Goal: Contribute content: Add original content to the website for others to see

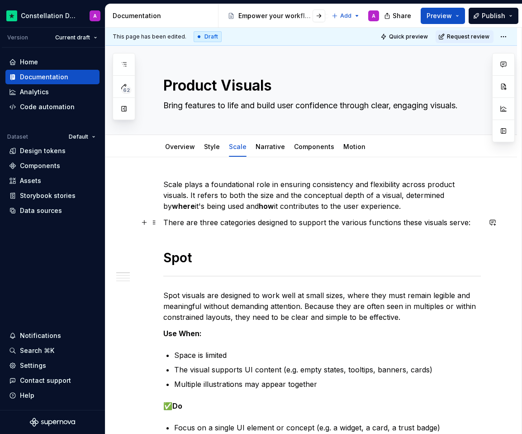
click at [239, 226] on p "There are three categories designed to support the various functions these visu…" at bounding box center [322, 222] width 318 height 11
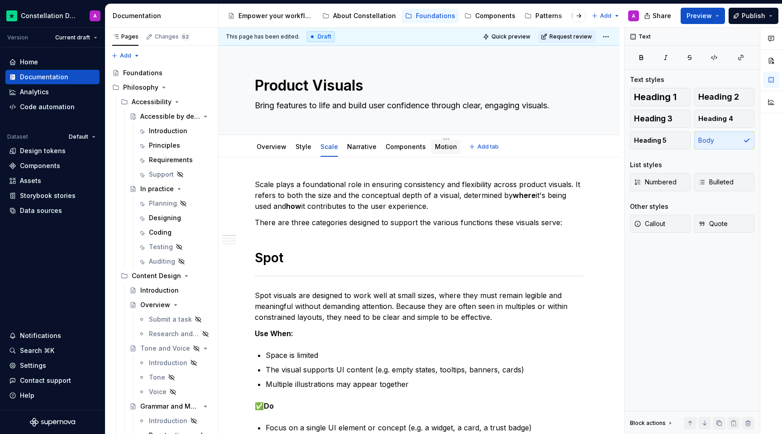
click at [443, 151] on div "Motion" at bounding box center [446, 146] width 22 height 9
click at [299, 154] on div "Style" at bounding box center [303, 146] width 23 height 16
click at [267, 151] on div "Overview" at bounding box center [272, 146] width 30 height 9
click at [273, 145] on link "Overview" at bounding box center [272, 147] width 30 height 8
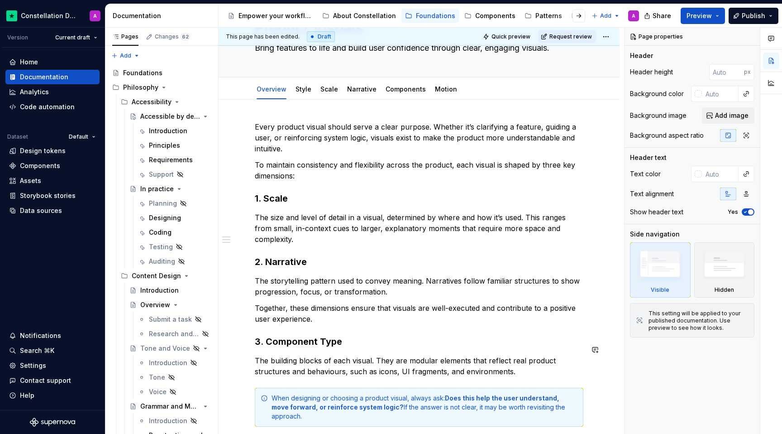
scroll to position [58, 0]
click at [298, 93] on div "Style" at bounding box center [304, 88] width 16 height 9
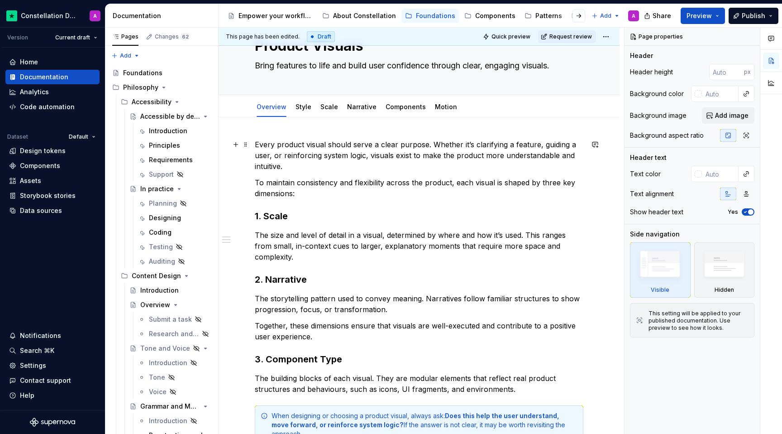
scroll to position [0, 0]
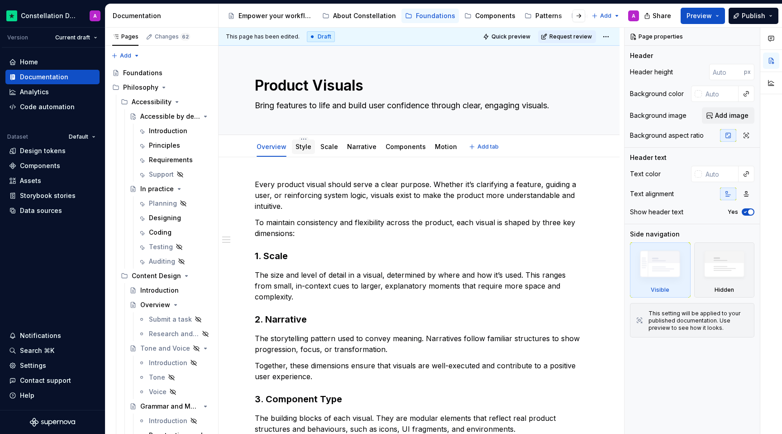
click at [300, 153] on div "Style" at bounding box center [303, 146] width 23 height 14
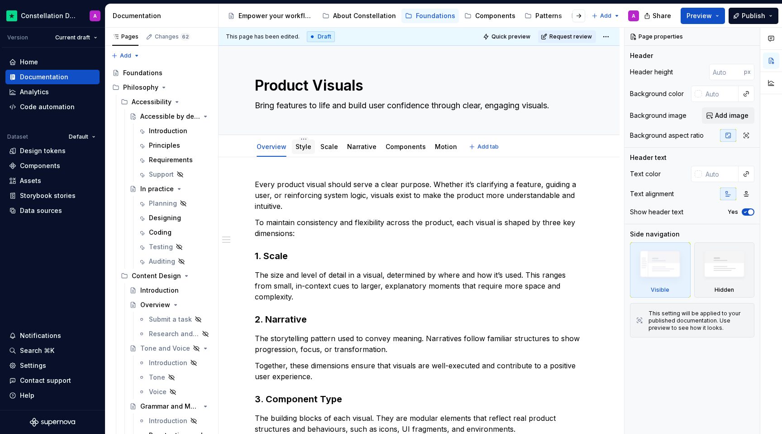
click at [300, 153] on div "Style" at bounding box center [303, 146] width 23 height 14
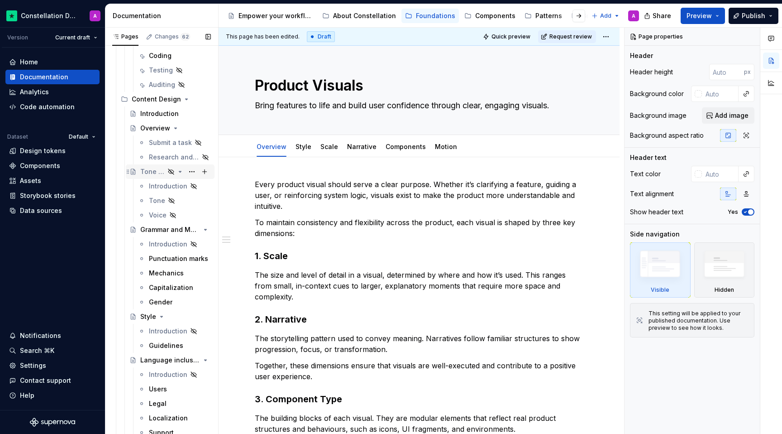
scroll to position [185, 0]
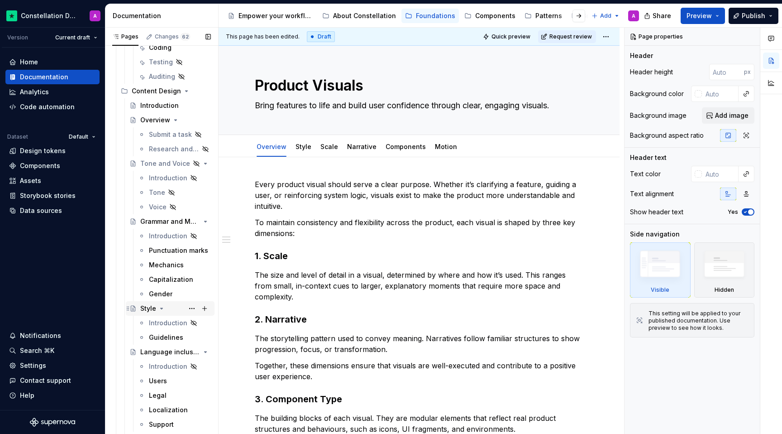
click at [147, 311] on div "Style" at bounding box center [148, 308] width 16 height 9
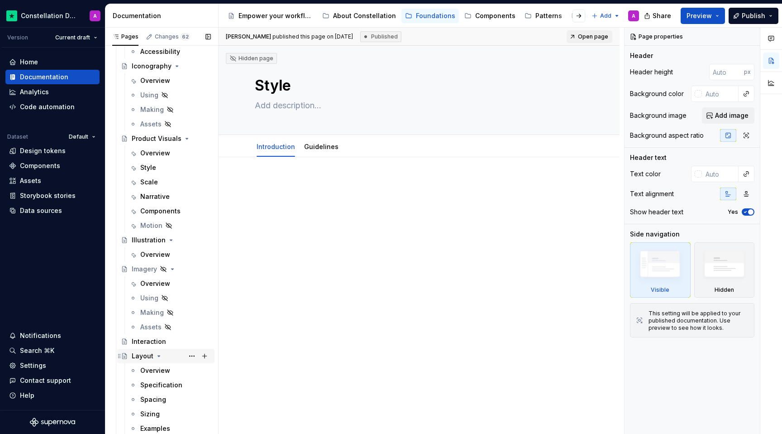
scroll to position [1070, 0]
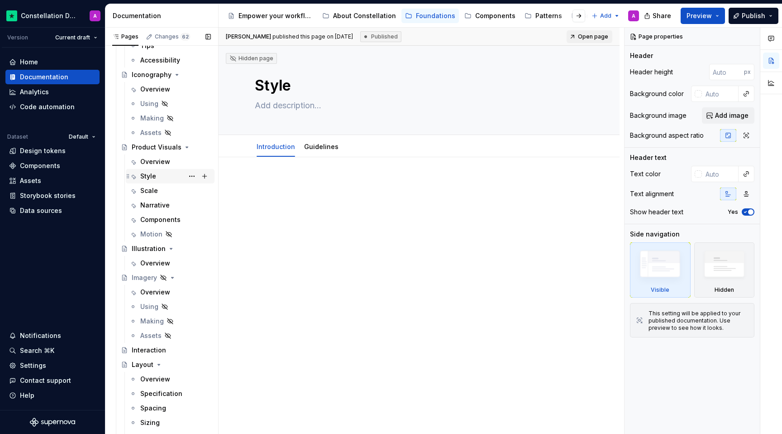
click at [157, 181] on div "Style" at bounding box center [175, 176] width 71 height 13
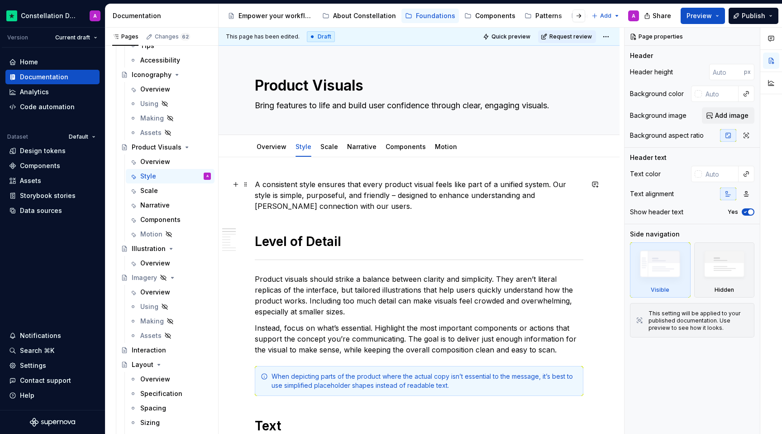
type textarea "*"
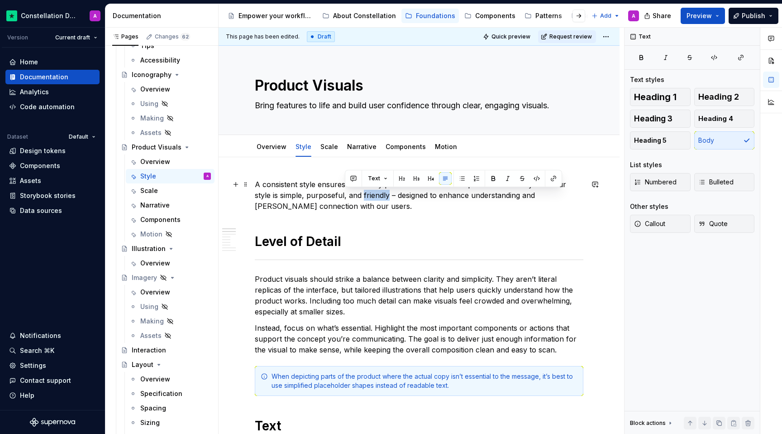
drag, startPoint x: 370, startPoint y: 195, endPoint x: 344, endPoint y: 195, distance: 25.3
click at [344, 195] on p "A consistent style ensures that every product visual feels like part of a unifi…" at bounding box center [419, 195] width 329 height 33
click at [260, 196] on p "A consistent style ensures that every product visual feels like part of a unifi…" at bounding box center [419, 195] width 329 height 33
click at [372, 193] on p "A consistent style ensures that every product visual feels like part of a unifi…" at bounding box center [419, 195] width 329 height 33
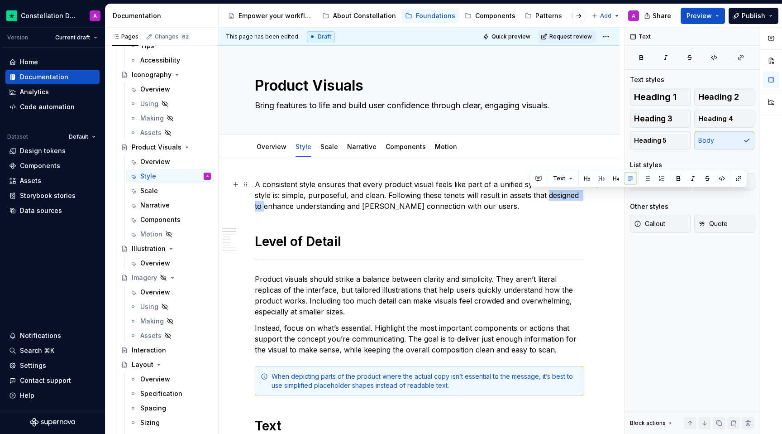
drag, startPoint x: 530, startPoint y: 193, endPoint x: 572, endPoint y: 196, distance: 41.8
click at [522, 196] on p "A consistent style ensures that every product visual feels like part of a unifi…" at bounding box center [419, 195] width 329 height 33
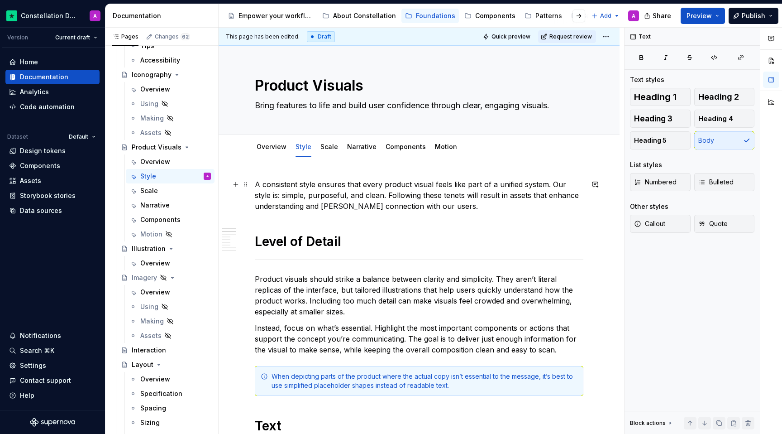
click at [497, 205] on p "A consistent style ensures that every product visual feels like part of a unifi…" at bounding box center [419, 195] width 329 height 33
click at [446, 209] on p "A consistent style ensures that every product visual feels like part of a unifi…" at bounding box center [419, 195] width 329 height 33
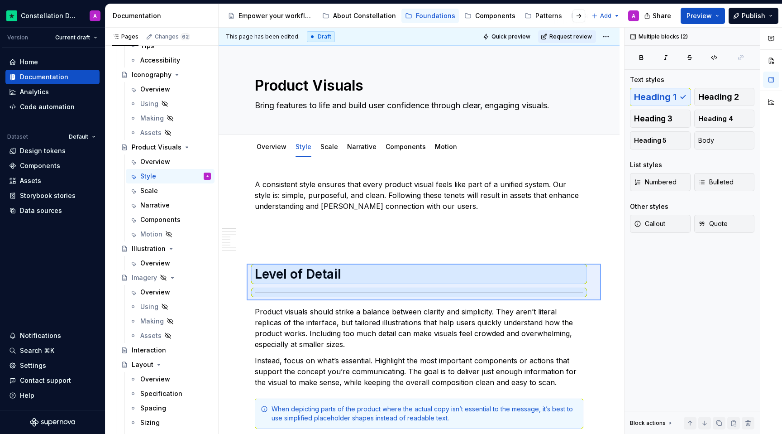
drag, startPoint x: 247, startPoint y: 263, endPoint x: 611, endPoint y: 300, distance: 365.7
click at [522, 300] on div "This page has been edited. Draft Quick preview Request review Product Visuals B…" at bounding box center [422, 231] width 406 height 406
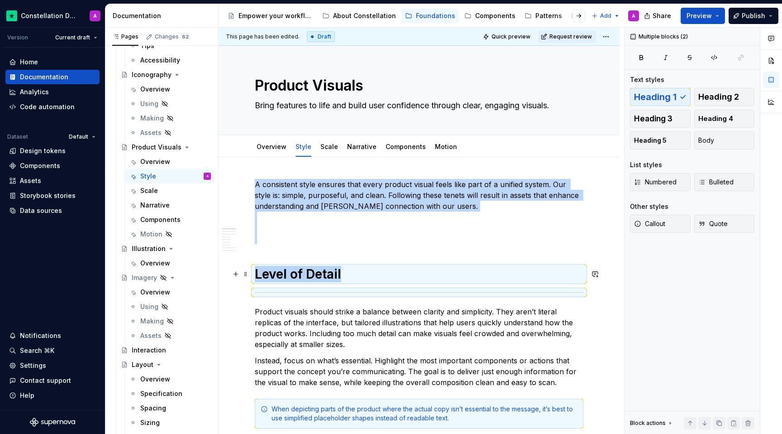
copy div "A consistent style ensures that every product visual feels like part of a unifi…"
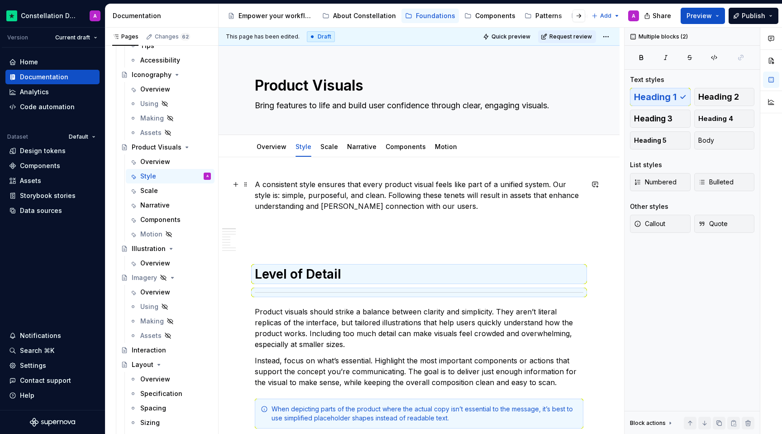
click at [353, 228] on p "A consistent style ensures that every product visual feels like part of a unifi…" at bounding box center [419, 211] width 329 height 65
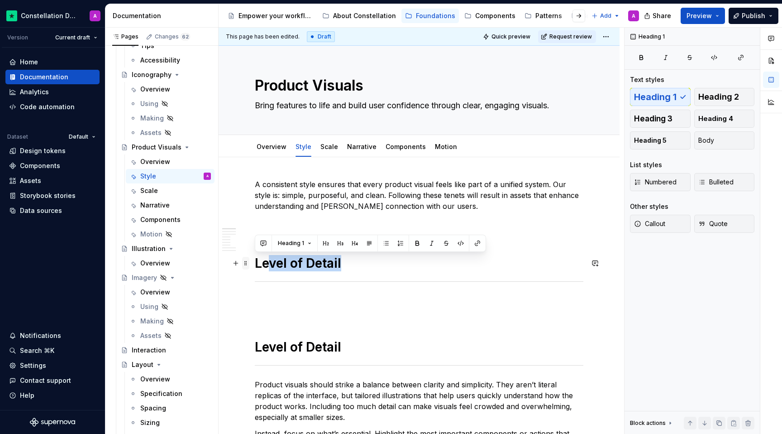
drag, startPoint x: 341, startPoint y: 262, endPoint x: 248, endPoint y: 263, distance: 93.2
click at [316, 267] on h1 "Level of Detail" at bounding box center [419, 263] width 329 height 16
drag, startPoint x: 340, startPoint y: 263, endPoint x: 256, endPoint y: 263, distance: 84.2
click at [256, 263] on h1 "Level of Detail" at bounding box center [419, 263] width 329 height 16
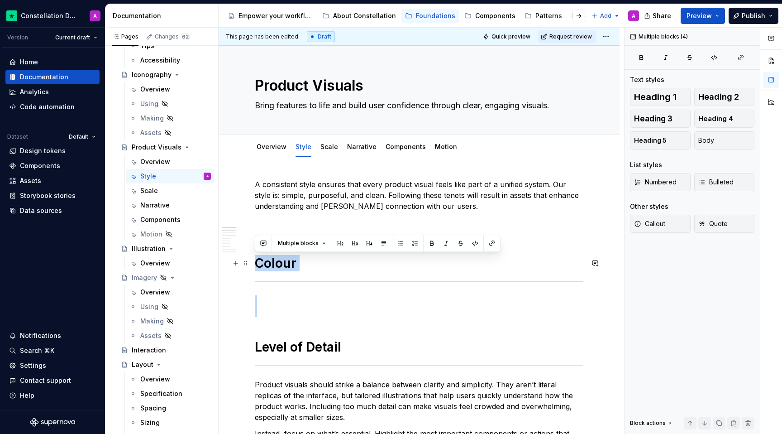
drag, startPoint x: 297, startPoint y: 317, endPoint x: 256, endPoint y: 261, distance: 70.2
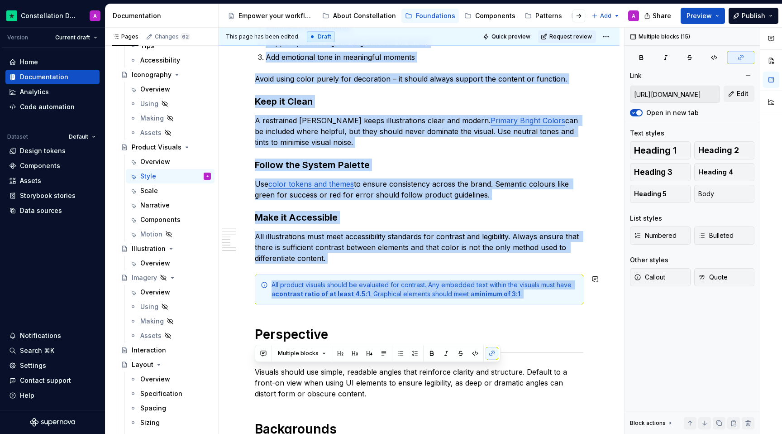
scroll to position [744, 0]
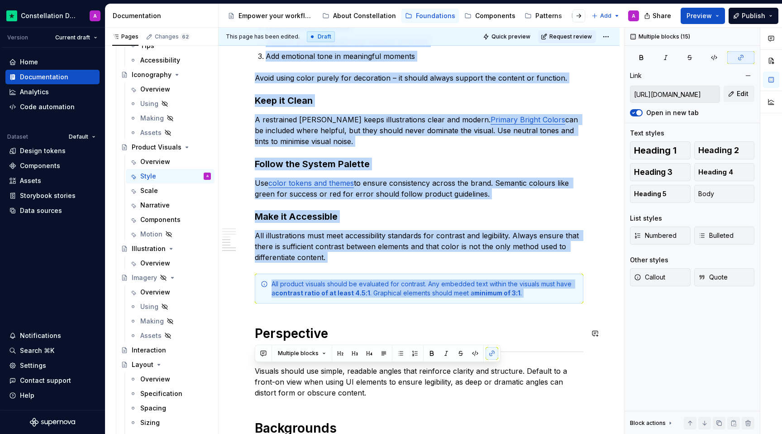
drag, startPoint x: 257, startPoint y: 181, endPoint x: 594, endPoint y: 314, distance: 362.9
click at [522, 319] on div "A consistent style ensures that every product visual feels like part of a unifi…" at bounding box center [419, 66] width 401 height 1307
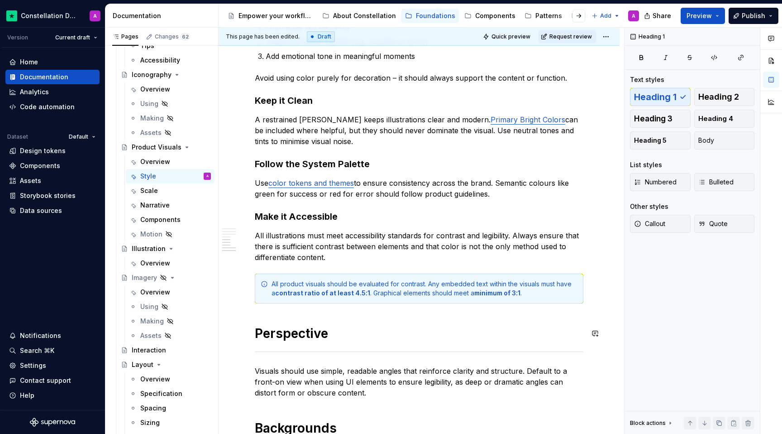
click at [522, 304] on div "A consistent style ensures that every product visual feels like part of a unifi…" at bounding box center [419, 7] width 329 height 1145
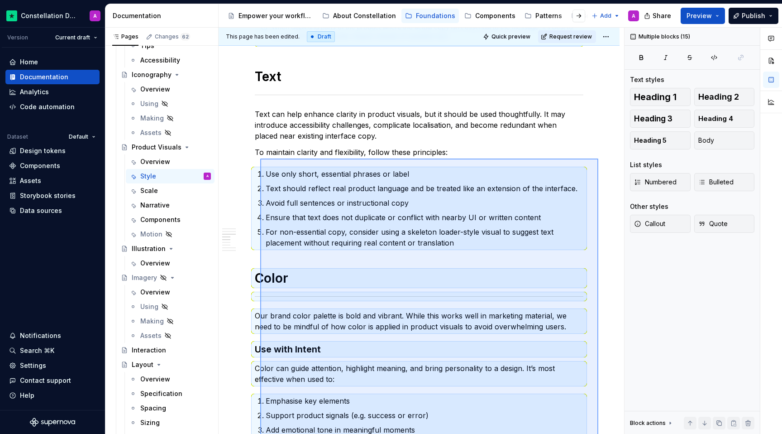
scroll to position [235, 0]
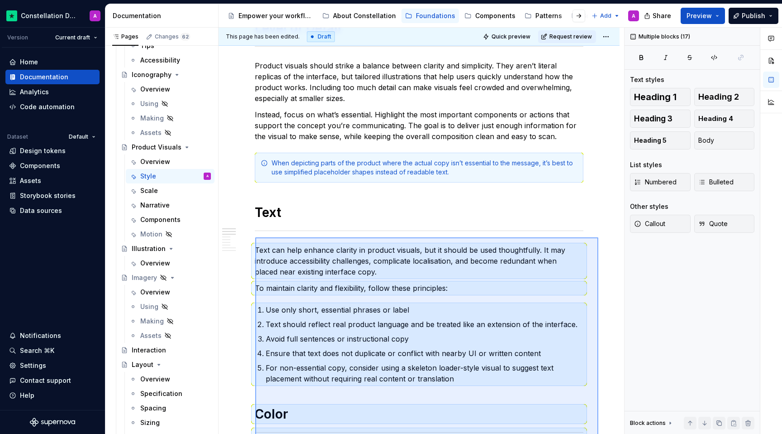
drag, startPoint x: 565, startPoint y: 291, endPoint x: 258, endPoint y: 287, distance: 307.4
click at [258, 287] on div "This page has been edited. Draft Quick preview Request review Product Visuals B…" at bounding box center [422, 231] width 406 height 406
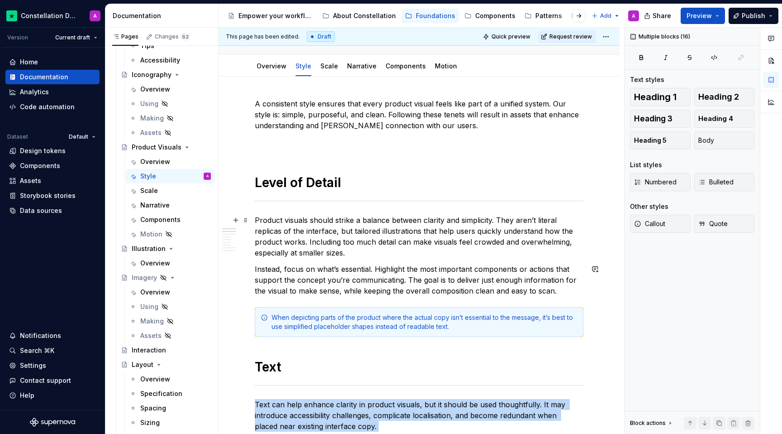
scroll to position [0, 0]
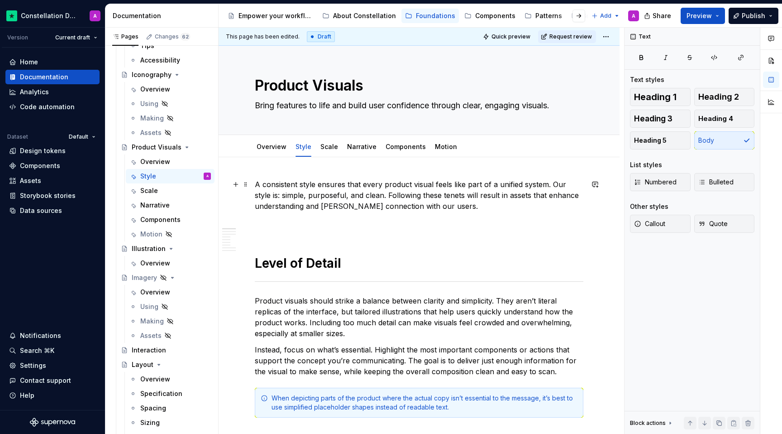
click at [287, 232] on p "A consistent style ensures that every product visual feels like part of a unifi…" at bounding box center [419, 206] width 329 height 54
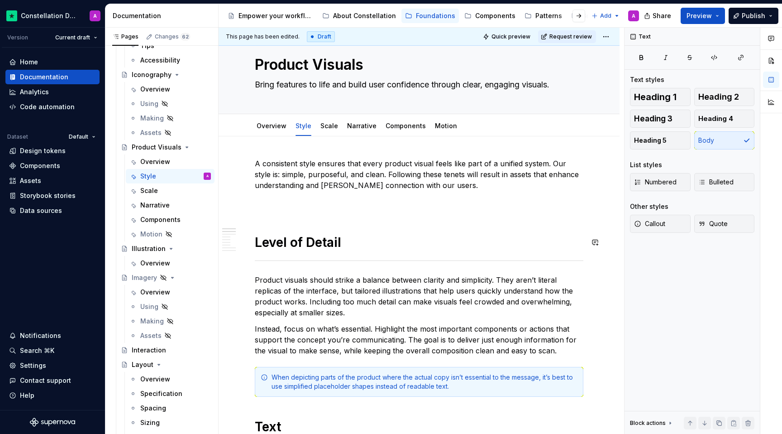
scroll to position [75, 0]
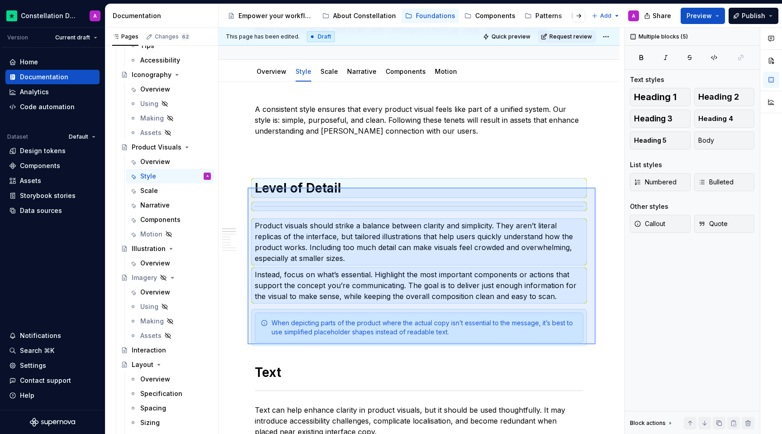
drag, startPoint x: 596, startPoint y: 344, endPoint x: 248, endPoint y: 187, distance: 381.7
click at [248, 187] on div "This page has been edited. Draft Quick preview Request review Product Visuals B…" at bounding box center [422, 231] width 406 height 406
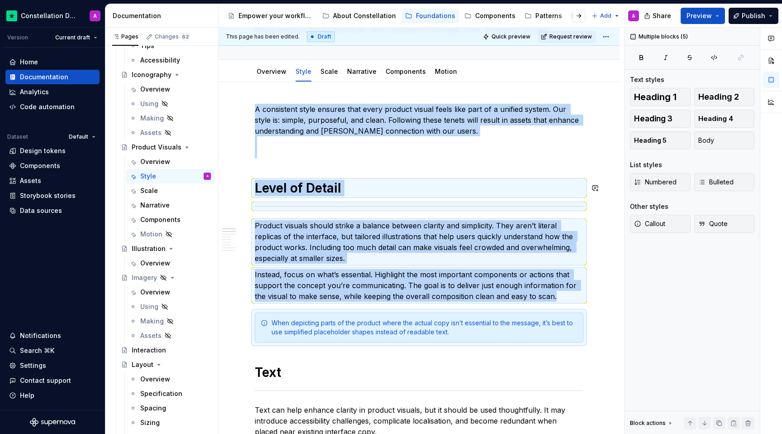
copy div "A consistent style ensures that every product visual feels like part of a unifi…"
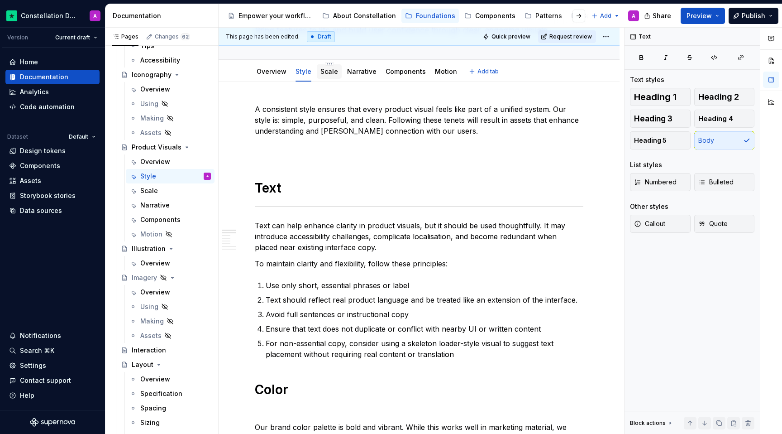
click at [323, 69] on link "Scale" at bounding box center [329, 71] width 18 height 8
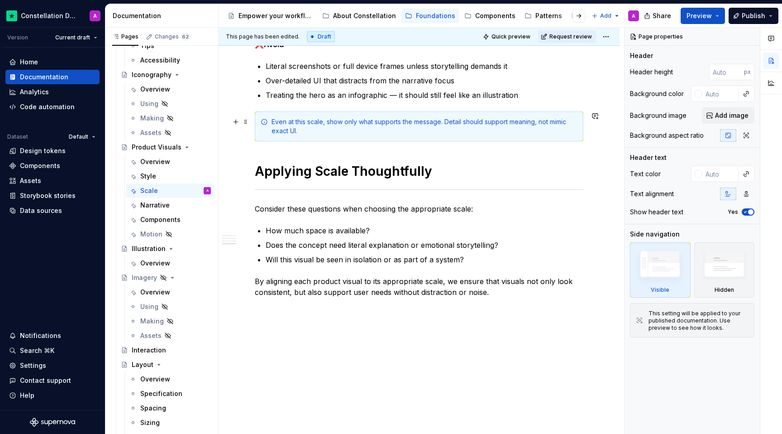
scroll to position [1139, 0]
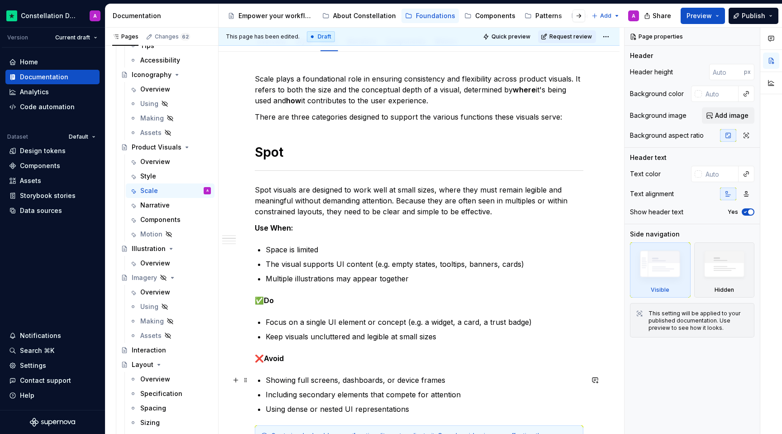
scroll to position [0, 0]
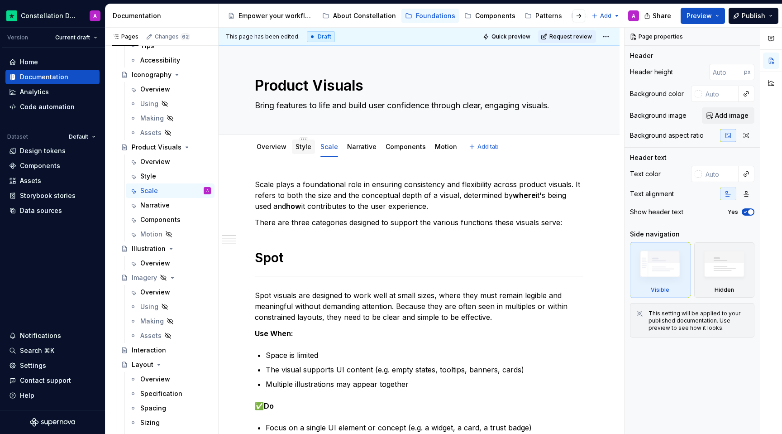
click at [303, 149] on link "Style" at bounding box center [304, 147] width 16 height 8
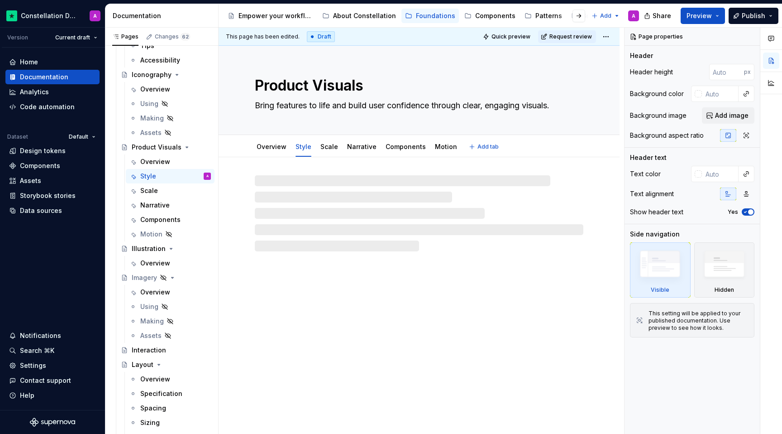
type textarea "*"
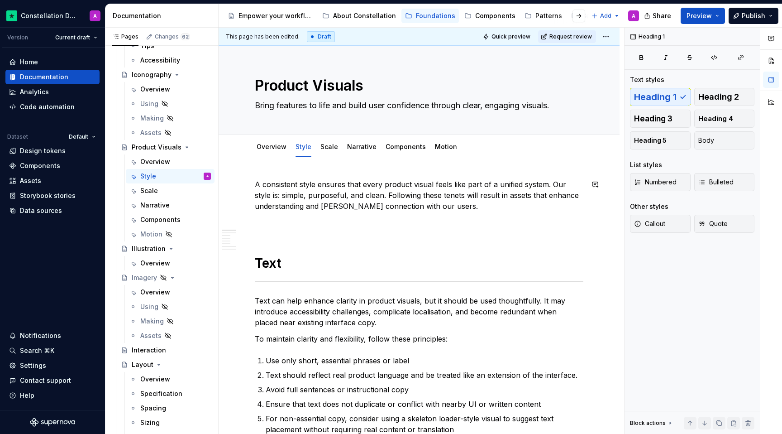
click at [286, 227] on p "A consistent style ensures that every product visual feels like part of a unifi…" at bounding box center [419, 206] width 329 height 54
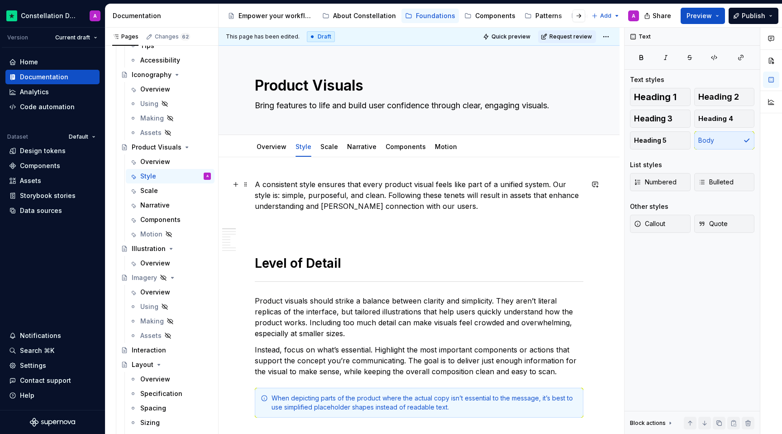
click at [290, 230] on p "A consistent style ensures that every product visual feels like part of a unifi…" at bounding box center [419, 206] width 329 height 54
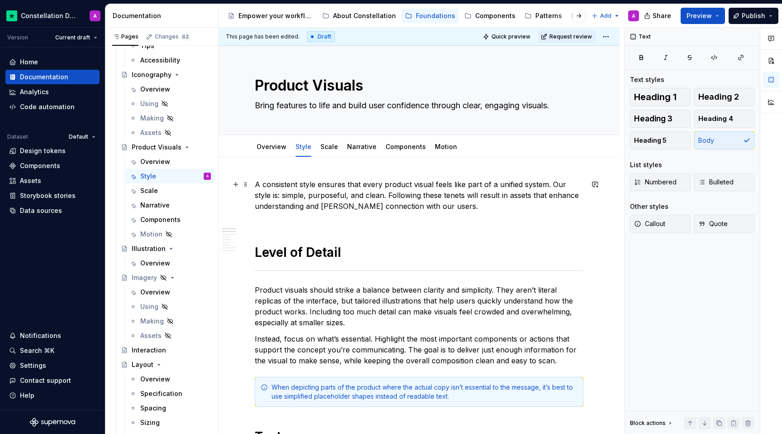
click at [278, 221] on p "A consistent style ensures that every product visual feels like part of a unifi…" at bounding box center [419, 200] width 329 height 43
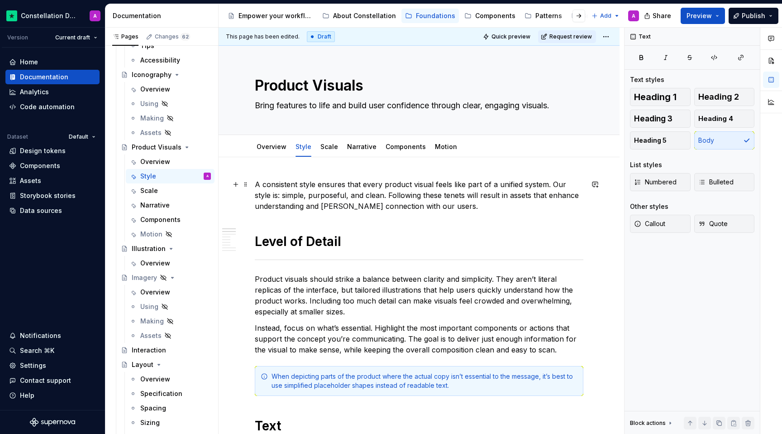
click at [338, 204] on p "A consistent style ensures that every product visual feels like part of a unifi…" at bounding box center [419, 195] width 329 height 33
drag, startPoint x: 445, startPoint y: 193, endPoint x: 425, endPoint y: 192, distance: 20.0
click at [425, 192] on p "A consistent style ensures that every product visual feels like part of a unifi…" at bounding box center [419, 195] width 329 height 33
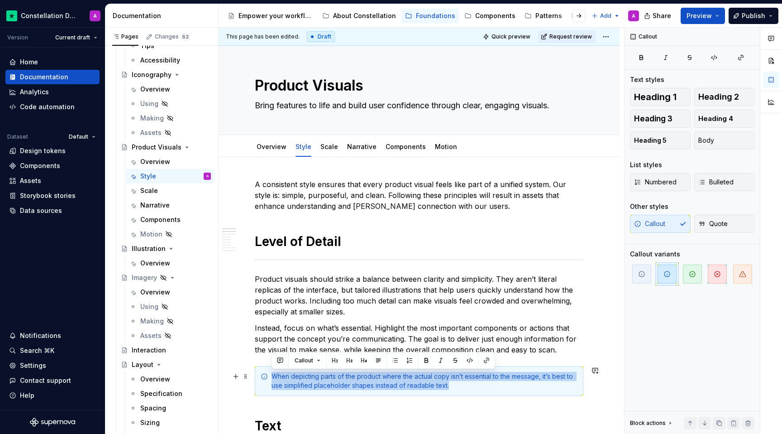
drag, startPoint x: 453, startPoint y: 389, endPoint x: 267, endPoint y: 377, distance: 186.4
click at [267, 377] on div "When depicting parts of the product where the actual copy isn’t essential to th…" at bounding box center [419, 381] width 329 height 30
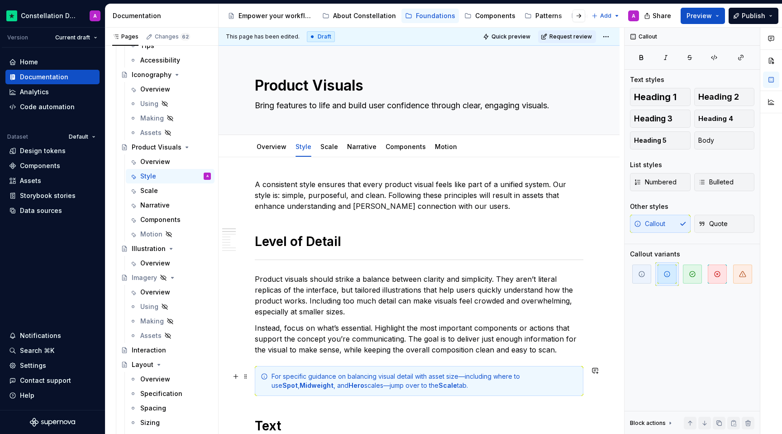
click at [466, 377] on div "For specific guidance on balancing visual detail with asset size—including wher…" at bounding box center [425, 381] width 306 height 18
click at [356, 384] on div "For specific guidance on balancing visual detail with asset size (including whe…" at bounding box center [425, 381] width 306 height 18
drag, startPoint x: 356, startPoint y: 384, endPoint x: 338, endPoint y: 384, distance: 18.1
click at [338, 384] on div "For specific guidance on balancing visual detail with asset size (including whe…" at bounding box center [425, 381] width 306 height 18
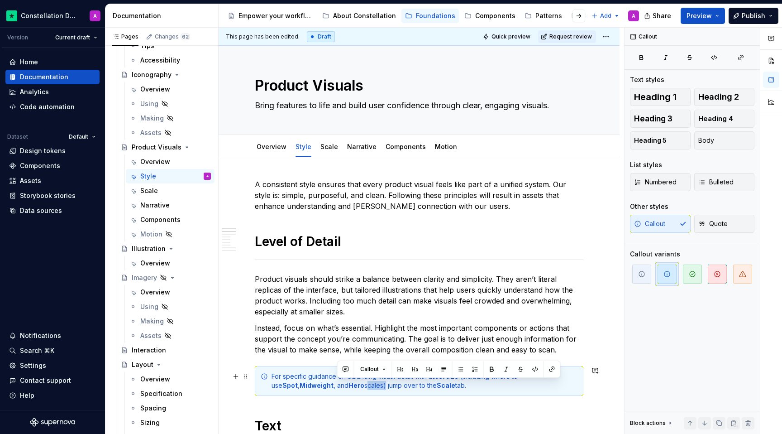
drag, startPoint x: 354, startPoint y: 385, endPoint x: 337, endPoint y: 384, distance: 17.2
click at [337, 384] on div "For specific guidance on balancing visual detail with asset size (including whe…" at bounding box center [425, 381] width 306 height 18
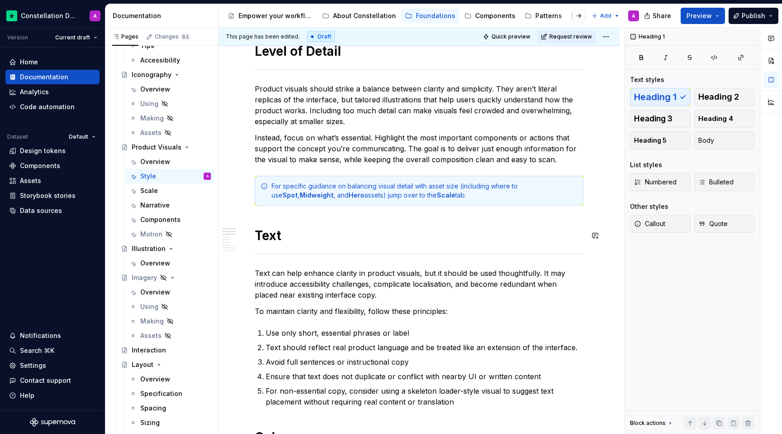
scroll to position [206, 0]
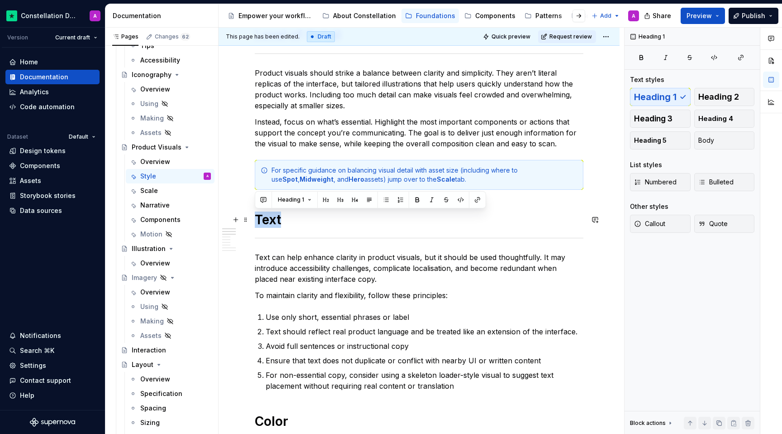
drag, startPoint x: 280, startPoint y: 225, endPoint x: 254, endPoint y: 224, distance: 25.8
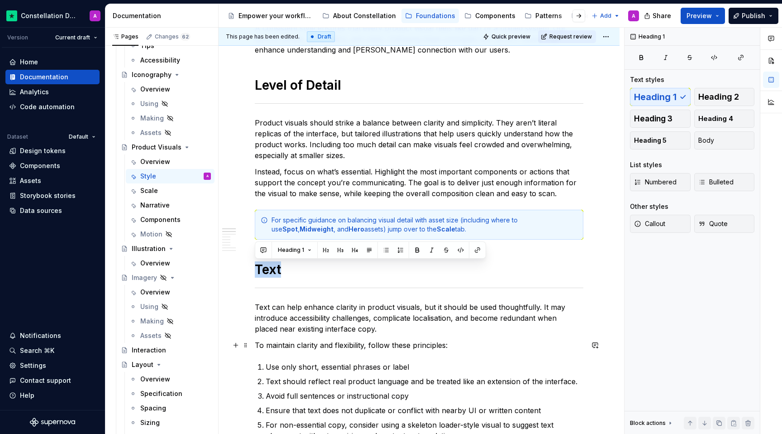
scroll to position [159, 0]
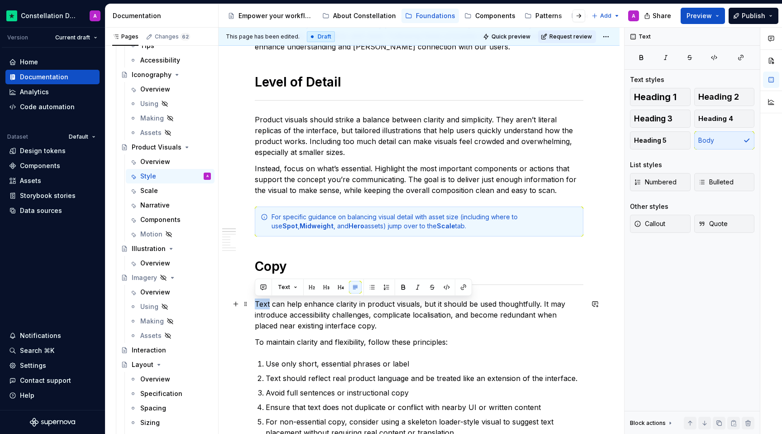
drag, startPoint x: 267, startPoint y: 305, endPoint x: 253, endPoint y: 305, distance: 13.6
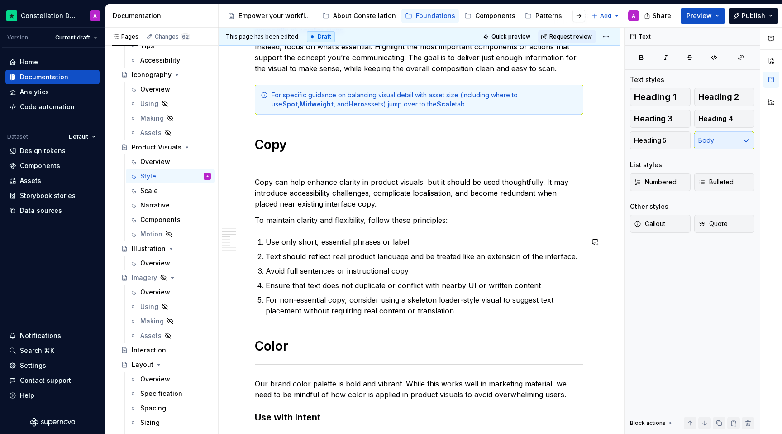
scroll to position [296, 0]
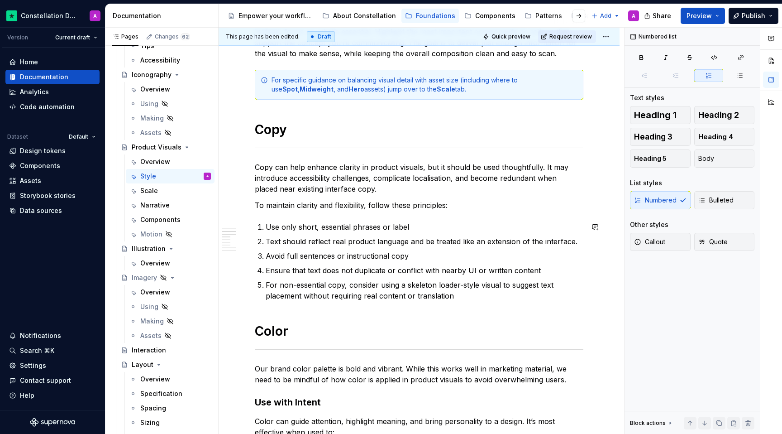
click at [245, 83] on span at bounding box center [245, 80] width 7 height 13
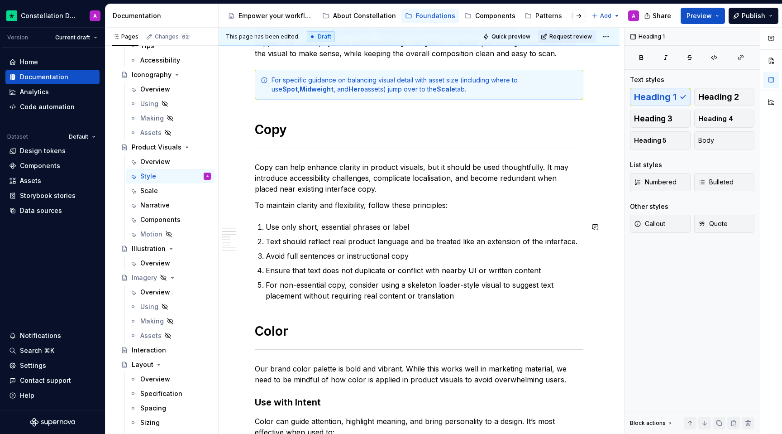
click at [454, 298] on p "For non-essential copy, consider using a skeleton loader-style visual to sugges…" at bounding box center [425, 290] width 318 height 22
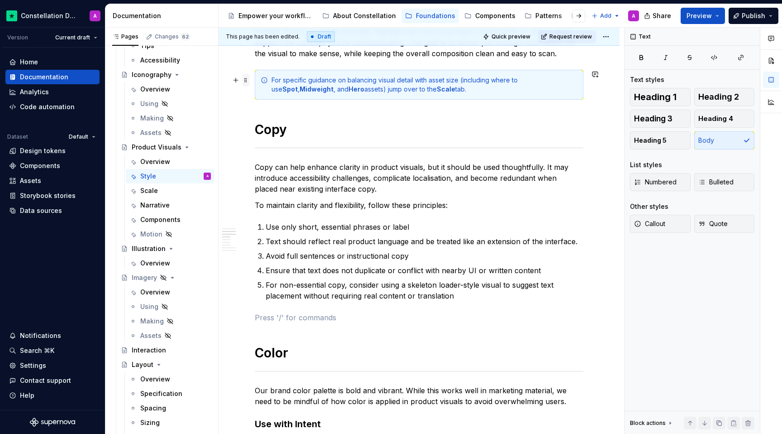
click at [246, 79] on span at bounding box center [245, 80] width 7 height 13
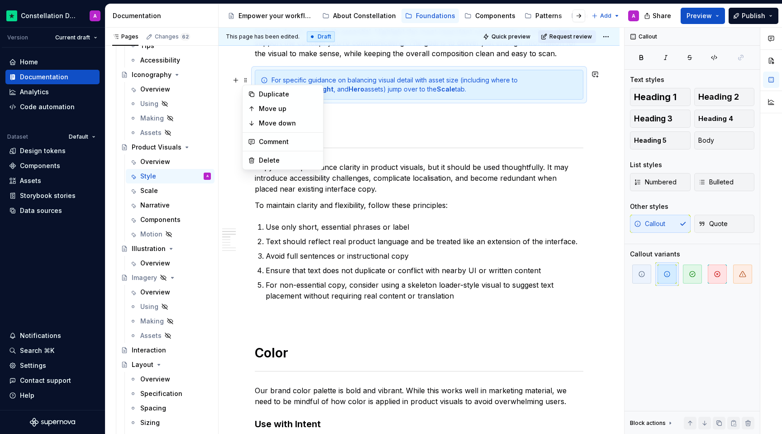
click at [269, 322] on p at bounding box center [419, 317] width 329 height 11
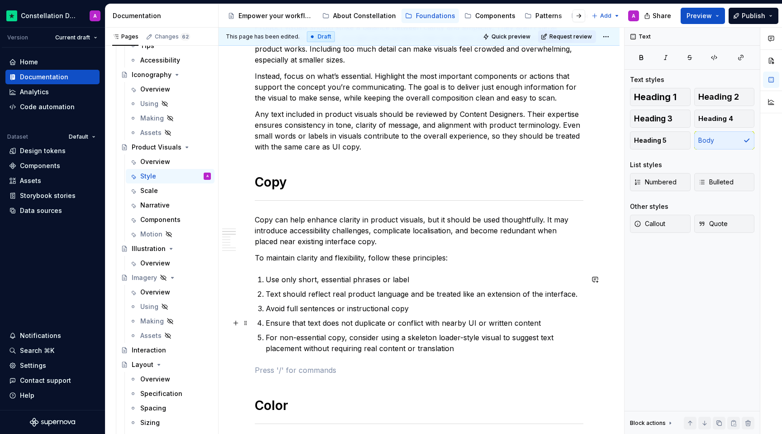
scroll to position [153, 0]
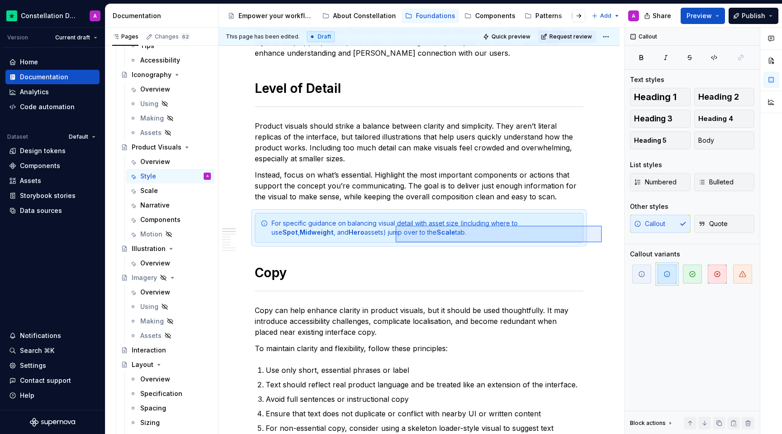
drag, startPoint x: 602, startPoint y: 242, endPoint x: 396, endPoint y: 225, distance: 207.1
click at [396, 225] on div "This page has been edited. Draft Quick preview Request review Product Visuals B…" at bounding box center [422, 231] width 406 height 406
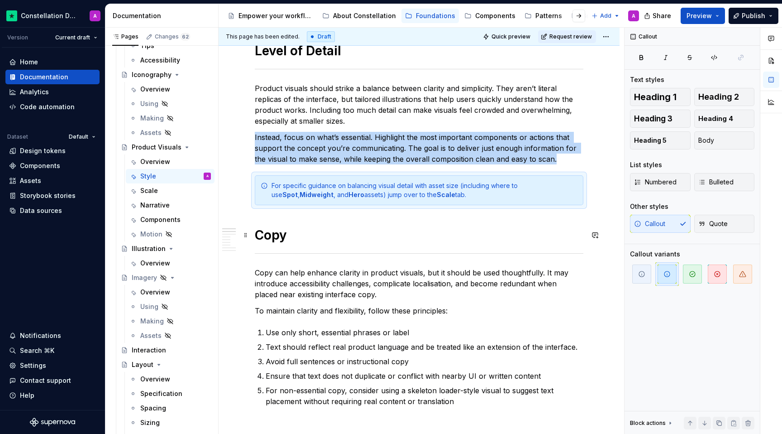
scroll to position [191, 0]
click at [247, 188] on span at bounding box center [245, 185] width 7 height 13
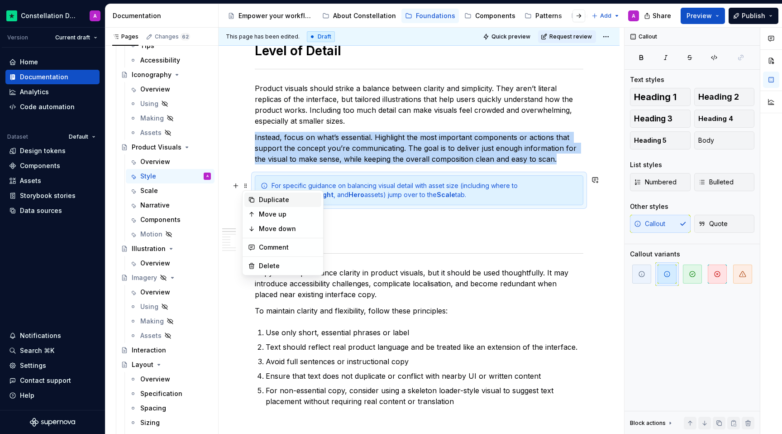
click at [268, 203] on div "Duplicate" at bounding box center [288, 199] width 59 height 9
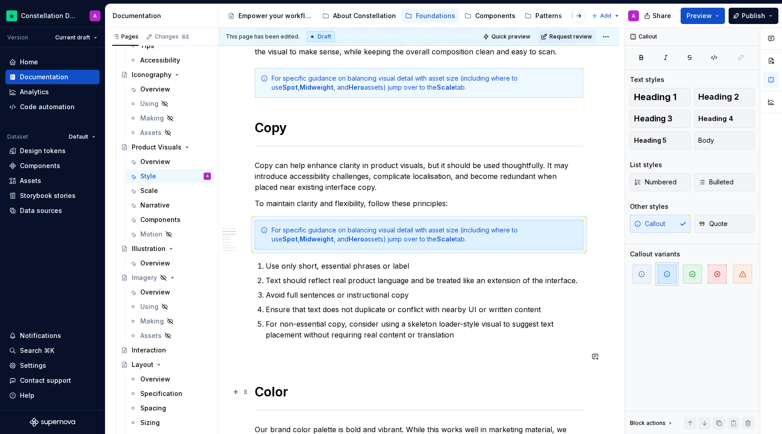
scroll to position [330, 0]
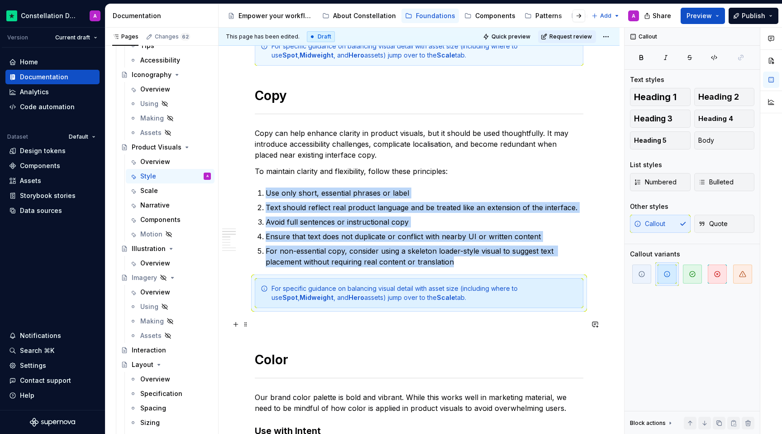
click at [326, 329] on p at bounding box center [419, 324] width 329 height 11
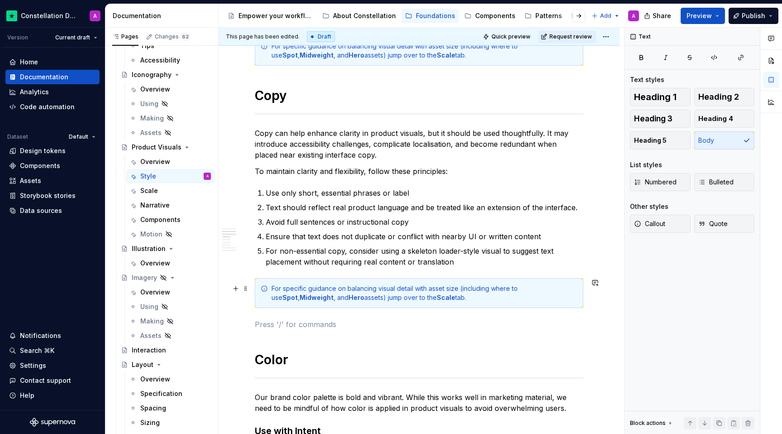
click at [309, 293] on div "For specific guidance on balancing visual detail with asset size (including whe…" at bounding box center [425, 293] width 306 height 18
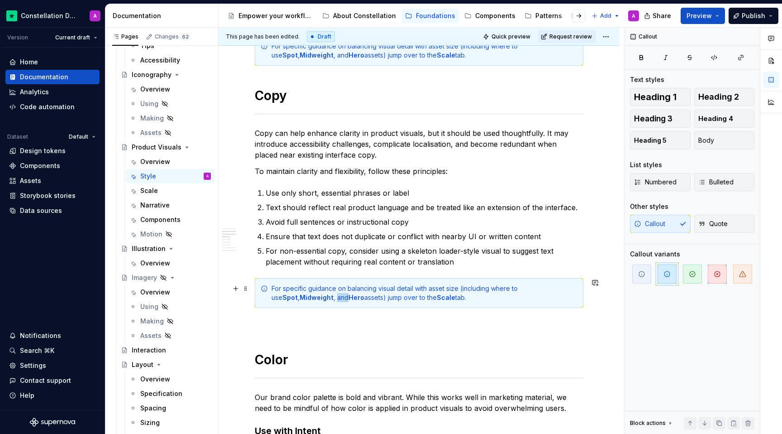
click at [309, 293] on div "For specific guidance on balancing visual detail with asset size (including whe…" at bounding box center [425, 293] width 306 height 18
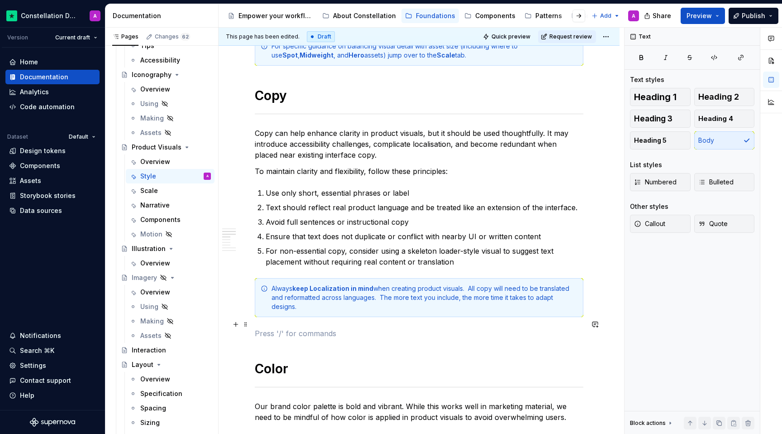
click at [319, 328] on p at bounding box center [419, 333] width 329 height 11
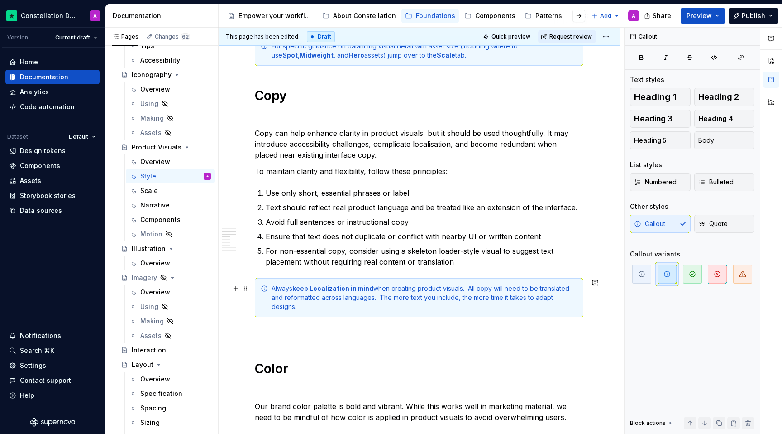
click at [377, 298] on div "Always keep Localization in mind when creating product visuals.  All copy will …" at bounding box center [425, 297] width 306 height 27
click at [471, 287] on div "Always keep Localization in mind when creating product visuals.  All copy will …" at bounding box center [425, 297] width 306 height 27
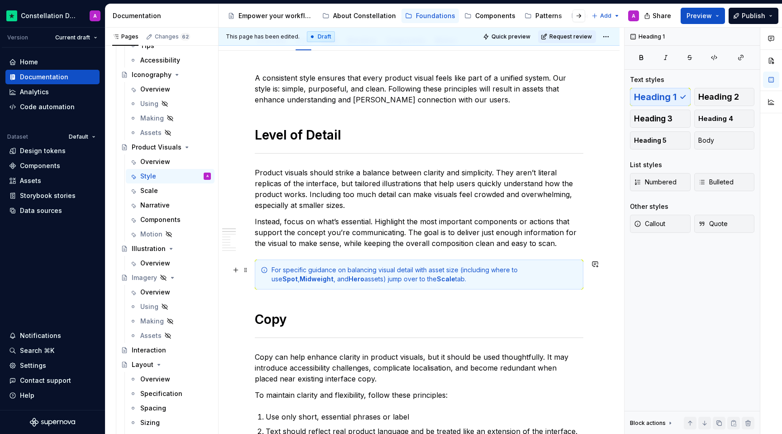
scroll to position [0, 0]
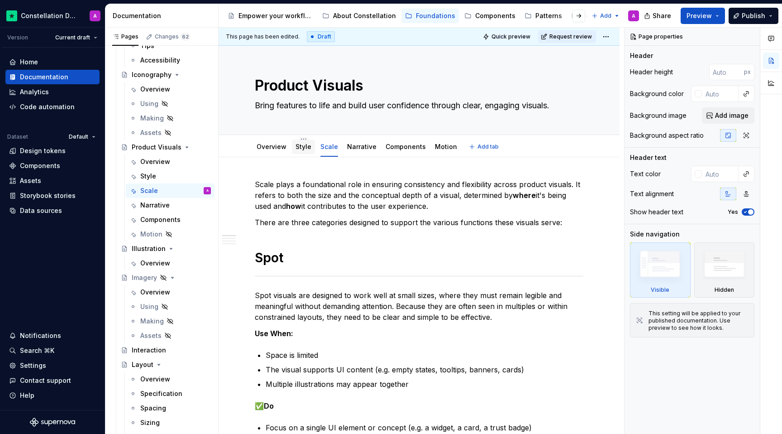
click at [299, 147] on link "Style" at bounding box center [304, 147] width 16 height 8
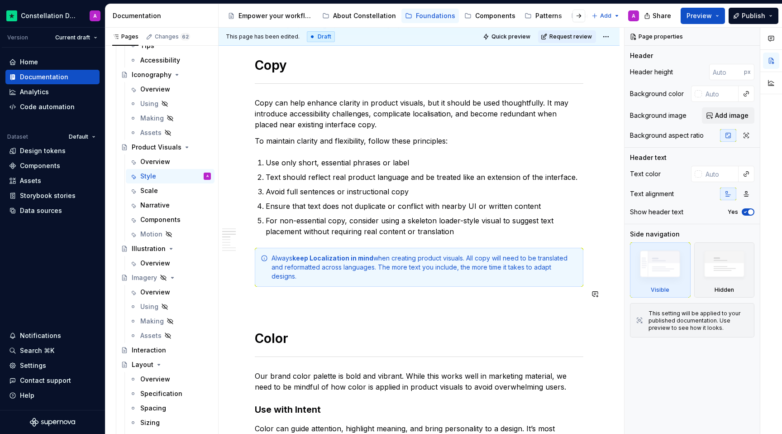
scroll to position [377, 0]
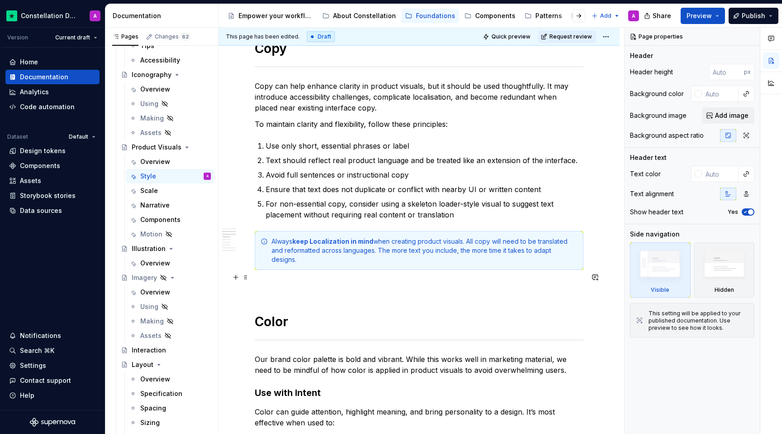
click at [299, 282] on div "A consistent style ensures that every product visual feels like part of a unifi…" at bounding box center [419, 399] width 329 height 1194
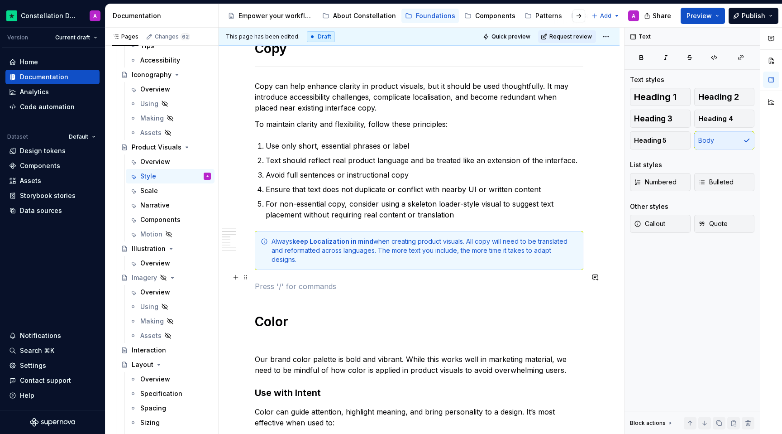
click at [279, 281] on p at bounding box center [419, 286] width 329 height 11
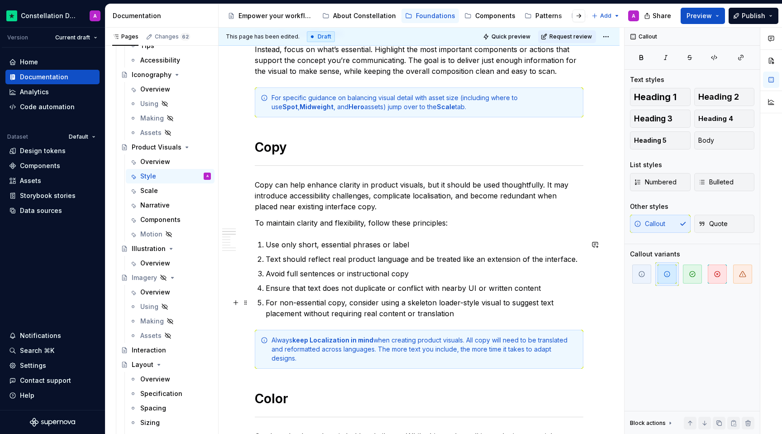
scroll to position [279, 0]
click at [468, 315] on p "For non-essential copy, consider using a skeleton loader-style visual to sugges…" at bounding box center [425, 307] width 318 height 22
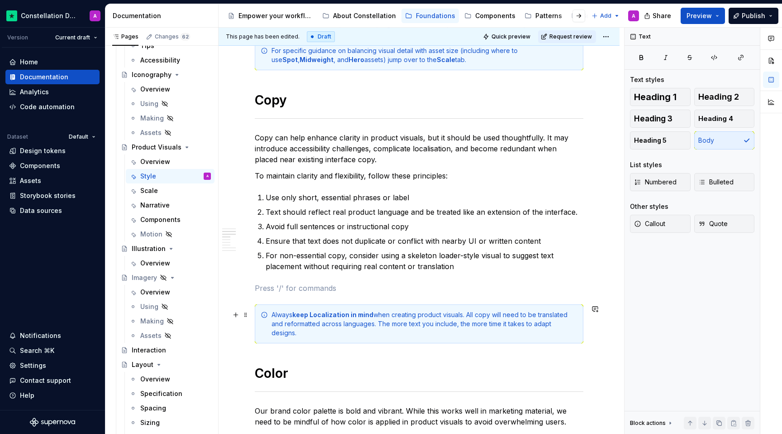
scroll to position [306, 0]
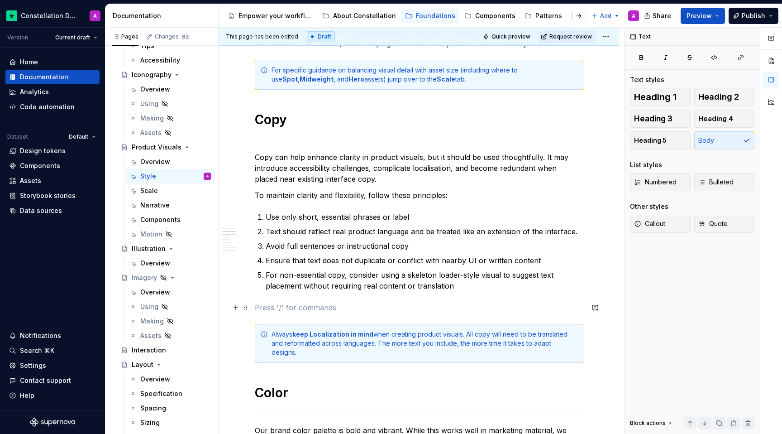
click at [474, 306] on p at bounding box center [419, 307] width 329 height 11
click at [361, 307] on p at bounding box center [419, 307] width 329 height 11
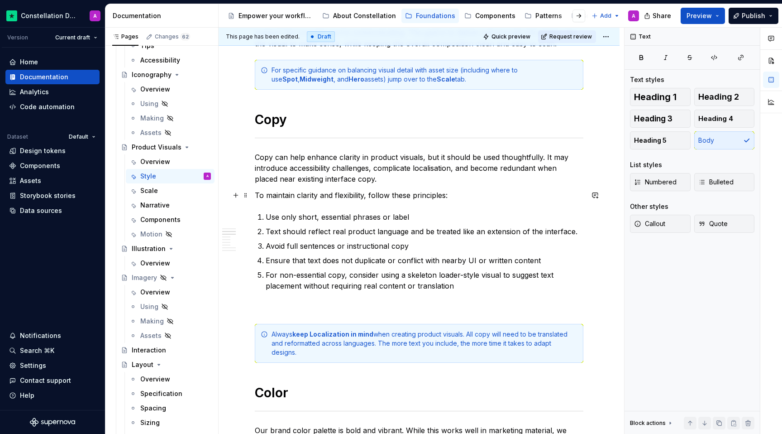
click at [479, 195] on p "To maintain clarity and flexibility, follow these principles:" at bounding box center [419, 195] width 329 height 11
click at [522, 34] on button "button" at bounding box center [751, 36] width 13 height 13
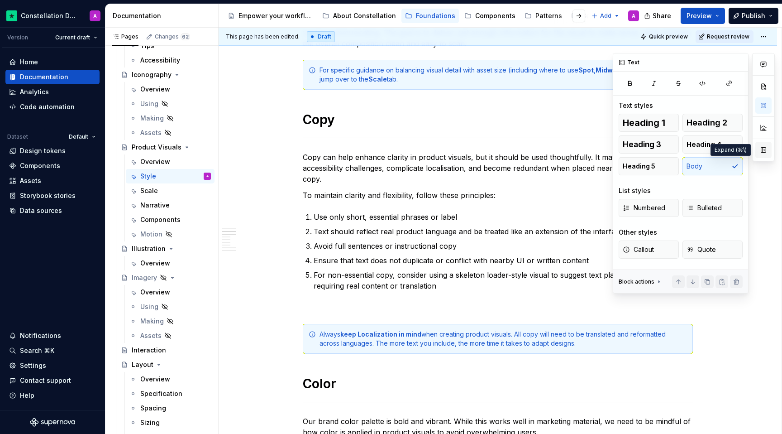
click at [522, 150] on button "button" at bounding box center [763, 150] width 16 height 16
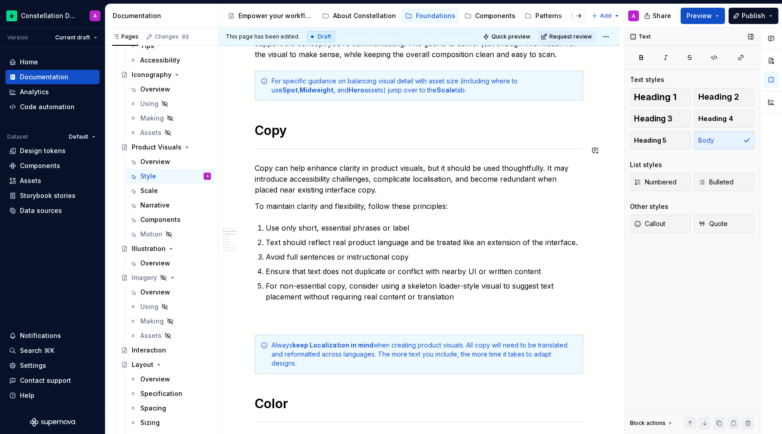
scroll to position [306, 0]
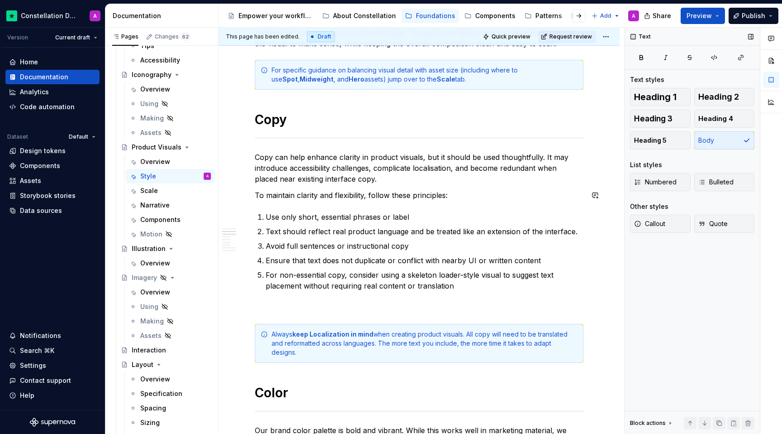
click at [361, 180] on p "Copy can help enhance clarity in product visuals, but it should be used thought…" at bounding box center [419, 168] width 329 height 33
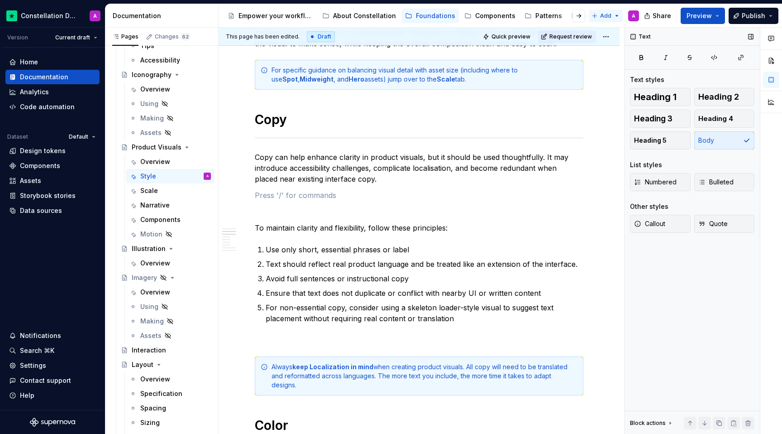
click at [522, 17] on html "Constellation Design System A Version Current draft Home Documentation Analytic…" at bounding box center [391, 217] width 782 height 434
click at [522, 220] on html "Constellation Design System A Version Current draft Home Documentation Analytic…" at bounding box center [391, 217] width 782 height 434
click at [522, 225] on span "Callout" at bounding box center [649, 223] width 31 height 9
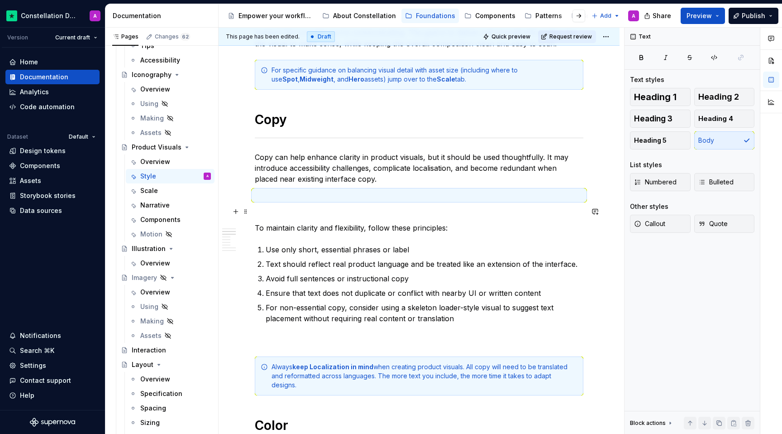
click at [447, 207] on p at bounding box center [419, 211] width 329 height 11
click at [436, 195] on p at bounding box center [419, 195] width 329 height 11
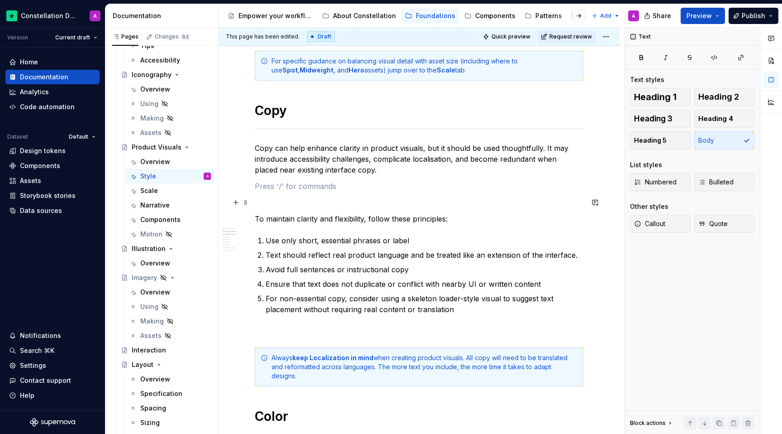
scroll to position [287, 0]
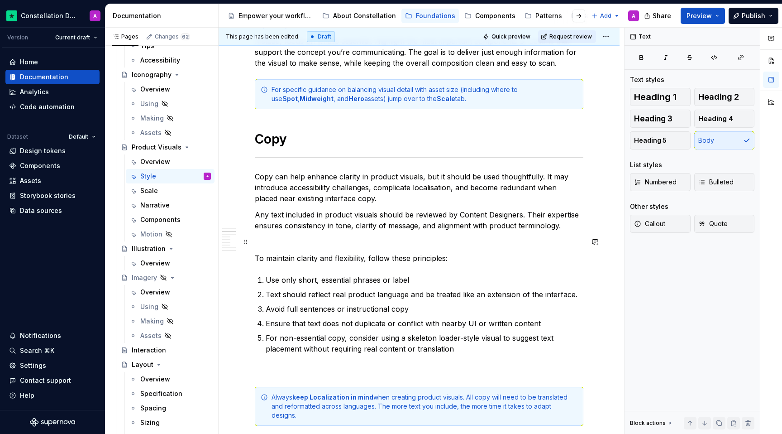
click at [363, 239] on p at bounding box center [419, 241] width 329 height 11
click at [406, 239] on p at bounding box center [419, 241] width 329 height 11
drag, startPoint x: 445, startPoint y: 213, endPoint x: 414, endPoint y: 213, distance: 31.7
click at [414, 213] on p "Any text included in product visuals should be reviewed by Content Designers. T…" at bounding box center [419, 220] width 329 height 22
click at [442, 215] on p "Any text included in product visuals should be reviewed by Content Designers. T…" at bounding box center [419, 220] width 329 height 22
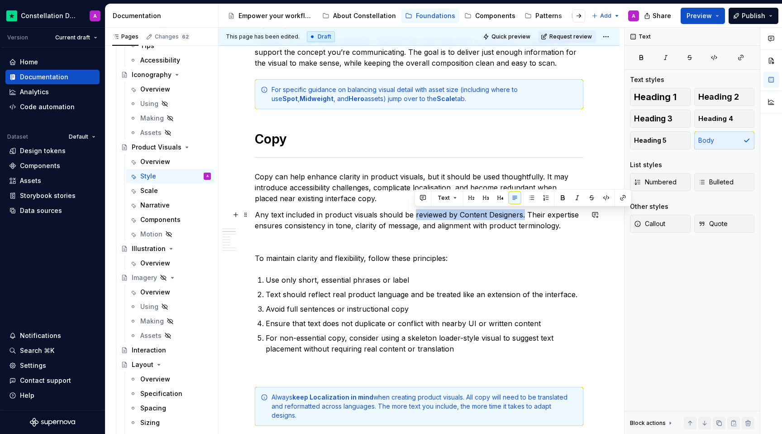
drag, startPoint x: 523, startPoint y: 216, endPoint x: 414, endPoint y: 213, distance: 109.6
click at [414, 213] on p "Any text included in product visuals should be reviewed by Content Designers. T…" at bounding box center [419, 220] width 329 height 22
click at [468, 215] on p "Any text included in product visuals should be reviewed by Content Designers. T…" at bounding box center [419, 220] width 329 height 22
drag, startPoint x: 524, startPoint y: 215, endPoint x: 414, endPoint y: 215, distance: 109.5
click at [414, 215] on p "Any text included in product visuals should be reviewed by Content Designers. T…" at bounding box center [419, 220] width 329 height 22
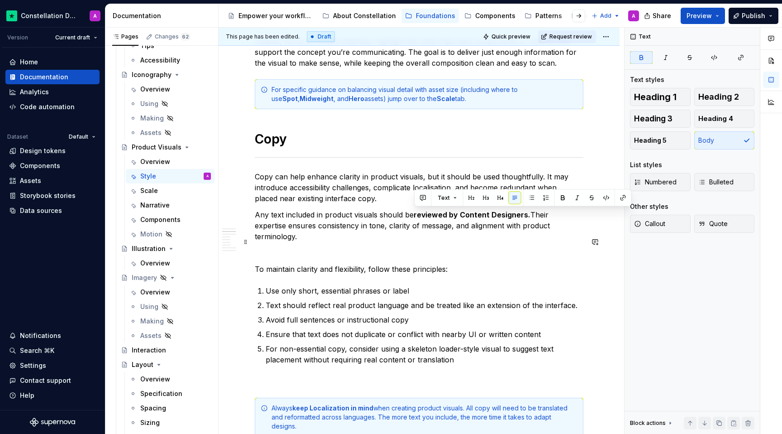
click at [428, 247] on p at bounding box center [419, 252] width 329 height 11
click at [435, 263] on p "To maintain clarity and flexibility, follow these principles:" at bounding box center [419, 268] width 329 height 11
click at [478, 247] on p at bounding box center [419, 252] width 329 height 11
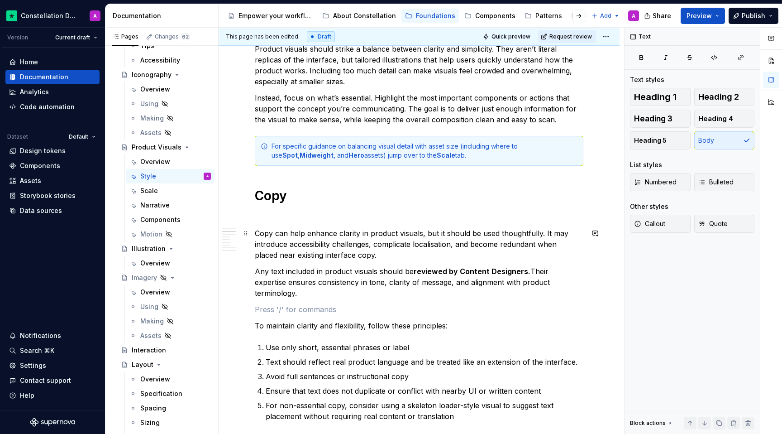
scroll to position [241, 0]
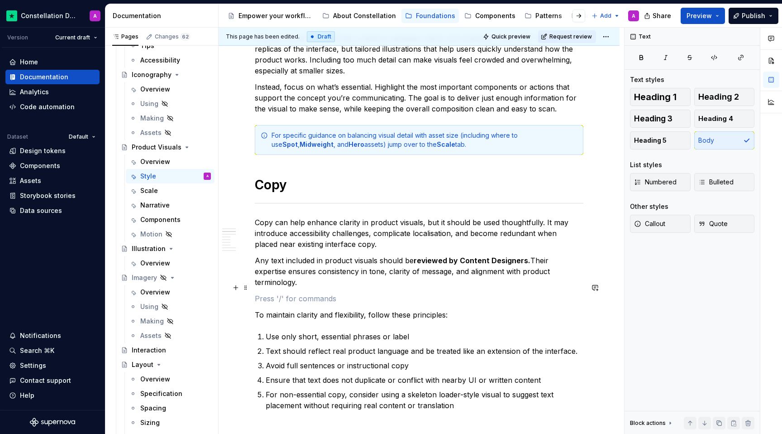
click at [348, 293] on p at bounding box center [419, 298] width 329 height 11
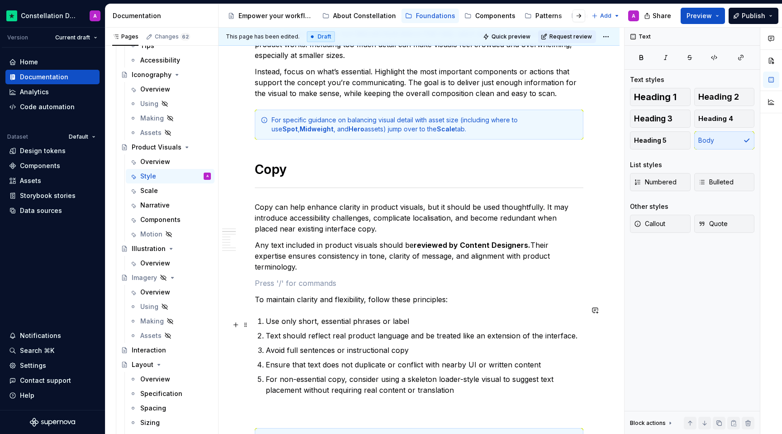
scroll to position [255, 0]
click at [522, 62] on button "button" at bounding box center [771, 61] width 16 height 16
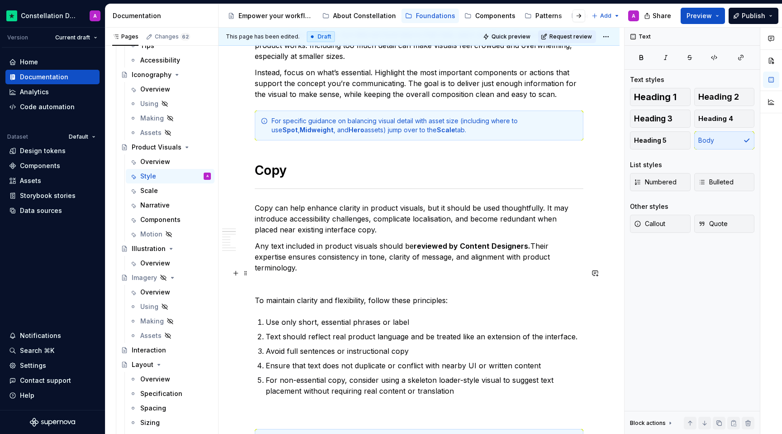
click at [357, 278] on p at bounding box center [419, 283] width 329 height 11
click at [297, 278] on p at bounding box center [419, 283] width 329 height 11
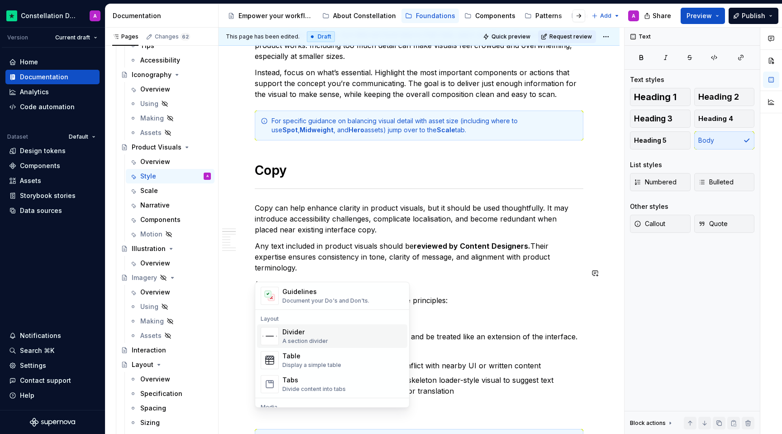
scroll to position [268, 0]
click at [316, 297] on div "Guidelines Document your Do's and Don'ts." at bounding box center [325, 296] width 87 height 17
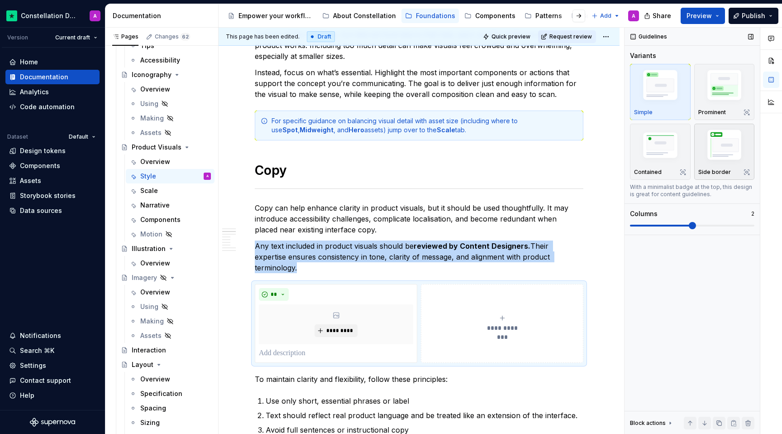
click at [522, 151] on img "button" at bounding box center [724, 146] width 53 height 39
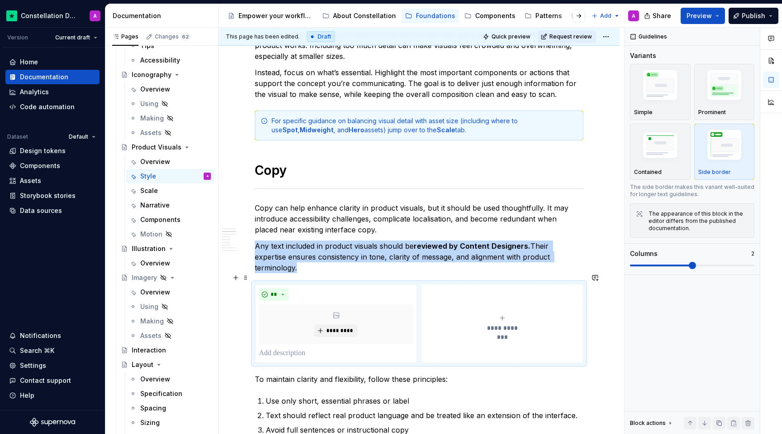
click at [484, 293] on button "**********" at bounding box center [502, 323] width 162 height 79
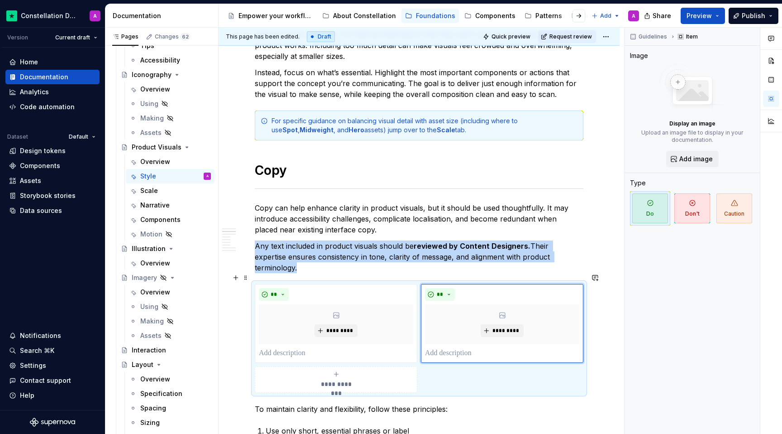
scroll to position [285, 0]
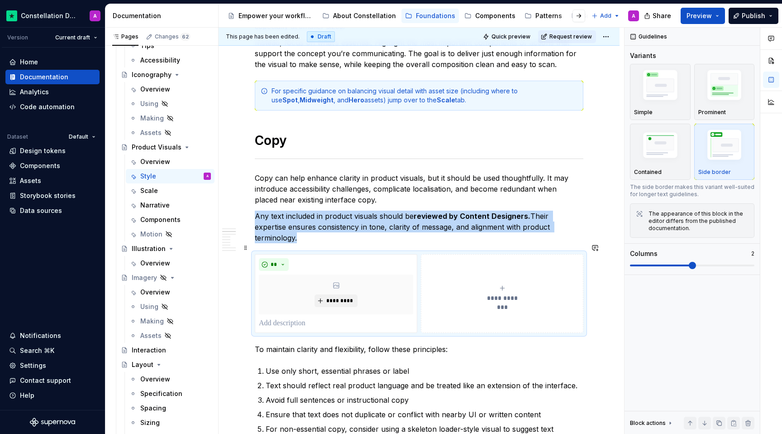
click at [482, 284] on div "**********" at bounding box center [502, 293] width 154 height 18
click at [360, 254] on div "** *********" at bounding box center [336, 293] width 162 height 79
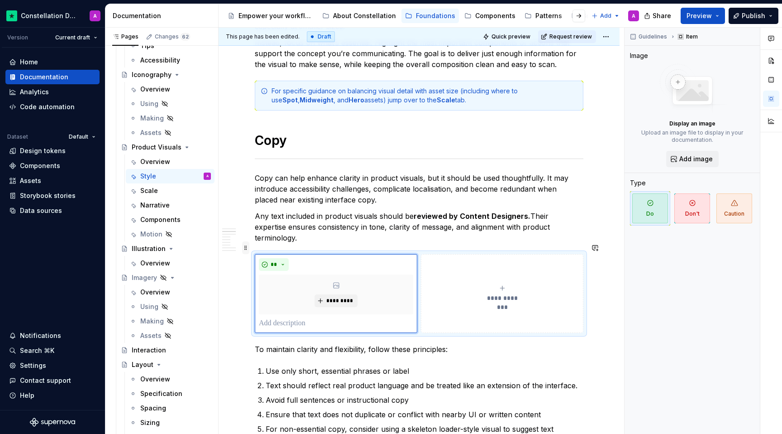
click at [243, 248] on span at bounding box center [245, 247] width 7 height 13
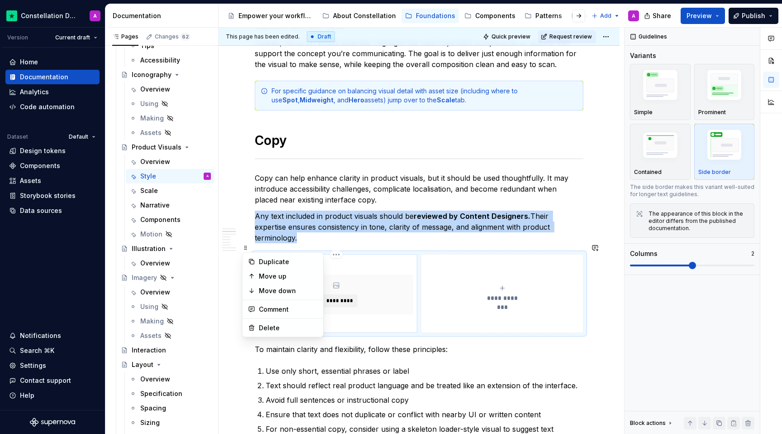
click at [413, 258] on div "**" at bounding box center [336, 264] width 154 height 13
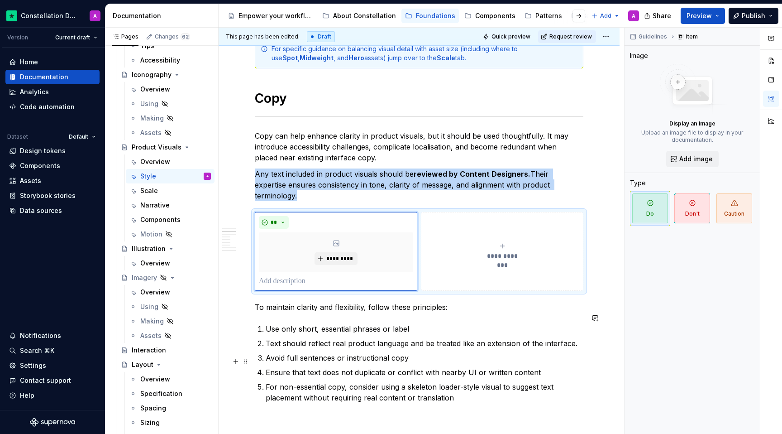
scroll to position [326, 0]
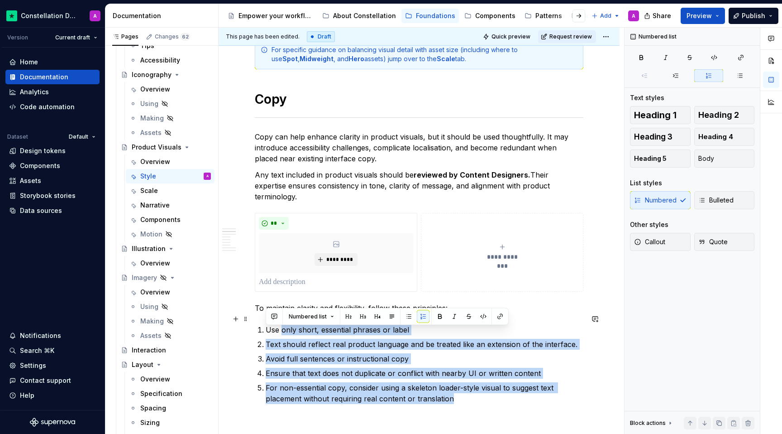
drag, startPoint x: 462, startPoint y: 391, endPoint x: 282, endPoint y: 320, distance: 193.2
click at [282, 324] on ol "Use only short, essential phrases or label Text should reflect real product lan…" at bounding box center [425, 364] width 318 height 80
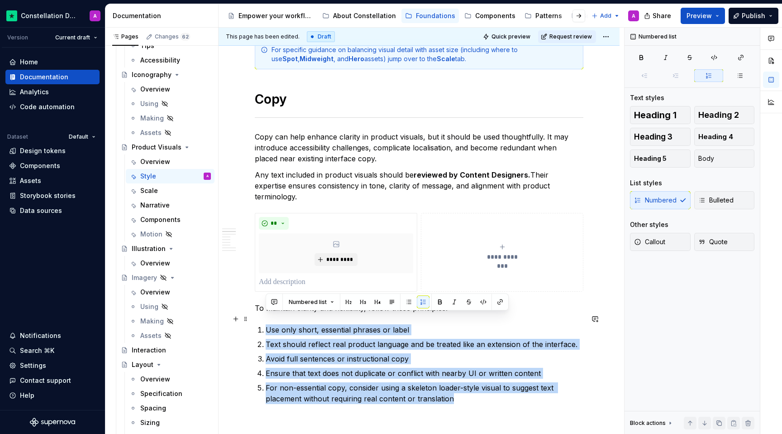
drag, startPoint x: 461, startPoint y: 390, endPoint x: 258, endPoint y: 317, distance: 215.9
click at [266, 324] on ol "Use only short, essential phrases or label Text should reflect real product lan…" at bounding box center [425, 364] width 318 height 80
copy ol "Use only short, essential phrases or label Text should reflect real product lan…"
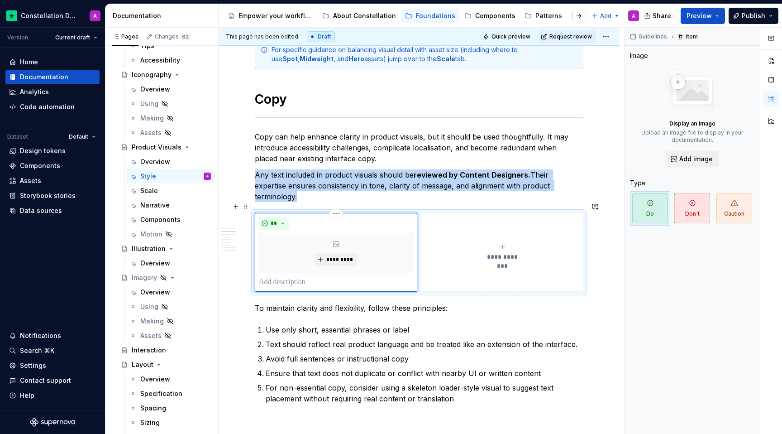
click at [288, 236] on div "*********" at bounding box center [336, 253] width 154 height 40
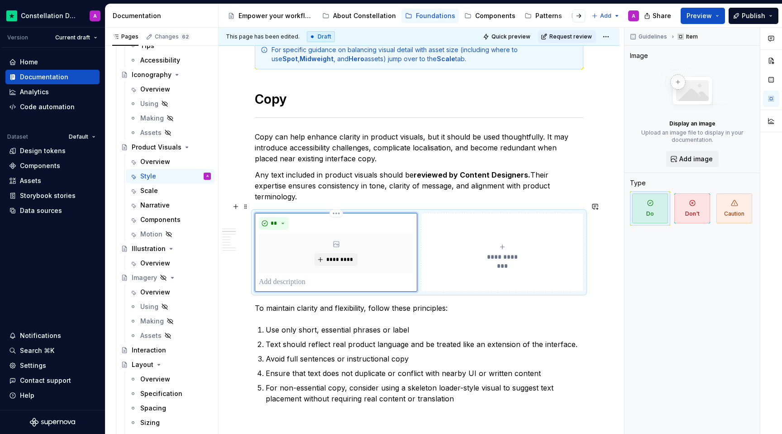
click at [285, 277] on p at bounding box center [336, 282] width 154 height 11
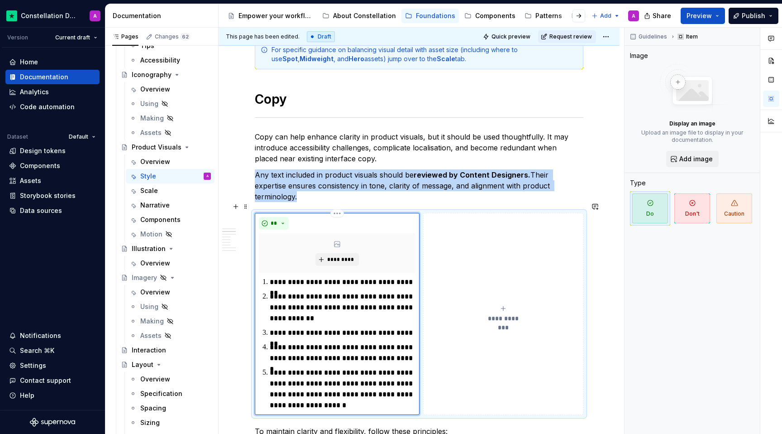
click at [388, 253] on div "*********" at bounding box center [337, 253] width 157 height 40
click at [355, 240] on div "*********" at bounding box center [337, 253] width 157 height 40
click at [365, 246] on div "*********" at bounding box center [337, 253] width 157 height 40
click at [398, 234] on div "*********" at bounding box center [337, 253] width 157 height 40
click at [409, 233] on div "*********" at bounding box center [337, 253] width 157 height 40
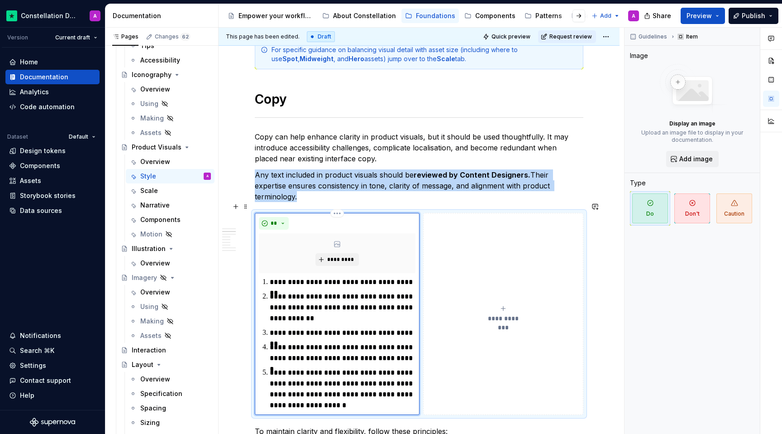
click at [392, 217] on div "**" at bounding box center [337, 223] width 157 height 13
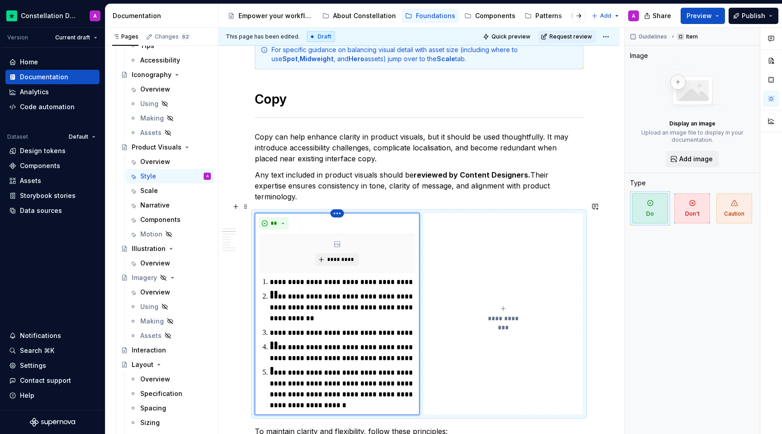
click at [339, 200] on html "Constellation Design System A Version Current draft Home Documentation Analytic…" at bounding box center [391, 217] width 782 height 434
click at [310, 215] on html "Constellation Design System A Version Current draft Home Documentation Analytic…" at bounding box center [391, 217] width 782 height 434
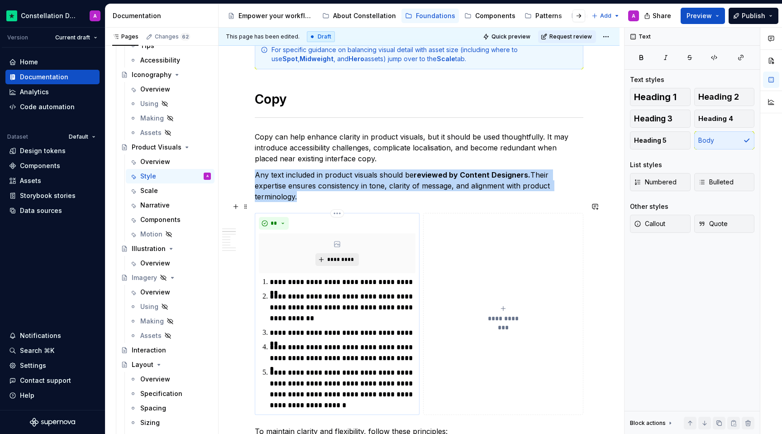
click at [321, 253] on button "*********" at bounding box center [336, 259] width 43 height 13
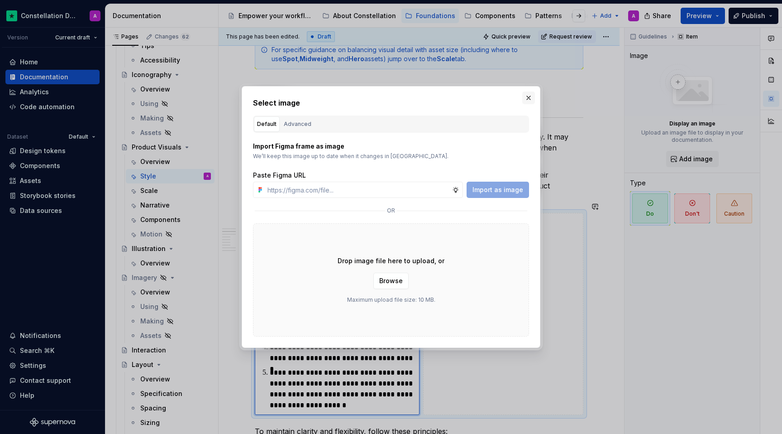
click at [522, 99] on button "button" at bounding box center [528, 97] width 13 height 13
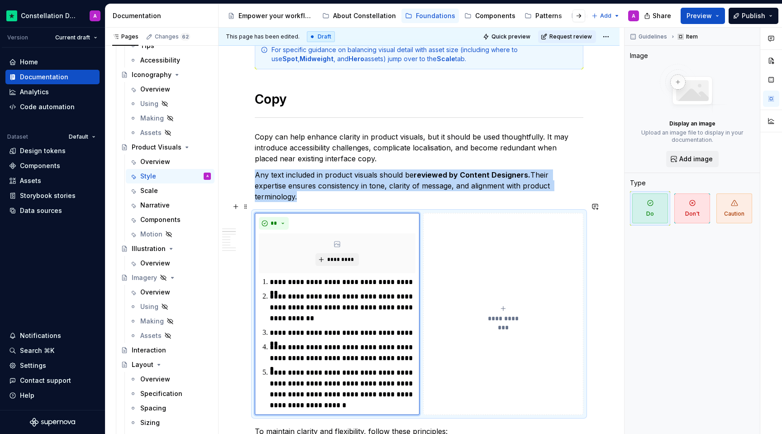
click at [423, 269] on button "**********" at bounding box center [503, 314] width 160 height 202
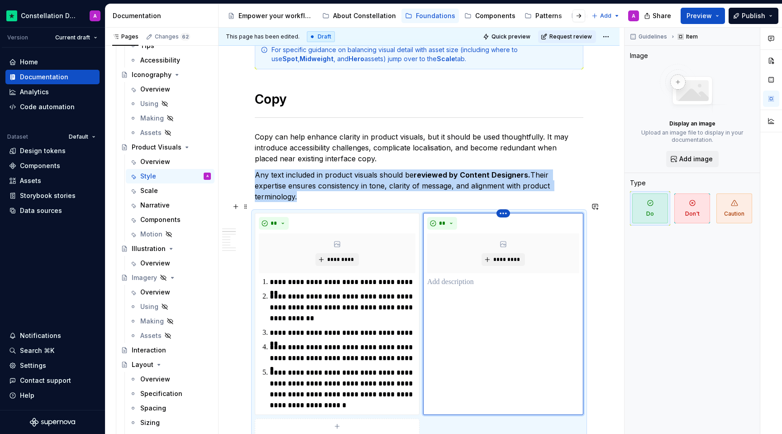
click at [504, 201] on html "Constellation Design System A Version Current draft Home Documentation Analytic…" at bounding box center [391, 217] width 782 height 434
click at [514, 217] on div "Delete item" at bounding box center [539, 217] width 77 height 14
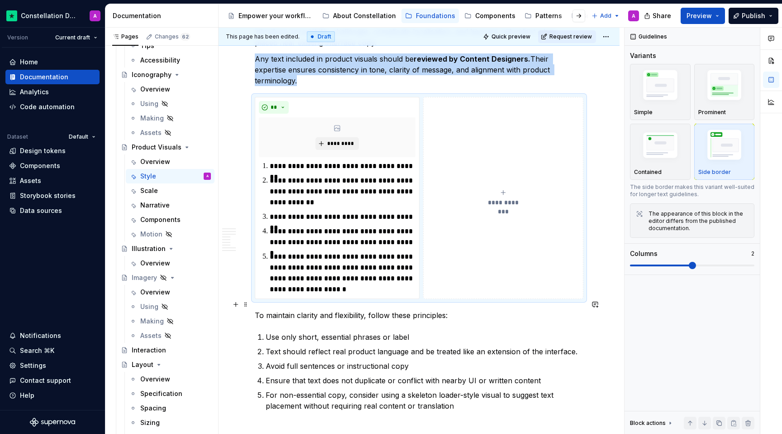
scroll to position [447, 0]
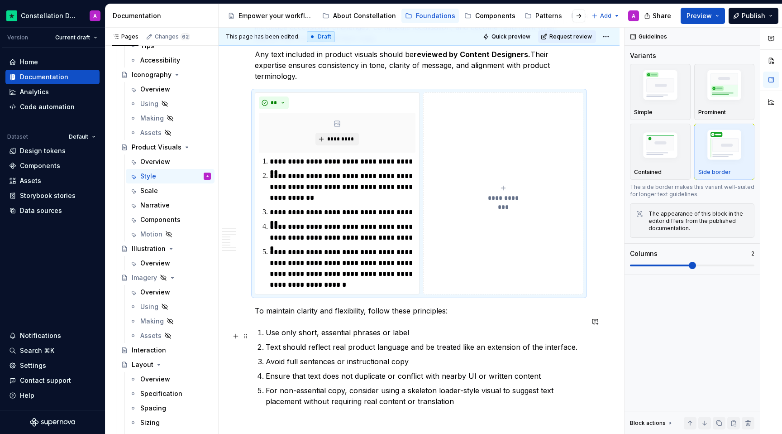
click at [494, 328] on ol "Use only short, essential phrases or label Text should reflect real product lan…" at bounding box center [425, 367] width 318 height 80
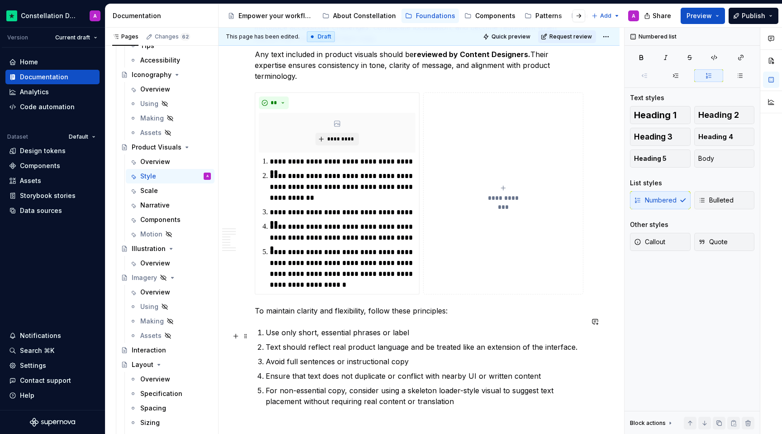
scroll to position [416, 0]
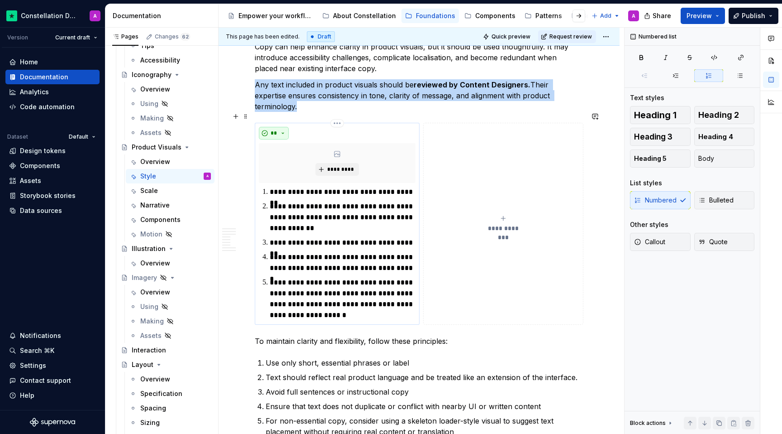
click at [283, 127] on button "**" at bounding box center [274, 133] width 30 height 13
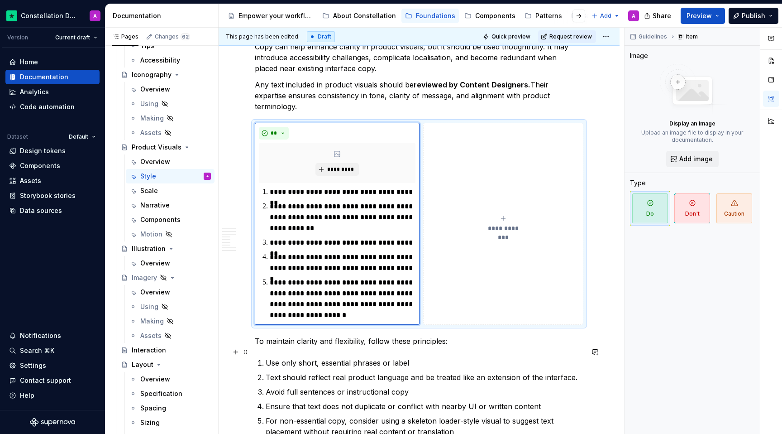
click at [290, 357] on p "Use only short, essential phrases or label" at bounding box center [425, 362] width 318 height 11
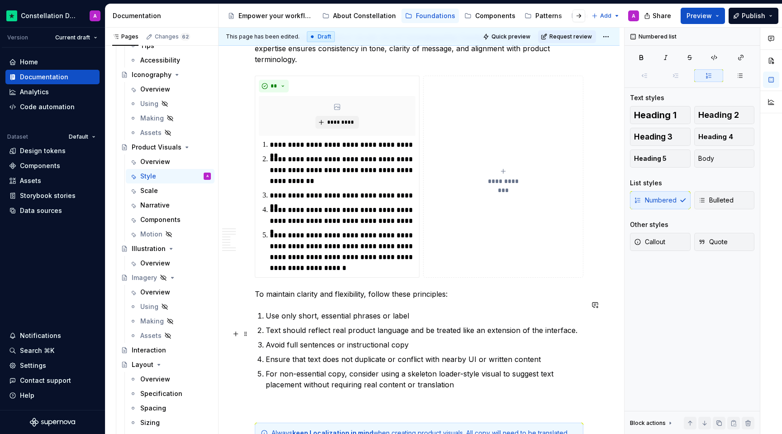
scroll to position [488, 0]
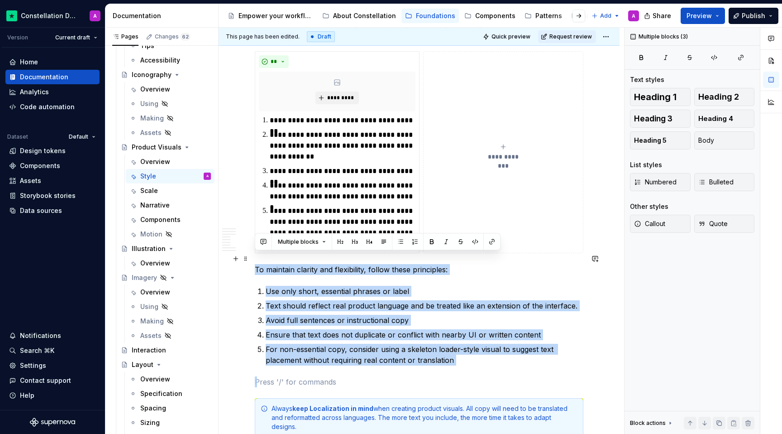
drag, startPoint x: 345, startPoint y: 321, endPoint x: 255, endPoint y: 259, distance: 108.7
click at [255, 259] on div "A consistent style ensures that every product visual feels like part of a unifi…" at bounding box center [419, 416] width 329 height 1451
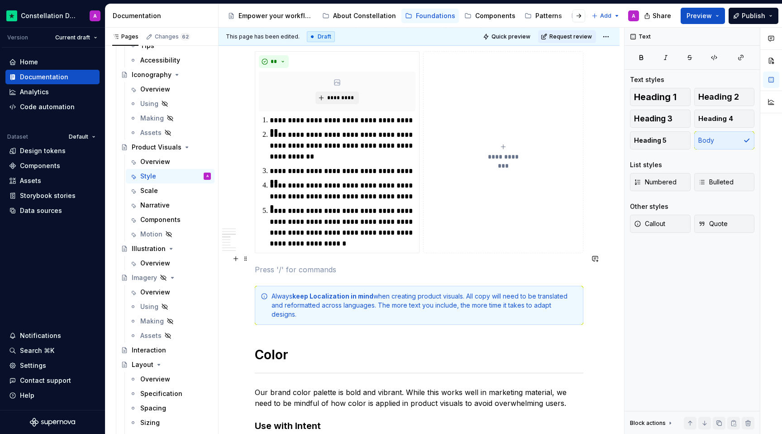
click at [394, 264] on p at bounding box center [419, 269] width 329 height 11
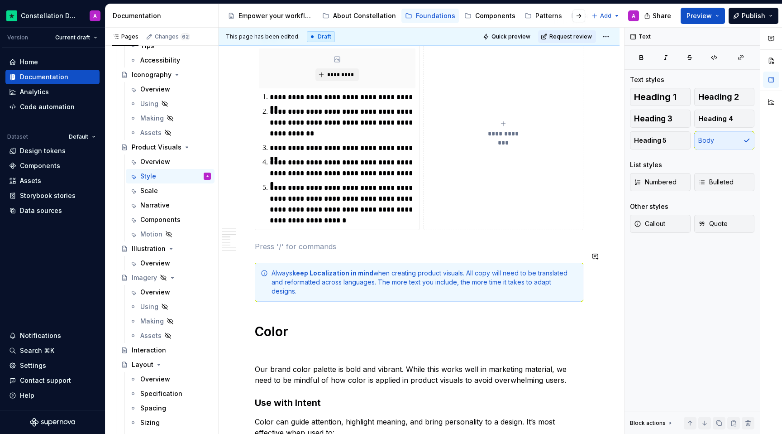
scroll to position [560, 0]
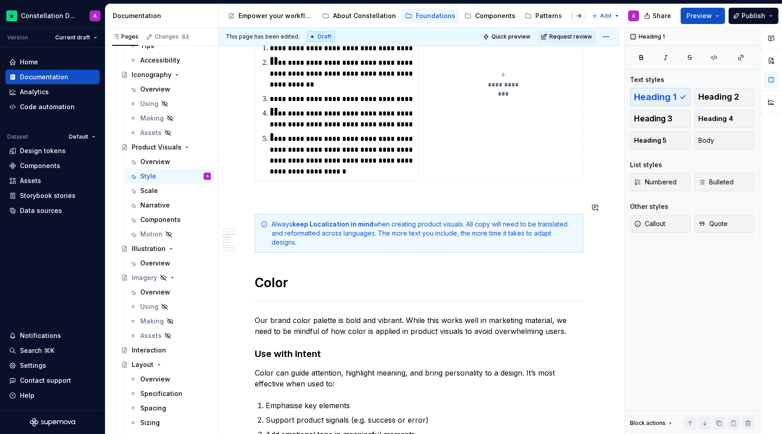
click at [472, 252] on div "A consistent style ensures that every product visual feels like part of a unifi…" at bounding box center [419, 288] width 329 height 1338
click at [317, 192] on p at bounding box center [419, 197] width 329 height 11
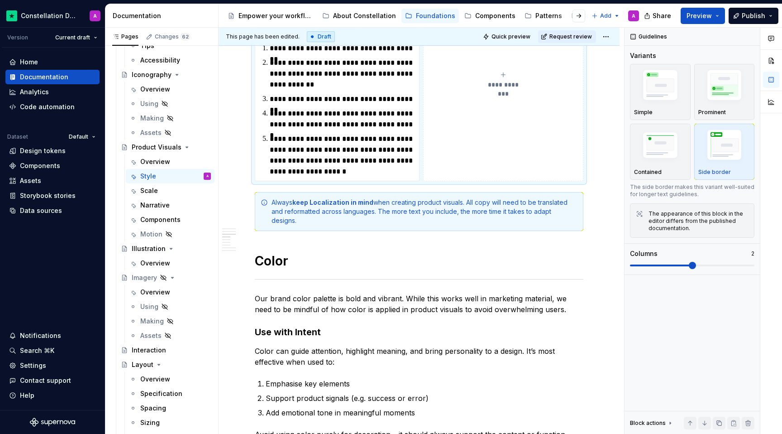
scroll to position [501, 0]
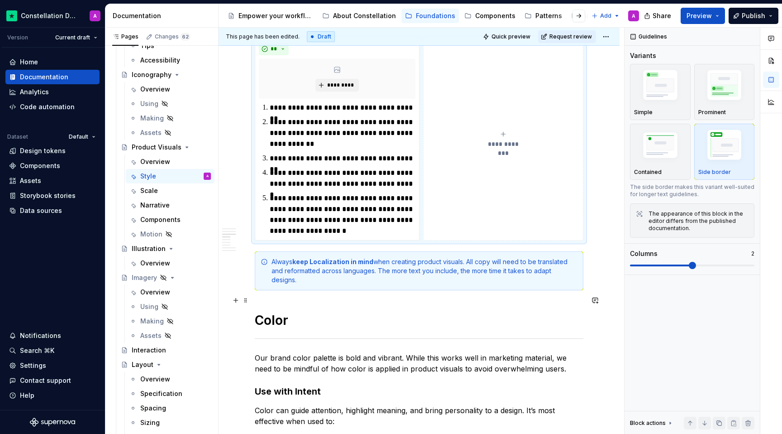
click at [313, 312] on h1 "Color" at bounding box center [419, 320] width 329 height 16
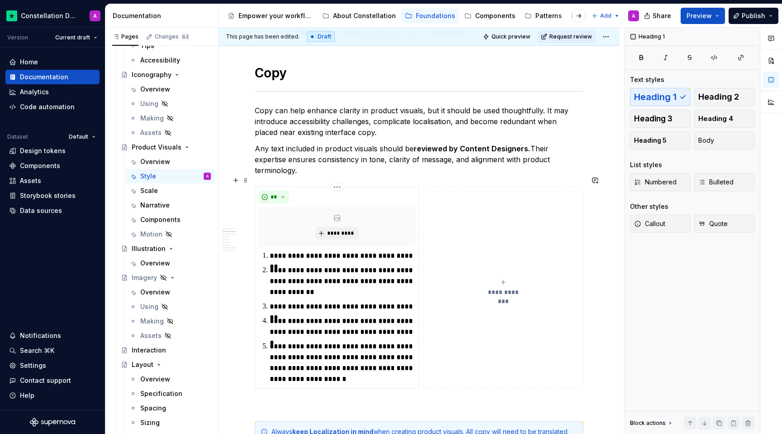
scroll to position [352, 0]
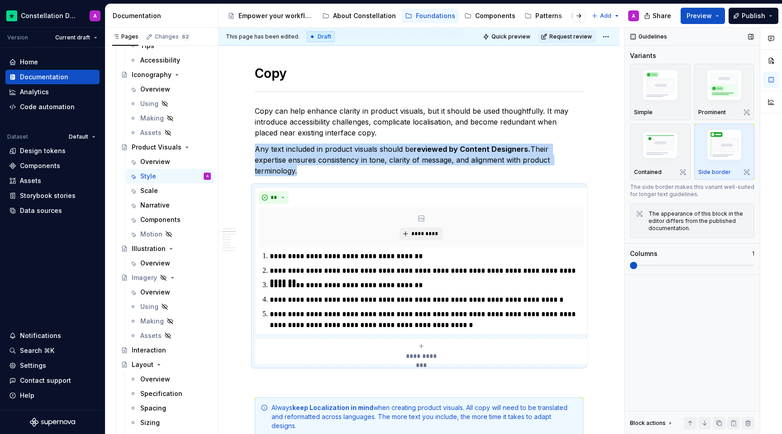
click at [522, 266] on span at bounding box center [630, 265] width 0 height 2
click at [522, 344] on div "**********" at bounding box center [421, 351] width 325 height 18
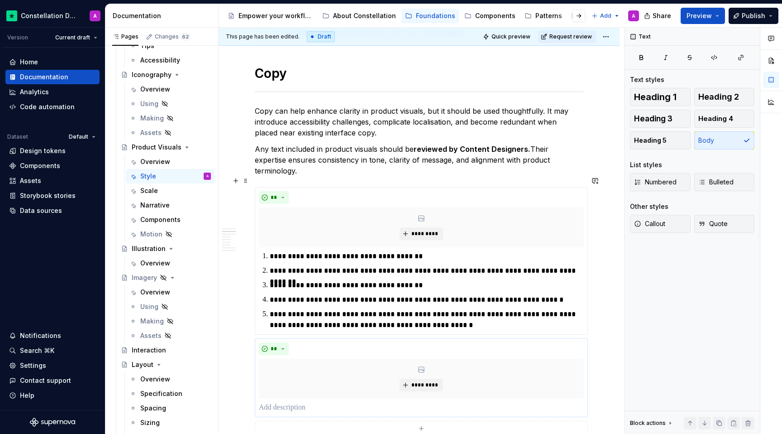
scroll to position [377, 0]
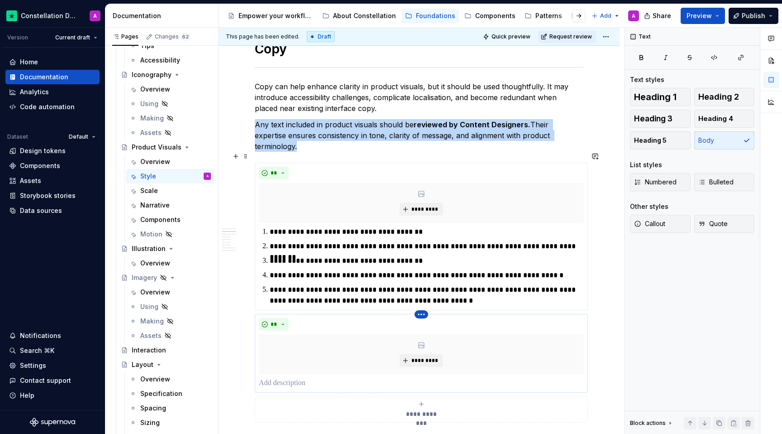
click at [424, 302] on html "Constellation Design System A Version Current draft Home Documentation Analytic…" at bounding box center [391, 217] width 782 height 434
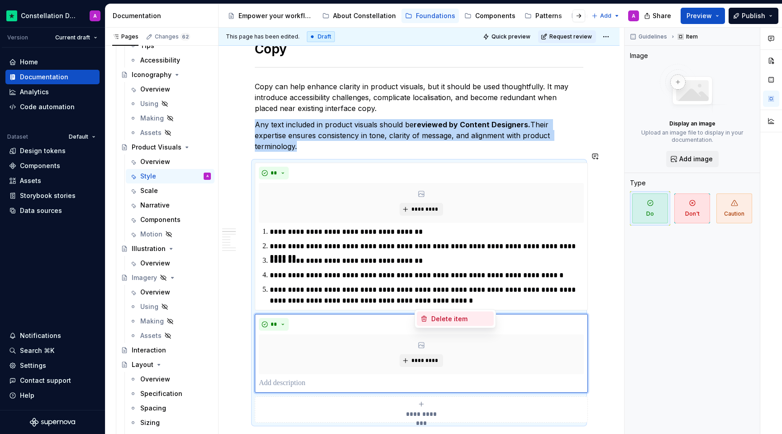
click at [444, 315] on div "Delete item" at bounding box center [460, 318] width 59 height 9
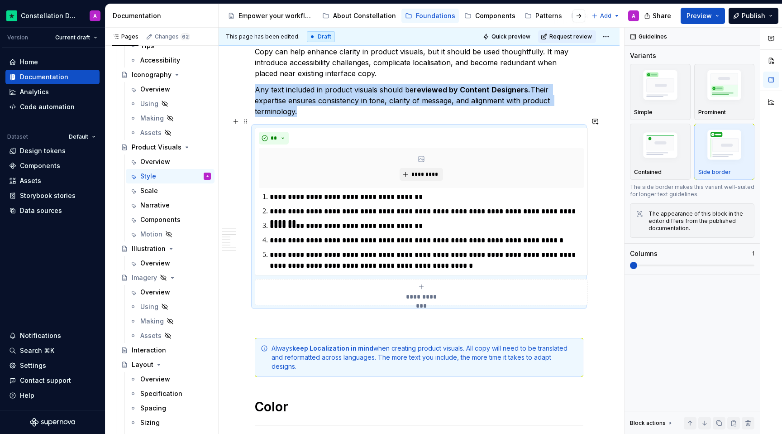
scroll to position [423, 0]
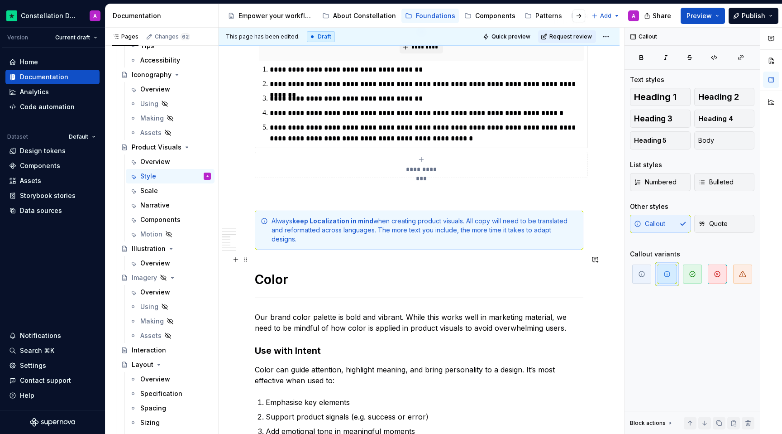
scroll to position [376, 0]
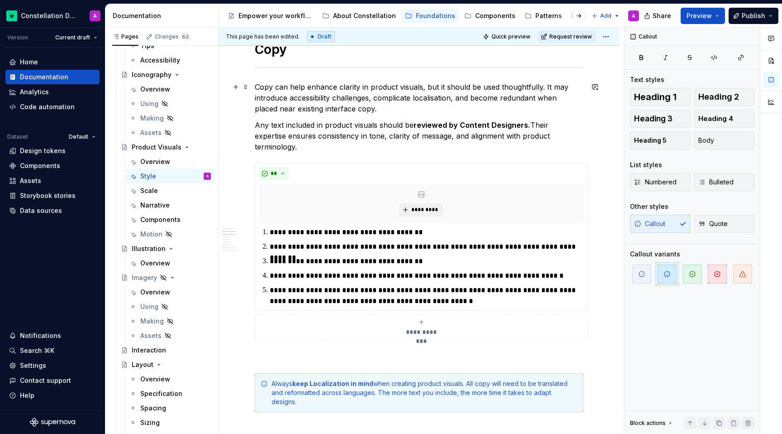
click at [258, 83] on p "Copy can help enhance clarity in product visuals, but it should be used thought…" at bounding box center [419, 97] width 329 height 33
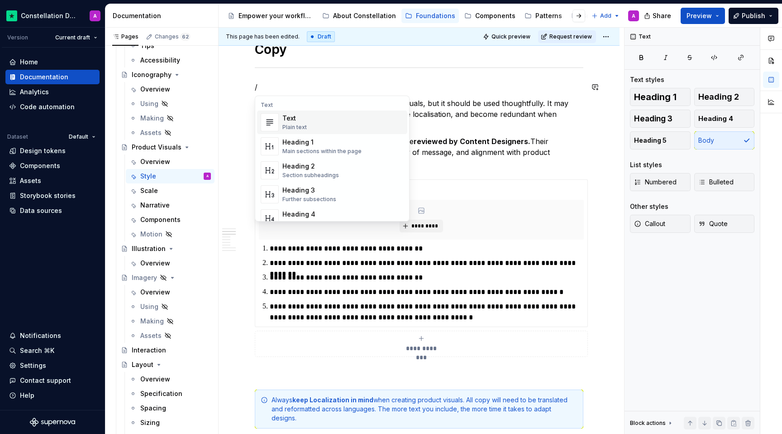
type textarea "*"
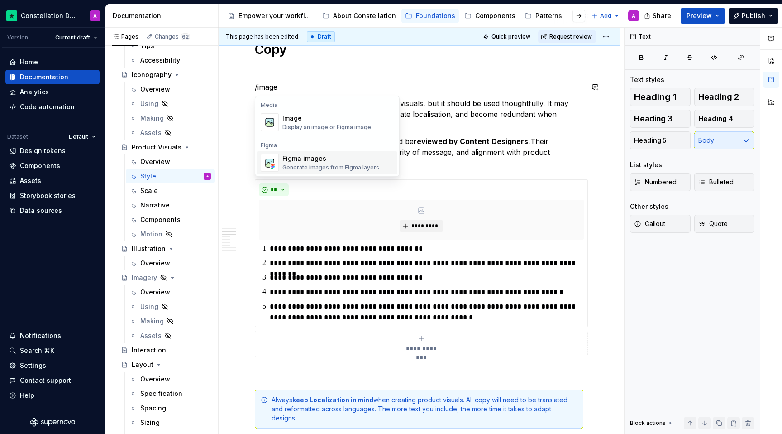
click at [306, 160] on div "Figma images" at bounding box center [330, 158] width 97 height 9
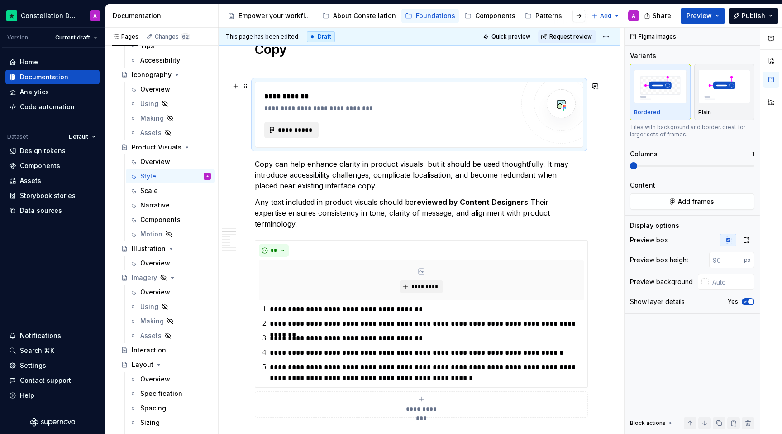
click at [290, 130] on span "**********" at bounding box center [294, 129] width 35 height 9
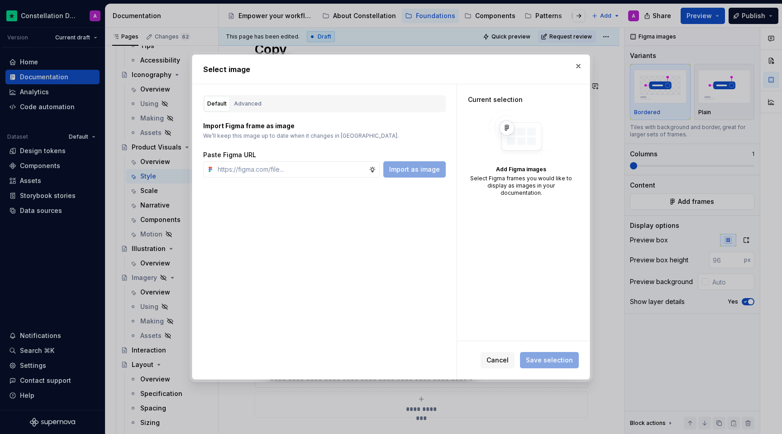
type textarea "*"
click at [312, 176] on input "text" at bounding box center [291, 169] width 155 height 16
click at [309, 166] on input "text" at bounding box center [291, 169] width 155 height 16
click at [281, 294] on div "Default Advanced Import Figma frame as image We’ll keep this image up to date w…" at bounding box center [324, 231] width 264 height 295
click at [281, 175] on input "text" at bounding box center [291, 169] width 155 height 16
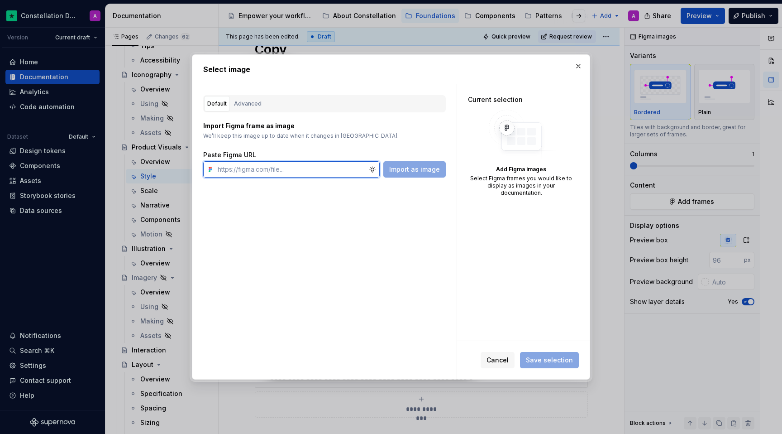
paste input "https://www.figma.com/design/AjeSdafnbnA1OYePDhyYsX/Constellation--Product-Visu…"
type input "https://www.figma.com/design/AjeSdafnbnA1OYePDhyYsX/Constellation--Product-Visu…"
click at [409, 169] on span "Import as image" at bounding box center [414, 169] width 51 height 9
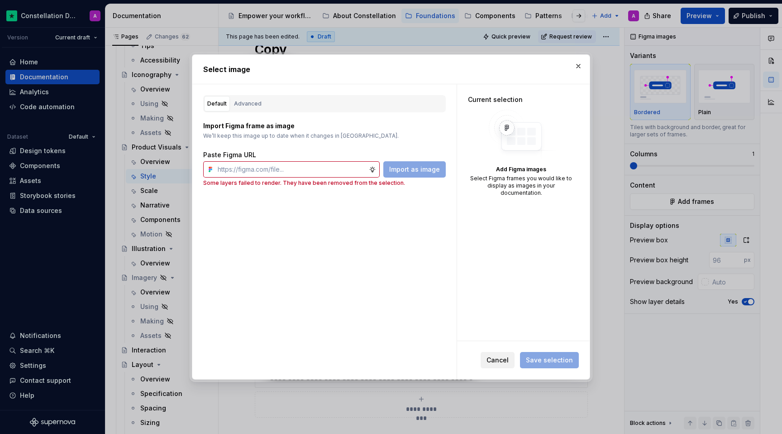
click at [505, 357] on span "Cancel" at bounding box center [498, 359] width 22 height 9
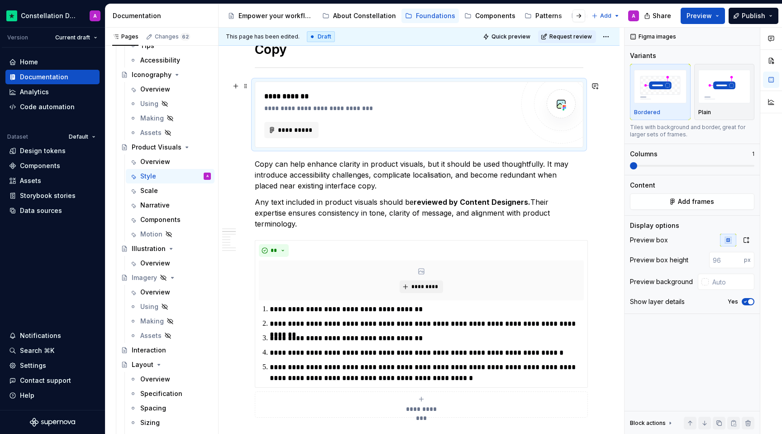
click at [498, 108] on div "**********" at bounding box center [391, 108] width 254 height 9
click at [246, 83] on span at bounding box center [245, 86] width 7 height 13
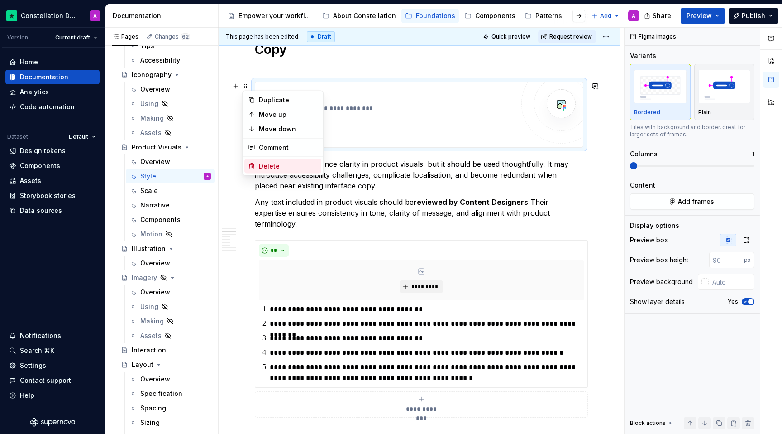
click at [263, 163] on div "Delete" at bounding box center [288, 166] width 59 height 9
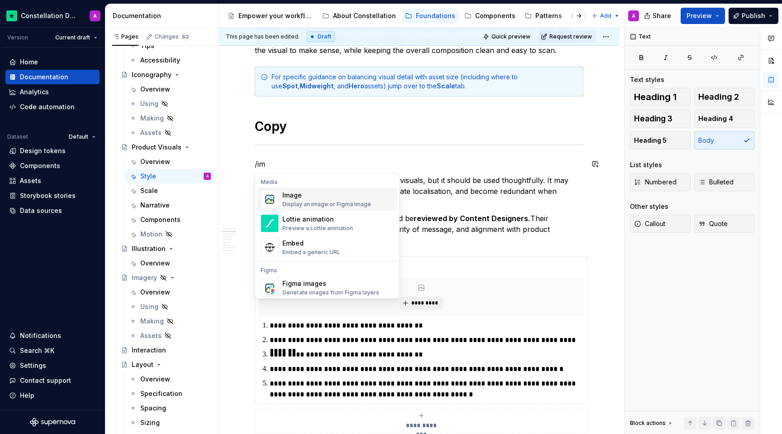
click at [301, 201] on div "Display an image or Figma image" at bounding box center [326, 204] width 89 height 7
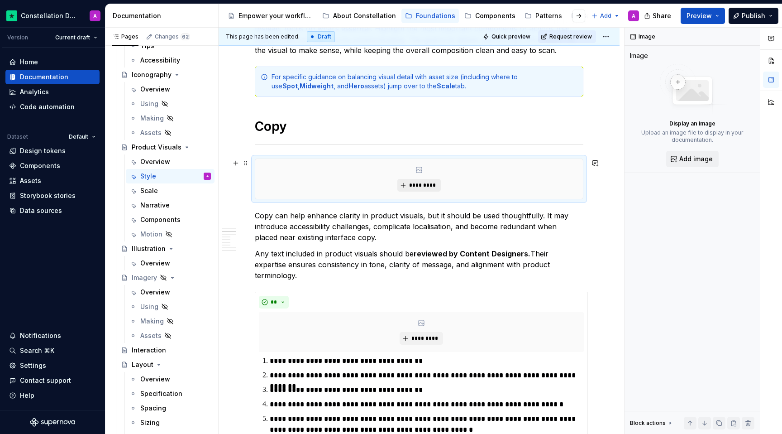
click at [418, 182] on span "*********" at bounding box center [423, 184] width 28 height 7
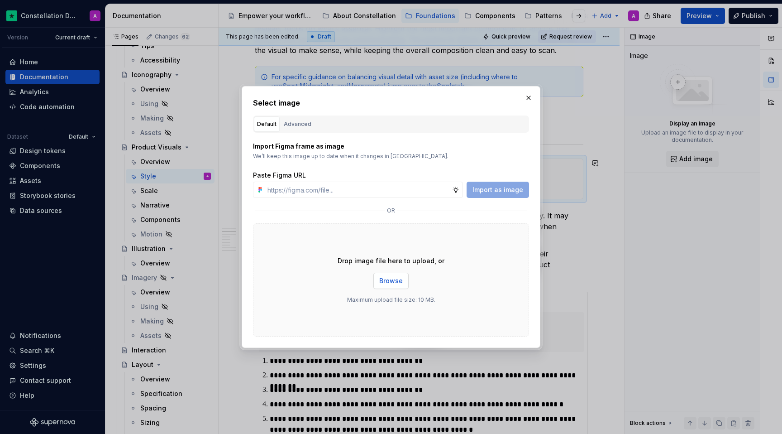
click at [387, 287] on button "Browse" at bounding box center [390, 280] width 35 height 16
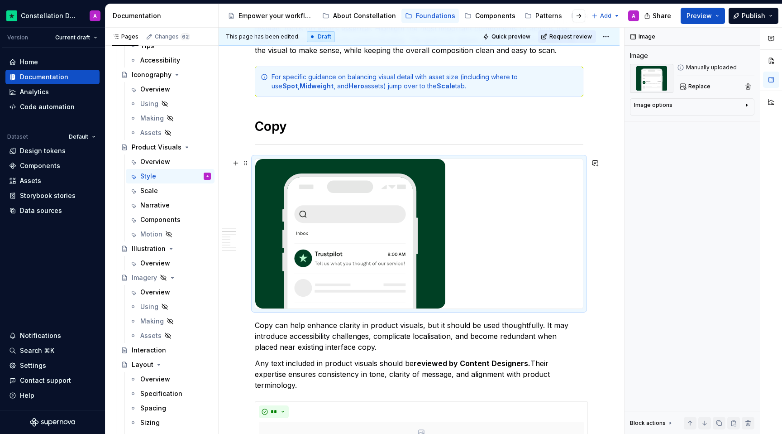
click at [443, 271] on img at bounding box center [350, 233] width 190 height 149
click at [389, 233] on img at bounding box center [350, 233] width 190 height 149
click at [477, 237] on div at bounding box center [419, 233] width 328 height 149
click at [522, 207] on div at bounding box center [419, 233] width 328 height 149
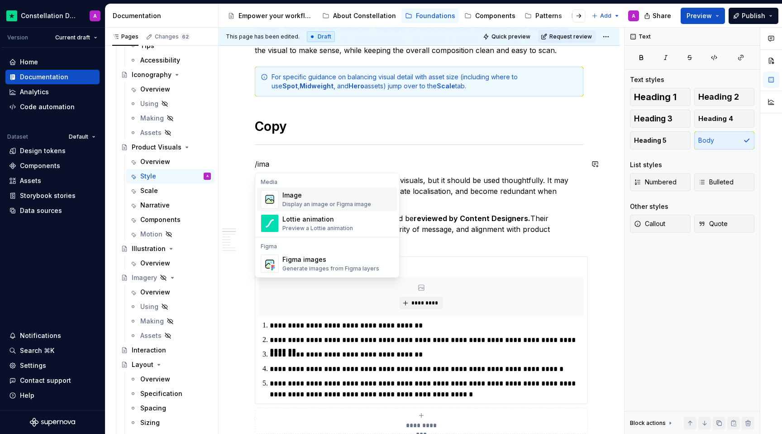
click at [326, 196] on div "Image" at bounding box center [326, 195] width 89 height 9
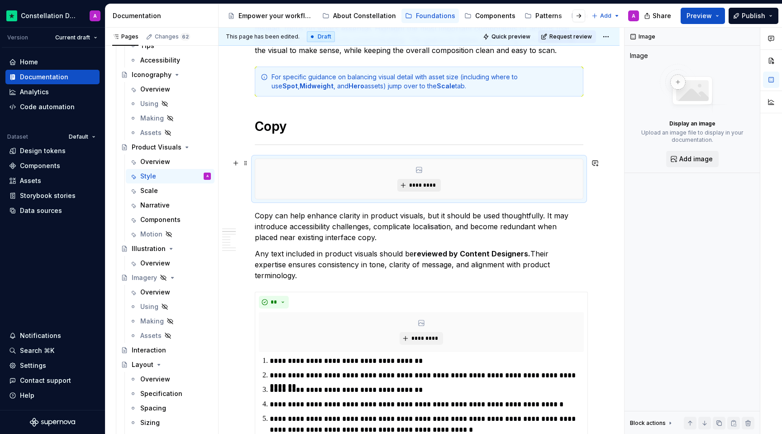
click at [430, 184] on span "*********" at bounding box center [423, 184] width 28 height 7
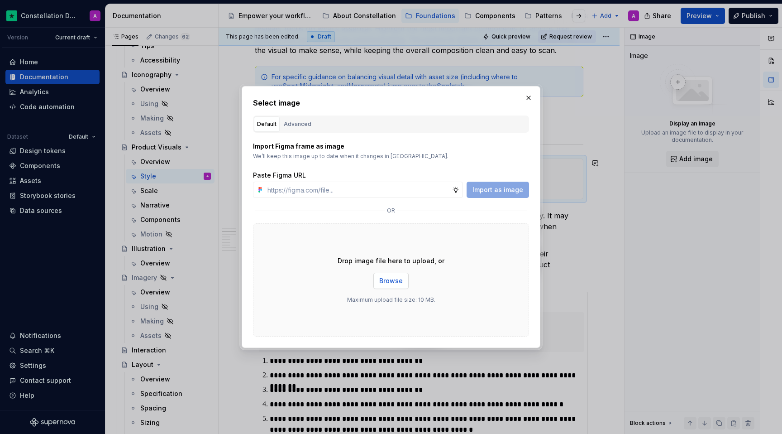
click at [388, 282] on span "Browse" at bounding box center [391, 280] width 24 height 9
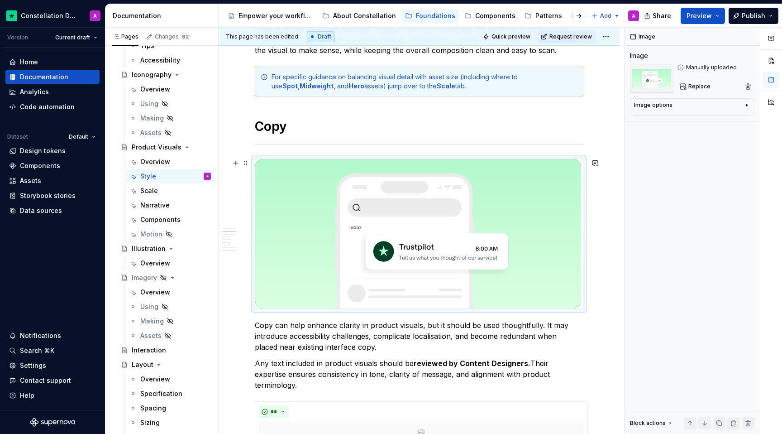
click at [522, 244] on img at bounding box center [418, 233] width 326 height 149
click at [522, 109] on div "Image options" at bounding box center [688, 106] width 109 height 11
click at [522, 84] on span "Replace" at bounding box center [699, 86] width 22 height 7
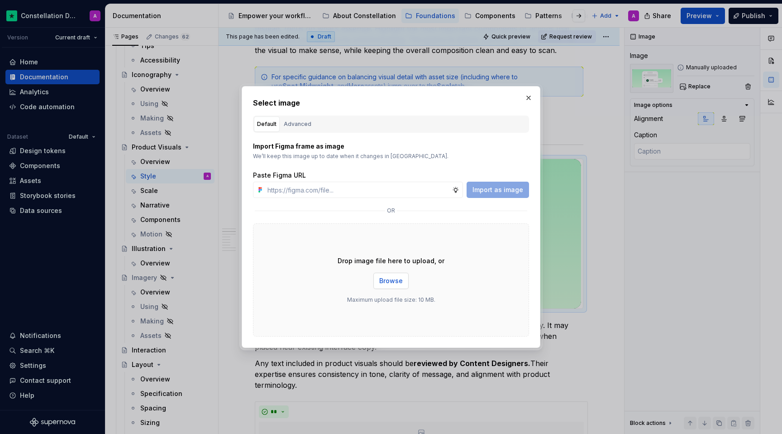
click at [387, 277] on span "Browse" at bounding box center [391, 280] width 24 height 9
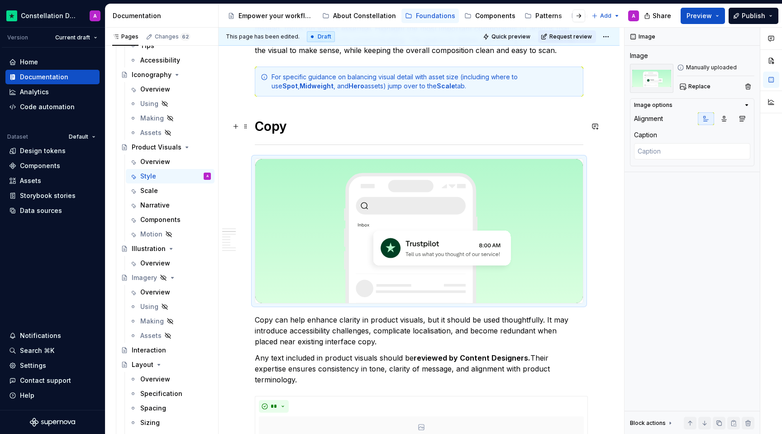
click at [518, 124] on h1 "Copy" at bounding box center [419, 126] width 329 height 16
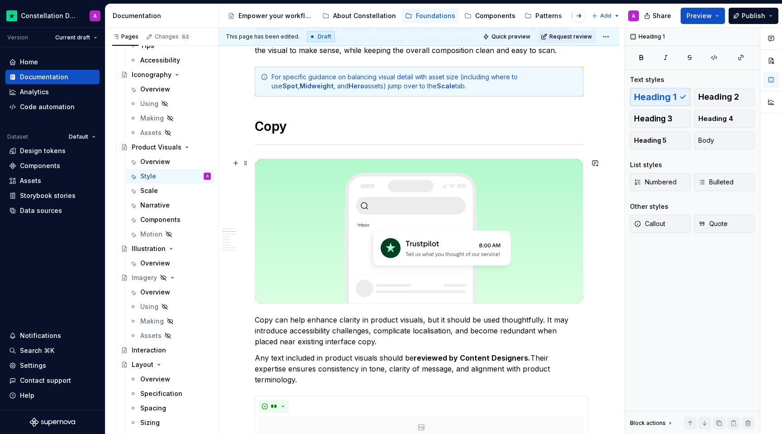
click at [519, 339] on p "Copy can help enhance clarity in product visuals, but it should be used thought…" at bounding box center [419, 330] width 329 height 33
click at [500, 323] on p "Copy can help enhance clarity in product visuals, but it should be used thought…" at bounding box center [419, 330] width 329 height 33
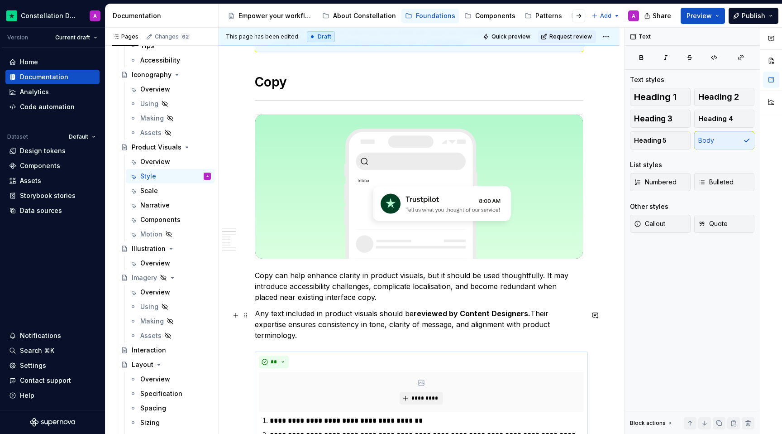
scroll to position [316, 0]
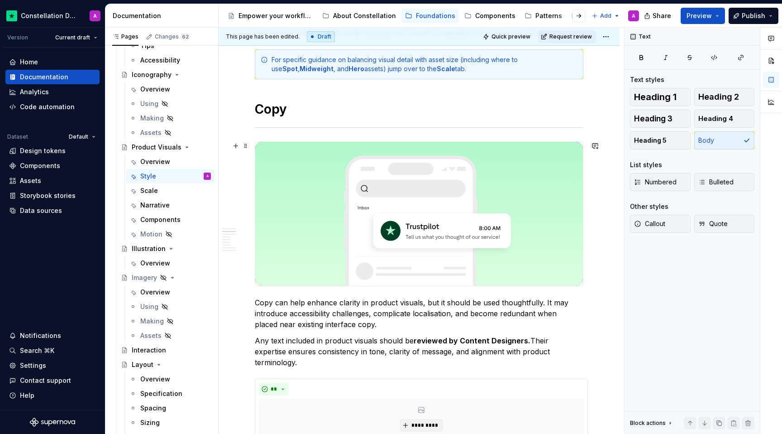
click at [522, 239] on img at bounding box center [419, 214] width 328 height 144
click at [522, 315] on p "Copy can help enhance clarity in product visuals, but it should be used thought…" at bounding box center [419, 313] width 329 height 33
click at [522, 238] on img at bounding box center [419, 214] width 328 height 144
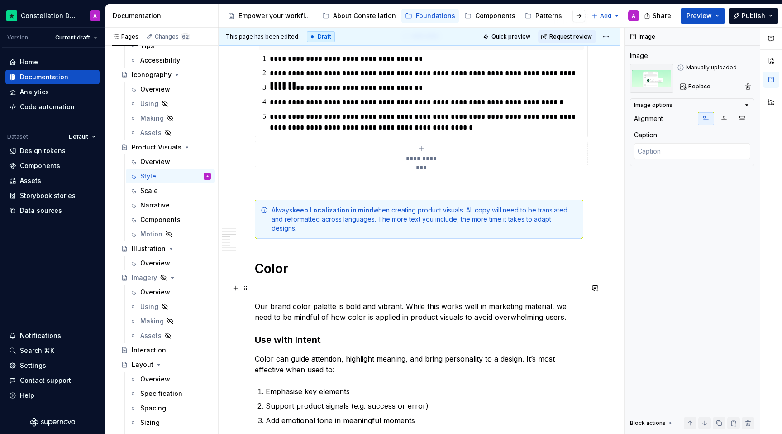
scroll to position [707, 0]
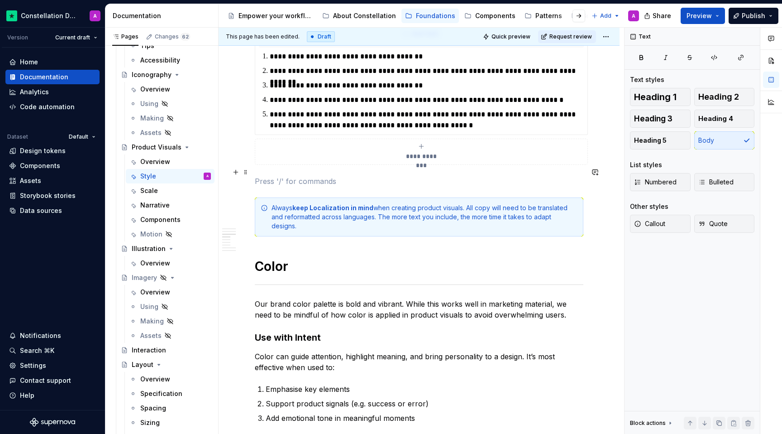
click at [326, 176] on p at bounding box center [419, 181] width 329 height 11
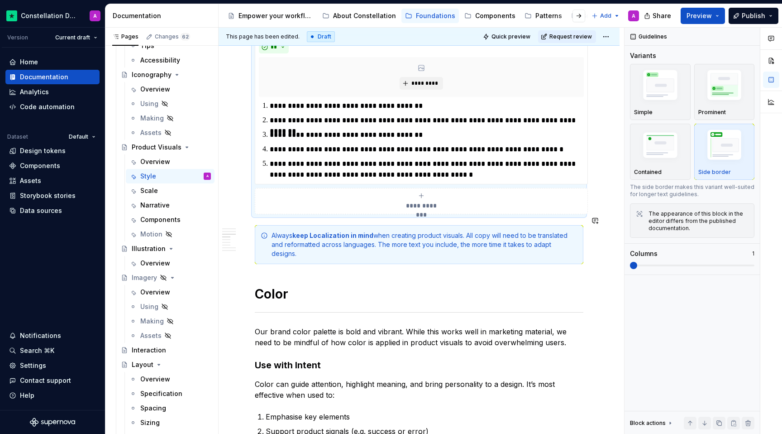
click at [356, 286] on h1 "Color" at bounding box center [419, 294] width 329 height 16
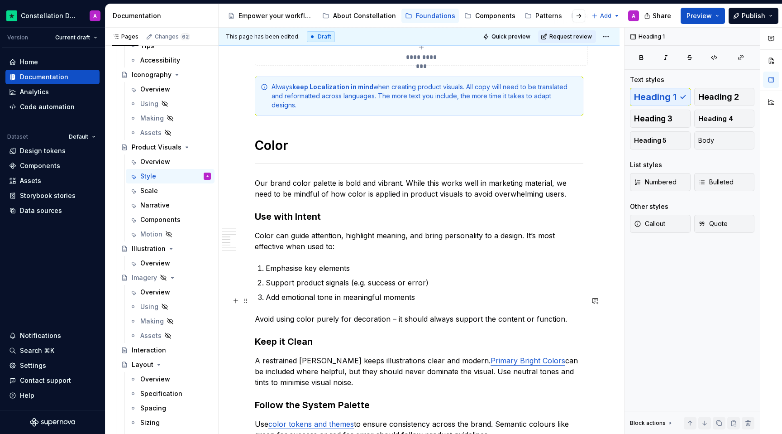
scroll to position [807, 0]
click at [306, 229] on p "Color can guide attention, highlight meaning, and bring personality to a design…" at bounding box center [419, 240] width 329 height 22
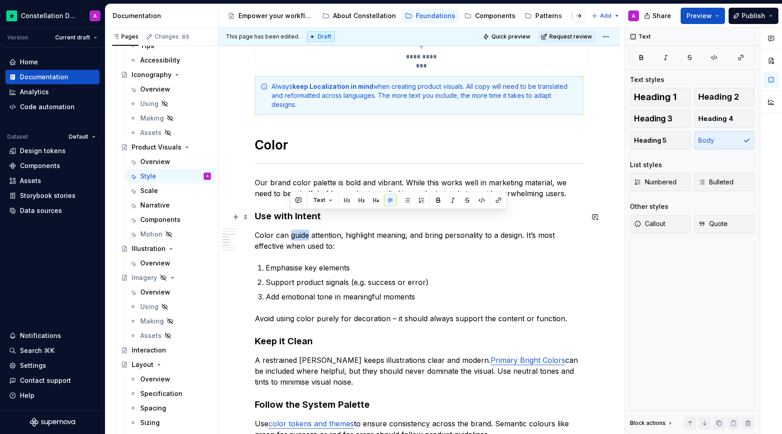
click at [306, 229] on p "Color can guide attention, highlight meaning, and bring personality to a design…" at bounding box center [419, 240] width 329 height 22
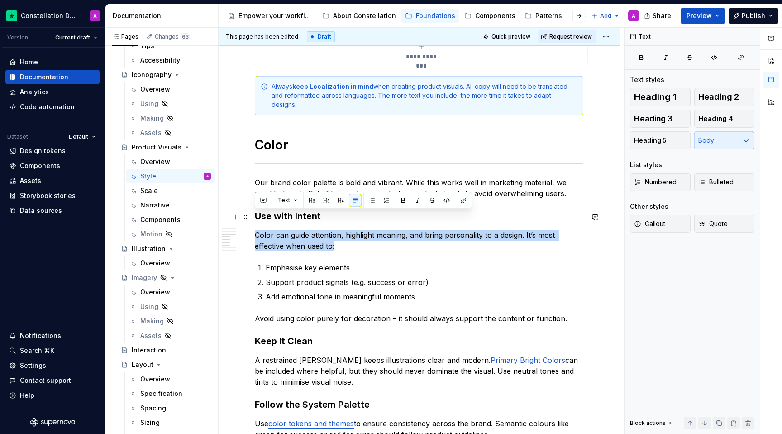
drag, startPoint x: 357, startPoint y: 224, endPoint x: 252, endPoint y: 218, distance: 105.6
click at [252, 218] on div "A consistent style ensures that every product visual feels like part of a unifi…" at bounding box center [419, 155] width 401 height 1610
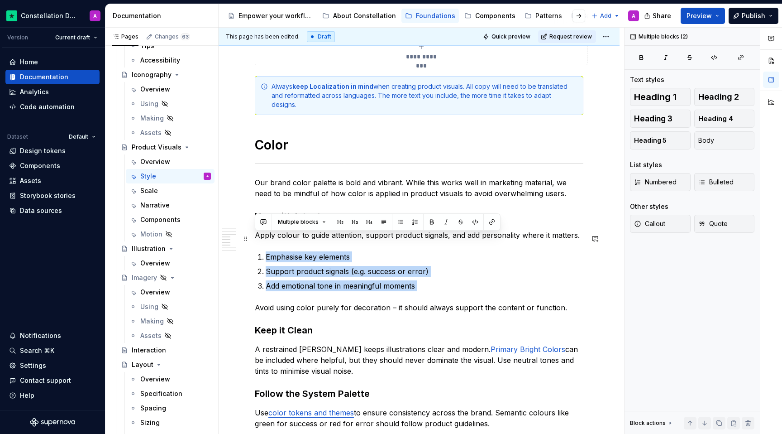
drag, startPoint x: 411, startPoint y: 273, endPoint x: 266, endPoint y: 240, distance: 149.3
click at [266, 240] on div "A consistent style ensures that every product visual feels like part of a unifi…" at bounding box center [419, 90] width 329 height 1437
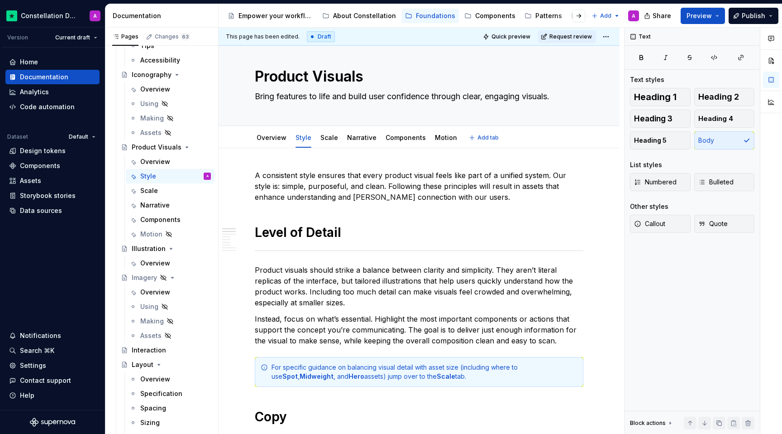
scroll to position [0, 0]
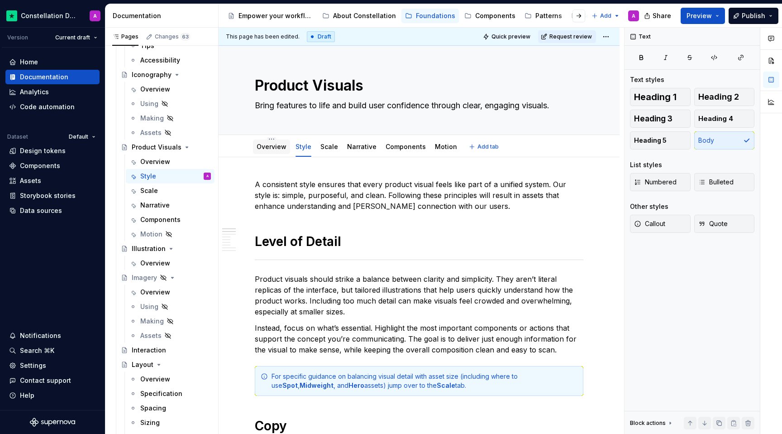
click at [273, 151] on div "Overview" at bounding box center [272, 146] width 30 height 9
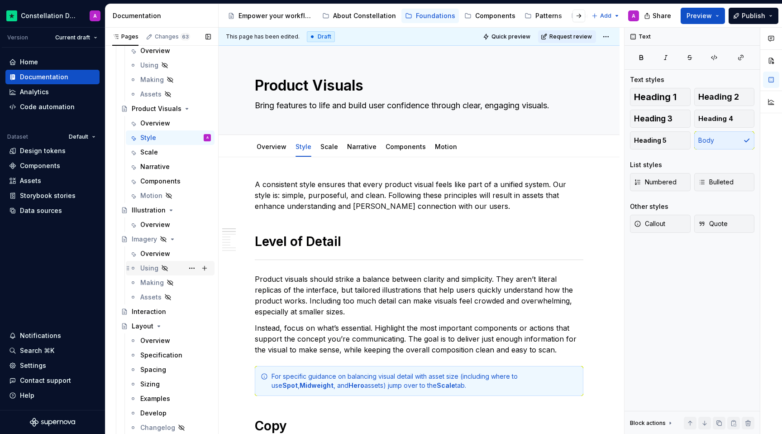
scroll to position [1099, 0]
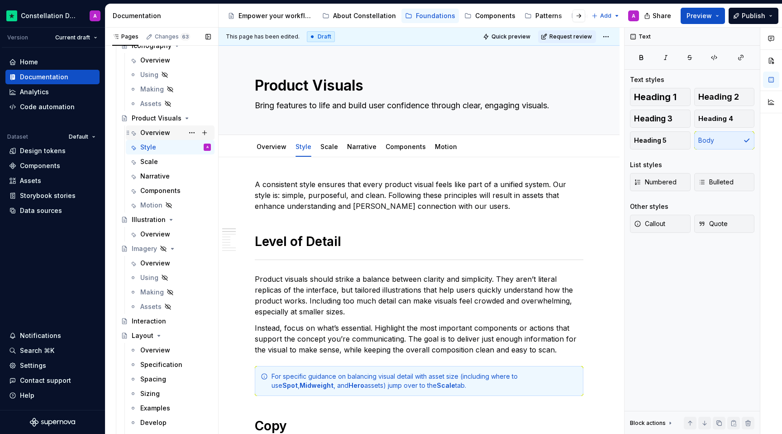
click at [168, 135] on div "Overview" at bounding box center [155, 132] width 30 height 9
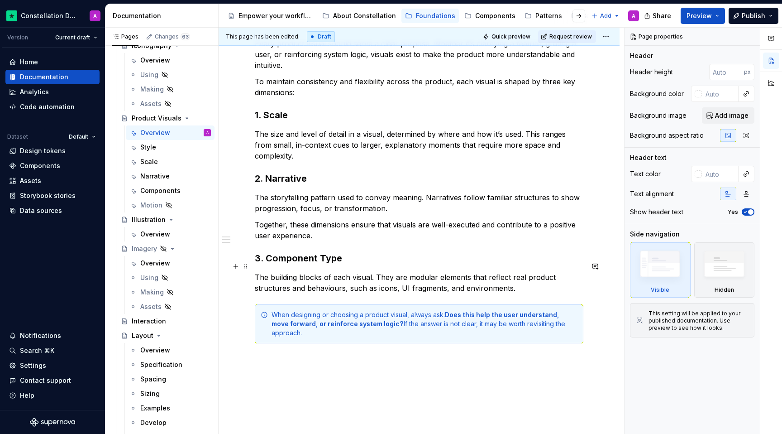
scroll to position [192, 0]
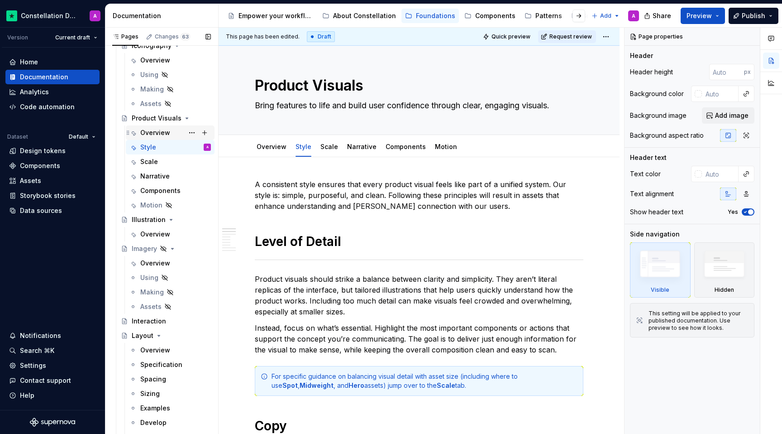
click at [153, 133] on div "Overview" at bounding box center [155, 132] width 30 height 9
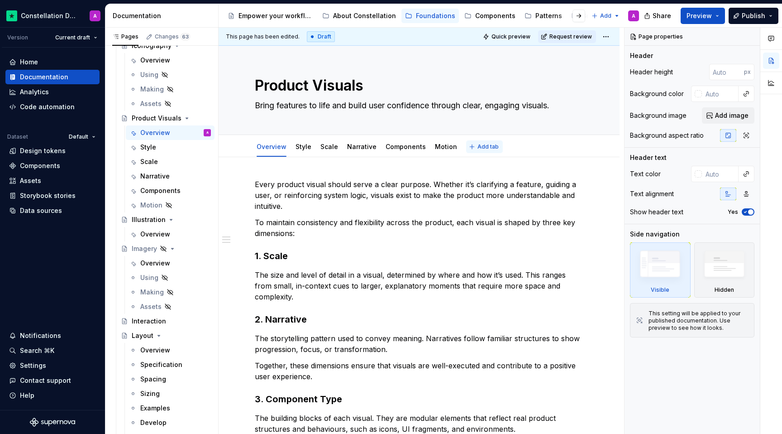
type textarea "*"
click at [478, 150] on span "Add tab" at bounding box center [488, 146] width 21 height 7
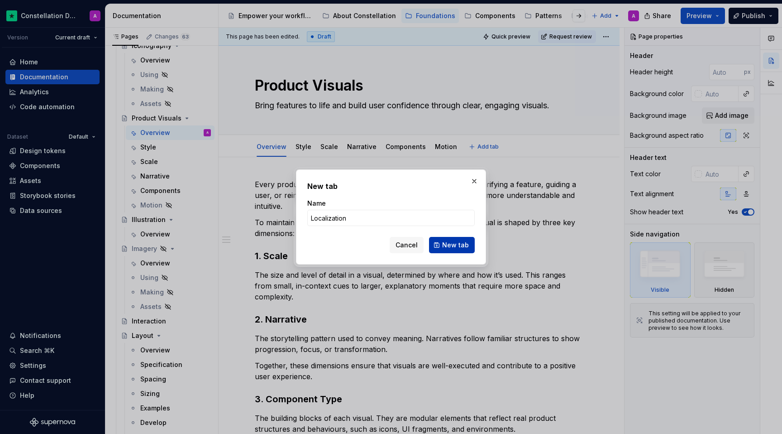
type input "Localization"
click at [445, 243] on span "New tab" at bounding box center [455, 244] width 27 height 9
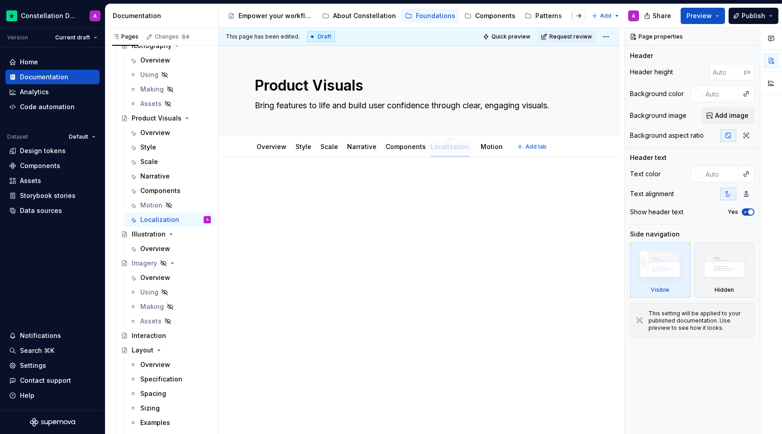
drag, startPoint x: 476, startPoint y: 150, endPoint x: 442, endPoint y: 151, distance: 34.4
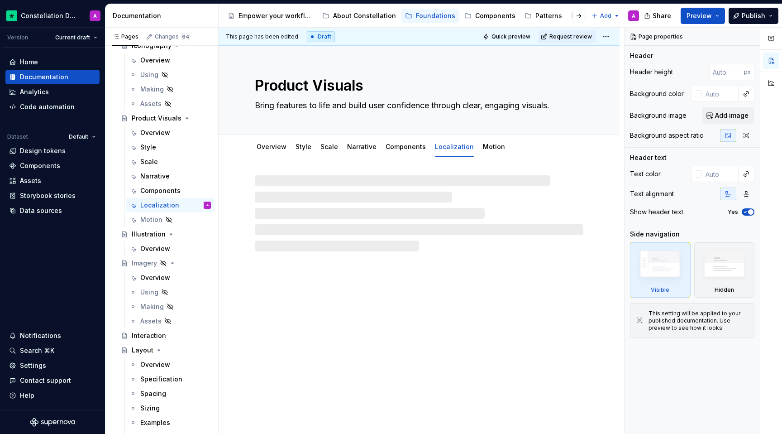
type textarea "*"
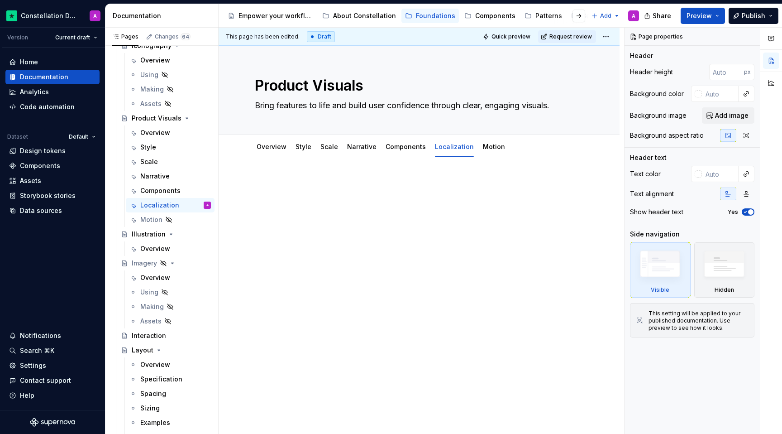
click at [325, 206] on div at bounding box center [419, 196] width 329 height 34
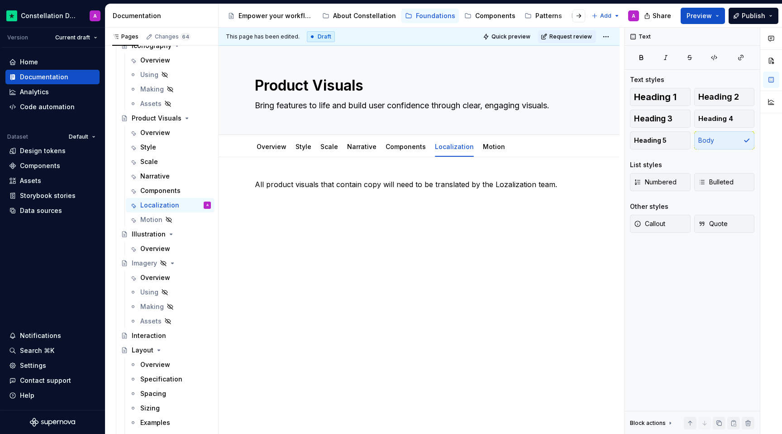
click at [301, 296] on div "All product visuals that contain copy will need to be translated by the Lozaliz…" at bounding box center [419, 255] width 401 height 197
click at [522, 187] on p "All product visuals that contain copy will need to be translated by the Lozaliz…" at bounding box center [419, 184] width 329 height 11
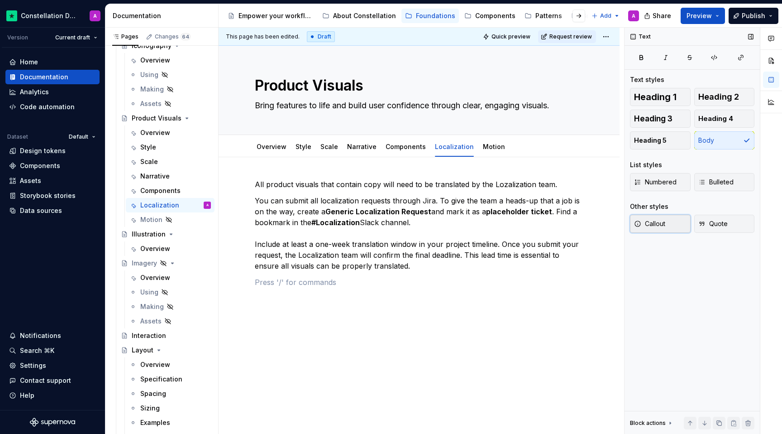
click at [522, 224] on button "Callout" at bounding box center [660, 224] width 61 height 18
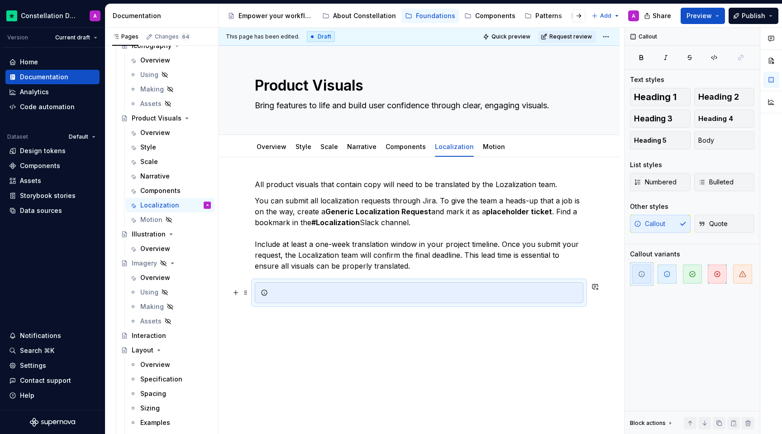
click at [333, 292] on div at bounding box center [425, 292] width 306 height 9
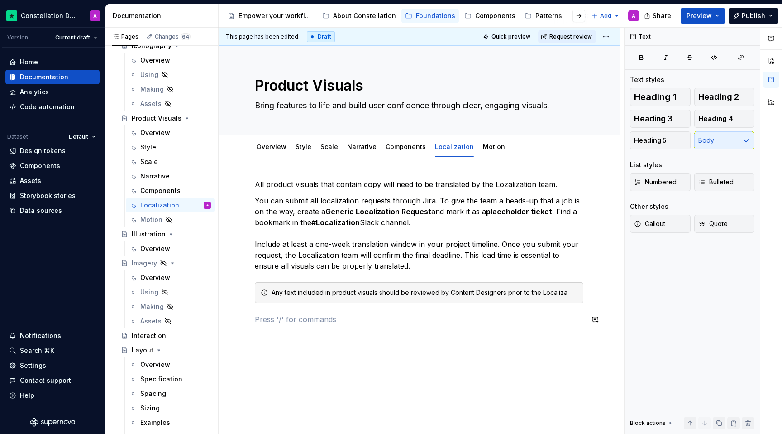
click at [522, 328] on div "All product visuals that contain copy will need to be translated by the Lozaliz…" at bounding box center [419, 257] width 329 height 157
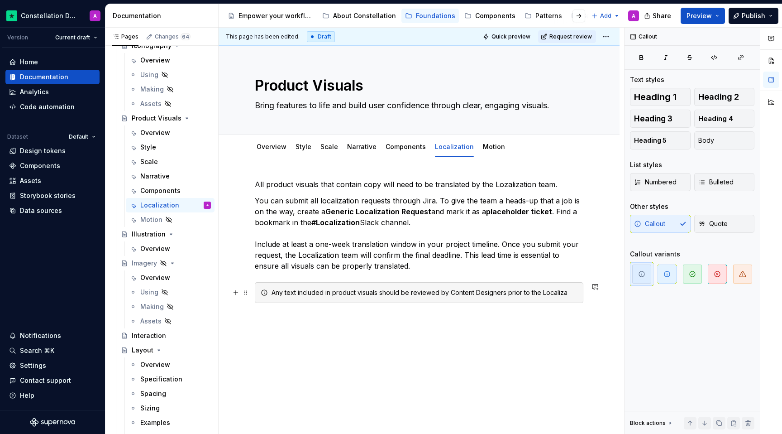
click at [522, 285] on div "Any text included in product visuals should be reviewed by Content Designers pr…" at bounding box center [419, 292] width 329 height 21
click at [522, 275] on icon "button" at bounding box center [667, 273] width 7 height 7
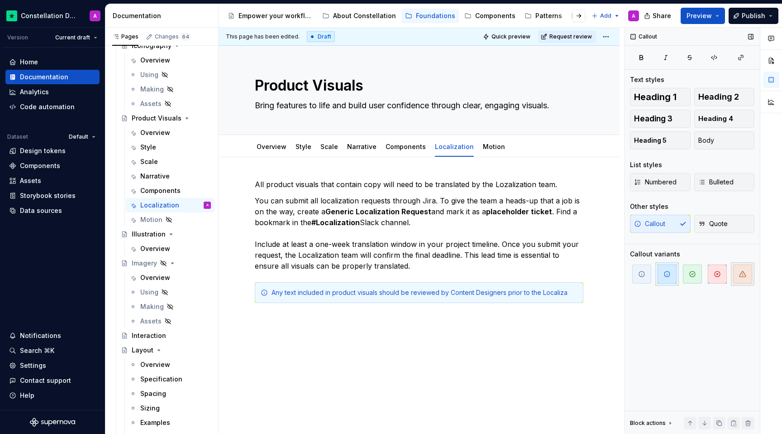
click at [522, 278] on span "button" at bounding box center [742, 273] width 19 height 19
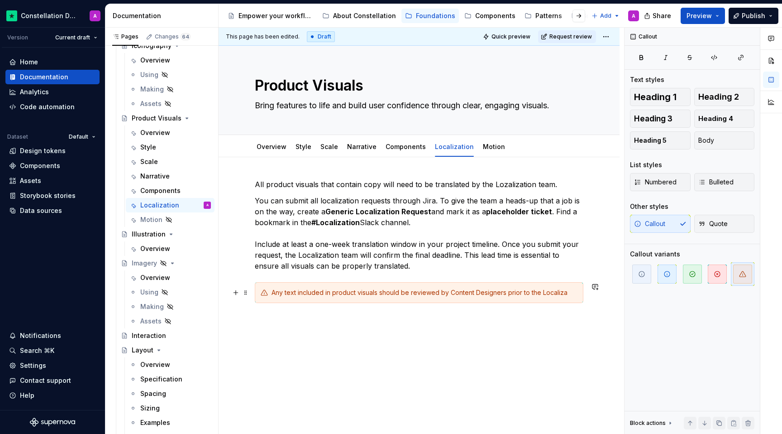
click at [447, 291] on div "Any text included in product visuals should be reviewed by Content Designers pr…" at bounding box center [425, 292] width 306 height 9
click at [511, 293] on div "Any text included in product visuals should be reviewed by a Content Designers …" at bounding box center [425, 292] width 306 height 9
click at [522, 295] on div "Any text included in product visuals should be reviewed by a Content Designer p…" at bounding box center [425, 292] width 306 height 9
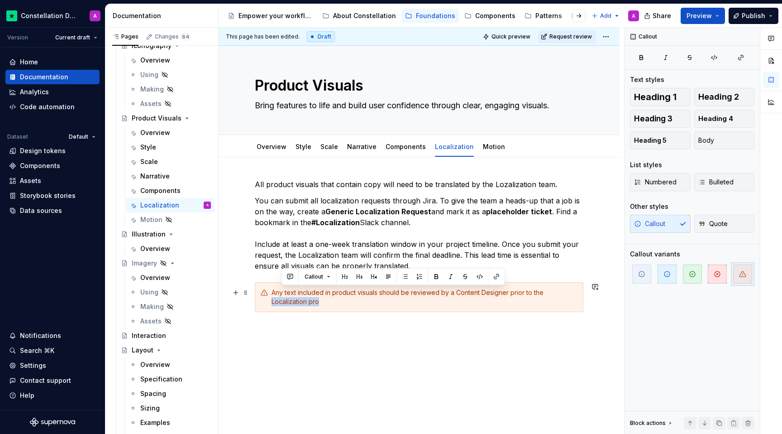
drag, startPoint x: 545, startPoint y: 297, endPoint x: 543, endPoint y: 291, distance: 6.3
click at [522, 291] on div "Any text included in product visuals should be reviewed by a Content Designer p…" at bounding box center [425, 297] width 306 height 18
drag, startPoint x: 380, startPoint y: 291, endPoint x: 297, endPoint y: 290, distance: 82.4
click at [297, 290] on div "Any text included in product visuals should be reviewed by a Content Designer p…" at bounding box center [425, 297] width 306 height 18
drag, startPoint x: 282, startPoint y: 294, endPoint x: 275, endPoint y: 293, distance: 7.3
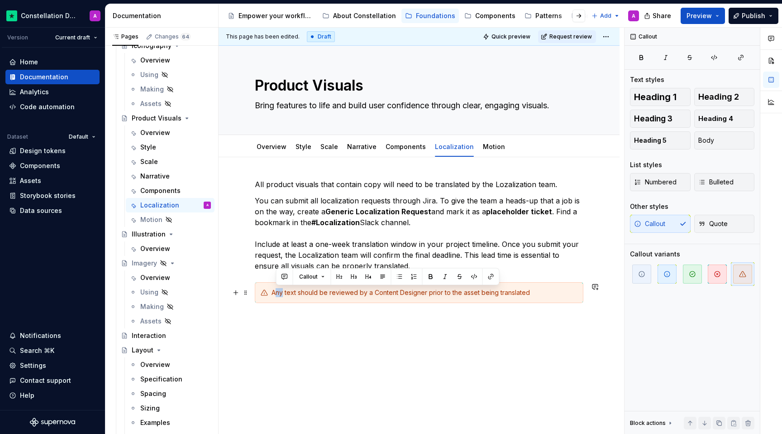
click at [274, 293] on div "Any text should be reviewed by a Content Designer prior to the asset being tran…" at bounding box center [425, 292] width 306 height 9
click at [522, 287] on div "All text should be reviewed by a Content Designer prior to the asset being tran…" at bounding box center [419, 292] width 329 height 21
click at [522, 292] on div "All text should be reviewed by a Content Designer prior to the asset being tran…" at bounding box center [425, 292] width 306 height 9
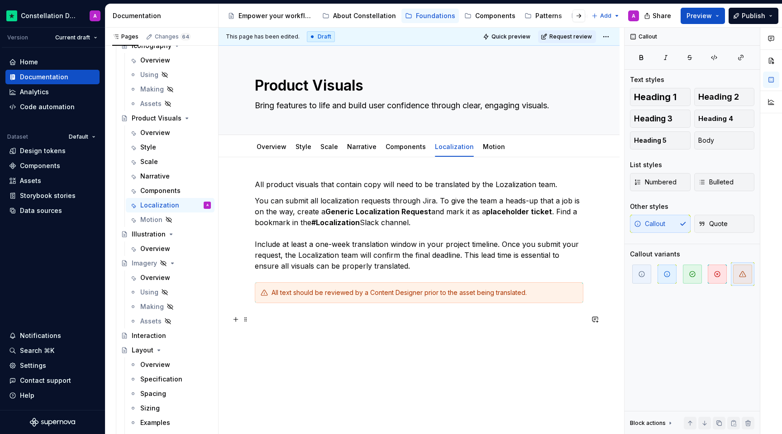
click at [522, 338] on div "All product visuals that contain copy will need to be translated by the Lozaliz…" at bounding box center [419, 311] width 401 height 308
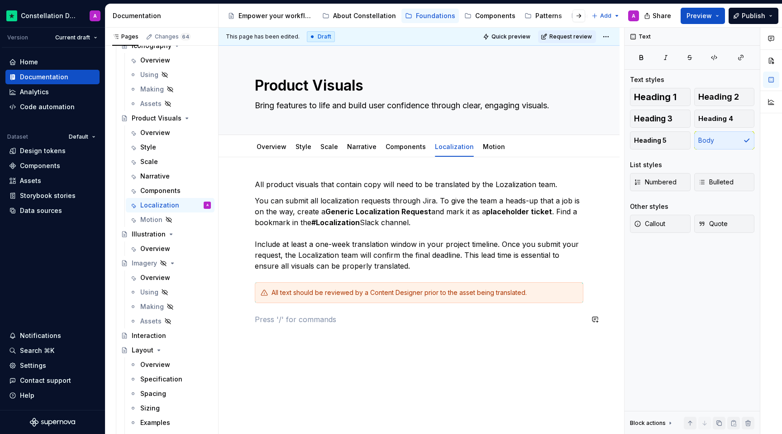
click at [522, 338] on div "All product visuals that contain copy will need to be translated by the Lozaliz…" at bounding box center [419, 311] width 401 height 308
click at [402, 253] on p "You can submit all localization requests through Jira. To give the team a heads…" at bounding box center [419, 233] width 329 height 76
click at [443, 226] on p "You can submit all localization requests through Jira. To give the team a heads…" at bounding box center [419, 233] width 329 height 76
click at [266, 146] on link "Overview" at bounding box center [272, 147] width 30 height 8
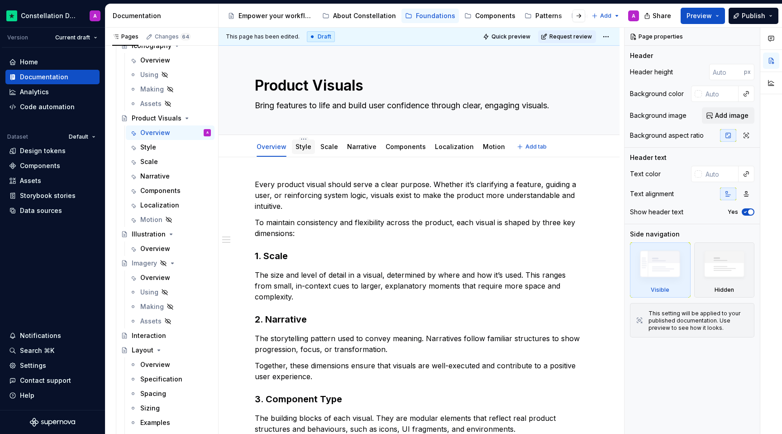
click at [301, 151] on div "Style" at bounding box center [304, 146] width 16 height 9
click at [305, 151] on div "Style" at bounding box center [304, 146] width 16 height 9
click at [145, 147] on div "Style" at bounding box center [148, 147] width 16 height 9
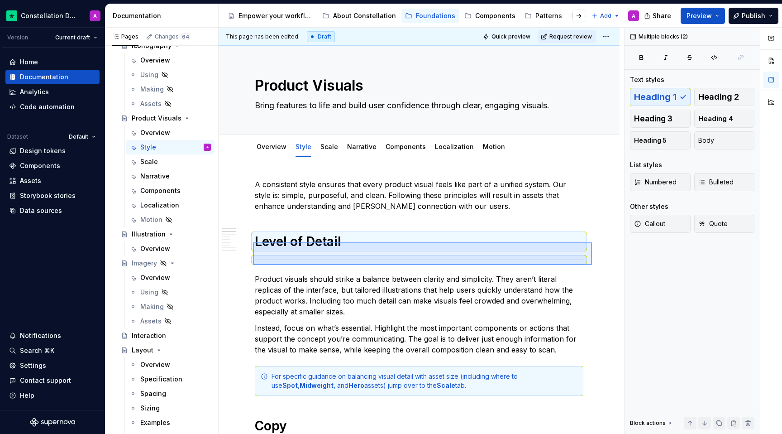
drag, startPoint x: 592, startPoint y: 265, endPoint x: 251, endPoint y: 237, distance: 341.9
click at [251, 237] on div "This page has been edited. Draft Quick preview Request review Product Visuals B…" at bounding box center [422, 231] width 406 height 406
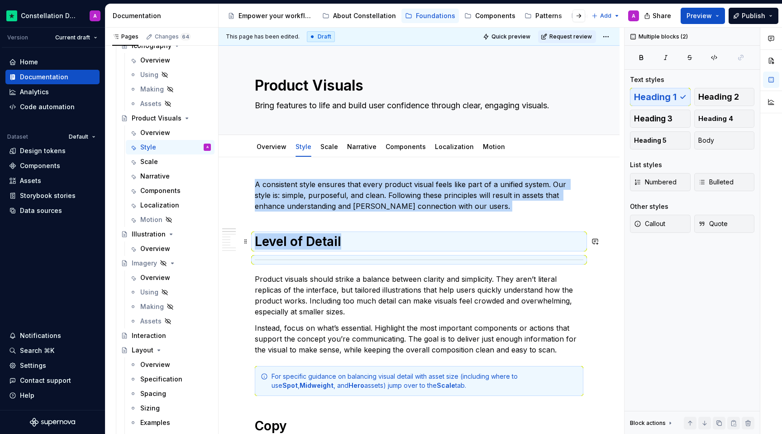
copy div "A consistent style ensures that every product visual feels like part of a unifi…"
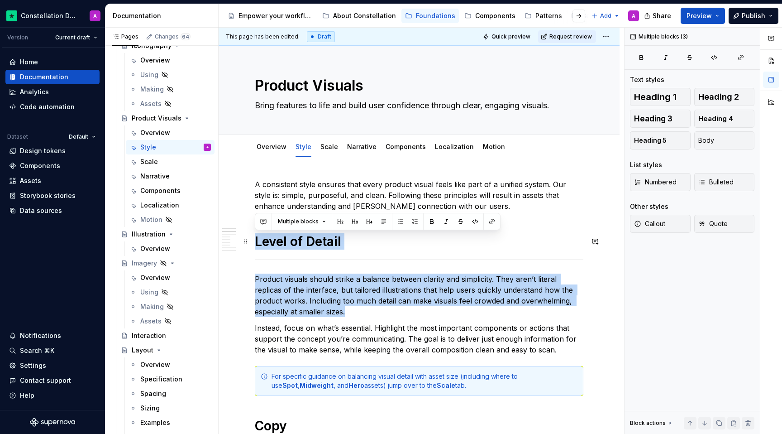
drag, startPoint x: 294, startPoint y: 285, endPoint x: 256, endPoint y: 237, distance: 61.1
copy div "Level of Detail Product visuals should strike a balance between clarity and sim…"
click at [443, 148] on link "Localization" at bounding box center [454, 147] width 39 height 8
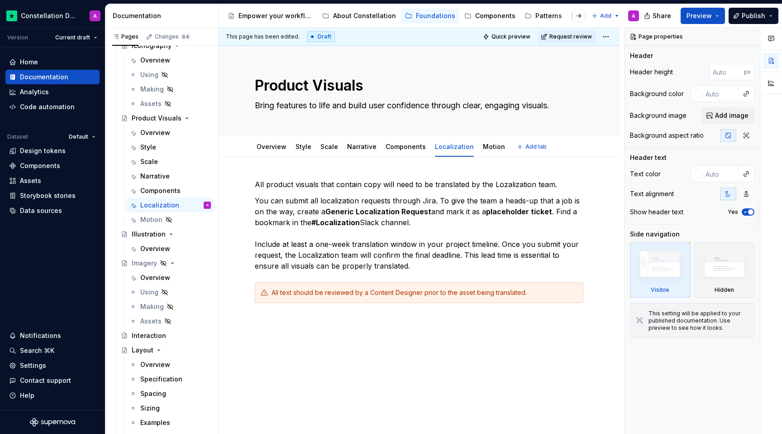
type textarea "*"
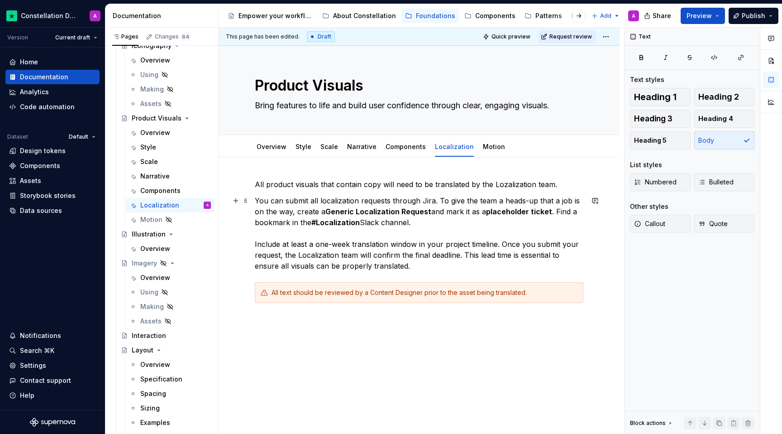
click at [434, 234] on p "You can submit all localization requests through Jira. To give the team a heads…" at bounding box center [419, 233] width 329 height 76
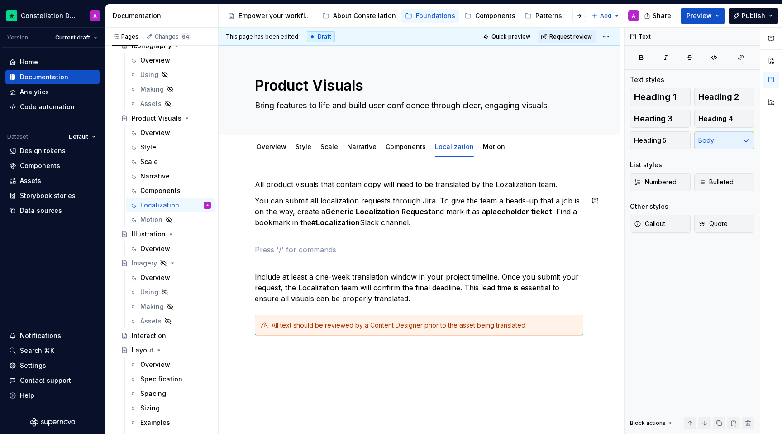
paste div
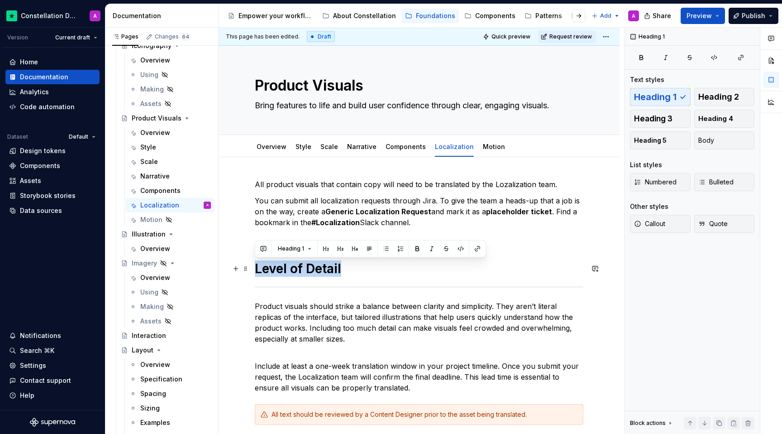
drag, startPoint x: 358, startPoint y: 275, endPoint x: 255, endPoint y: 271, distance: 103.3
click at [255, 271] on h1 "Level of Detail" at bounding box center [419, 268] width 329 height 16
click at [325, 244] on div "All product visuals that contain copy will need to be translated by the Lozaliz…" at bounding box center [419, 312] width 329 height 267
click at [282, 247] on div "All product visuals that contain copy will need to be translated by the Lozaliz…" at bounding box center [419, 312] width 329 height 267
click at [270, 241] on div "All product visuals that contain copy will need to be translated by the Lozaliz…" at bounding box center [419, 312] width 329 height 267
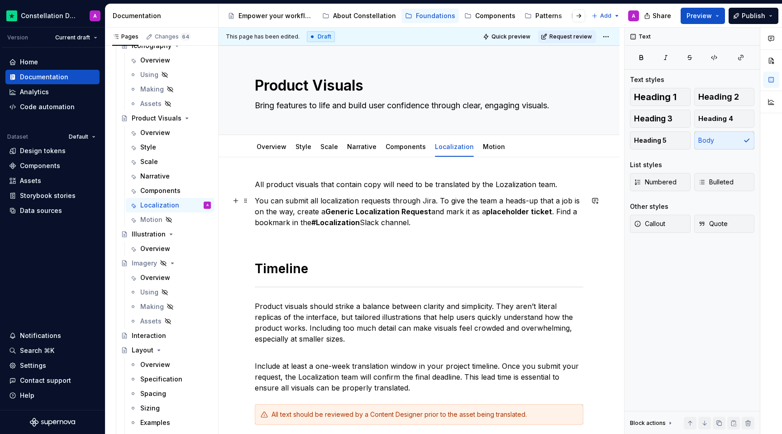
click at [263, 234] on p "You can submit all localization requests through Jira. To give the team a heads…" at bounding box center [419, 216] width 329 height 43
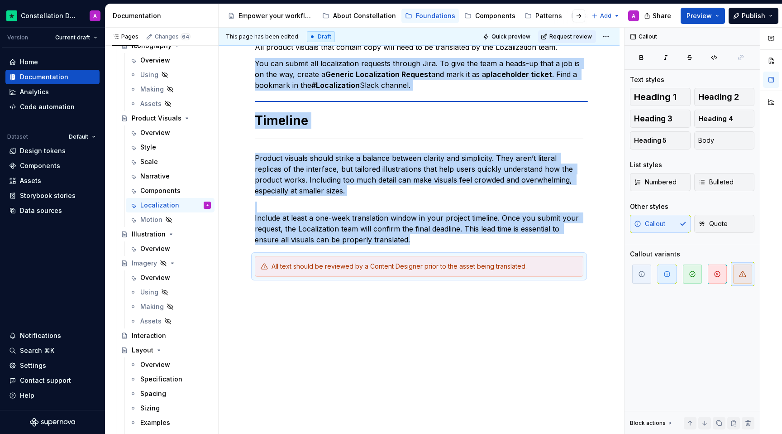
scroll to position [137, 0]
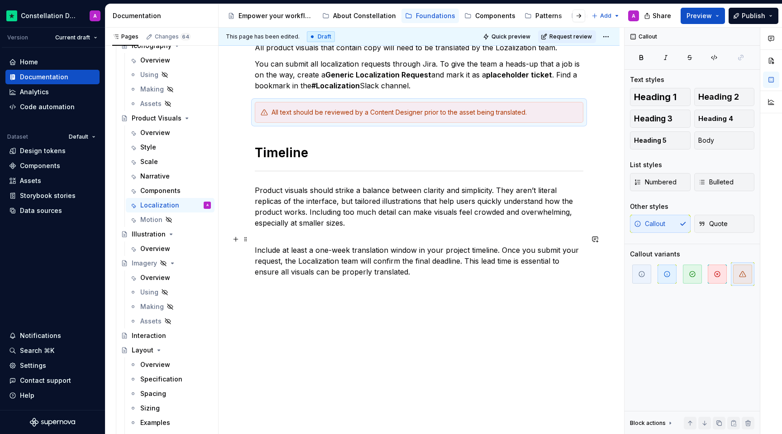
click at [321, 267] on p "Include at least a one-week translation window in your project timeline. Once y…" at bounding box center [419, 255] width 329 height 43
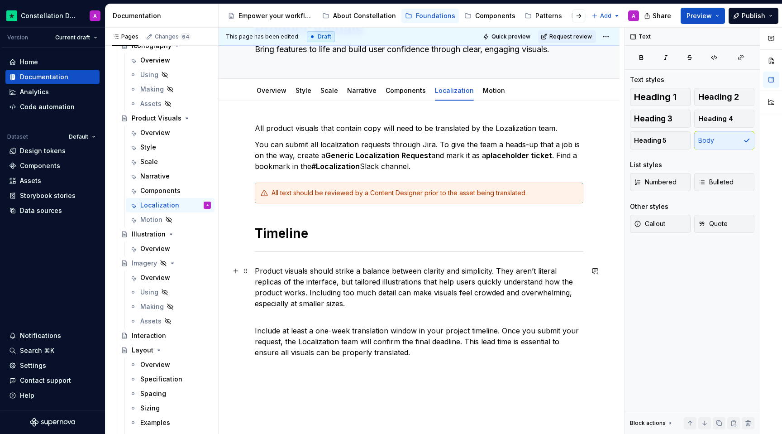
scroll to position [57, 0]
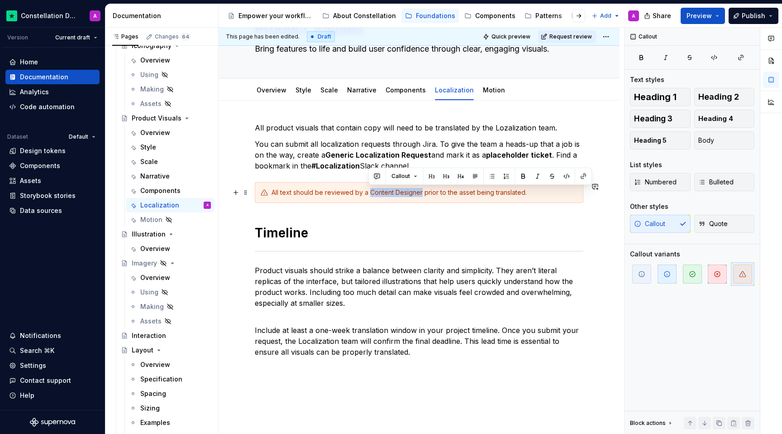
drag, startPoint x: 420, startPoint y: 191, endPoint x: 368, endPoint y: 191, distance: 52.1
click at [368, 191] on div "All text should be reviewed by a Content Designer prior to the asset being tran…" at bounding box center [425, 192] width 306 height 9
click at [502, 129] on p "All product visuals that contain copy will need to be translated by the Lozaliz…" at bounding box center [419, 127] width 329 height 11
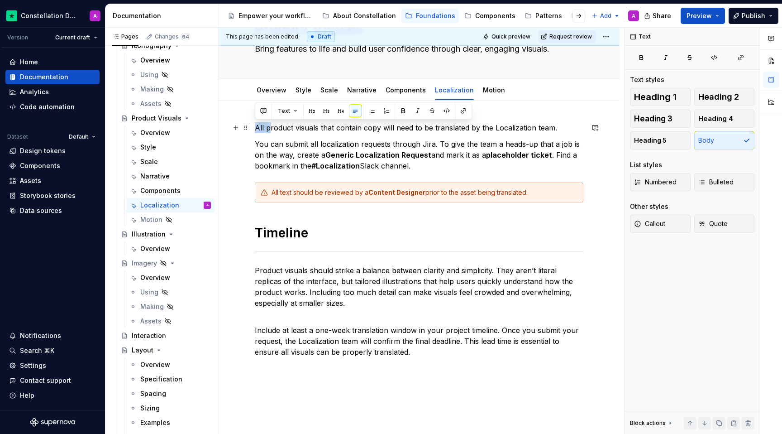
drag, startPoint x: 269, startPoint y: 127, endPoint x: 255, endPoint y: 125, distance: 14.2
click at [255, 125] on p "All product visuals that contain copy will need to be translated by the Localiz…" at bounding box center [419, 127] width 329 height 11
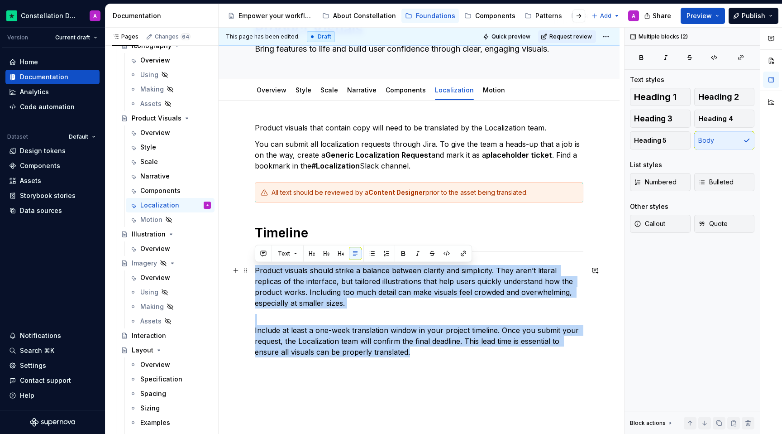
drag, startPoint x: 418, startPoint y: 353, endPoint x: 253, endPoint y: 270, distance: 184.8
click at [253, 270] on div "Product visuals that contain copy will need to be translated by the Localizatio…" at bounding box center [419, 307] width 401 height 414
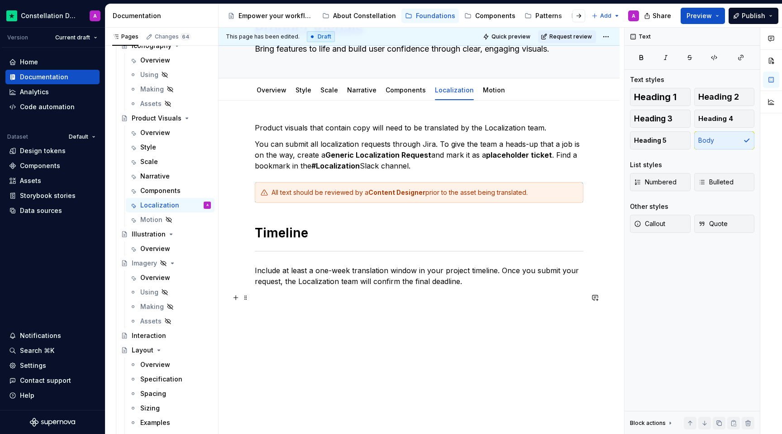
click at [339, 290] on div "Product visuals that contain copy will need to be translated by the Localizatio…" at bounding box center [419, 212] width 329 height 181
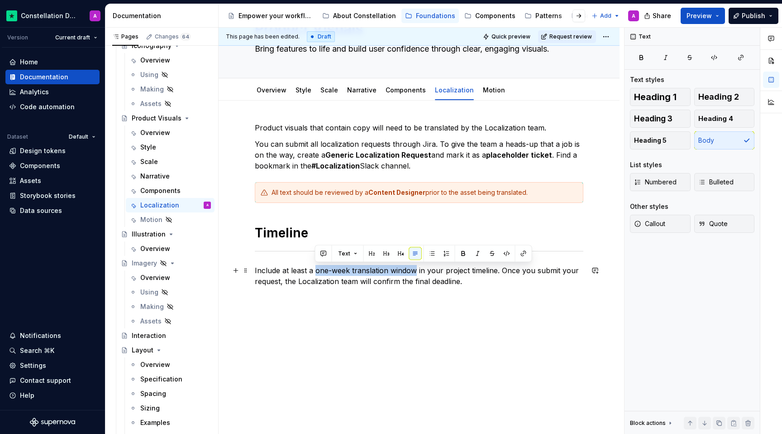
drag, startPoint x: 415, startPoint y: 269, endPoint x: 315, endPoint y: 268, distance: 100.5
click at [315, 268] on p "Include at least a one-week translation window in your project timeline. Once y…" at bounding box center [419, 276] width 329 height 22
click at [406, 319] on div "Product visuals that contain copy will need to be translated by the Localizatio…" at bounding box center [419, 271] width 401 height 343
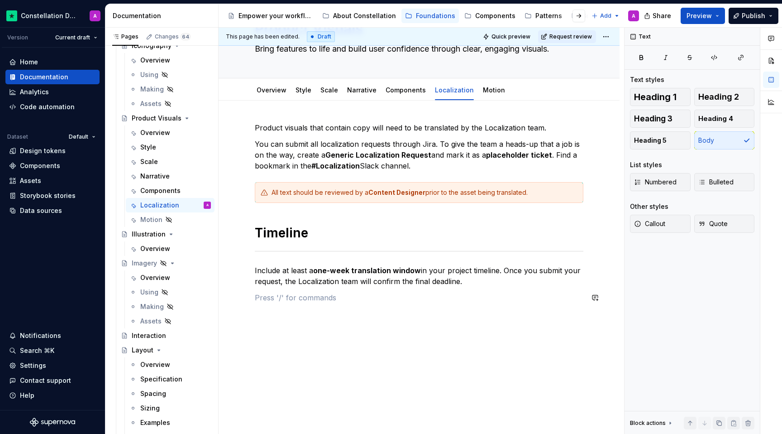
click at [394, 305] on div "Product visuals that contain copy will need to be translated by the Localizatio…" at bounding box center [419, 217] width 329 height 191
click at [358, 272] on strong "one-week translation window" at bounding box center [367, 270] width 108 height 9
click at [377, 305] on div "Product visuals that contain copy will need to be translated by the Localizatio…" at bounding box center [419, 217] width 329 height 191
click at [442, 168] on p "You can submit all localization requests through Jira. To give the team a heads…" at bounding box center [419, 154] width 329 height 33
click at [522, 128] on p "Product visuals that contain copy will need to be translated by the Localizatio…" at bounding box center [419, 127] width 329 height 11
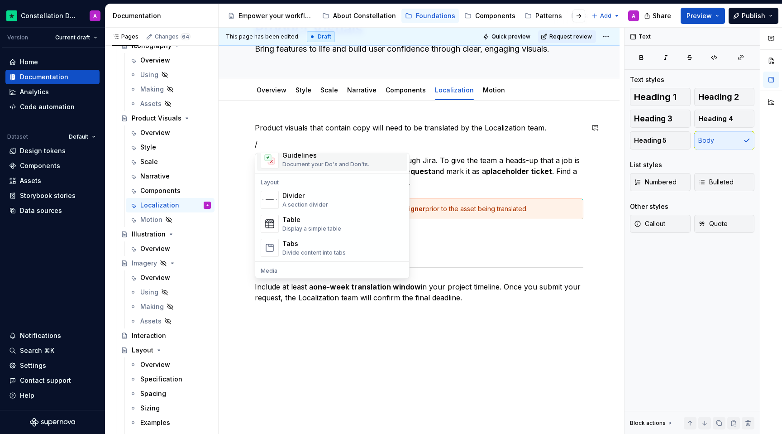
scroll to position [274, 0]
click at [355, 162] on div "Document your Do's and Don'ts." at bounding box center [325, 165] width 87 height 7
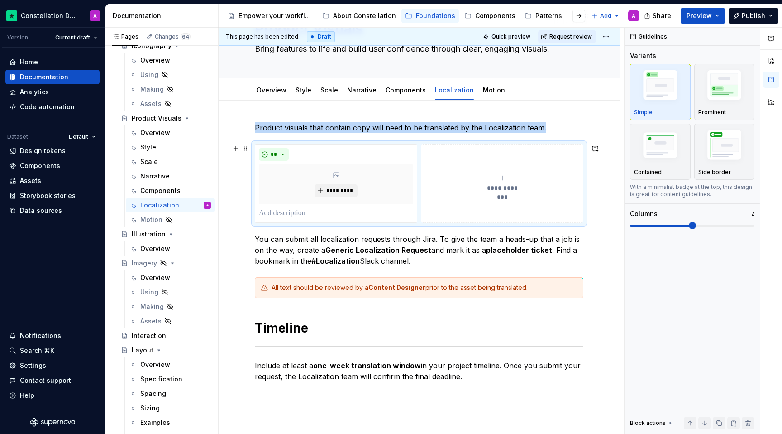
click at [478, 189] on div "**********" at bounding box center [502, 183] width 154 height 18
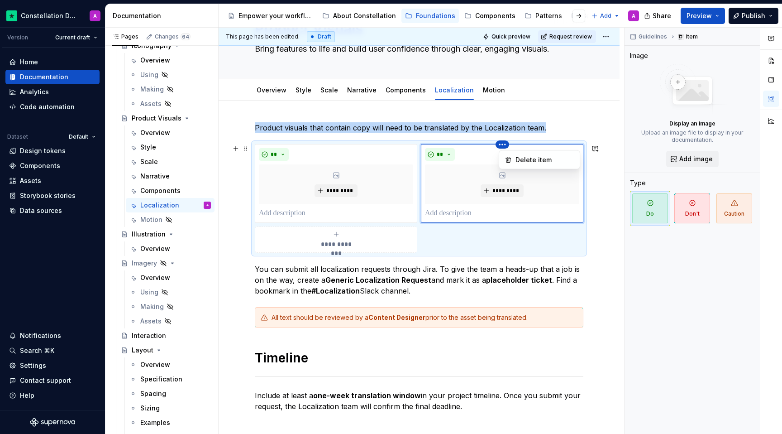
click at [506, 143] on html "Constellation Design System A Version Current draft Home Documentation Analytic…" at bounding box center [391, 217] width 782 height 434
click at [522, 158] on div "Delete item" at bounding box center [545, 159] width 59 height 9
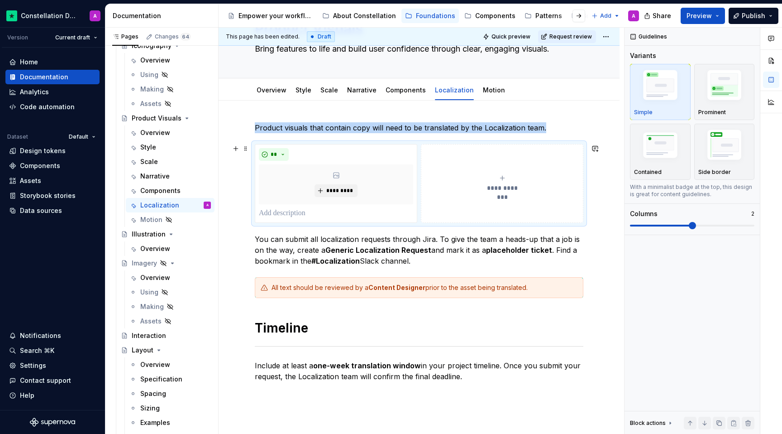
click at [522, 218] on div "**********" at bounding box center [419, 319] width 401 height 438
click at [246, 147] on span at bounding box center [245, 148] width 7 height 13
click at [250, 145] on div "**********" at bounding box center [419, 319] width 401 height 438
click at [243, 147] on span at bounding box center [245, 148] width 7 height 13
click at [231, 180] on div "**********" at bounding box center [419, 319] width 401 height 438
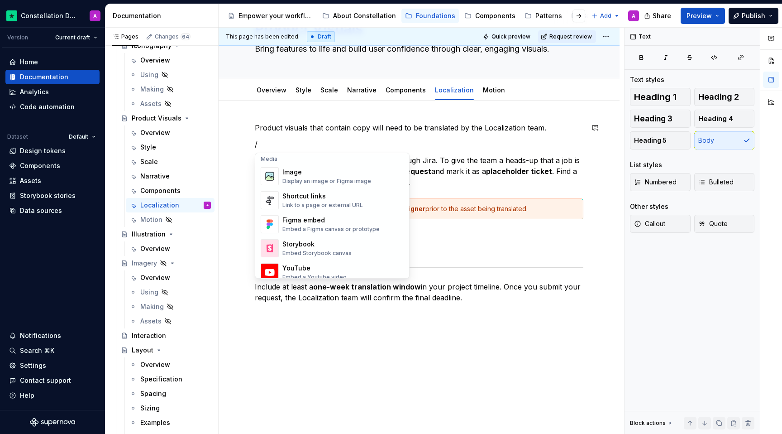
scroll to position [356, 0]
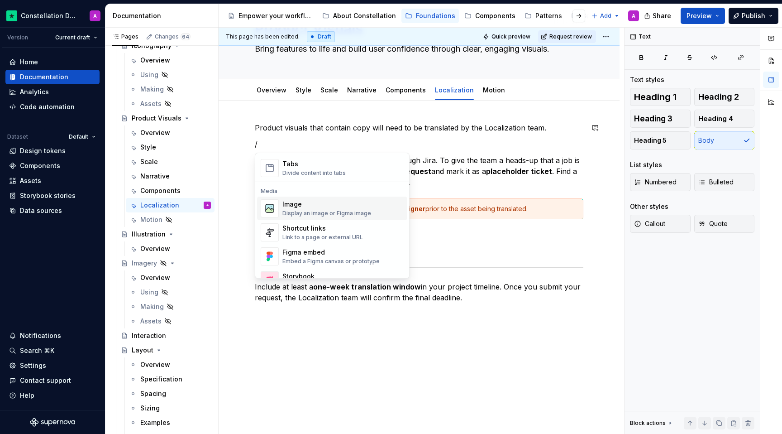
click at [309, 203] on div "Image" at bounding box center [326, 204] width 89 height 9
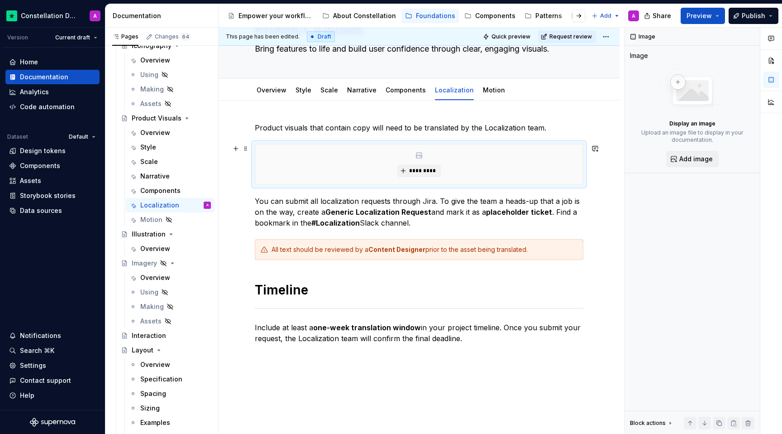
click at [522, 144] on div "*********" at bounding box center [419, 164] width 329 height 41
click at [244, 147] on span at bounding box center [245, 148] width 7 height 13
click at [455, 224] on p "You can submit all localization requests through Jira. To give the team a heads…" at bounding box center [419, 212] width 329 height 33
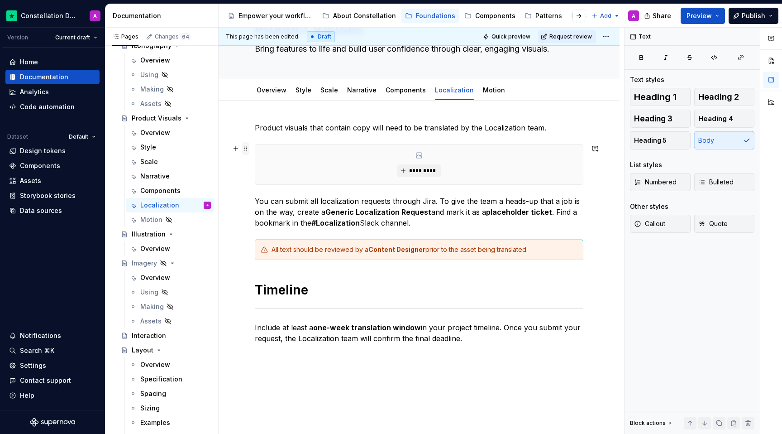
click at [246, 151] on span at bounding box center [245, 148] width 7 height 13
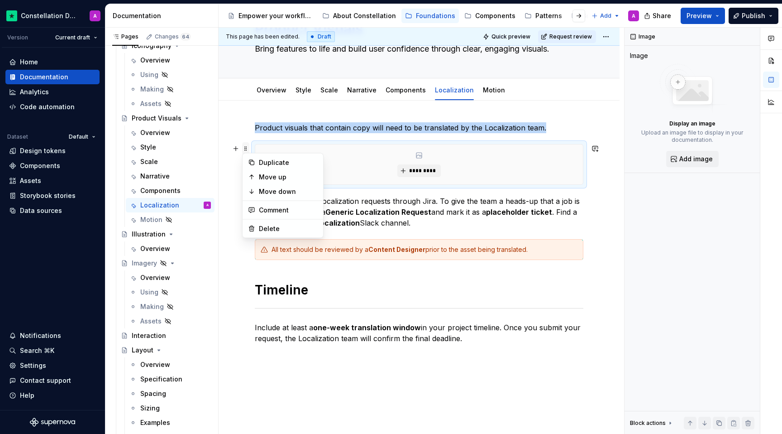
click at [244, 150] on span at bounding box center [245, 148] width 7 height 13
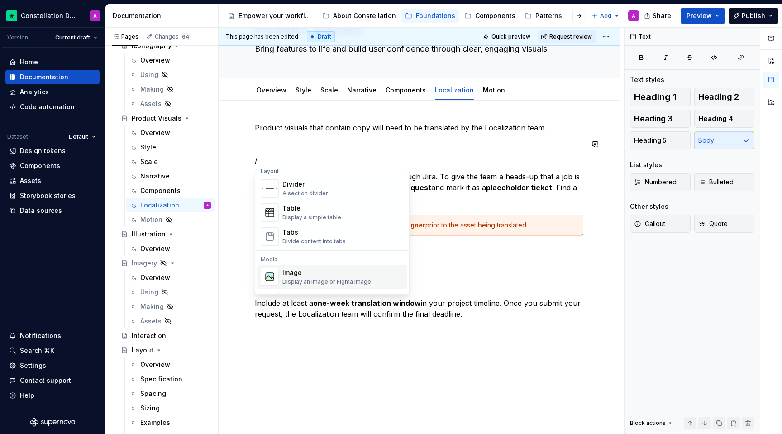
scroll to position [311, 0]
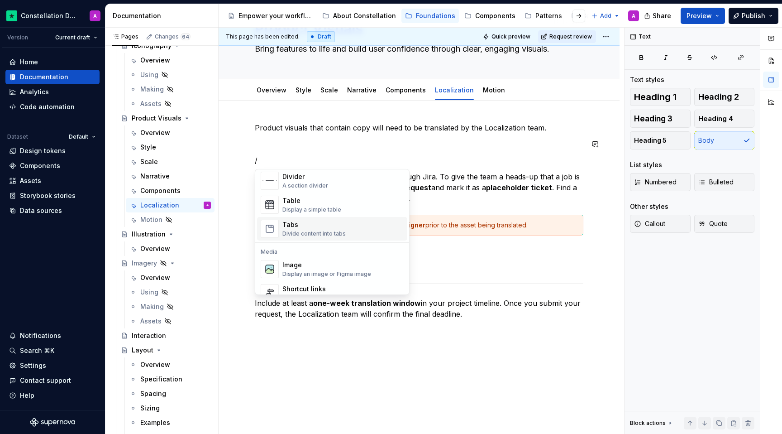
click at [339, 228] on div "Tabs" at bounding box center [313, 224] width 63 height 9
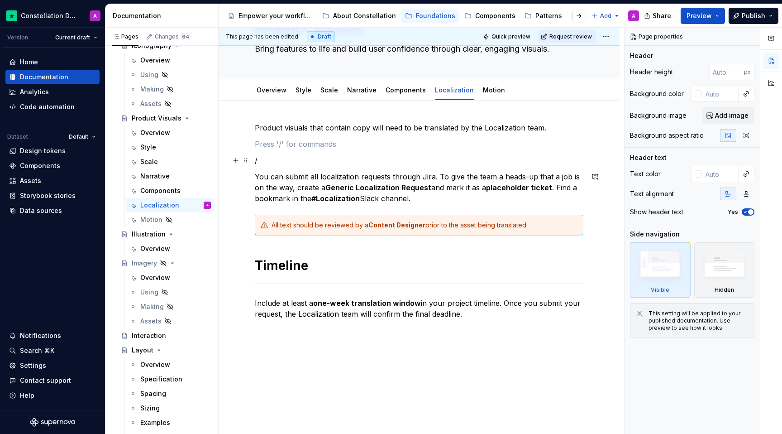
click at [301, 162] on p "/" at bounding box center [419, 160] width 329 height 11
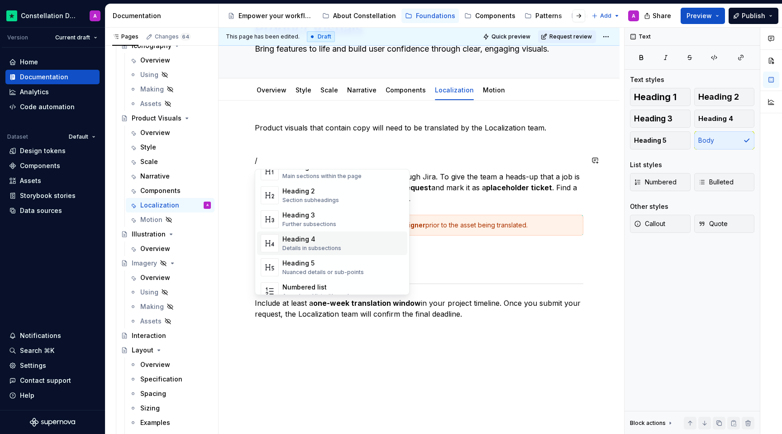
scroll to position [0, 0]
click at [374, 153] on div "Product visuals that contain copy will need to be translated by the Localizatio…" at bounding box center [419, 228] width 329 height 213
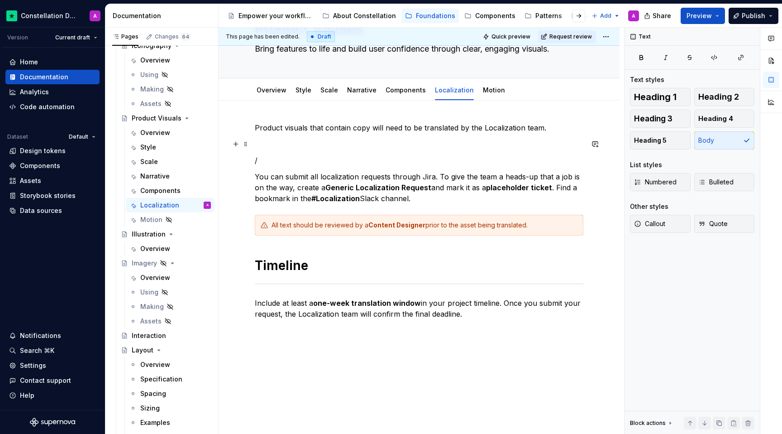
click at [358, 140] on p at bounding box center [419, 143] width 329 height 11
click at [355, 149] on div "Product visuals that contain copy will need to be translated by the Localizatio…" at bounding box center [419, 228] width 329 height 213
click at [355, 158] on p "/" at bounding box center [419, 160] width 329 height 11
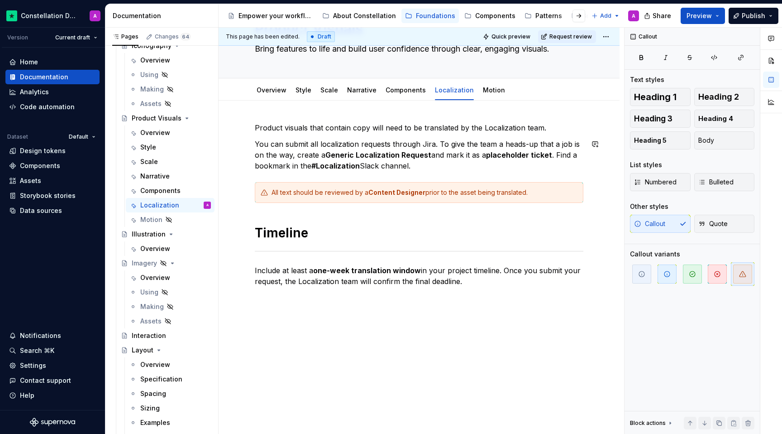
click at [453, 176] on div "Product visuals that contain copy will need to be translated by the Localizatio…" at bounding box center [419, 212] width 329 height 181
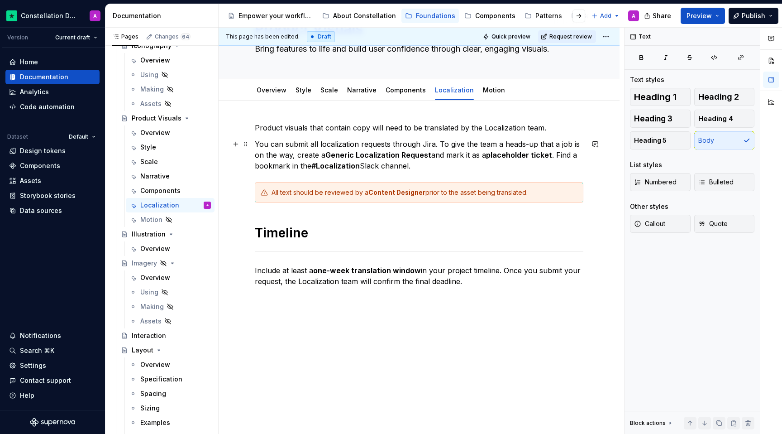
click at [457, 163] on p "You can submit all localization requests through Jira. To give the team a heads…" at bounding box center [419, 154] width 329 height 33
click at [254, 124] on div "Product visuals that contain copy will need to be translated by the Localizatio…" at bounding box center [419, 271] width 401 height 343
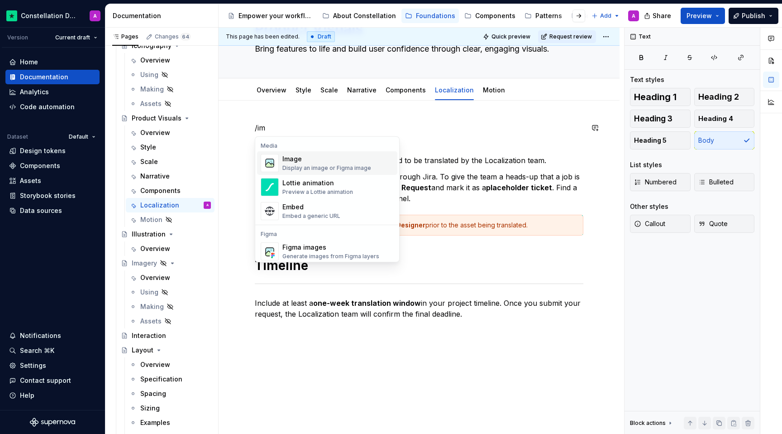
click at [313, 168] on div "Display an image or Figma image" at bounding box center [326, 167] width 89 height 7
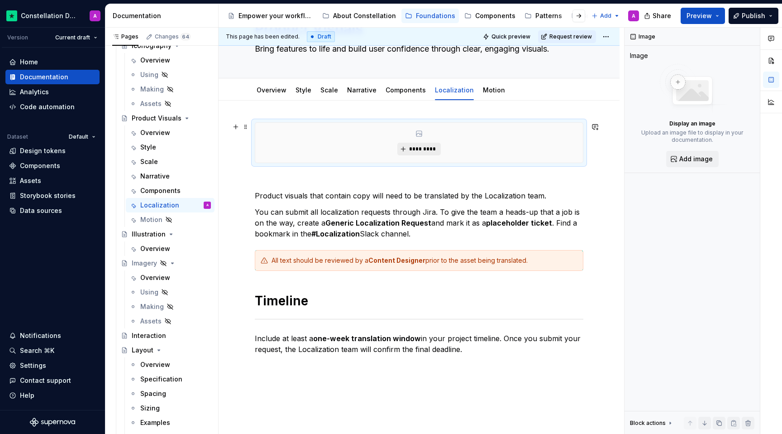
click at [411, 148] on span "*********" at bounding box center [423, 148] width 28 height 7
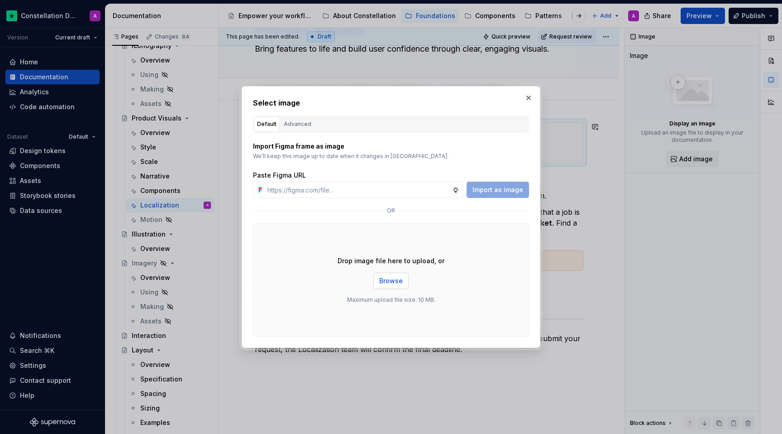
click at [392, 279] on span "Browse" at bounding box center [391, 280] width 24 height 9
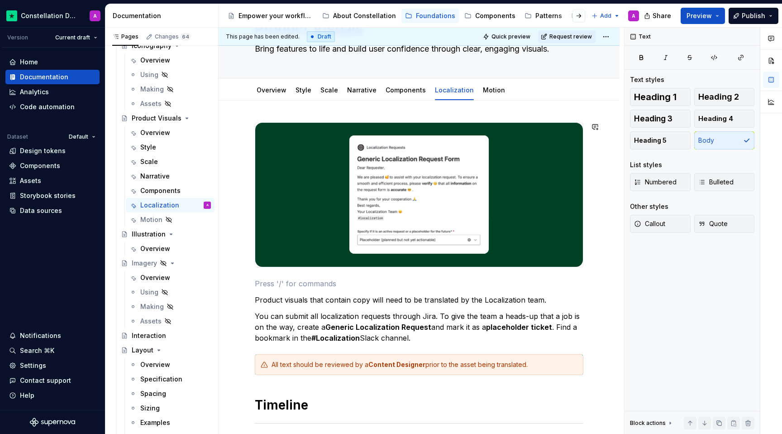
click at [277, 277] on div "Product visuals that contain copy will need to be translated by the Localizatio…" at bounding box center [419, 298] width 329 height 353
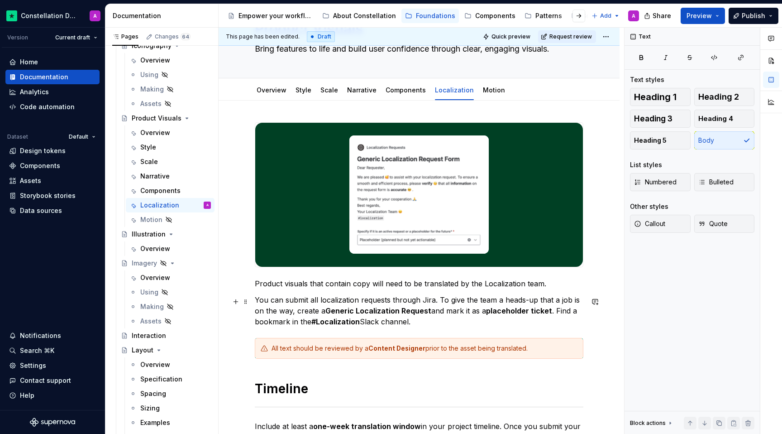
click at [312, 301] on p "You can submit all localization requests through Jira. To give the team a heads…" at bounding box center [419, 310] width 329 height 33
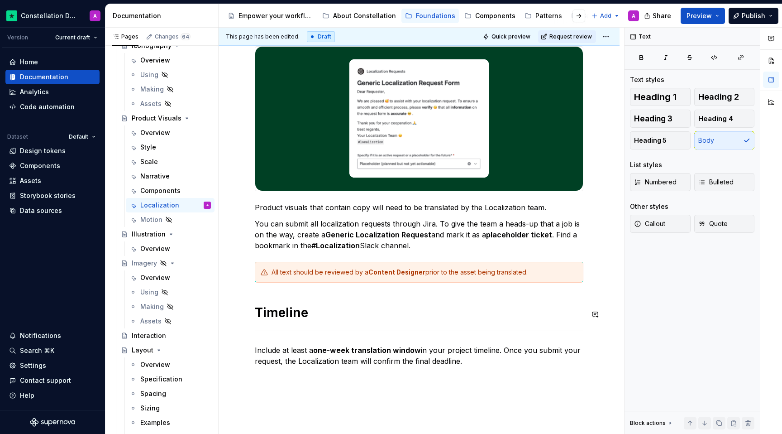
scroll to position [224, 0]
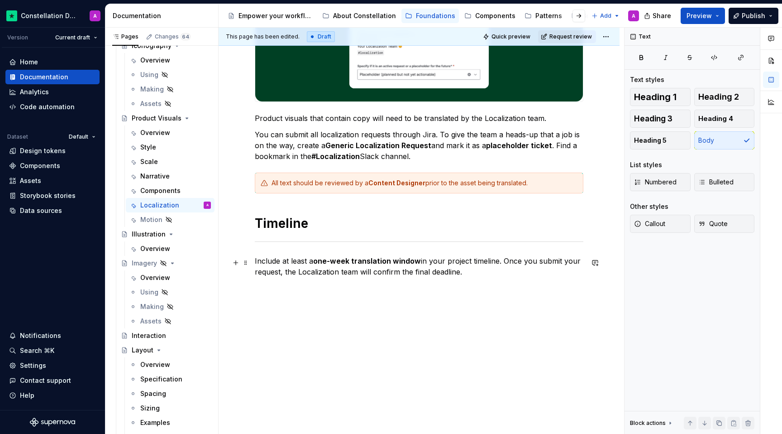
click at [485, 271] on p "Include at least a one-week translation window in your project timeline. Once y…" at bounding box center [419, 266] width 329 height 22
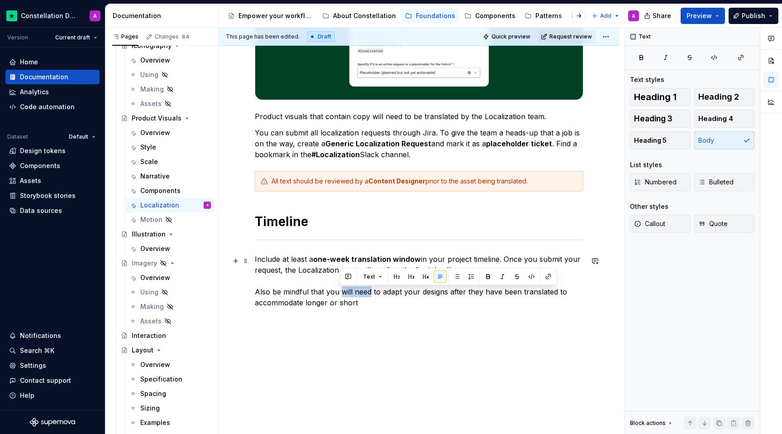
drag, startPoint x: 370, startPoint y: 292, endPoint x: 340, endPoint y: 292, distance: 30.3
click at [340, 292] on p "Include at least a one-week translation window in your project timeline. Once y…" at bounding box center [419, 280] width 329 height 54
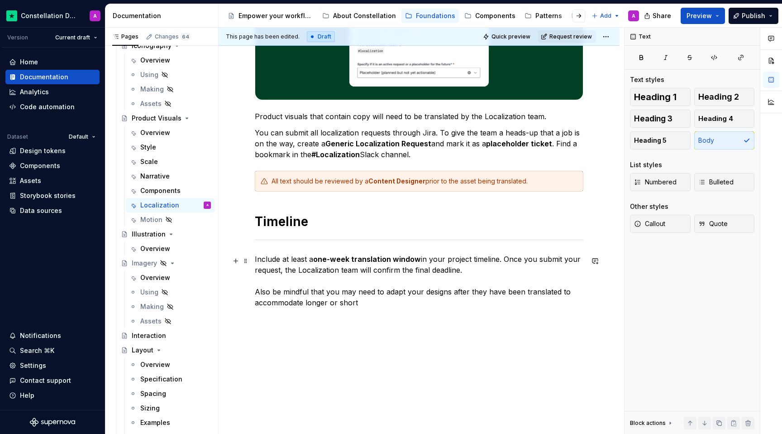
click at [387, 303] on p "Include at least a one-week translation window in your project timeline. Once y…" at bounding box center [419, 280] width 329 height 54
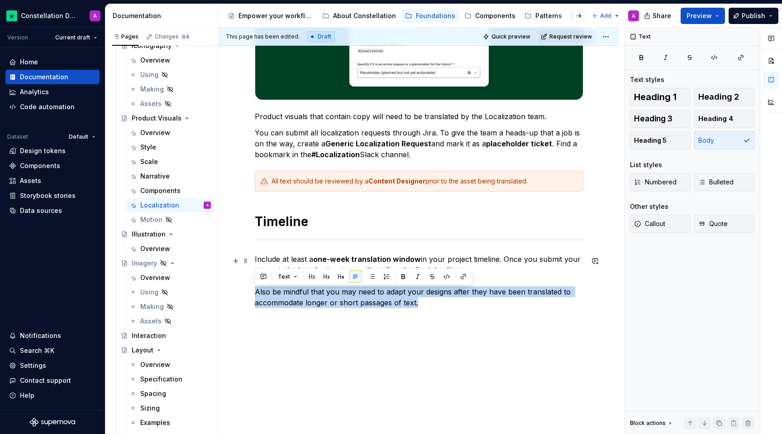
drag, startPoint x: 421, startPoint y: 309, endPoint x: 244, endPoint y: 293, distance: 178.1
click at [244, 293] on div "Product visuals that contain copy will need to be translated by the Localizatio…" at bounding box center [419, 198] width 401 height 531
copy p "Also be mindful that you may need to adapt your designs after they have been tr…"
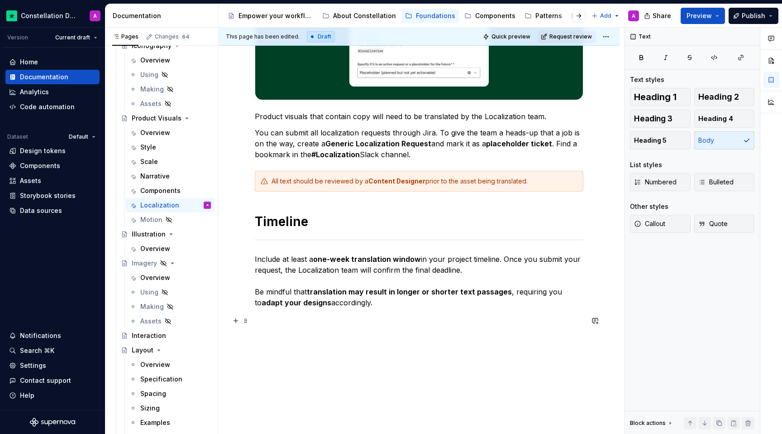
click at [313, 322] on p at bounding box center [419, 318] width 329 height 11
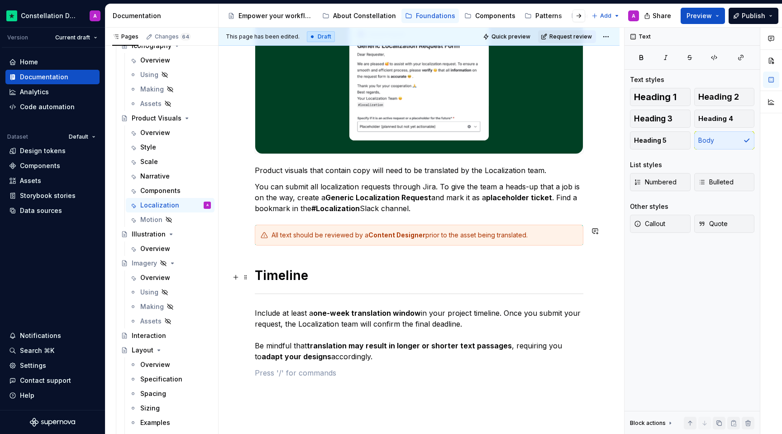
scroll to position [256, 0]
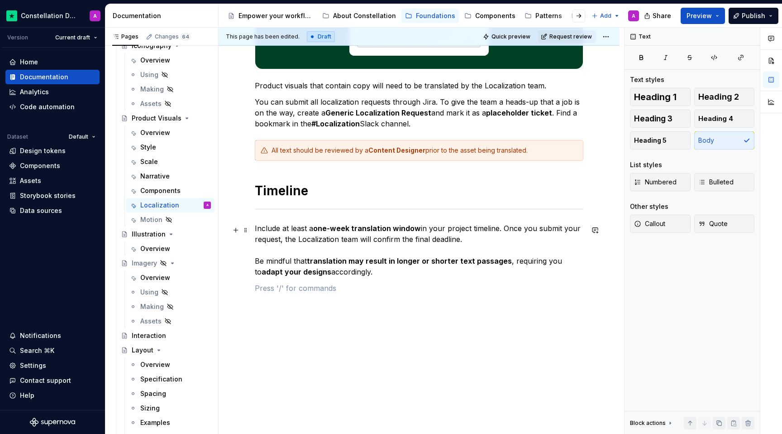
click at [357, 272] on p "Include at least a one-week translation window in your project timeline. Once y…" at bounding box center [419, 250] width 329 height 54
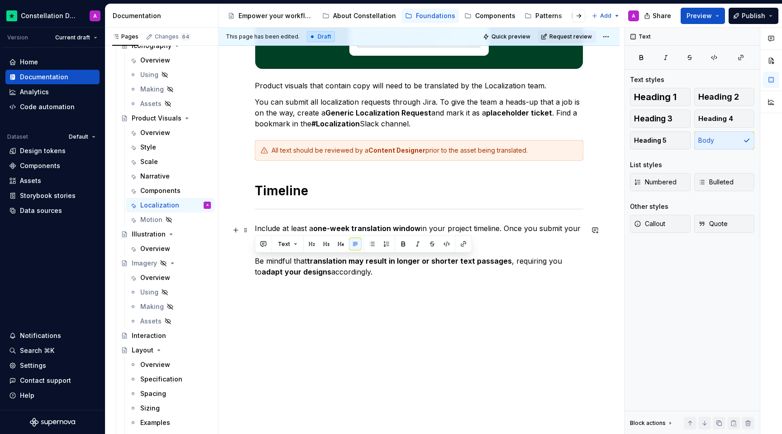
drag, startPoint x: 350, startPoint y: 272, endPoint x: 250, endPoint y: 259, distance: 100.4
click at [250, 259] on div "Product visuals that contain copy will need to be translated by the Localizatio…" at bounding box center [419, 168] width 401 height 531
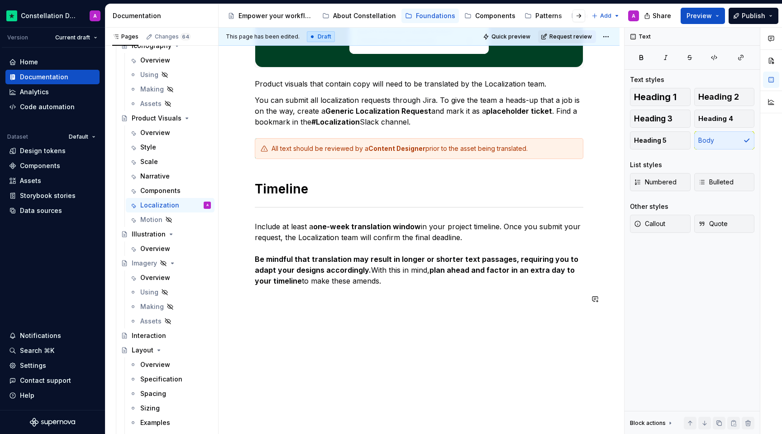
click at [373, 323] on div "Product visuals that contain copy will need to be translated by the Localizatio…" at bounding box center [419, 172] width 401 height 542
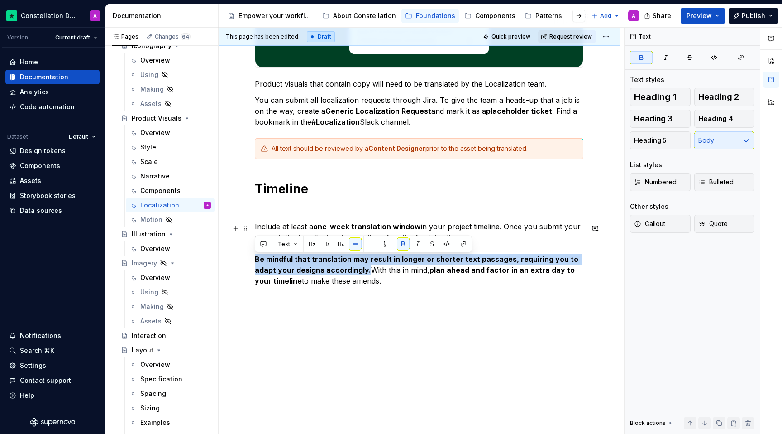
drag, startPoint x: 368, startPoint y: 272, endPoint x: 249, endPoint y: 261, distance: 119.6
click at [249, 261] on div "Product visuals that contain copy will need to be translated by the Localizatio…" at bounding box center [419, 172] width 401 height 542
click at [320, 317] on div "Product visuals that contain copy will need to be translated by the Localizatio…" at bounding box center [419, 172] width 401 height 542
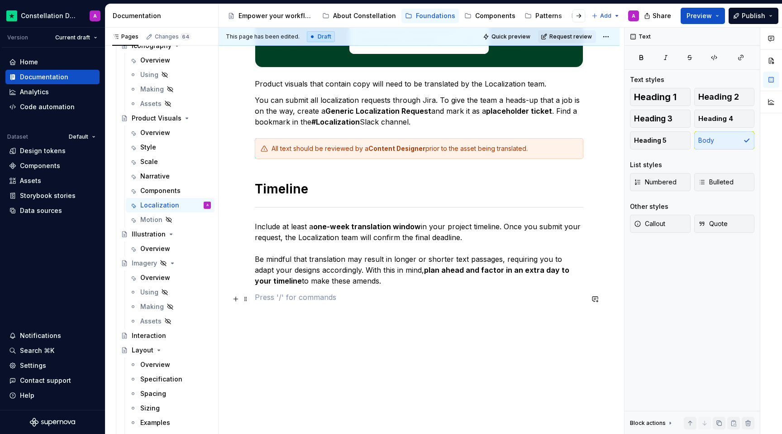
click at [418, 301] on p at bounding box center [419, 296] width 329 height 11
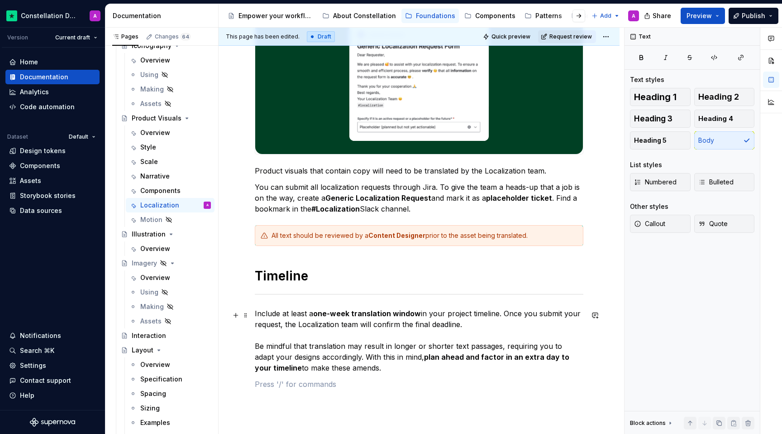
scroll to position [172, 0]
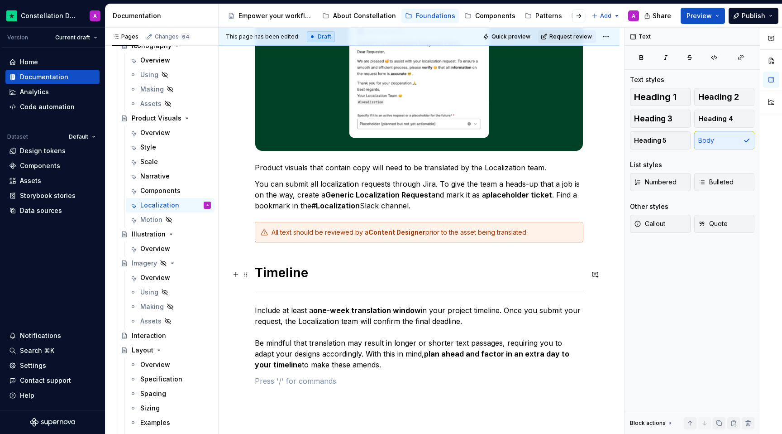
click at [265, 276] on h1 "Timeline" at bounding box center [419, 272] width 329 height 16
click at [258, 274] on h1 "Timeline" at bounding box center [419, 272] width 329 height 16
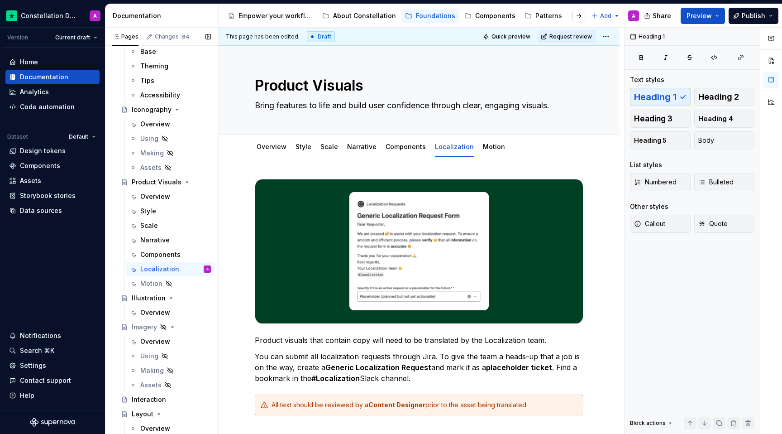
scroll to position [1026, 0]
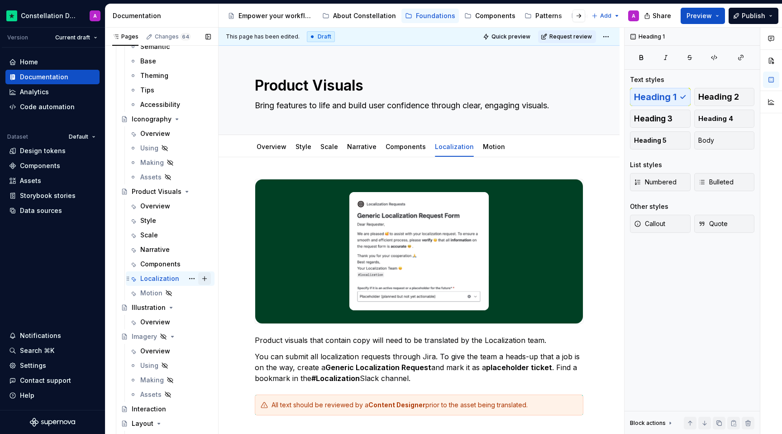
click at [205, 281] on button "Page tree" at bounding box center [204, 278] width 13 height 13
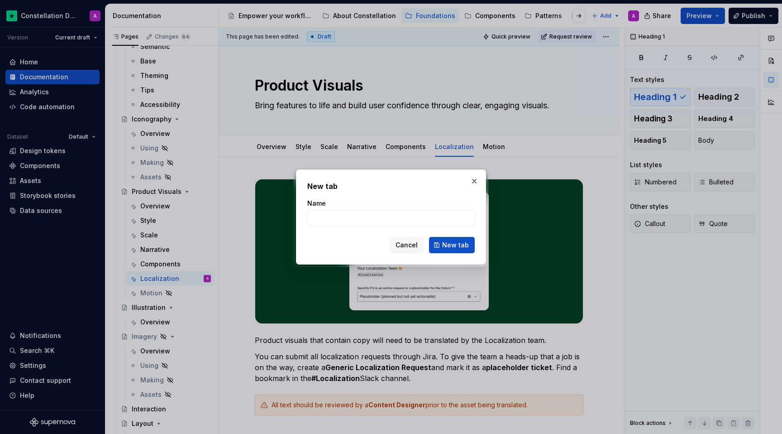
type textarea "*"
type input "Delivery"
click button "New tab" at bounding box center [452, 245] width 46 height 16
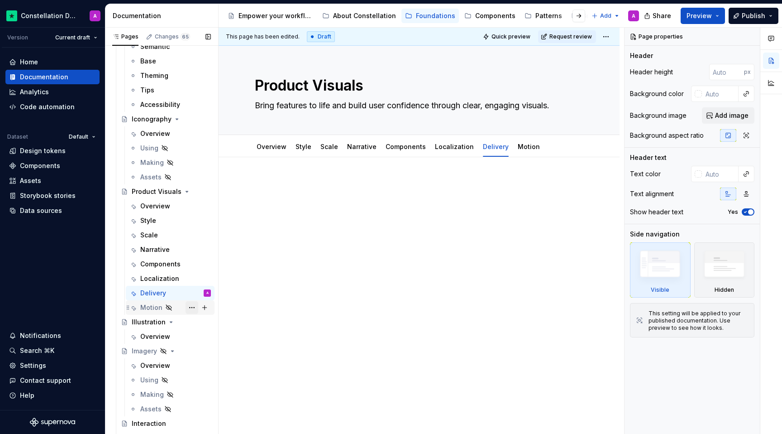
click at [192, 307] on button "Page tree" at bounding box center [192, 307] width 13 height 13
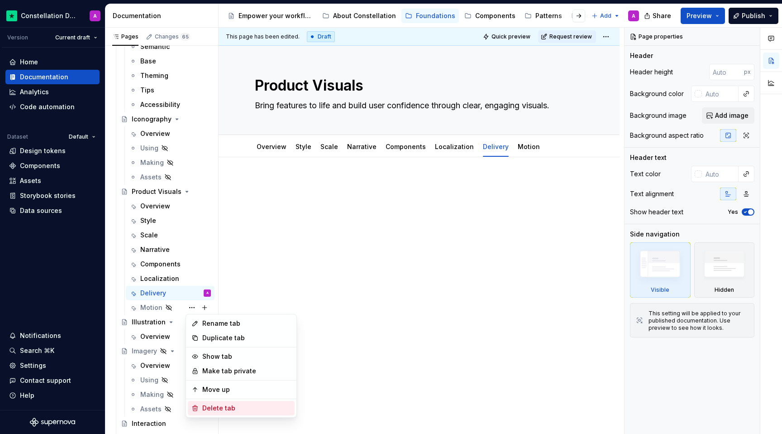
click at [206, 411] on div "Delete tab" at bounding box center [246, 407] width 89 height 9
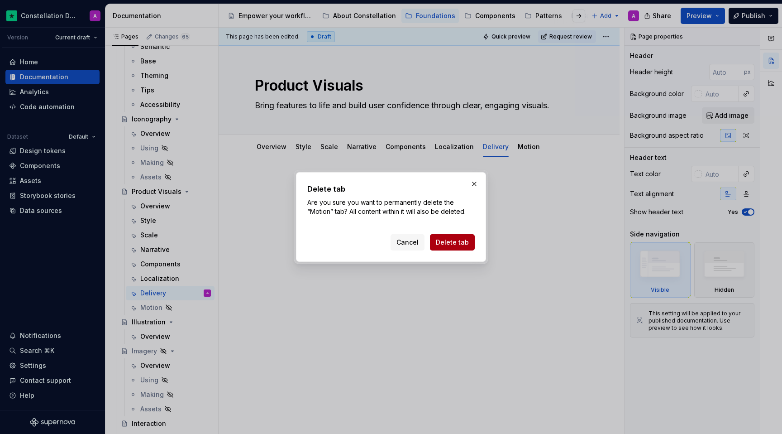
click at [460, 240] on span "Delete tab" at bounding box center [452, 242] width 33 height 9
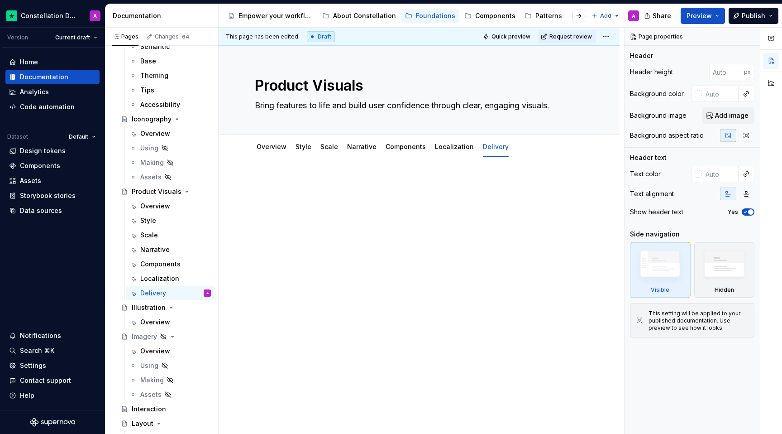
click at [356, 265] on div at bounding box center [419, 255] width 401 height 197
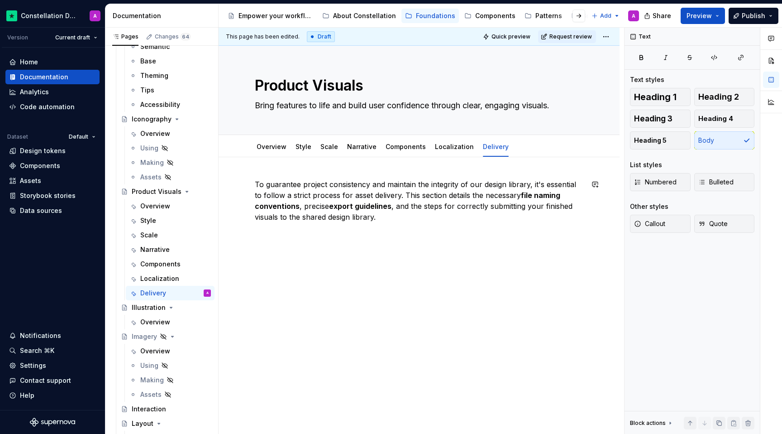
click at [383, 249] on div "To guarantee project consistency and maintain the integrity of our design libra…" at bounding box center [419, 260] width 401 height 206
click at [390, 217] on p "To guarantee project consistency and maintain the integrity of our design libra…" at bounding box center [419, 200] width 329 height 43
click at [162, 277] on div "Localization" at bounding box center [159, 278] width 39 height 9
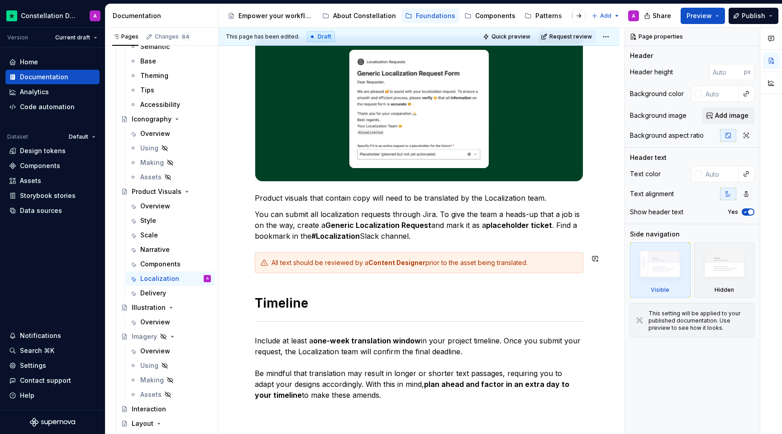
scroll to position [162, 0]
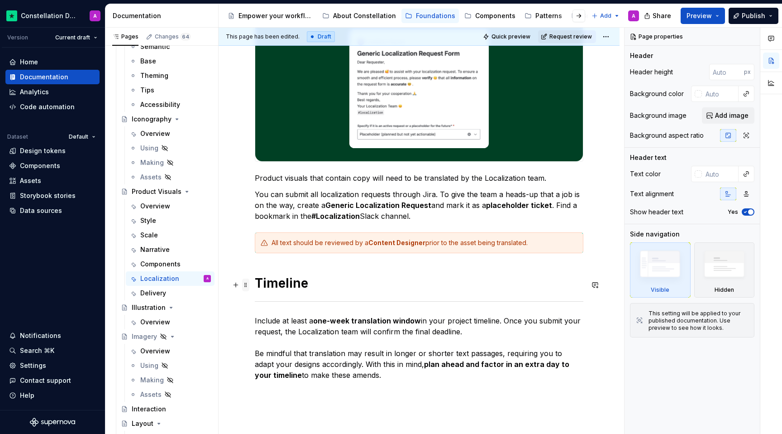
click at [247, 285] on span at bounding box center [245, 284] width 7 height 13
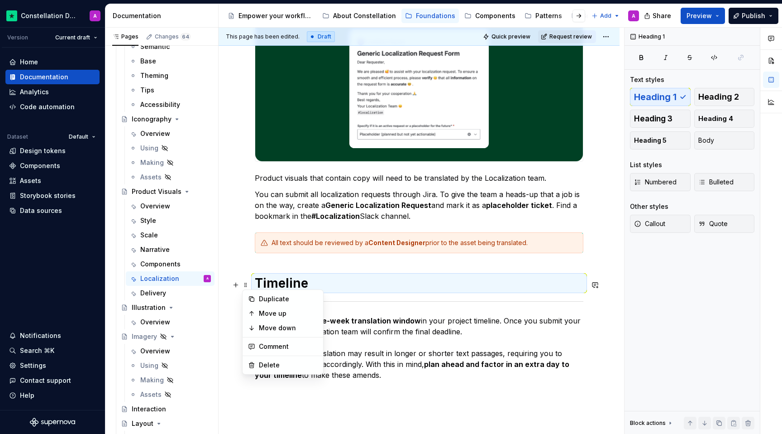
click at [423, 307] on div "Product visuals that contain copy will need to be translated by the Localizatio…" at bounding box center [419, 207] width 329 height 380
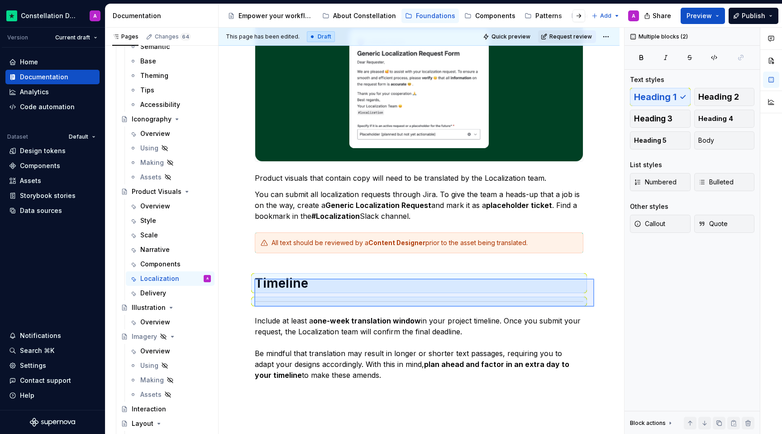
drag, startPoint x: 594, startPoint y: 306, endPoint x: 254, endPoint y: 278, distance: 341.5
click at [254, 278] on div "This page has been edited. Draft Quick preview Request review Product Visuals B…" at bounding box center [422, 231] width 406 height 406
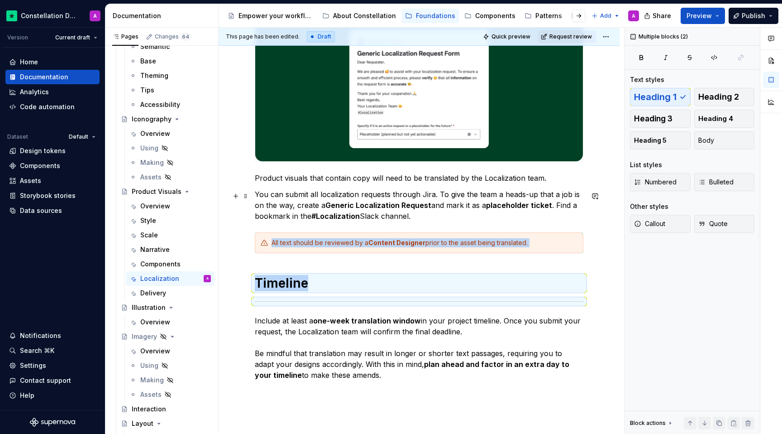
copy div "All text should be reviewed by a Content Designer prior to the asset being tran…"
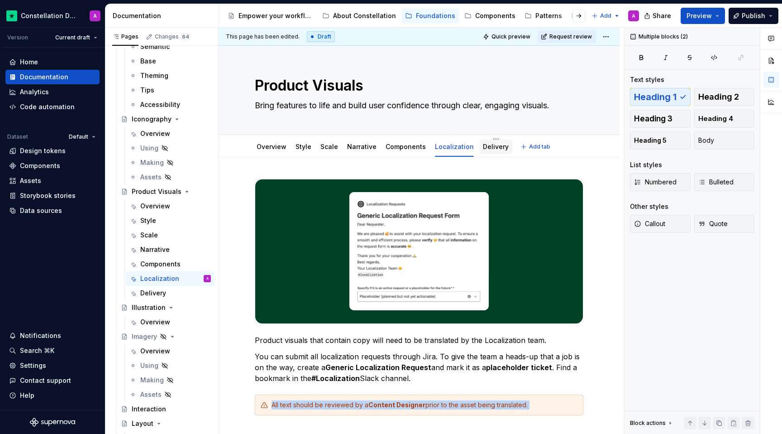
click at [495, 149] on link "Delivery" at bounding box center [496, 147] width 26 height 8
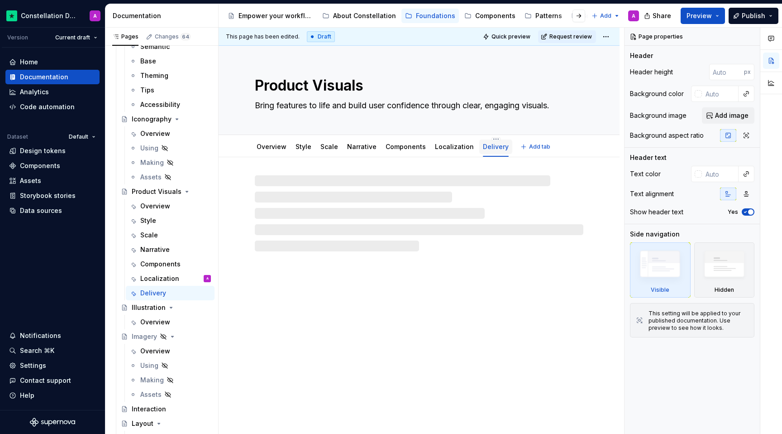
type textarea "*"
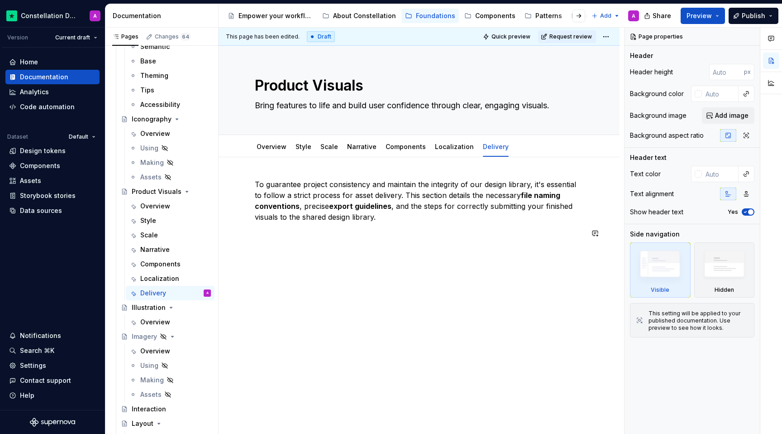
click at [305, 250] on div "To guarantee project consistency and maintain the integrity of our design libra…" at bounding box center [419, 268] width 401 height 222
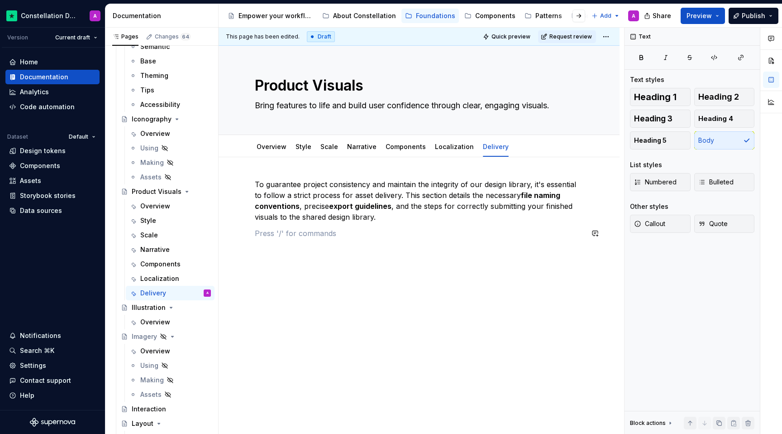
paste div
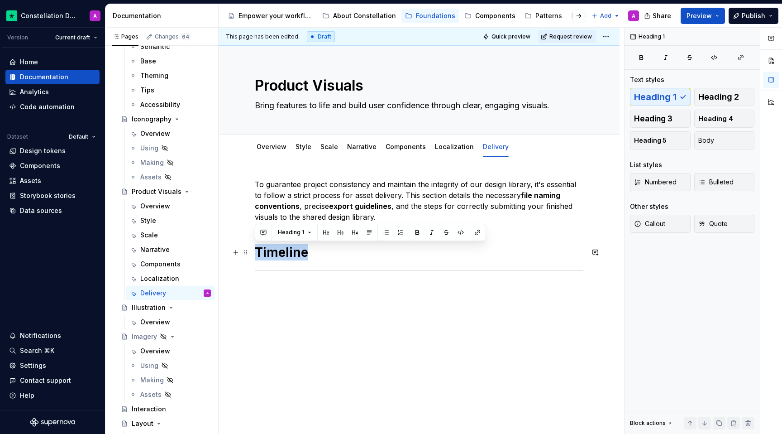
drag, startPoint x: 319, startPoint y: 256, endPoint x: 257, endPoint y: 253, distance: 62.0
click at [257, 253] on h1 "Timeline" at bounding box center [419, 252] width 329 height 16
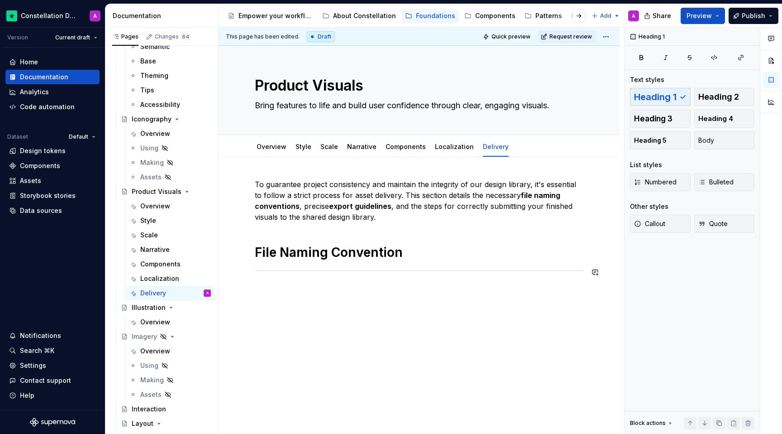
click at [345, 306] on div "To guarantee project consistency and maintain the integrity of our design libra…" at bounding box center [419, 285] width 401 height 257
click at [345, 306] on div "To guarantee project consistency and maintain the integrity of our design libra…" at bounding box center [419, 242] width 329 height 127
click at [302, 303] on div "To guarantee project consistency and maintain the integrity of our design libra…" at bounding box center [419, 242] width 329 height 127
click at [283, 291] on p at bounding box center [419, 289] width 329 height 11
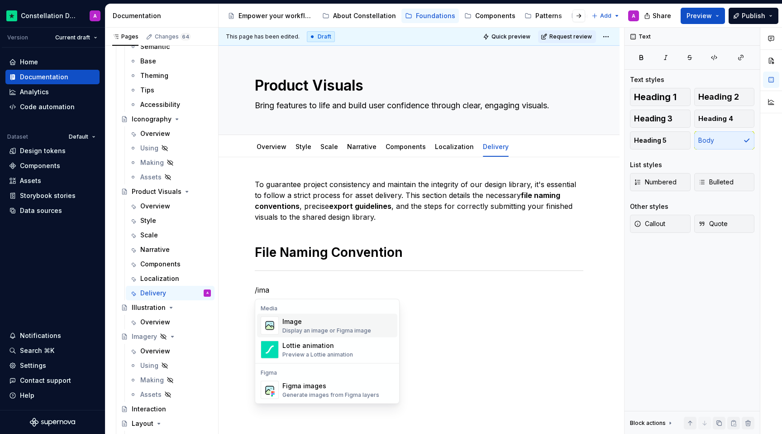
click at [291, 326] on div "Image Display an image or Figma image" at bounding box center [326, 325] width 89 height 17
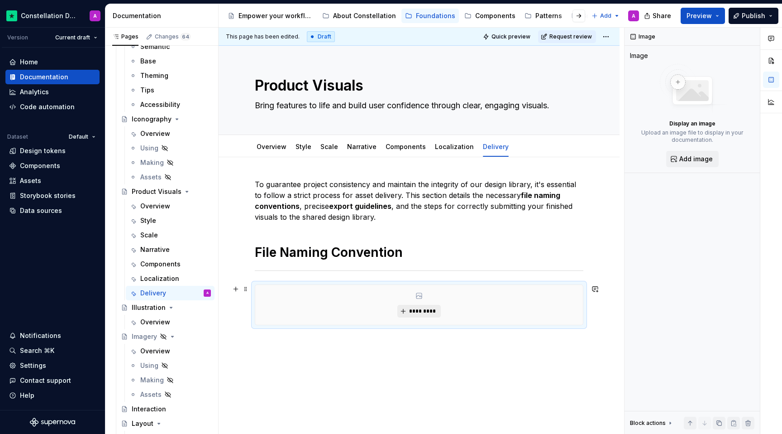
click at [406, 307] on button "*********" at bounding box center [418, 311] width 43 height 13
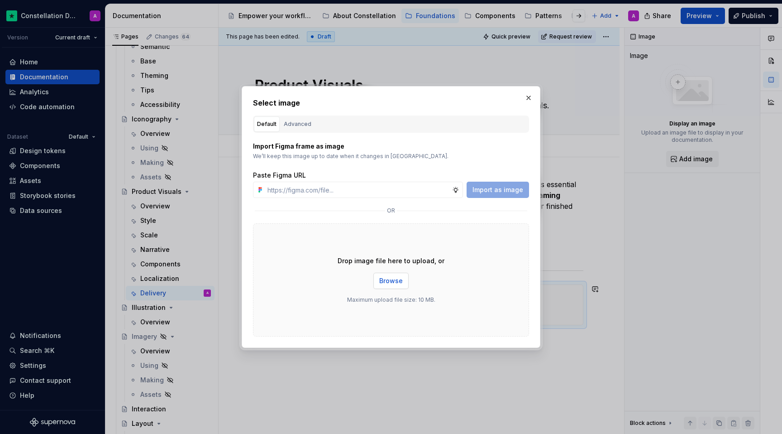
click at [392, 282] on span "Browse" at bounding box center [391, 280] width 24 height 9
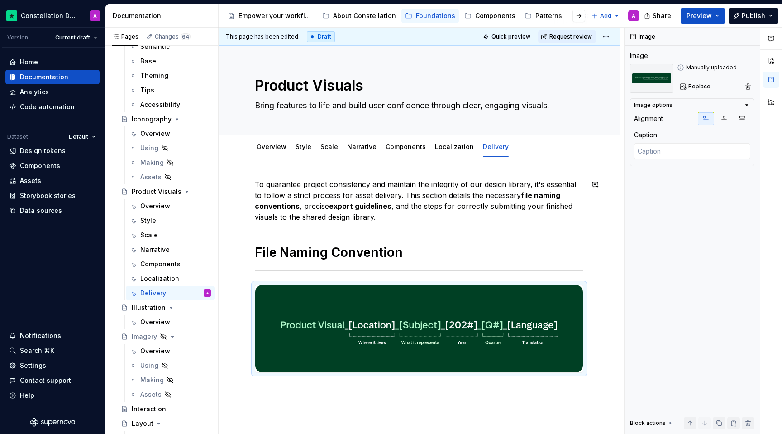
click at [356, 234] on div "To guarantee project consistency and maintain the integrity of our design libra…" at bounding box center [419, 276] width 329 height 194
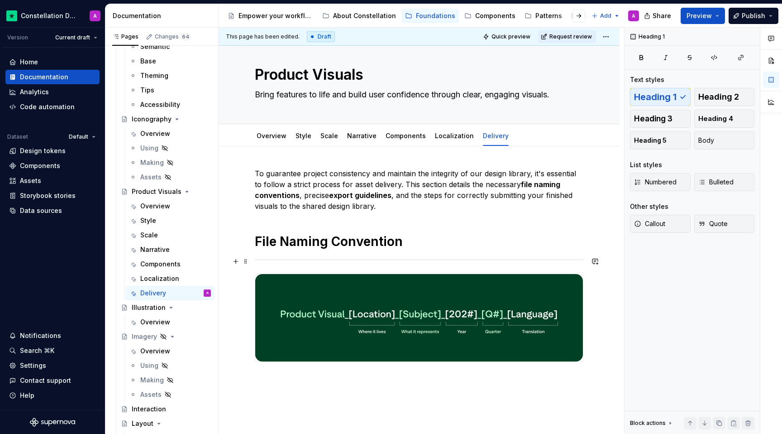
scroll to position [8, 0]
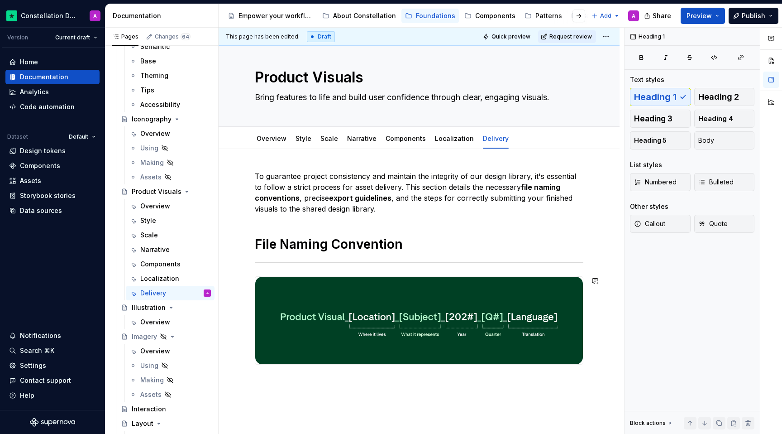
click at [291, 383] on div "To guarantee project consistency and maintain the integrity of our design libra…" at bounding box center [419, 327] width 401 height 356
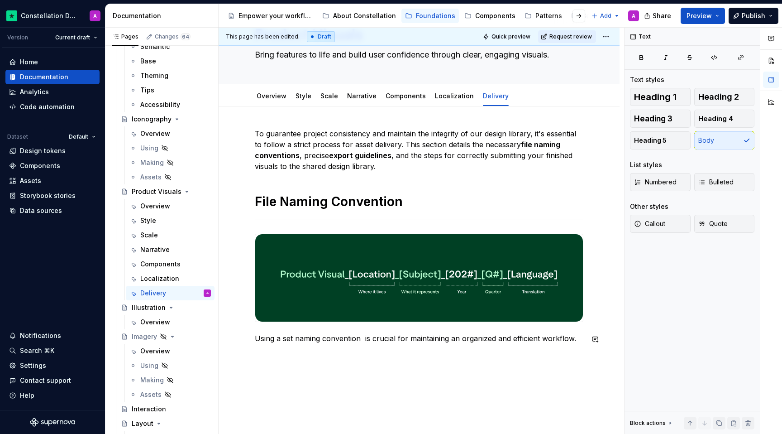
scroll to position [72, 0]
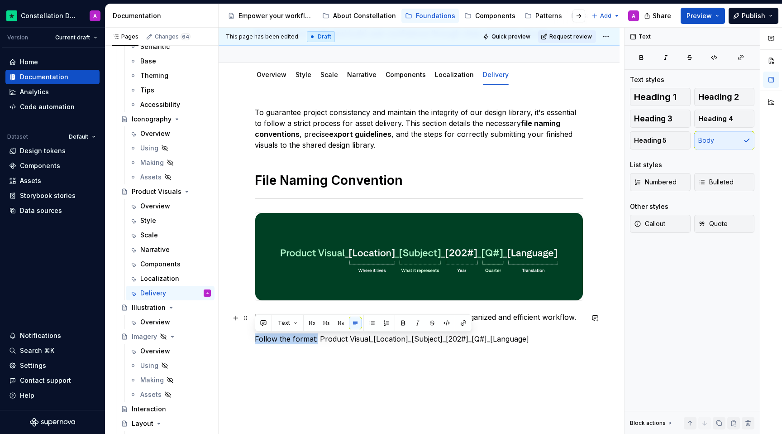
drag, startPoint x: 316, startPoint y: 342, endPoint x: 236, endPoint y: 343, distance: 79.7
click at [236, 343] on div "To guarantee project consistency and maintain the integrity of our design libra…" at bounding box center [419, 285] width 401 height 400
click at [331, 367] on div "To guarantee project consistency and maintain the integrity of our design libra…" at bounding box center [419, 285] width 401 height 400
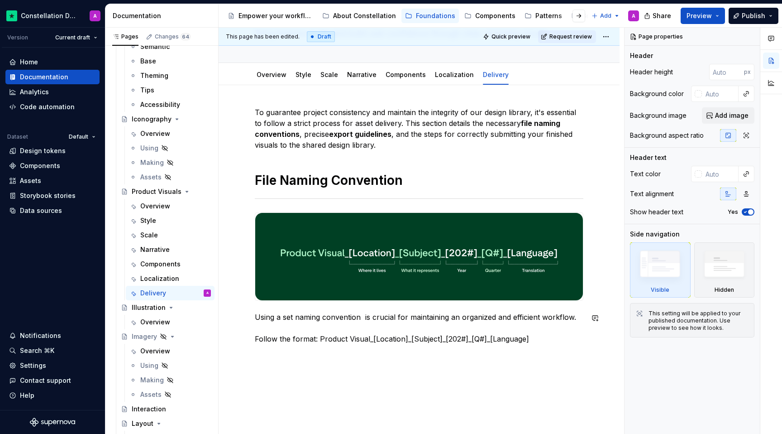
click at [348, 362] on div "To guarantee project consistency and maintain the integrity of our design libra…" at bounding box center [419, 285] width 401 height 400
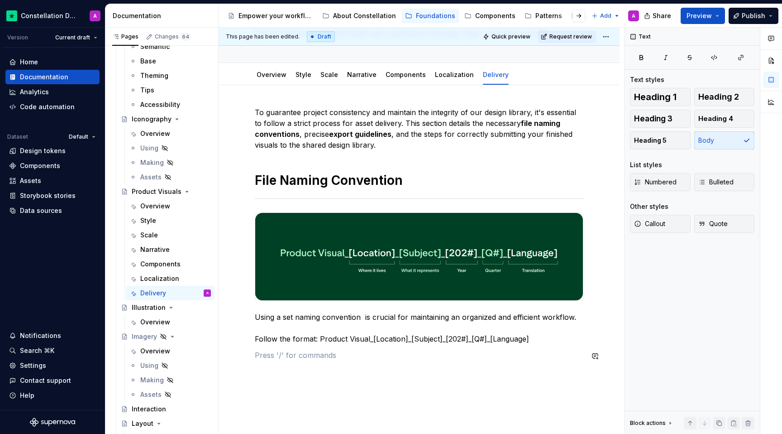
click at [384, 364] on div "To guarantee project consistency and maintain the integrity of our design libra…" at bounding box center [419, 239] width 329 height 264
click at [363, 317] on p "Using a set naming convention is crucial for maintaining an organized and effic…" at bounding box center [419, 327] width 329 height 33
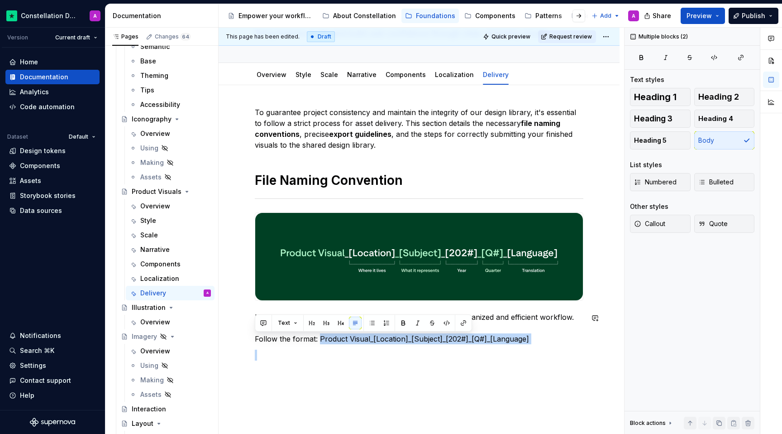
drag, startPoint x: 318, startPoint y: 340, endPoint x: 539, endPoint y: 345, distance: 220.5
click at [522, 345] on div "To guarantee project consistency and maintain the integrity of our design libra…" at bounding box center [419, 233] width 329 height 253
click at [522, 346] on div "To guarantee project consistency and maintain the integrity of our design libra…" at bounding box center [419, 233] width 329 height 253
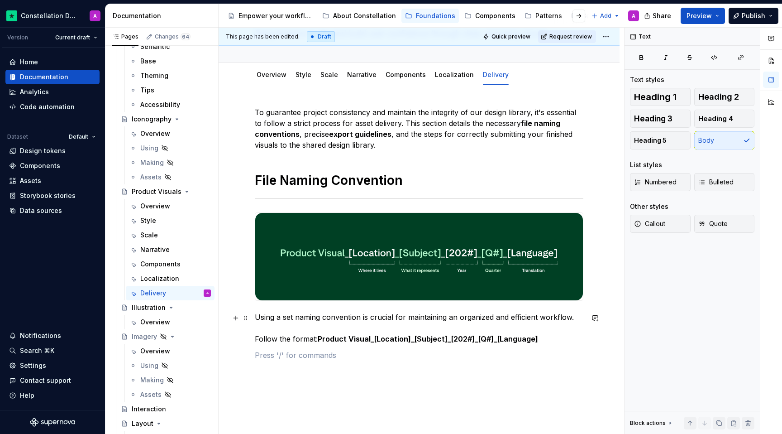
click at [522, 320] on p "Using a set naming convention is crucial for maintaining an organized and effic…" at bounding box center [419, 327] width 329 height 33
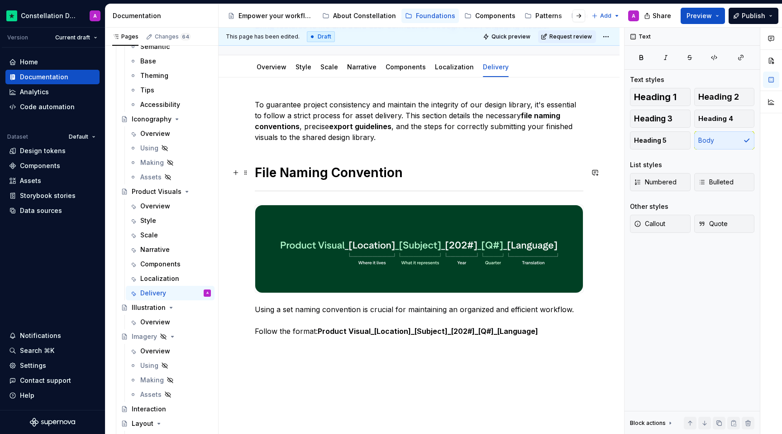
scroll to position [140, 0]
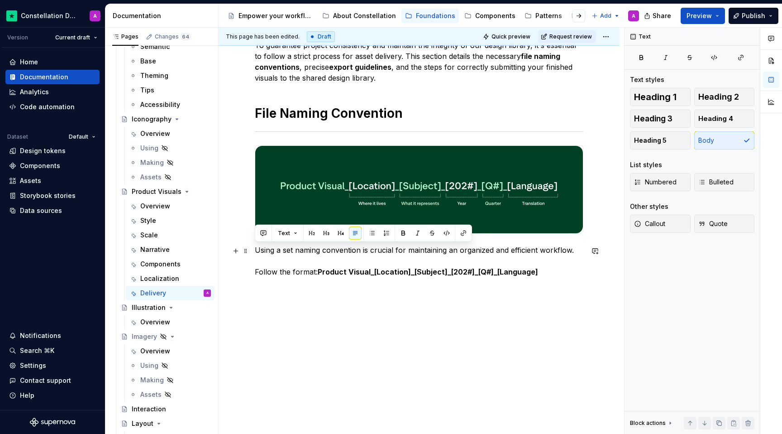
drag, startPoint x: 573, startPoint y: 252, endPoint x: 251, endPoint y: 250, distance: 322.7
click at [251, 250] on div "To guarantee project consistency and maintain the integrity of our design libra…" at bounding box center [419, 226] width 401 height 416
copy p "Using a set naming convention is crucial for maintaining an organized and effic…"
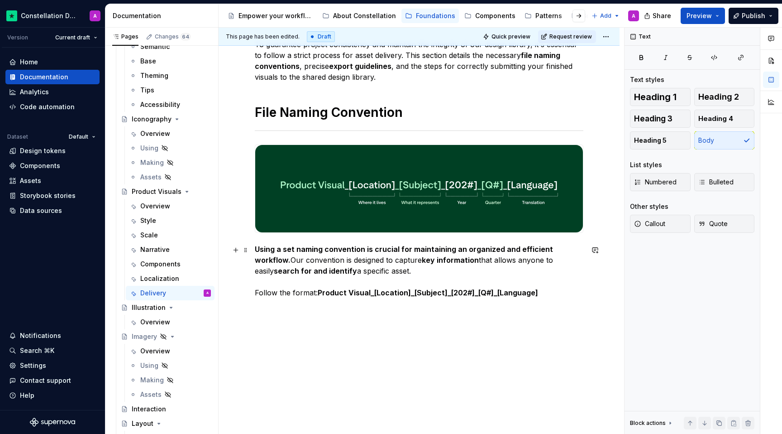
click at [372, 269] on p "Using a set naming convention is crucial for maintaining an organized and effic…" at bounding box center [419, 271] width 329 height 54
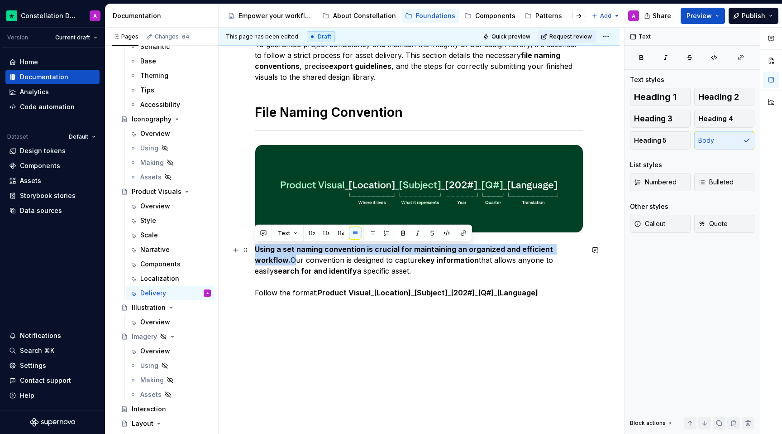
drag, startPoint x: 583, startPoint y: 250, endPoint x: 254, endPoint y: 247, distance: 328.2
click at [255, 247] on p "Using a set naming convention is crucial for maintaining an organized and effic…" at bounding box center [419, 271] width 329 height 54
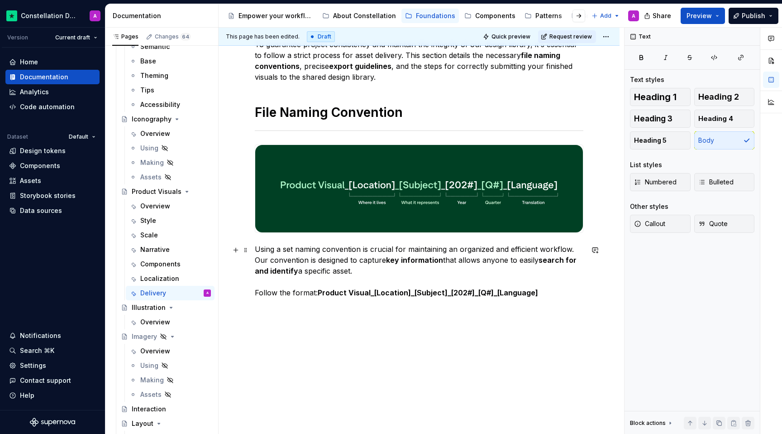
click at [462, 282] on p "Using a set naming convention is crucial for maintaining an organized and effic…" at bounding box center [419, 271] width 329 height 54
click at [457, 273] on p "Using a set naming convention is crucial for maintaining an organized and effic…" at bounding box center [419, 271] width 329 height 54
click at [435, 284] on p "Using a set naming convention is crucial for maintaining an organized and effic…" at bounding box center [419, 271] width 329 height 54
drag, startPoint x: 441, startPoint y: 260, endPoint x: 387, endPoint y: 257, distance: 54.8
click at [387, 257] on p "Using a set naming convention is crucial for maintaining an organized and effic…" at bounding box center [419, 271] width 329 height 54
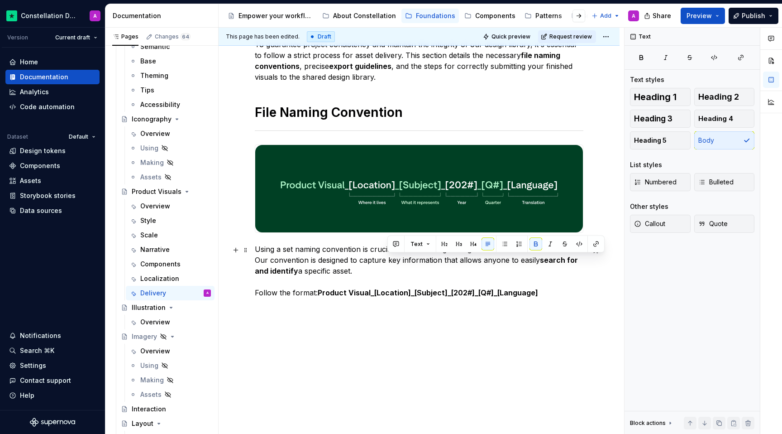
click at [368, 277] on p "Using a set naming convention is crucial for maintaining an organized and effic…" at bounding box center [419, 271] width 329 height 54
click at [522, 290] on p "Using a set naming convention is crucial for maintaining an organized and effic…" at bounding box center [419, 271] width 329 height 54
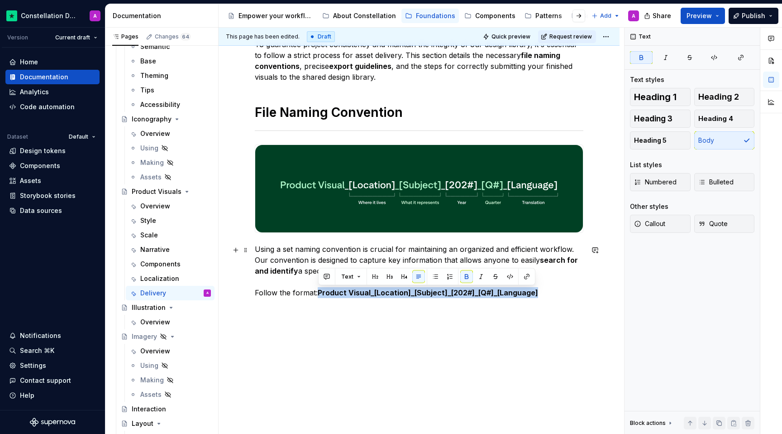
drag, startPoint x: 571, startPoint y: 295, endPoint x: 319, endPoint y: 292, distance: 252.1
click at [319, 292] on p "Using a set naming convention is crucial for maintaining an organized and effic…" at bounding box center [419, 271] width 329 height 54
click at [346, 324] on div "To guarantee project consistency and maintain the integrity of our design libra…" at bounding box center [419, 182] width 329 height 286
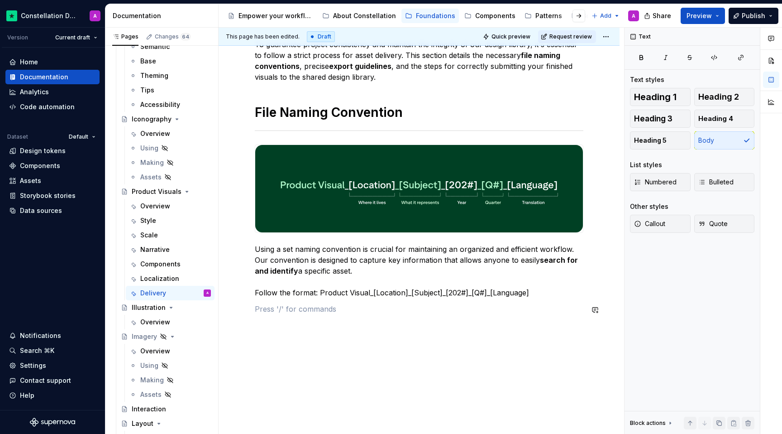
click at [346, 324] on div "To guarantee project consistency and maintain the integrity of our design libra…" at bounding box center [419, 182] width 329 height 286
click at [351, 334] on div "To guarantee project consistency and maintain the integrity of our design libra…" at bounding box center [419, 236] width 401 height 438
click at [371, 325] on div "To guarantee project consistency and maintain the integrity of our design libra…" at bounding box center [419, 182] width 329 height 286
click at [522, 294] on p "Using a set naming convention is crucial for maintaining an organized and effic…" at bounding box center [419, 271] width 329 height 54
click at [383, 319] on div "To guarantee project consistency and maintain the integrity of our design libra…" at bounding box center [419, 182] width 329 height 286
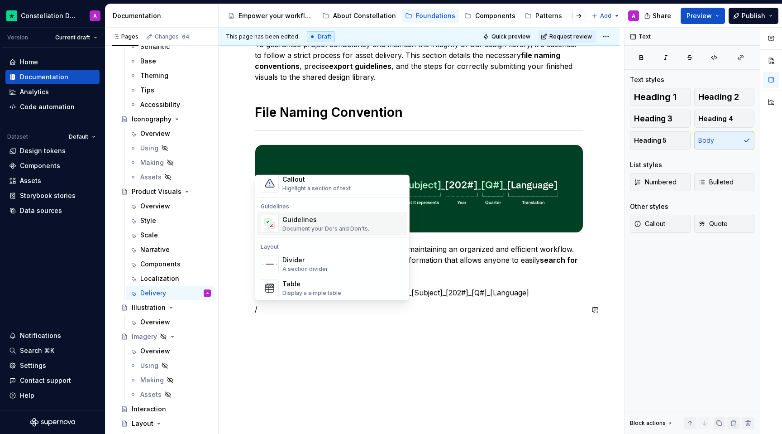
scroll to position [233, 0]
click at [353, 223] on div "Guidelines" at bounding box center [325, 220] width 87 height 9
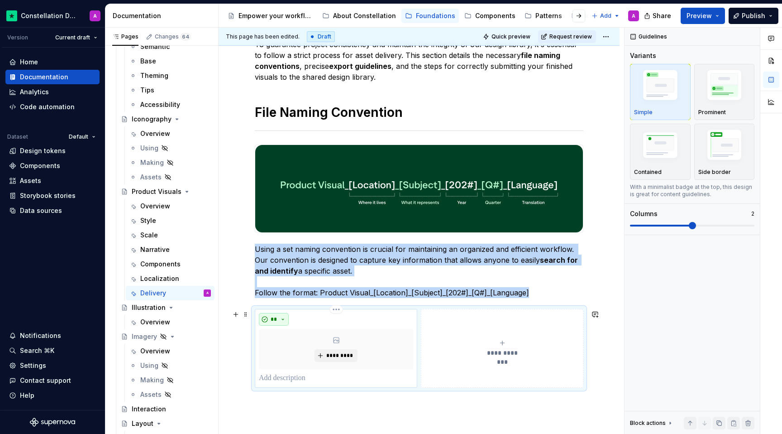
click at [273, 316] on span "**" at bounding box center [273, 318] width 7 height 7
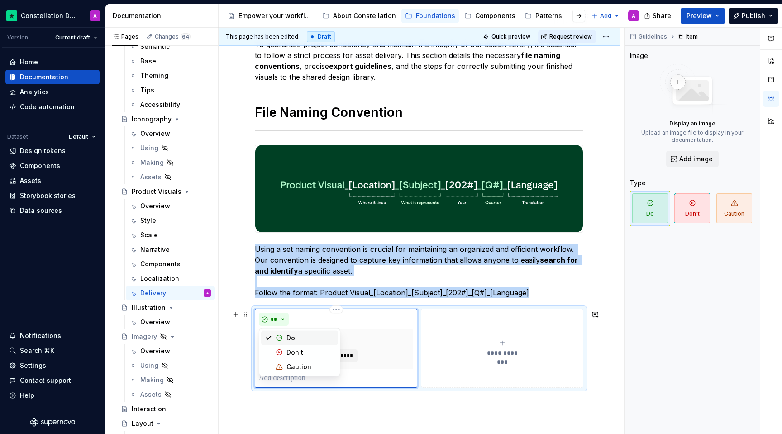
click at [385, 346] on div "*********" at bounding box center [336, 349] width 154 height 40
click at [344, 358] on span "*********" at bounding box center [340, 355] width 28 height 7
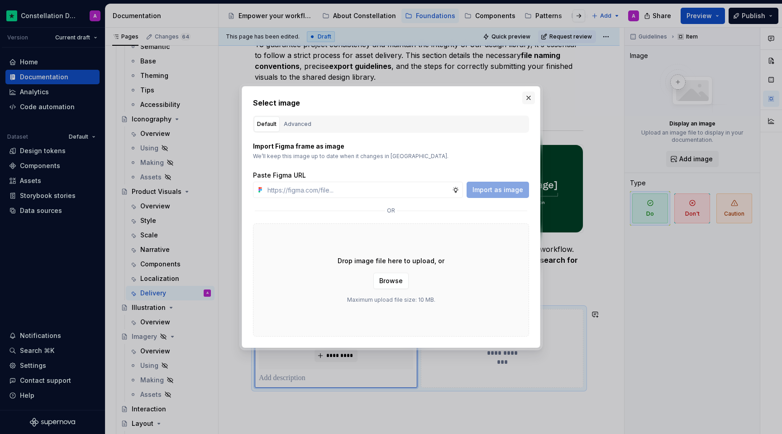
click at [522, 94] on button "button" at bounding box center [528, 97] width 13 height 13
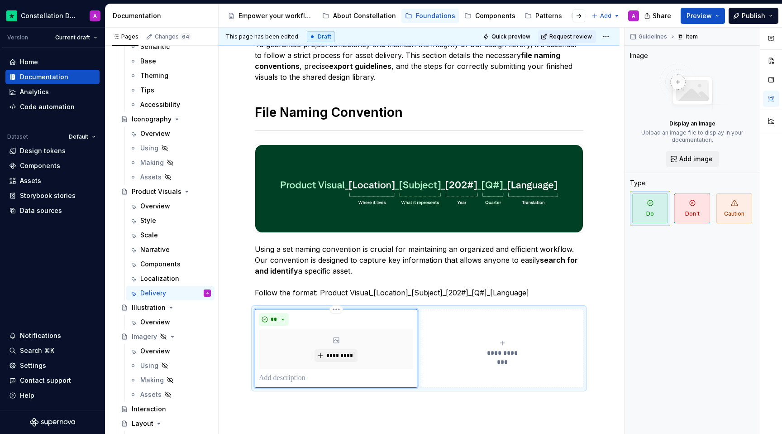
click at [522, 278] on div "**********" at bounding box center [419, 272] width 401 height 511
click at [243, 313] on span at bounding box center [245, 314] width 7 height 13
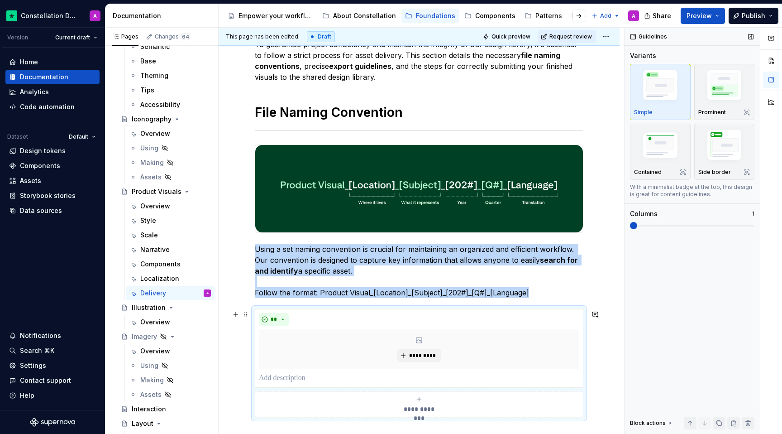
click at [522, 226] on span at bounding box center [633, 225] width 7 height 7
click at [522, 152] on img "button" at bounding box center [660, 146] width 53 height 35
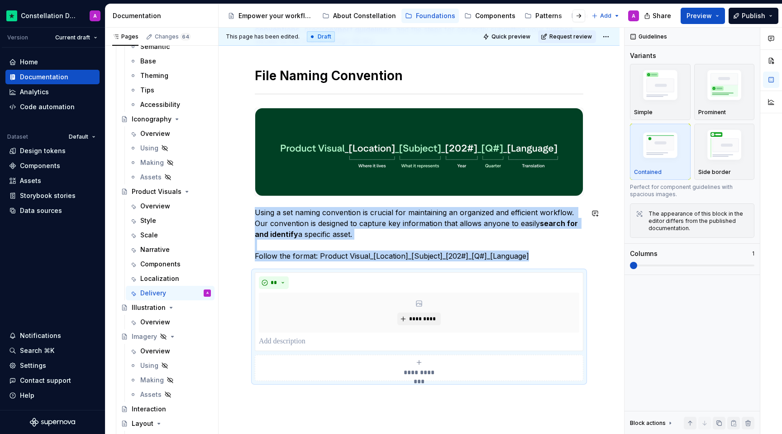
scroll to position [179, 0]
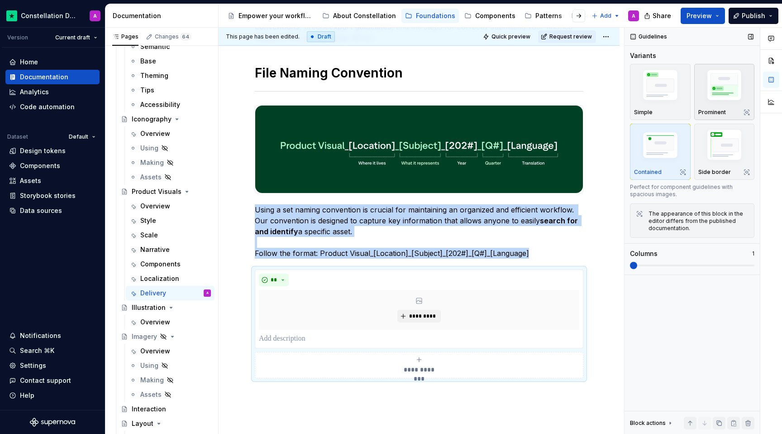
click at [522, 101] on img "button" at bounding box center [724, 86] width 53 height 39
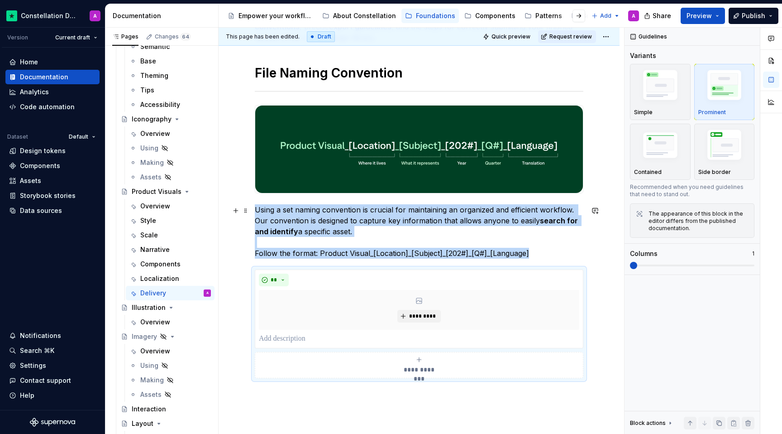
click at [522, 229] on div "**********" at bounding box center [419, 248] width 401 height 541
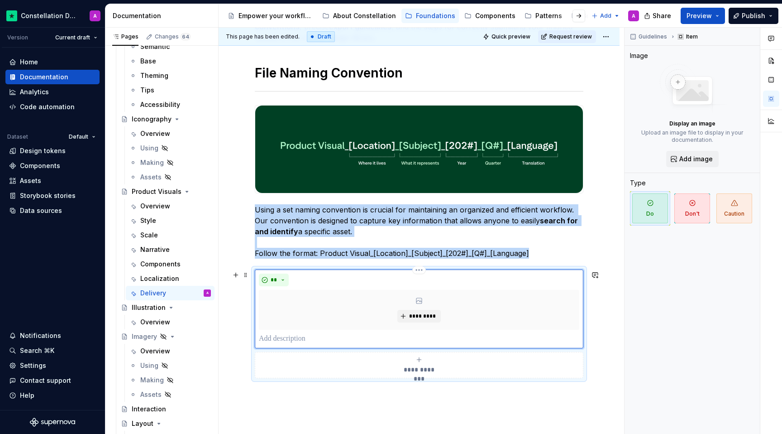
click at [522, 304] on div "*********" at bounding box center [419, 310] width 320 height 40
click at [247, 270] on span at bounding box center [245, 274] width 7 height 13
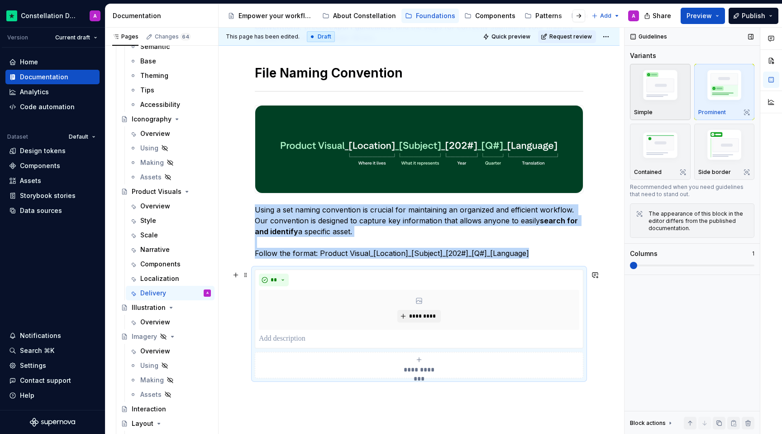
click at [522, 110] on div "Simple" at bounding box center [660, 112] width 53 height 7
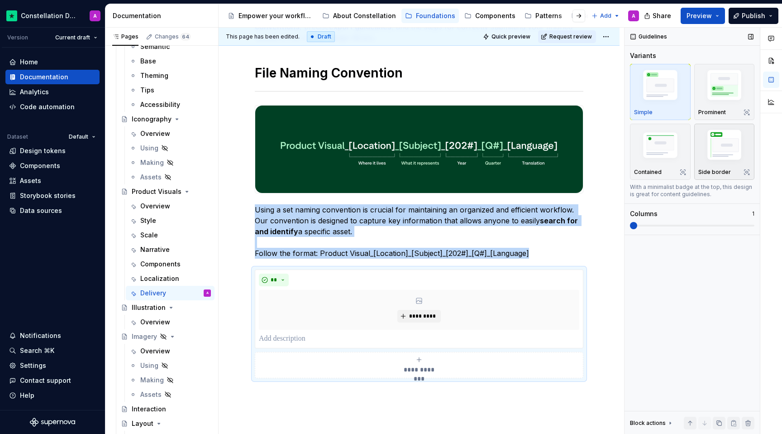
click at [522, 167] on div "Side border" at bounding box center [724, 152] width 53 height 48
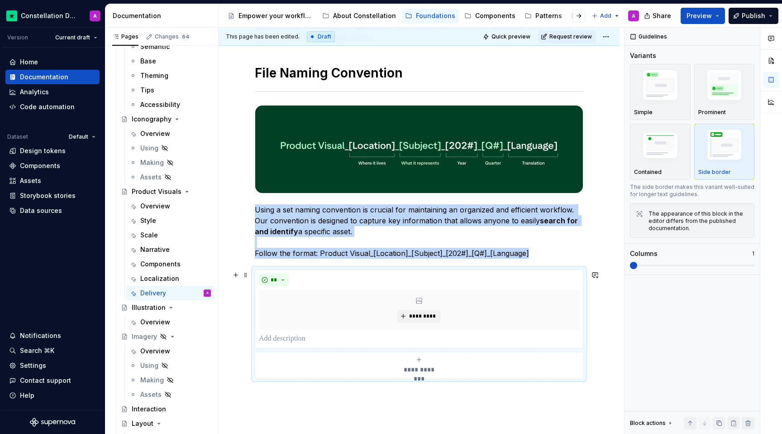
click at [522, 293] on div "**********" at bounding box center [419, 248] width 401 height 541
click at [522, 362] on div "**********" at bounding box center [419, 248] width 401 height 541
click at [247, 277] on span at bounding box center [245, 274] width 7 height 13
click at [304, 396] on div "**********" at bounding box center [419, 248] width 401 height 541
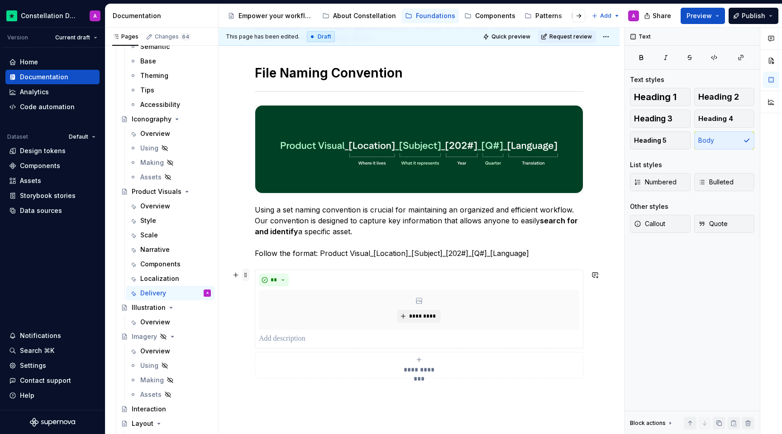
click at [246, 273] on span at bounding box center [245, 274] width 7 height 13
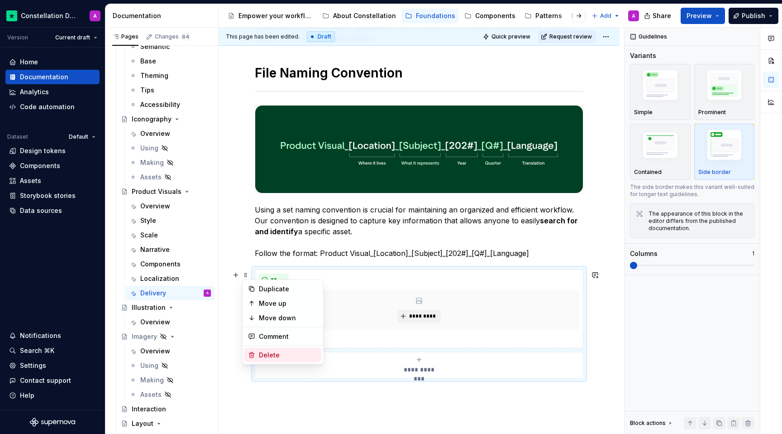
click at [267, 358] on div "Delete" at bounding box center [288, 354] width 59 height 9
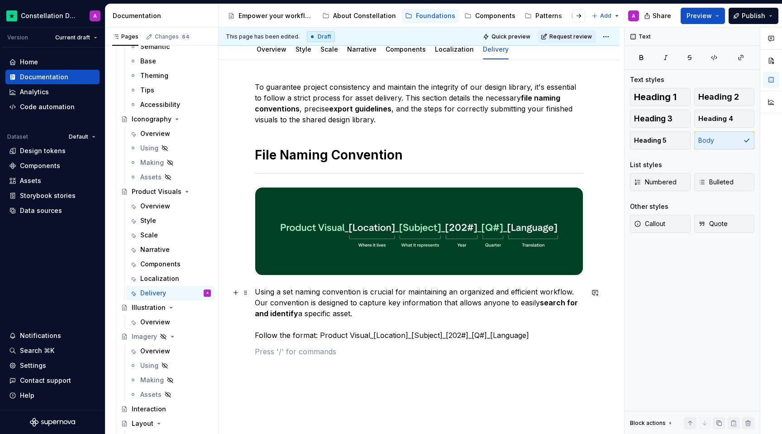
scroll to position [80, 0]
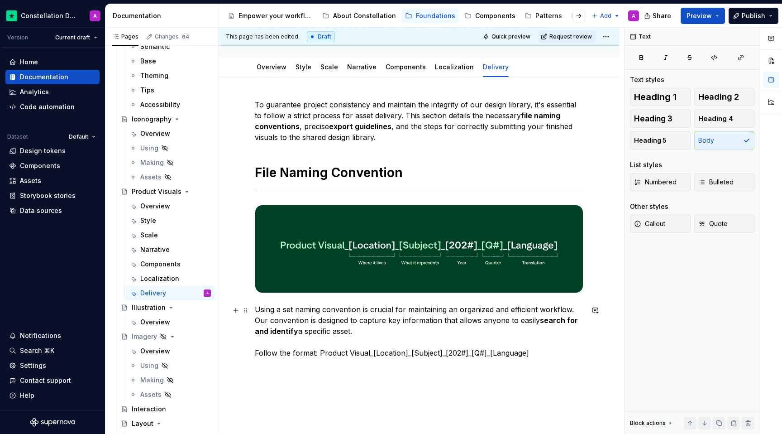
click at [522, 357] on p "Using a set naming convention is crucial for maintaining an organized and effic…" at bounding box center [419, 331] width 329 height 54
click at [497, 364] on p at bounding box center [419, 368] width 329 height 11
click at [470, 387] on div "To guarantee project consistency and maintain the integrity of our design libra…" at bounding box center [419, 296] width 401 height 438
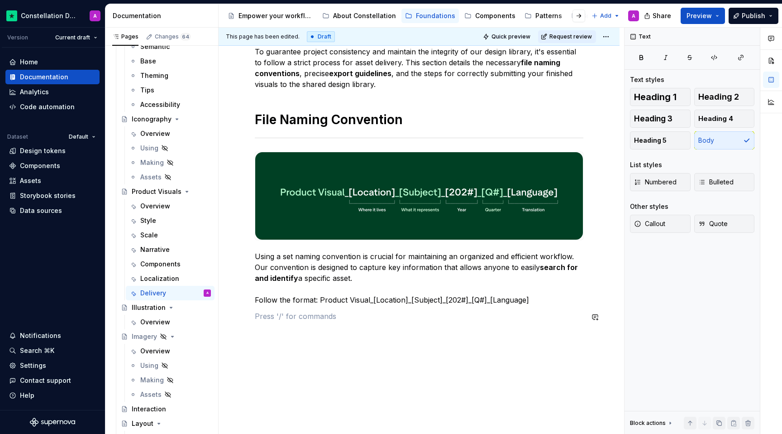
scroll to position [132, 0]
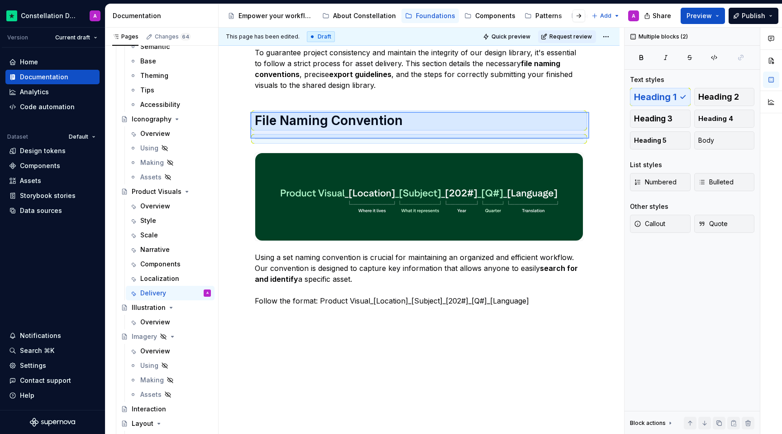
drag, startPoint x: 589, startPoint y: 138, endPoint x: 244, endPoint y: 110, distance: 346.5
click at [244, 110] on div "This page has been edited. Draft Quick preview Request review Product Visuals B…" at bounding box center [422, 231] width 406 height 406
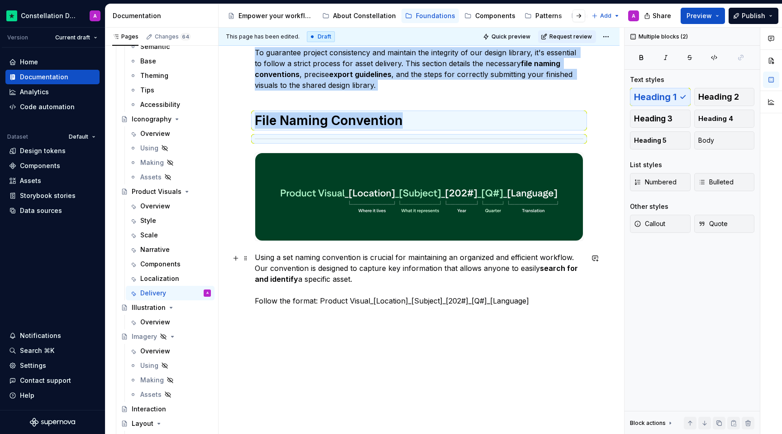
copy div "To guarantee project consistency and maintain the integrity of our design libra…"
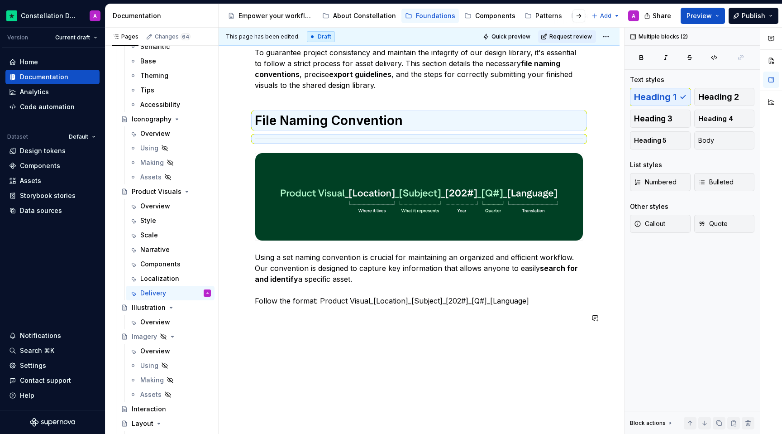
click at [319, 333] on div "To guarantee project consistency and maintain the integrity of our design libra…" at bounding box center [419, 190] width 329 height 286
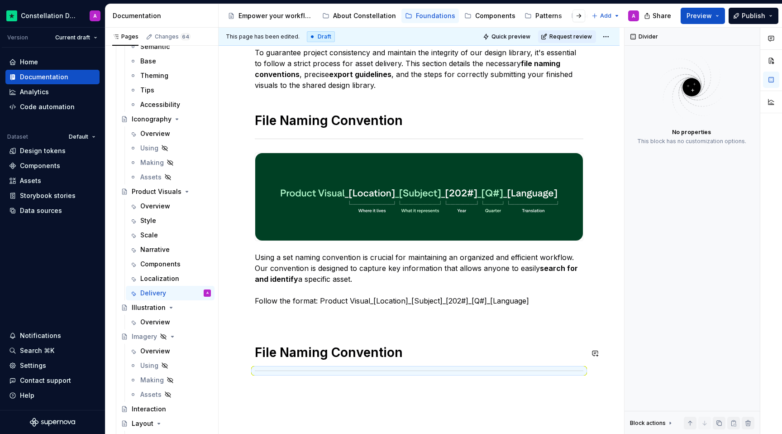
click at [308, 335] on div "To guarantee project consistency and maintain the integrity of our design libra…" at bounding box center [419, 210] width 329 height 326
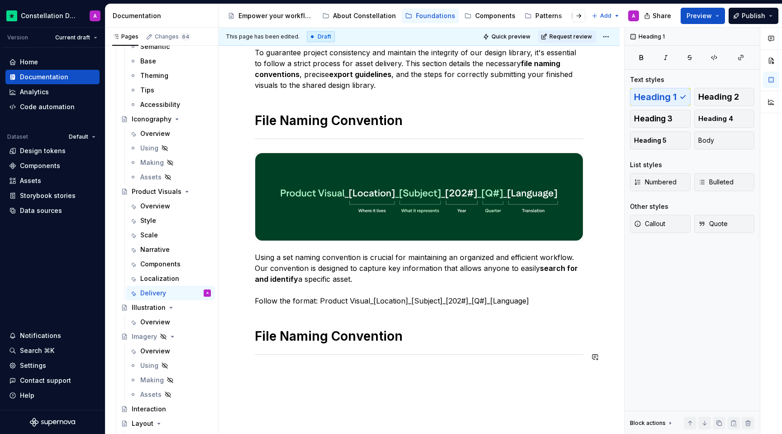
click at [308, 381] on div "To guarantee project consistency and maintain the integrity of our design libra…" at bounding box center [419, 261] width 401 height 473
click at [315, 339] on h1 "File Naming Convention" at bounding box center [419, 336] width 329 height 16
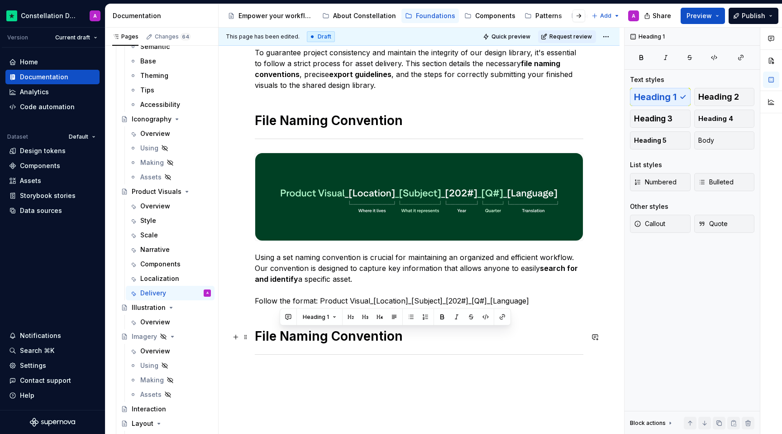
click at [406, 341] on h1 "File Naming Convention" at bounding box center [419, 336] width 329 height 16
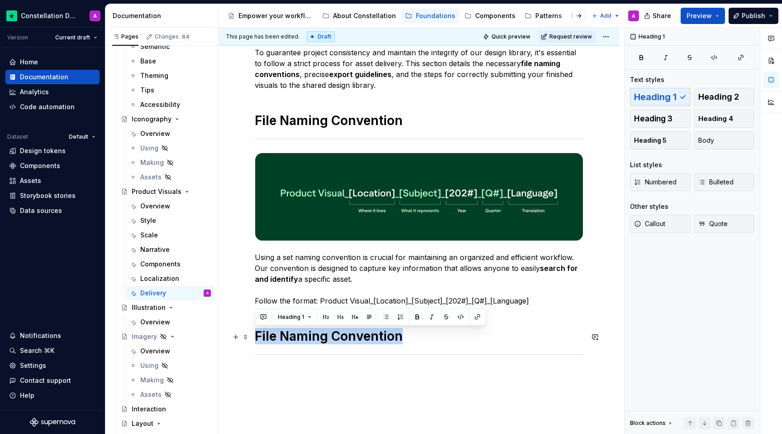
drag, startPoint x: 413, startPoint y: 340, endPoint x: 257, endPoint y: 332, distance: 156.4
click at [257, 332] on h1 "File Naming Convention" at bounding box center [419, 336] width 329 height 16
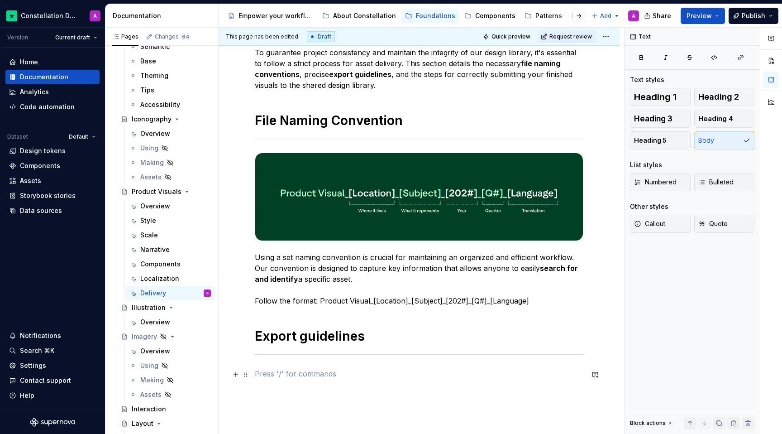
click at [280, 378] on p at bounding box center [419, 373] width 329 height 11
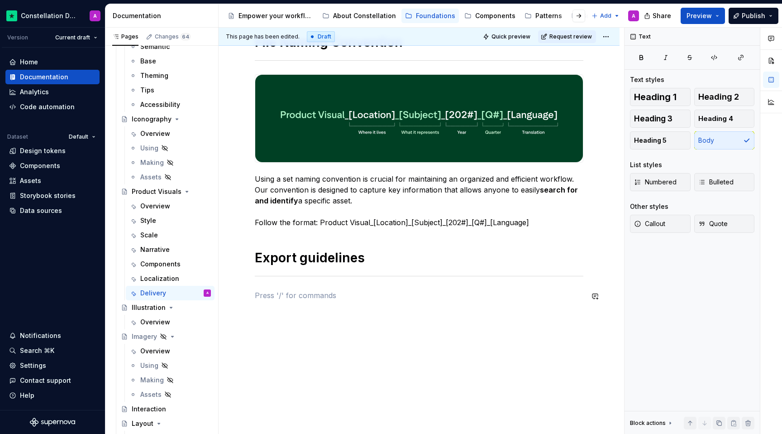
scroll to position [218, 0]
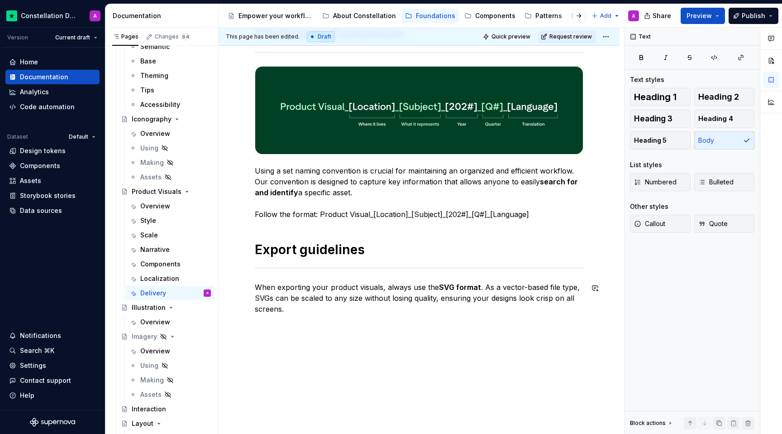
click at [315, 352] on div "To guarantee project consistency and maintain the integrity of our design libra…" at bounding box center [419, 197] width 401 height 516
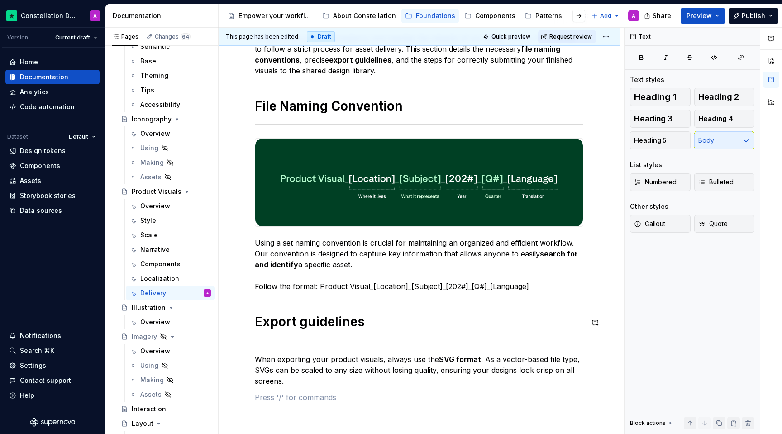
scroll to position [174, 0]
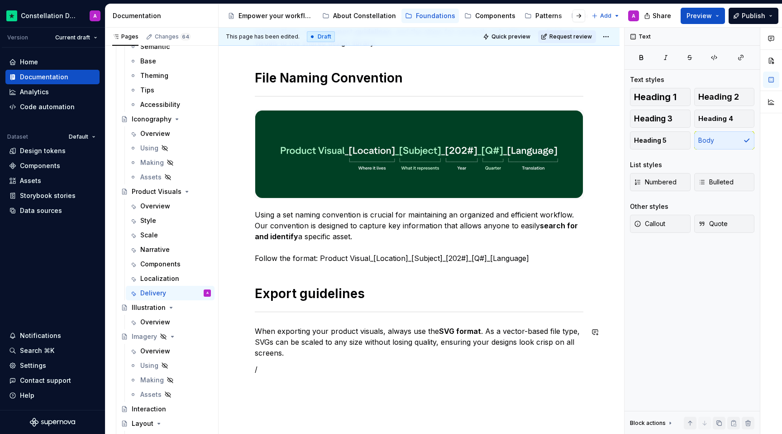
click at [442, 369] on p "/" at bounding box center [419, 368] width 329 height 11
click at [522, 225] on button "Callout" at bounding box center [660, 224] width 61 height 18
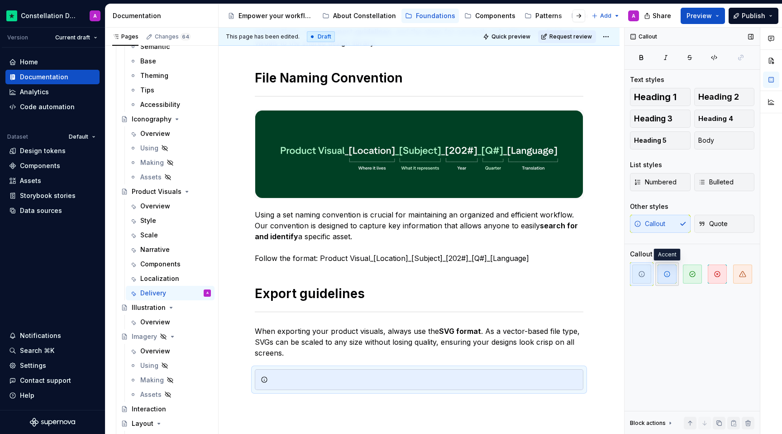
click at [522, 277] on icon "button" at bounding box center [666, 273] width 5 height 5
click at [522, 272] on span "button" at bounding box center [742, 273] width 19 height 19
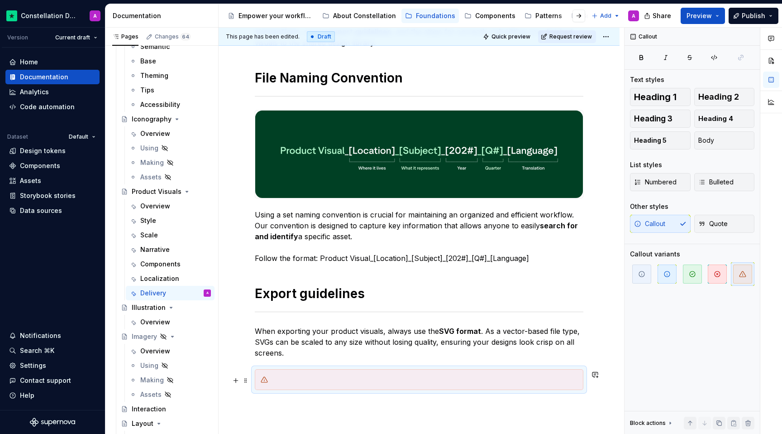
click at [328, 374] on div at bounding box center [419, 379] width 329 height 21
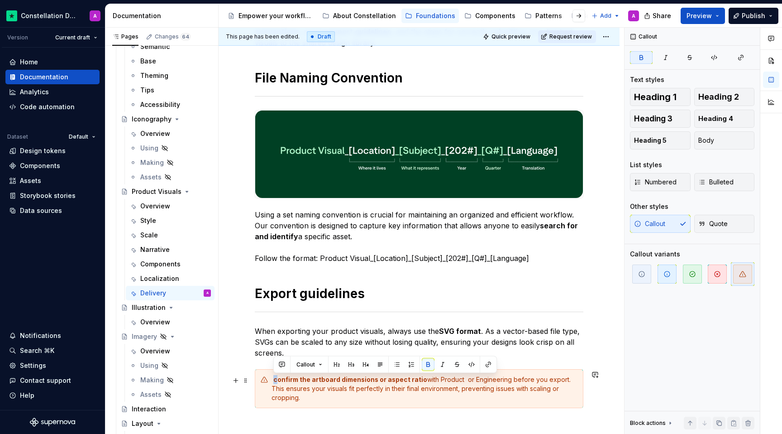
click at [272, 379] on div "confirm the artboard dimensions or aspect ratio with Product  or Engineering be…" at bounding box center [425, 388] width 306 height 27
drag, startPoint x: 277, startPoint y: 380, endPoint x: 283, endPoint y: 381, distance: 6.0
click at [283, 381] on strong "onfirm the artboard dimensions or aspect ratio" at bounding box center [351, 379] width 150 height 8
click at [285, 401] on div "To guarantee project consistency and maintain the integrity of our design libra…" at bounding box center [419, 212] width 329 height 414
click at [460, 379] on div "Confirm the artboard dimensions or aspect ratio with Product  or Engineering be…" at bounding box center [425, 388] width 306 height 27
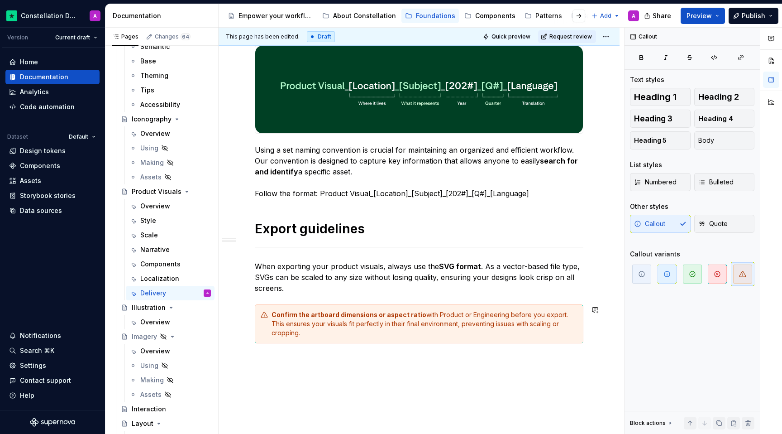
click at [343, 378] on div "To guarantee project consistency and maintain the integrity of our design libra…" at bounding box center [419, 201] width 401 height 566
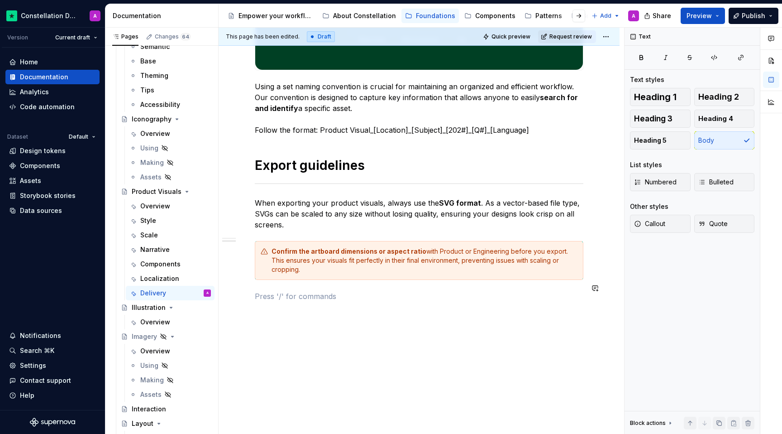
scroll to position [302, 0]
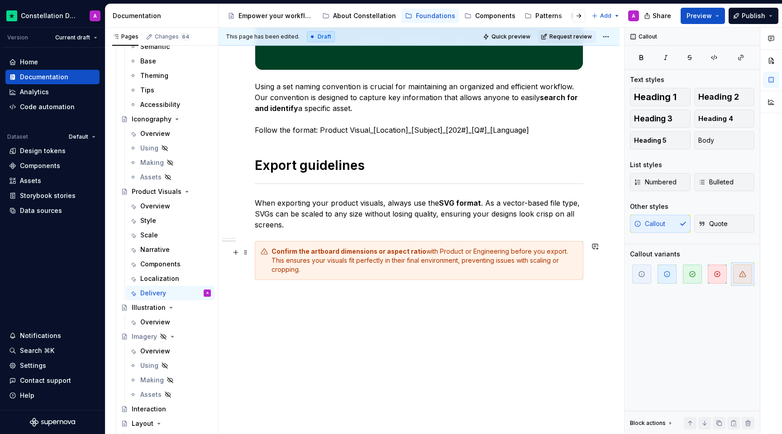
click at [420, 250] on div "Confirm the artboard dimensions or aspect ratio with Product or Engineering bef…" at bounding box center [425, 260] width 306 height 27
drag, startPoint x: 468, startPoint y: 252, endPoint x: 446, endPoint y: 249, distance: 22.7
click at [446, 249] on div "Confirm the artboard dimensions or aspect ratio with Product or Engineering bef…" at bounding box center [425, 260] width 306 height 27
click at [446, 258] on div "Confirm the artboard dimensions or aspect ratio with Product or Engineering bef…" at bounding box center [425, 260] width 306 height 27
drag, startPoint x: 468, startPoint y: 253, endPoint x: 436, endPoint y: 253, distance: 32.1
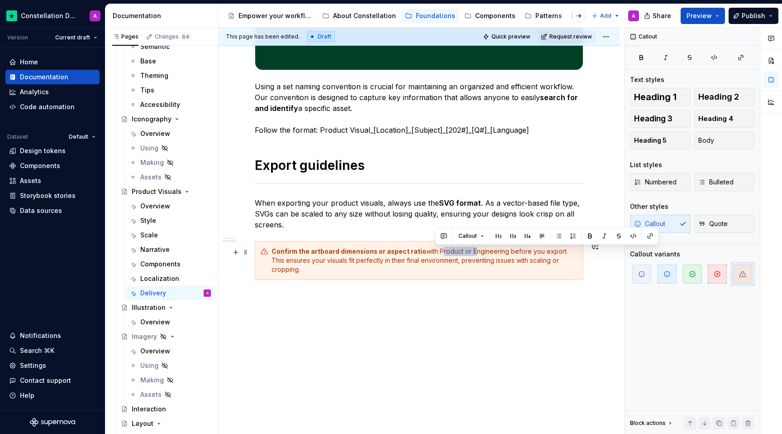
click at [436, 253] on div "Confirm the artboard dimensions or aspect ratio with Product or Engineering bef…" at bounding box center [425, 260] width 306 height 27
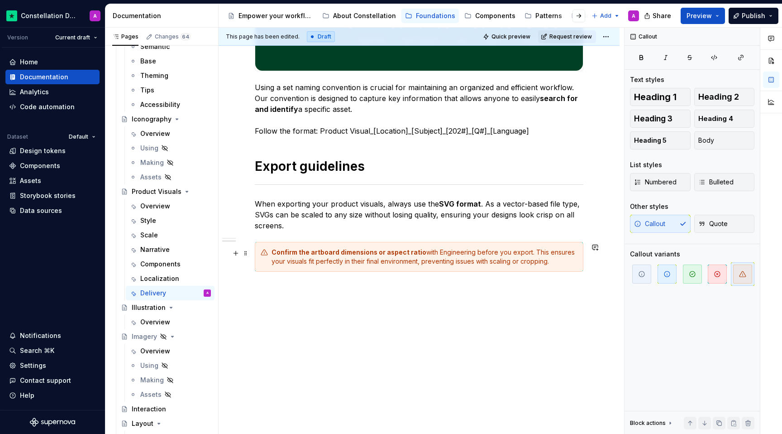
click at [522, 254] on div "Confirm the artboard dimensions or aspect ratio with Engineering before you exp…" at bounding box center [425, 257] width 306 height 18
click at [522, 304] on div "To guarantee project consistency and maintain the integrity of our design libra…" at bounding box center [419, 145] width 401 height 578
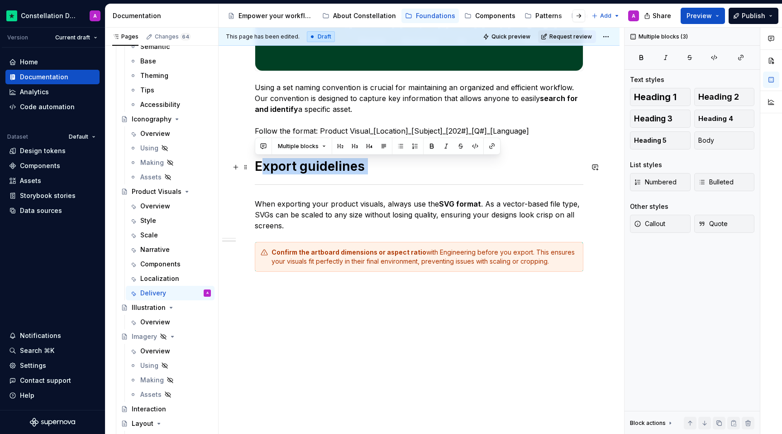
drag, startPoint x: 321, startPoint y: 193, endPoint x: 261, endPoint y: 167, distance: 65.5
click at [261, 167] on div "To guarantee project consistency and maintain the integrity of our design libra…" at bounding box center [419, 85] width 329 height 416
drag, startPoint x: 255, startPoint y: 166, endPoint x: 587, endPoint y: 193, distance: 332.4
click at [522, 193] on div "To guarantee project consistency and maintain the integrity of our design libra…" at bounding box center [419, 85] width 329 height 416
click at [522, 187] on div "To guarantee project consistency and maintain the integrity of our design libra…" at bounding box center [419, 145] width 401 height 578
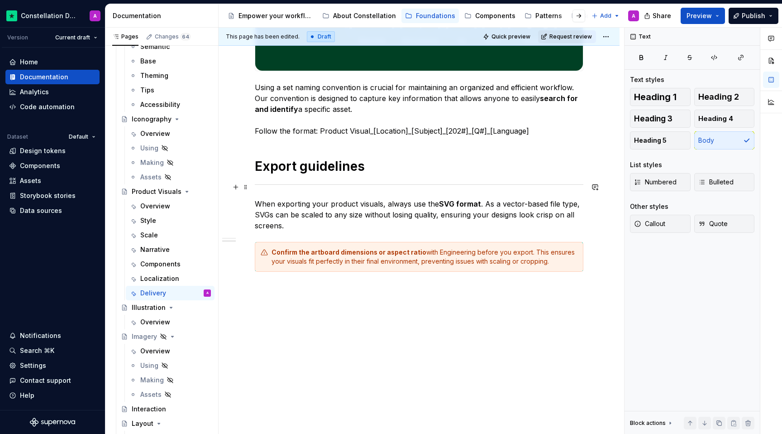
click at [522, 184] on div "To guarantee project consistency and maintain the integrity of our design libra…" at bounding box center [419, 145] width 401 height 578
click at [352, 189] on div "To guarantee project consistency and maintain the integrity of our design libra…" at bounding box center [419, 85] width 329 height 416
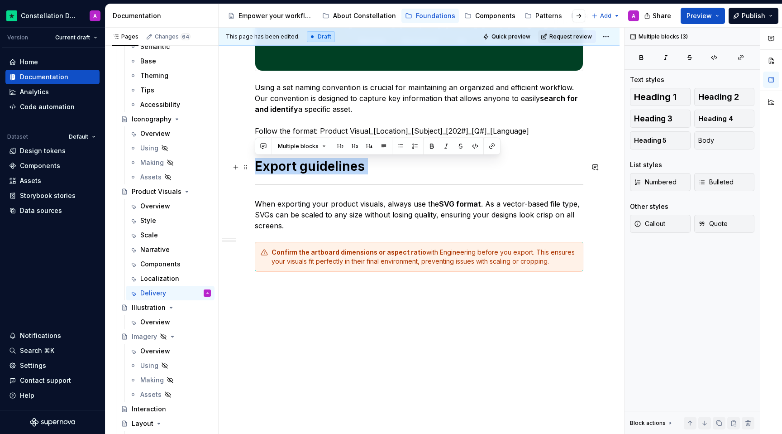
drag, startPoint x: 266, startPoint y: 193, endPoint x: 254, endPoint y: 166, distance: 29.8
click at [254, 166] on div "To guarantee project consistency and maintain the integrity of our design libra…" at bounding box center [419, 145] width 401 height 578
click at [261, 182] on div at bounding box center [419, 184] width 329 height 6
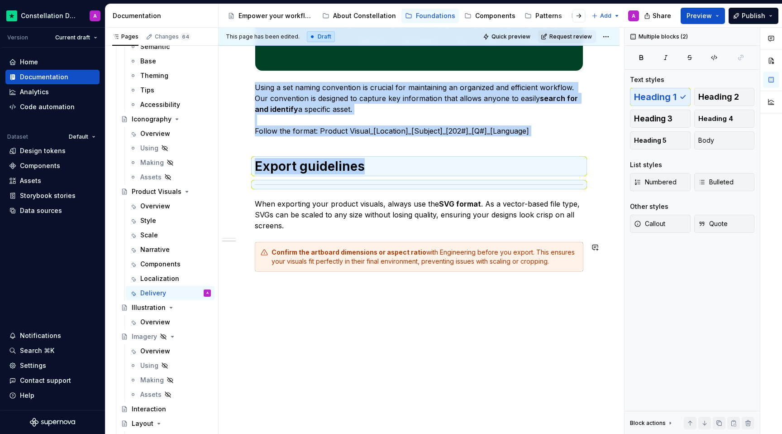
copy div "Using a set naming convention is crucial for maintaining an organized and effic…"
click at [320, 326] on div "To guarantee project consistency and maintain the integrity of our design libra…" at bounding box center [419, 145] width 401 height 578
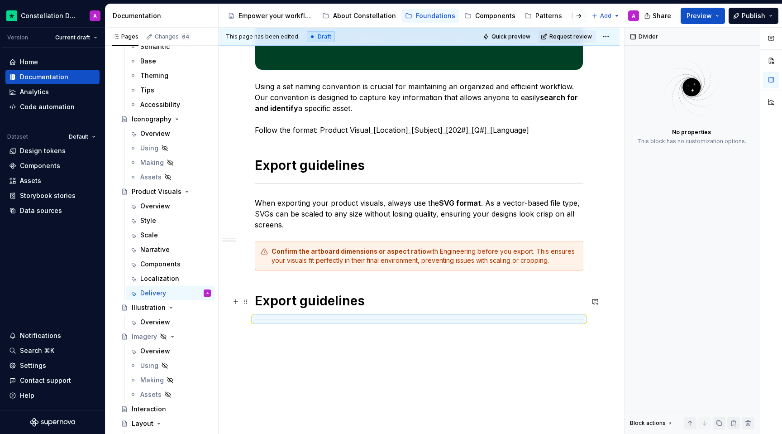
click at [376, 304] on h1 "Export guidelines" at bounding box center [419, 300] width 329 height 16
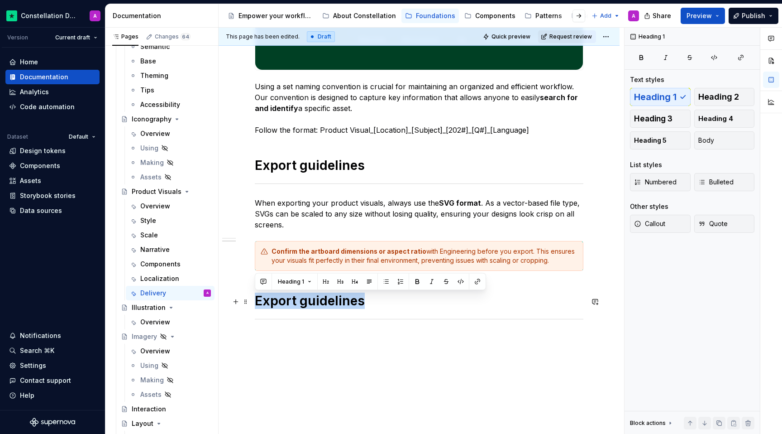
drag, startPoint x: 368, startPoint y: 302, endPoint x: 255, endPoint y: 300, distance: 112.7
click at [255, 301] on h1 "Export guidelines" at bounding box center [419, 300] width 329 height 16
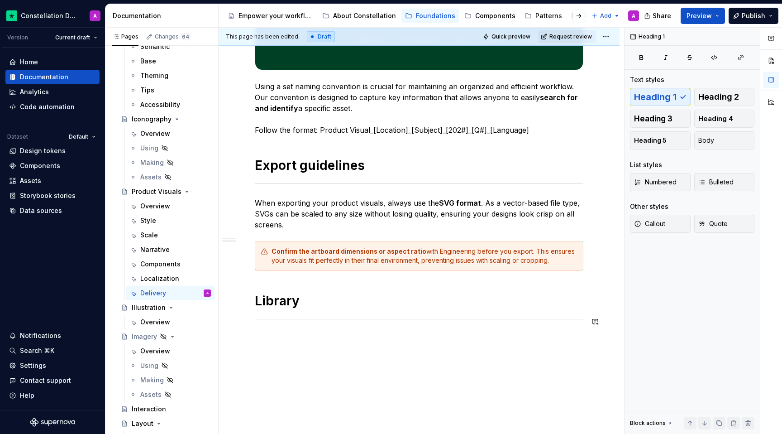
click at [351, 385] on div "To guarantee project consistency and maintain the integrity of our design libra…" at bounding box center [419, 159] width 401 height 608
click at [313, 300] on h1 "Library" at bounding box center [419, 300] width 329 height 16
click at [370, 339] on p at bounding box center [419, 338] width 329 height 11
type textarea "*"
click at [288, 335] on p at bounding box center [419, 338] width 329 height 11
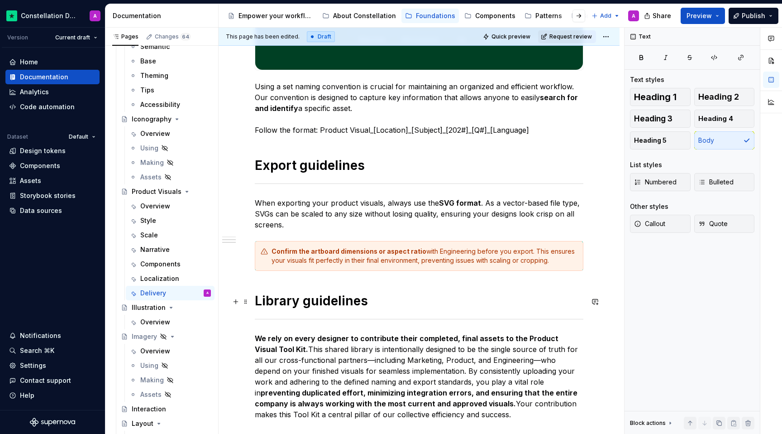
click at [288, 304] on h1 "Library guidelines" at bounding box center [419, 300] width 329 height 16
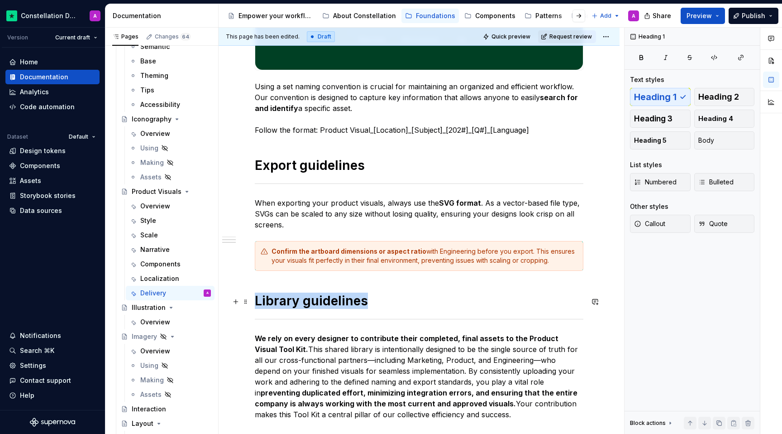
click at [288, 304] on h1 "Library guidelines" at bounding box center [419, 300] width 329 height 16
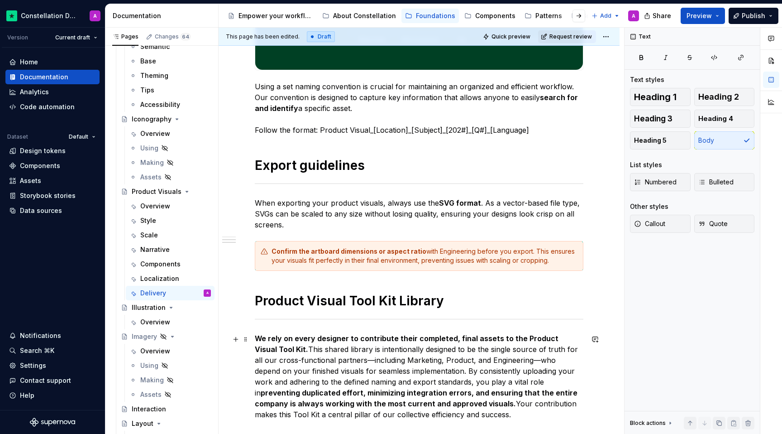
click at [344, 363] on p "We rely on every designer to contribute their completed, final assets to the Pr…" at bounding box center [419, 376] width 329 height 87
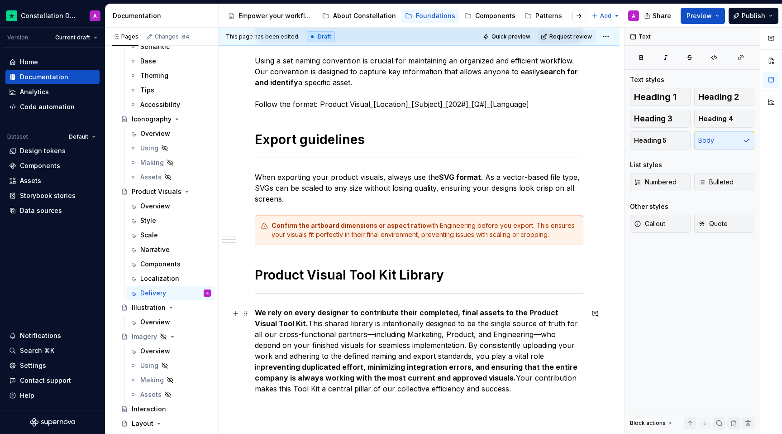
scroll to position [337, 0]
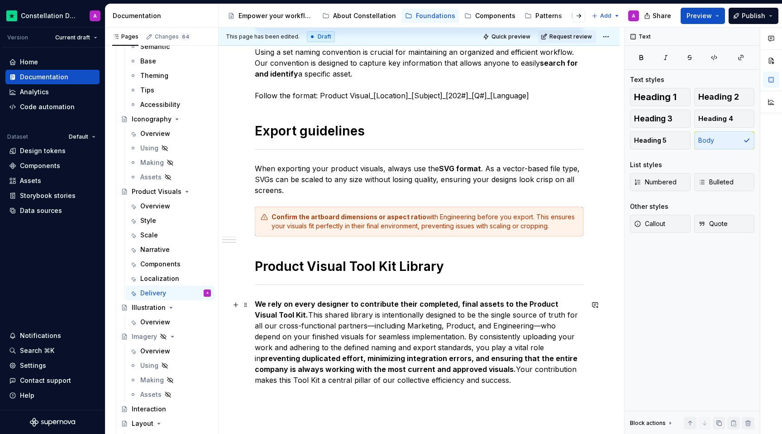
click at [349, 311] on p "We rely on every designer to contribute their completed, final assets to the Pr…" at bounding box center [419, 341] width 329 height 87
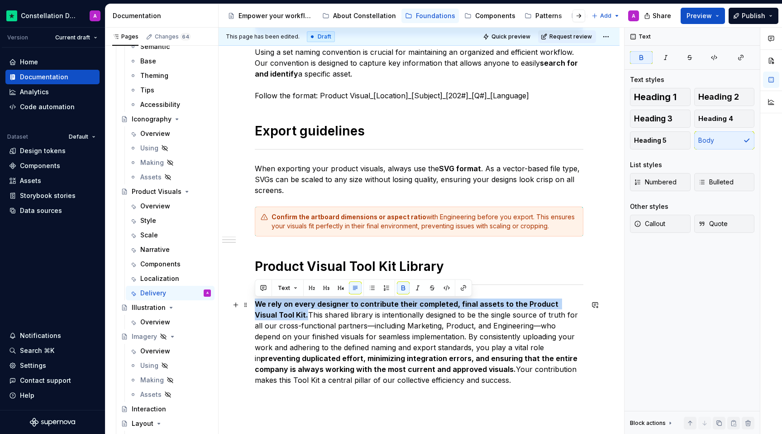
drag, startPoint x: 284, startPoint y: 317, endPoint x: 255, endPoint y: 302, distance: 32.8
click at [255, 302] on p "We rely on every designer to contribute their completed, final assets to the Pr…" at bounding box center [419, 341] width 329 height 87
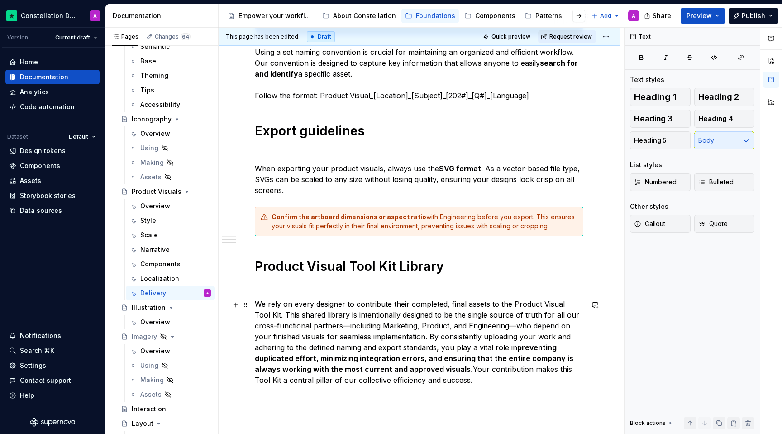
click at [289, 315] on p "We rely on every designer to contribute their completed, final assets to the Pr…" at bounding box center [419, 341] width 329 height 87
click at [328, 323] on p "We rely on every designer to contribute their completed, final assets to the Pr…" at bounding box center [419, 341] width 329 height 87
click at [326, 323] on p "We rely on every designer to contribute their completed, final assets to the Pr…" at bounding box center [419, 341] width 329 height 87
drag, startPoint x: 488, startPoint y: 325, endPoint x: 482, endPoint y: 325, distance: 5.9
click at [482, 325] on p "We rely on every designer to contribute their completed, final assets to the Pr…" at bounding box center [419, 341] width 329 height 87
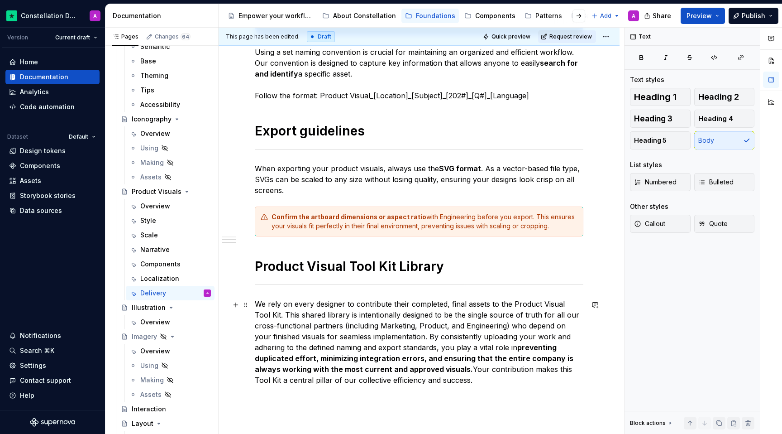
click at [382, 382] on p "We rely on every designer to contribute their completed, final assets to the Pr…" at bounding box center [419, 341] width 329 height 87
drag, startPoint x: 392, startPoint y: 382, endPoint x: 382, endPoint y: 371, distance: 15.4
click at [382, 371] on p "We rely on every designer to contribute their completed, final assets to the Pr…" at bounding box center [419, 341] width 329 height 87
click at [426, 379] on div "To guarantee project consistency and maintain the integrity of our design libra…" at bounding box center [419, 113] width 329 height 543
click at [265, 320] on p "We rely on every designer to contribute their completed, final assets to the Pr…" at bounding box center [419, 336] width 329 height 76
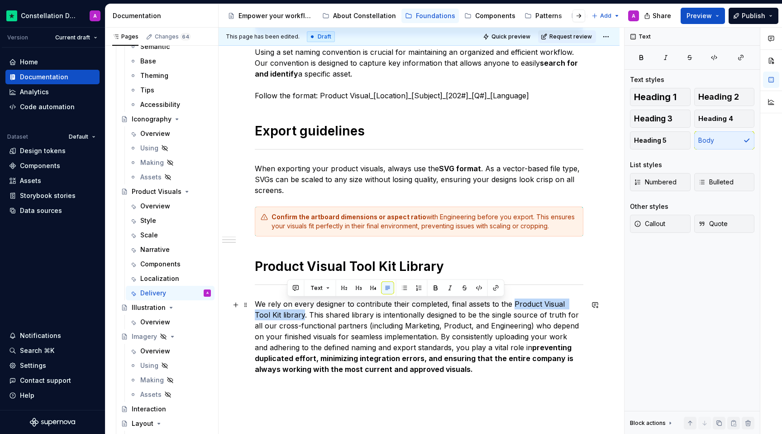
drag, startPoint x: 286, startPoint y: 315, endPoint x: 512, endPoint y: 305, distance: 226.1
click at [512, 305] on p "We rely on every designer to contribute their completed, final assets to the Pr…" at bounding box center [419, 336] width 329 height 76
click at [496, 291] on button "button" at bounding box center [496, 288] width 13 height 13
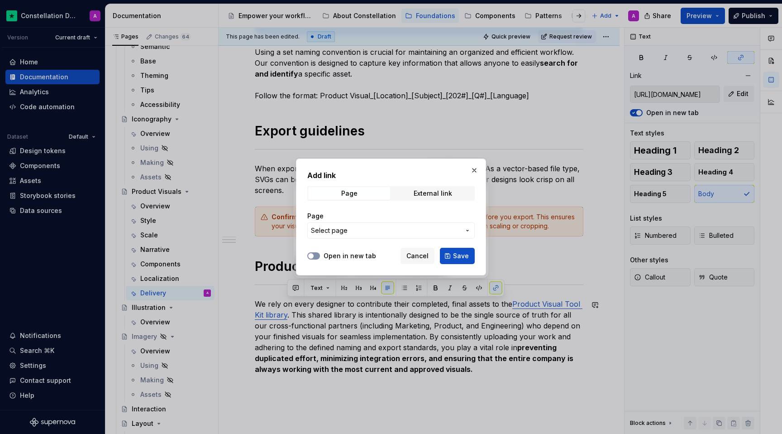
click at [316, 257] on button "Open in new tab" at bounding box center [313, 255] width 13 height 7
click at [441, 192] on div "External link" at bounding box center [433, 193] width 38 height 7
click at [332, 235] on input "URL" at bounding box center [390, 230] width 167 height 16
paste input "https://www.figma.com/design/AjeSdafnbnA1OYePDhyYsX/Constellation--Product-Visu…"
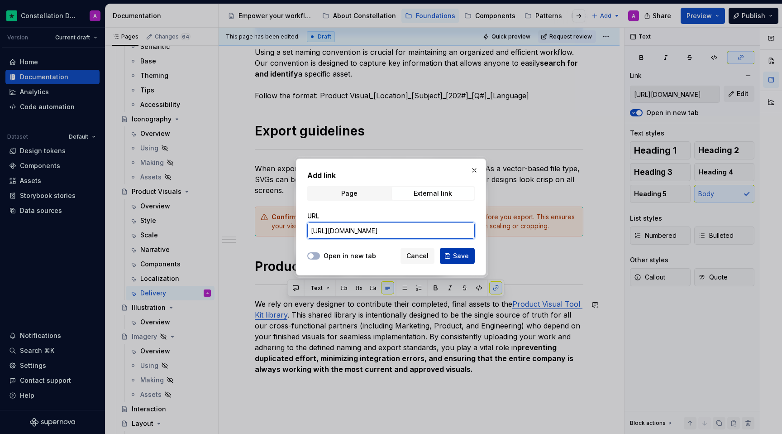
type input "https://www.figma.com/design/AjeSdafnbnA1OYePDhyYsX/Constellation--Product-Visu…"
click at [468, 257] on span "Save" at bounding box center [461, 255] width 16 height 9
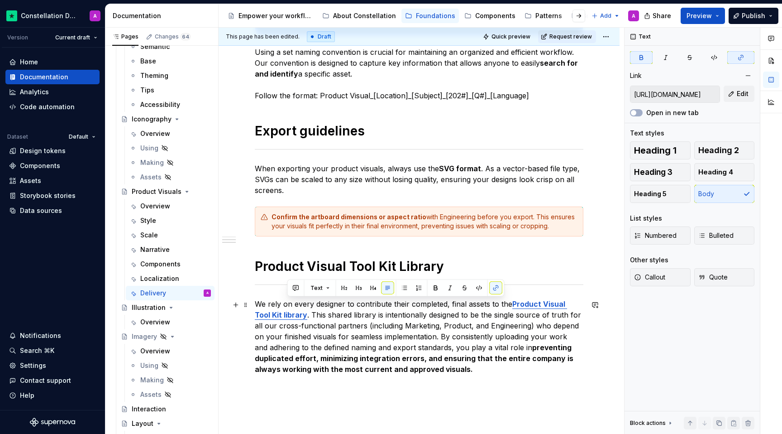
click at [432, 352] on p "We rely on every designer to contribute their completed, final assets to the Pr…" at bounding box center [419, 336] width 329 height 76
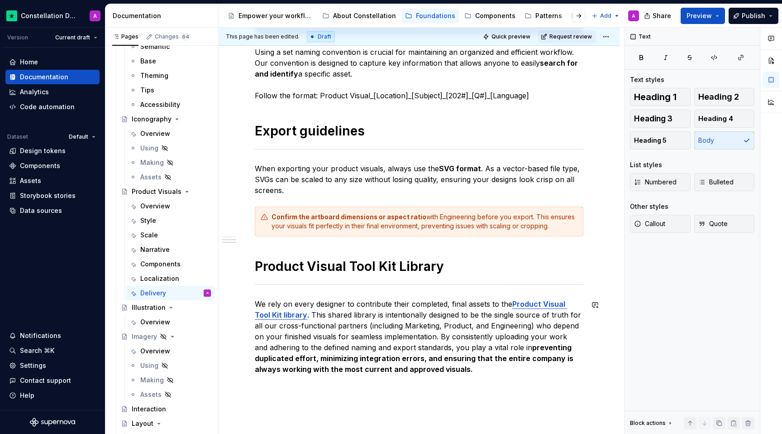
click at [428, 379] on div "To guarantee project consistency and maintain the integrity of our design libra…" at bounding box center [419, 113] width 329 height 543
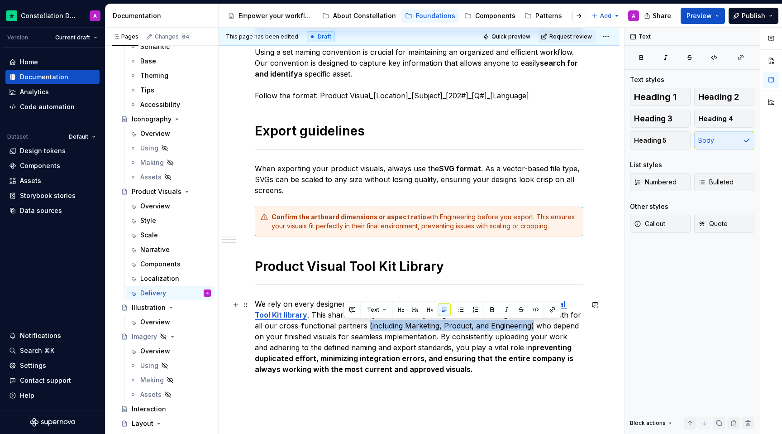
drag, startPoint x: 500, startPoint y: 327, endPoint x: 344, endPoint y: 330, distance: 155.7
click at [344, 330] on p "We rely on every designer to contribute their completed, final assets to the Pr…" at bounding box center [419, 336] width 329 height 76
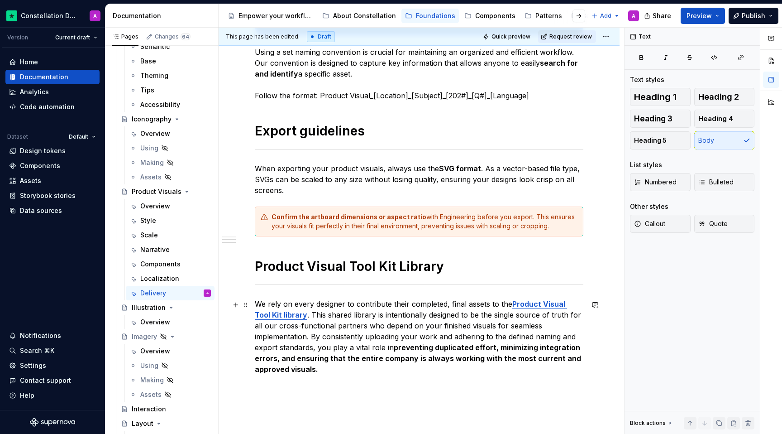
click at [522, 328] on p "We rely on every designer to contribute their completed, final assets to the Pr…" at bounding box center [419, 336] width 329 height 76
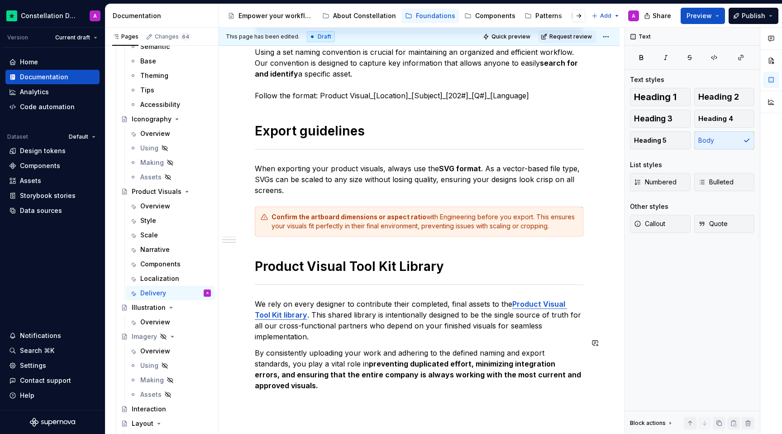
click at [517, 398] on div "To guarantee project consistency and maintain the integrity of our design libra…" at bounding box center [419, 175] width 401 height 711
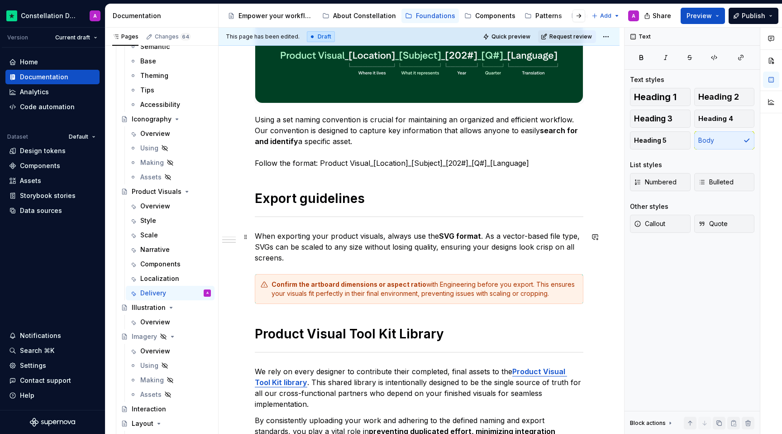
scroll to position [286, 0]
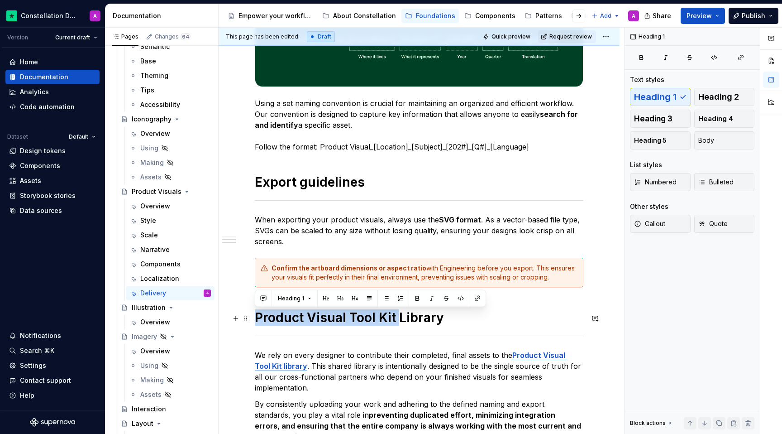
drag, startPoint x: 396, startPoint y: 317, endPoint x: 255, endPoint y: 315, distance: 141.2
click at [255, 315] on h1 "Product Visual Tool Kit Library" at bounding box center [419, 317] width 329 height 16
click at [269, 366] on strong "Product Visual Tool Kit library" at bounding box center [411, 360] width 312 height 20
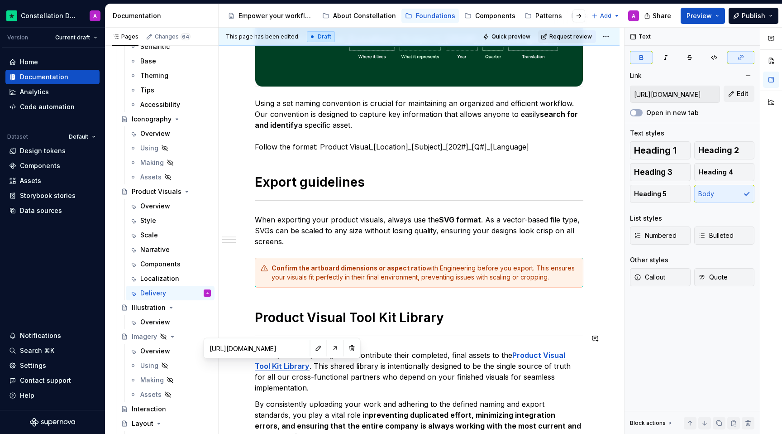
click at [372, 328] on div "To guarantee project consistency and maintain the integrity of our design libra…" at bounding box center [419, 175] width 329 height 565
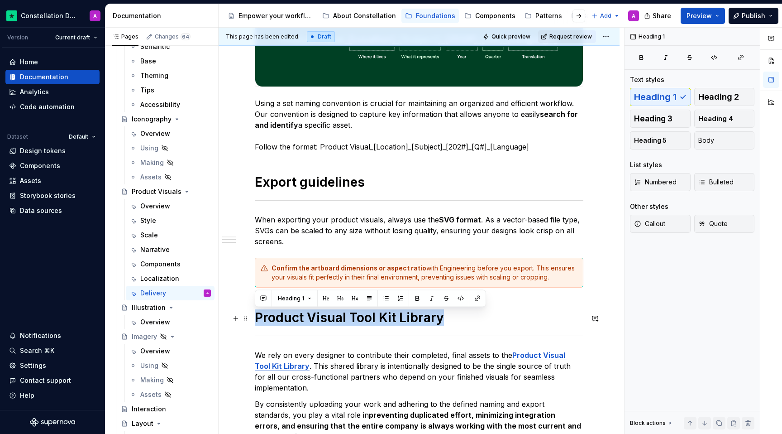
drag, startPoint x: 444, startPoint y: 323, endPoint x: 257, endPoint y: 318, distance: 187.9
click at [257, 318] on h1 "Product Visual Tool Kit Library" at bounding box center [419, 317] width 329 height 16
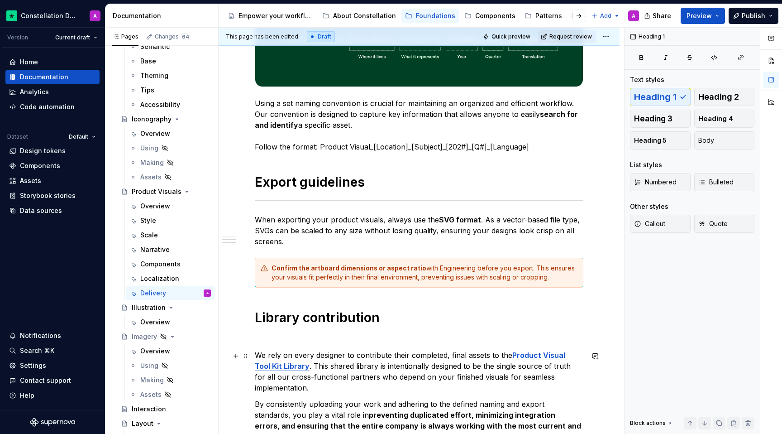
click at [327, 373] on p "We rely on every designer to contribute their completed, final assets to the Pr…" at bounding box center [419, 370] width 329 height 43
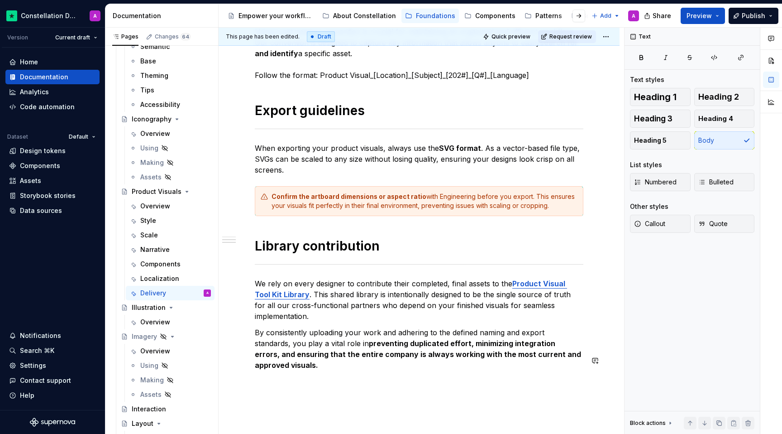
scroll to position [365, 0]
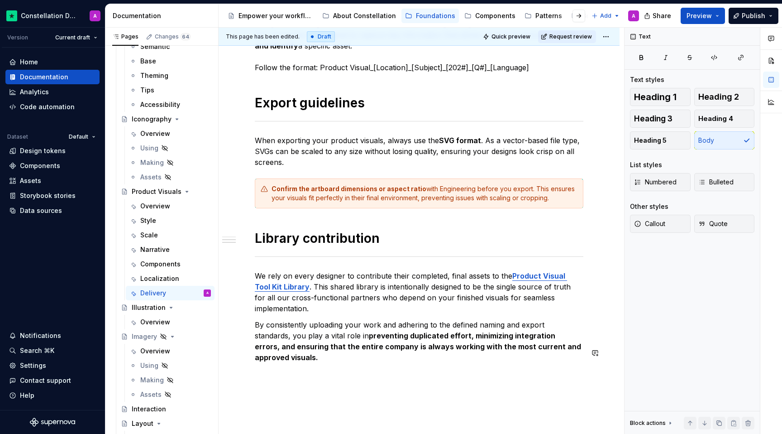
click at [325, 369] on div "To guarantee project consistency and maintain the integrity of our design libra…" at bounding box center [419, 155] width 401 height 727
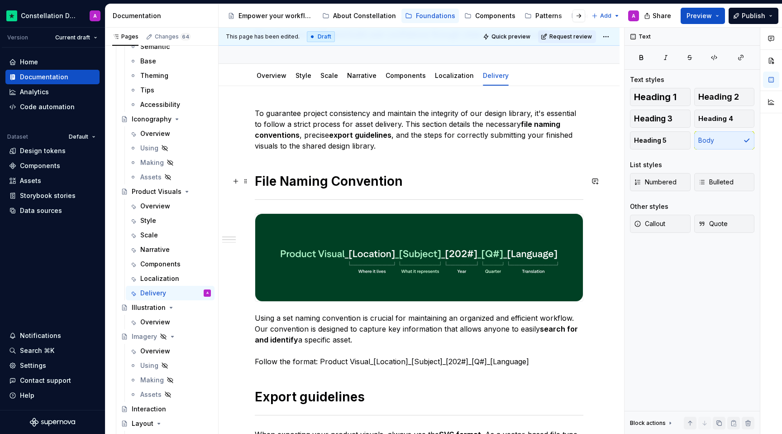
scroll to position [29, 0]
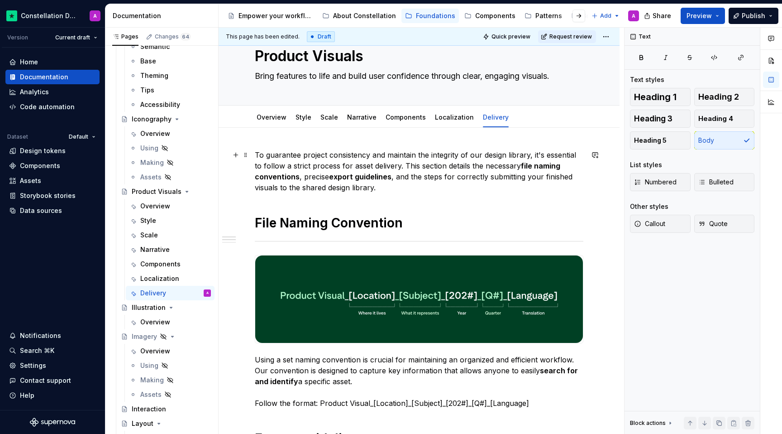
click at [509, 164] on p "To guarantee project consistency and maintain the integrity of our design libra…" at bounding box center [419, 170] width 329 height 43
click at [522, 162] on p "To guarantee project consistency and maintain the integrity of our design libra…" at bounding box center [419, 170] width 329 height 43
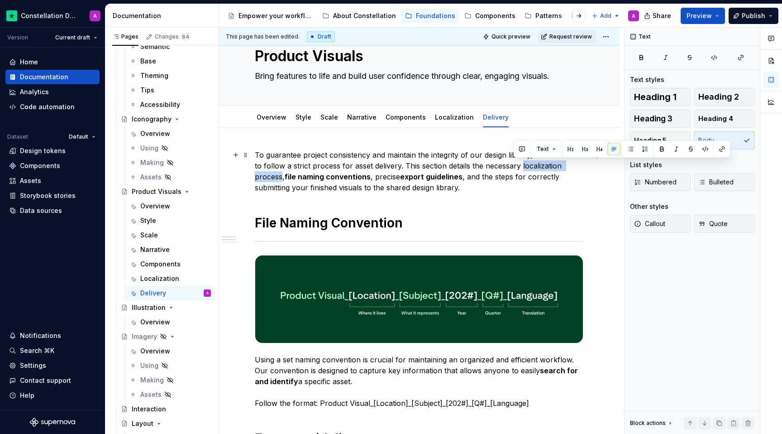
drag, startPoint x: 513, startPoint y: 164, endPoint x: 581, endPoint y: 163, distance: 67.9
click at [522, 163] on p "To guarantee project consistency and maintain the integrity of our design libra…" at bounding box center [419, 170] width 329 height 43
click at [522, 201] on div "To guarantee project consistency and maintain the integrity of our design libra…" at bounding box center [419, 431] width 329 height 565
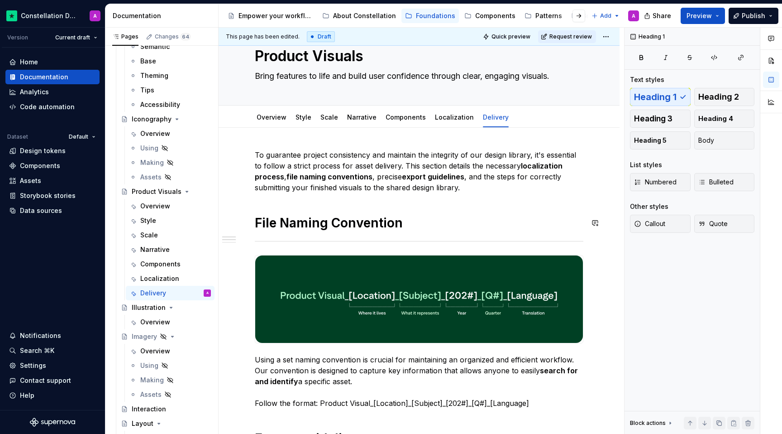
click at [522, 233] on div "To guarantee project consistency and maintain the integrity of our design libra…" at bounding box center [419, 431] width 329 height 565
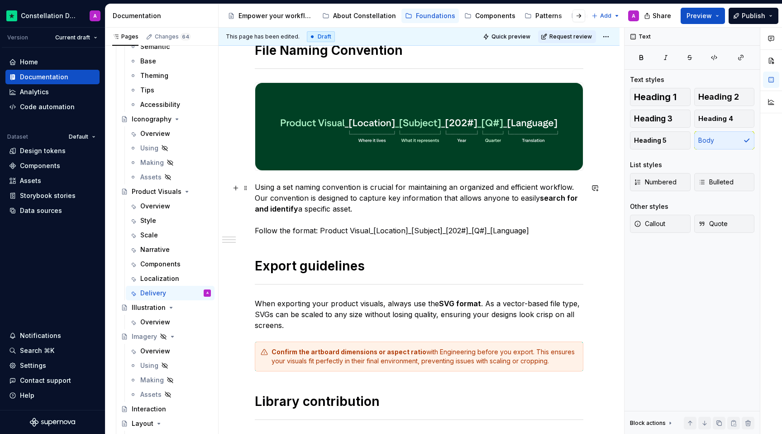
scroll to position [176, 0]
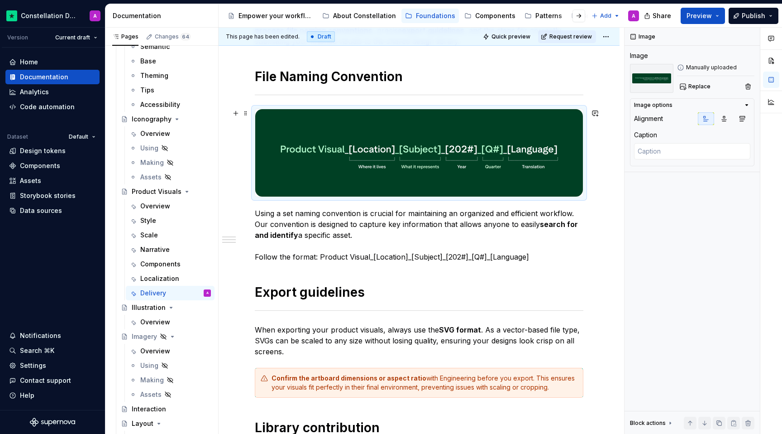
click at [522, 185] on img at bounding box center [419, 152] width 328 height 87
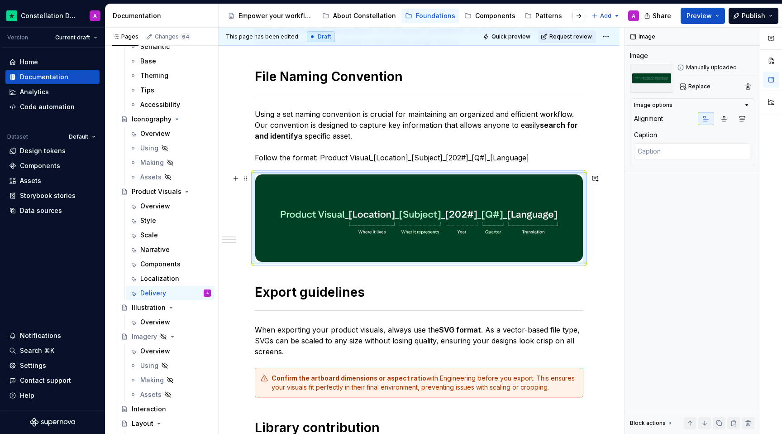
click at [325, 213] on img at bounding box center [419, 217] width 328 height 87
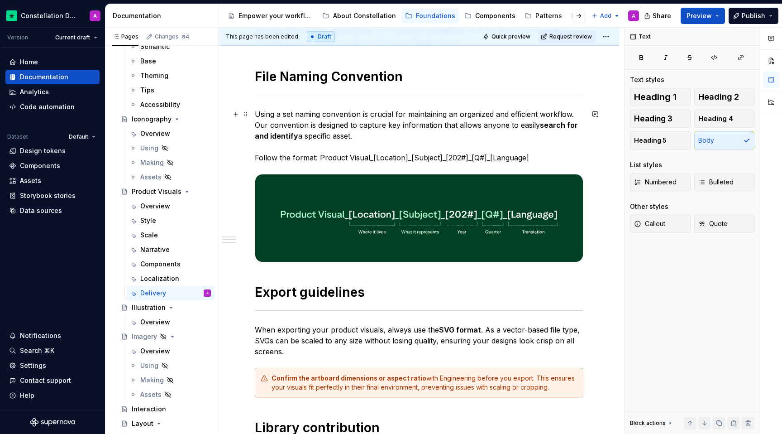
click at [353, 158] on p "Using a set naming convention is crucial for maintaining an organized and effic…" at bounding box center [419, 136] width 329 height 54
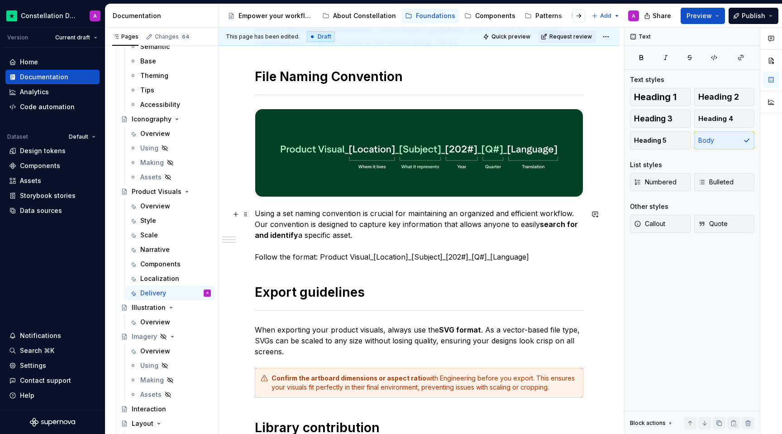
click at [367, 227] on p "Using a set naming convention is crucial for maintaining an organized and effic…" at bounding box center [419, 235] width 329 height 54
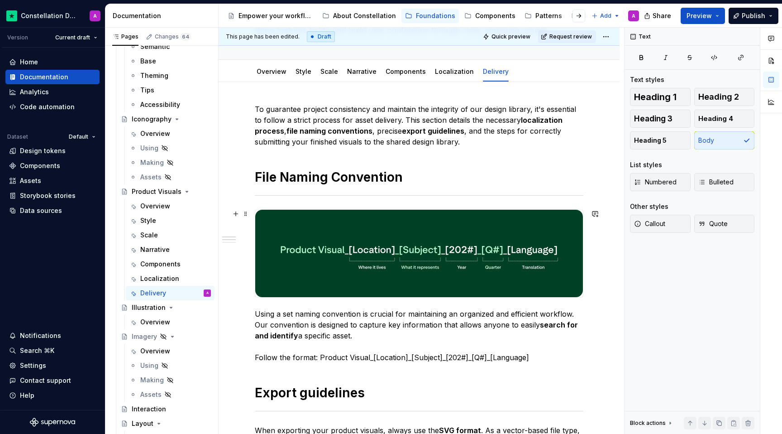
scroll to position [0, 0]
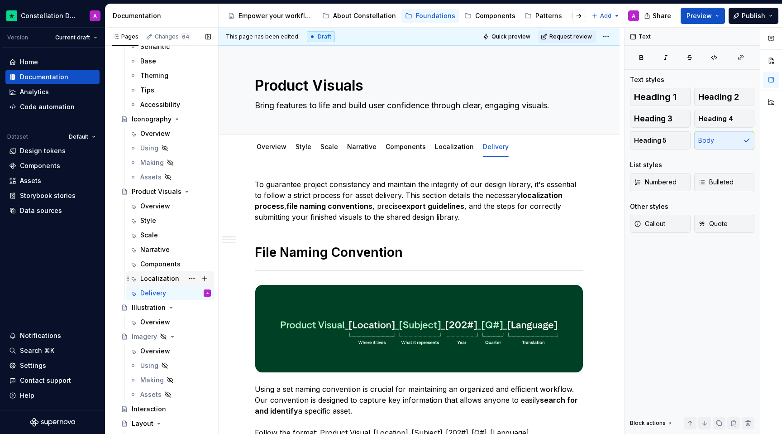
click at [162, 274] on div "Localization" at bounding box center [159, 278] width 39 height 9
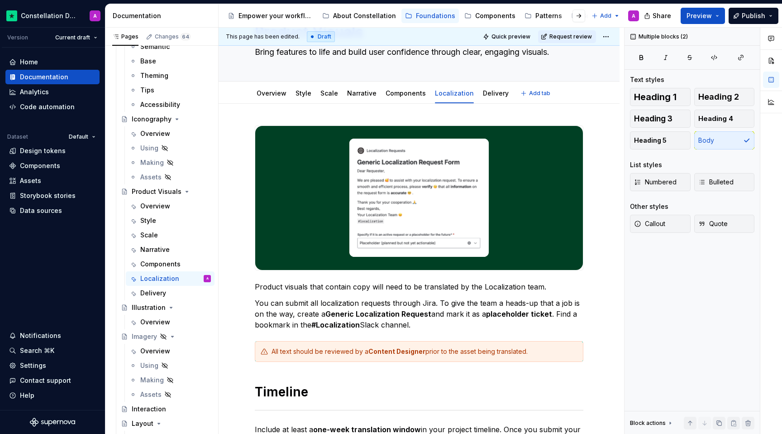
scroll to position [8, 0]
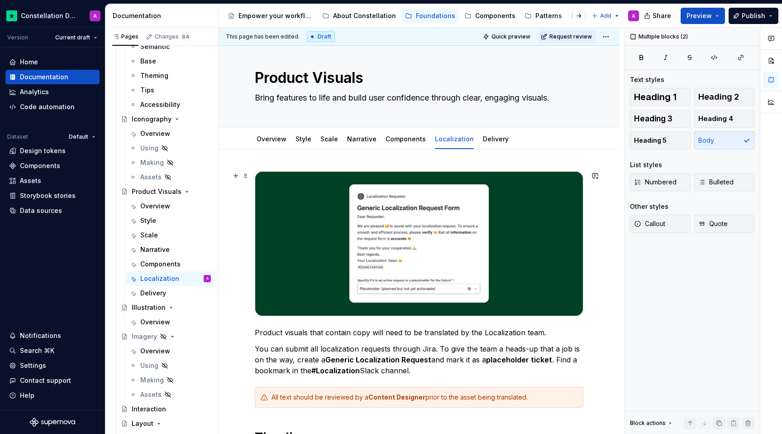
drag, startPoint x: 385, startPoint y: 374, endPoint x: 244, endPoint y: 167, distance: 250.2
click at [244, 167] on div "Product visuals that contain copy will need to be translated by the Localizatio…" at bounding box center [419, 420] width 401 height 542
click at [253, 165] on div "Product visuals that contain copy will need to be translated by the Localizatio…" at bounding box center [419, 420] width 401 height 542
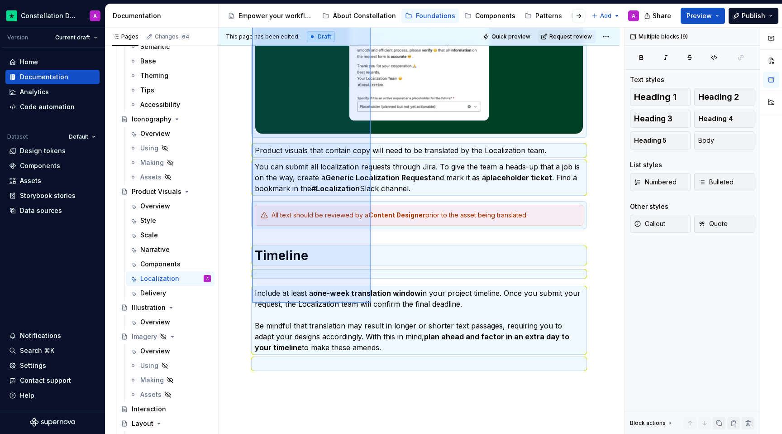
scroll to position [289, 0]
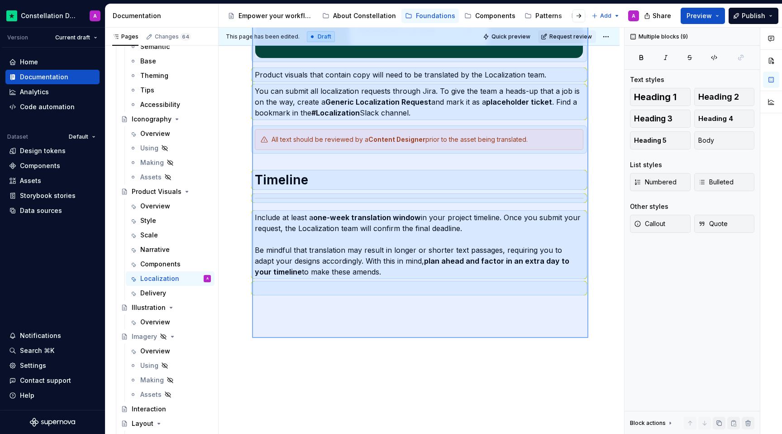
drag, startPoint x: 252, startPoint y: 162, endPoint x: 593, endPoint y: 339, distance: 384.6
click at [522, 339] on div "This page has been edited. Draft Quick preview Request review Product Visuals B…" at bounding box center [422, 231] width 406 height 406
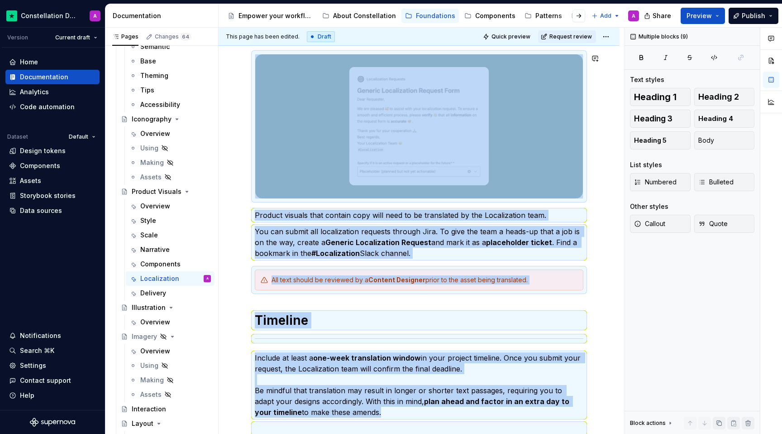
scroll to position [0, 0]
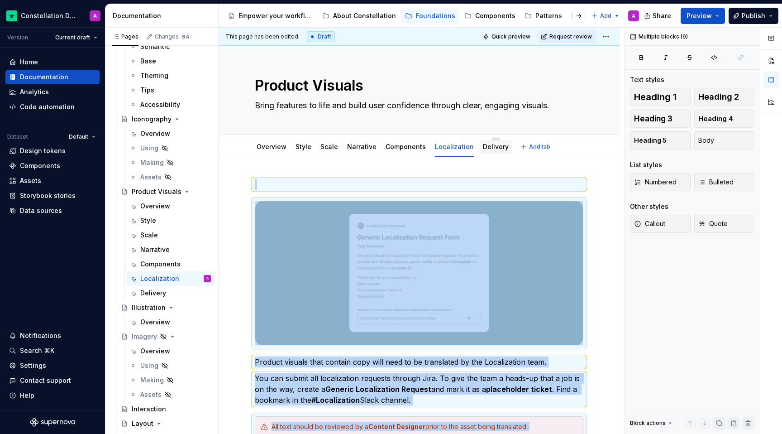
click at [496, 151] on div "Delivery" at bounding box center [496, 146] width 26 height 11
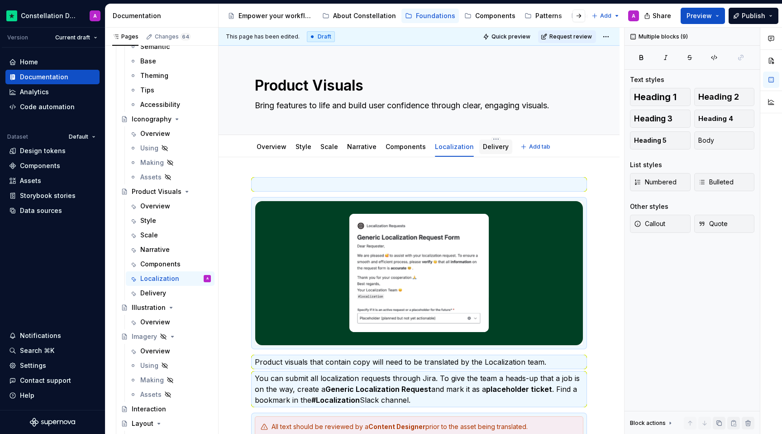
click at [488, 150] on link "Delivery" at bounding box center [496, 147] width 26 height 8
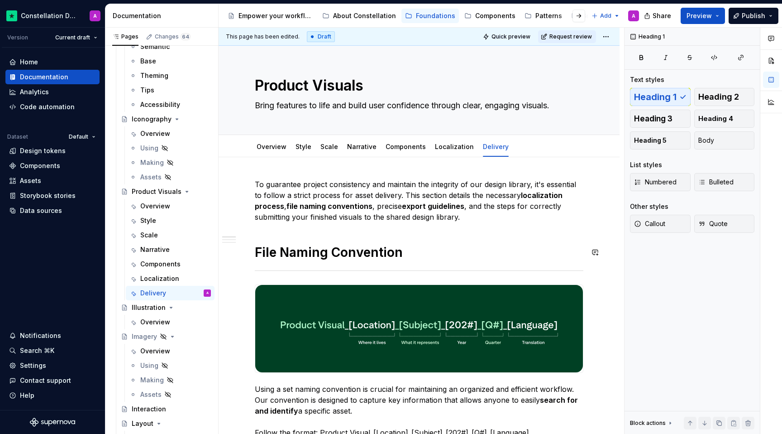
click at [479, 218] on p "To guarantee project consistency and maintain the integrity of our design libra…" at bounding box center [419, 200] width 329 height 43
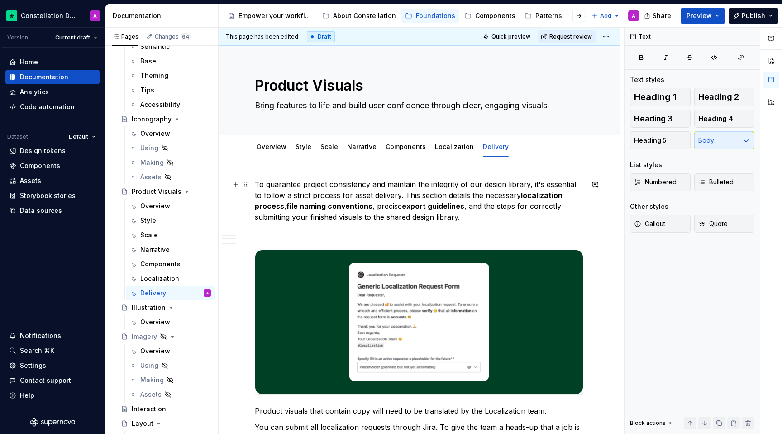
click at [485, 212] on p "To guarantee project consistency and maintain the integrity of our design libra…" at bounding box center [419, 200] width 329 height 43
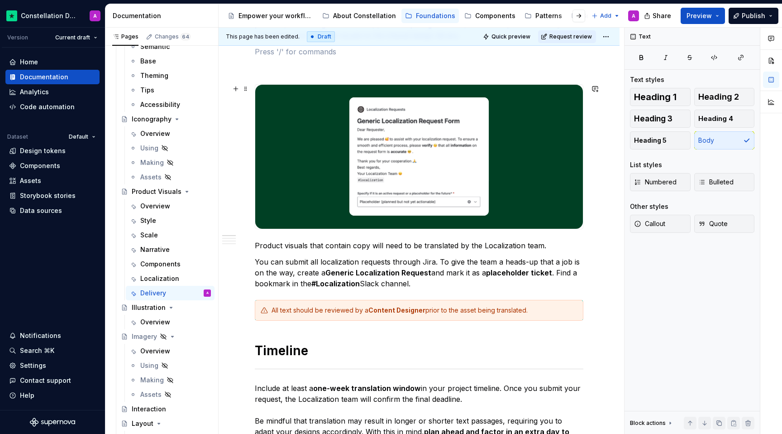
scroll to position [199, 0]
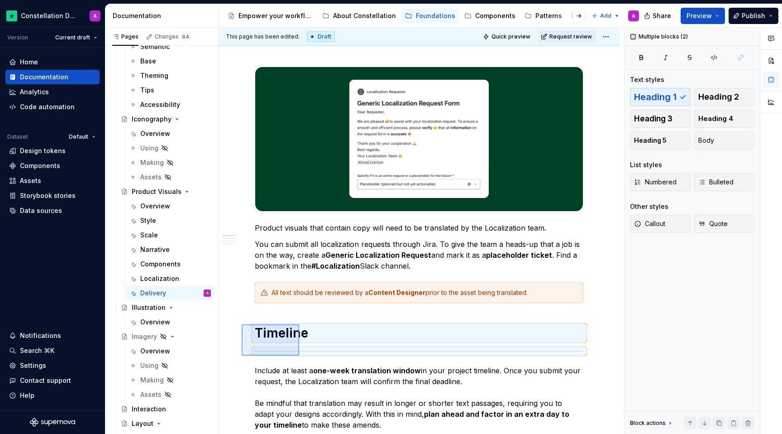
drag, startPoint x: 242, startPoint y: 324, endPoint x: 300, endPoint y: 355, distance: 65.8
click at [300, 356] on div "This page has been edited. Draft Quick preview Request review Product Visuals B…" at bounding box center [422, 231] width 406 height 406
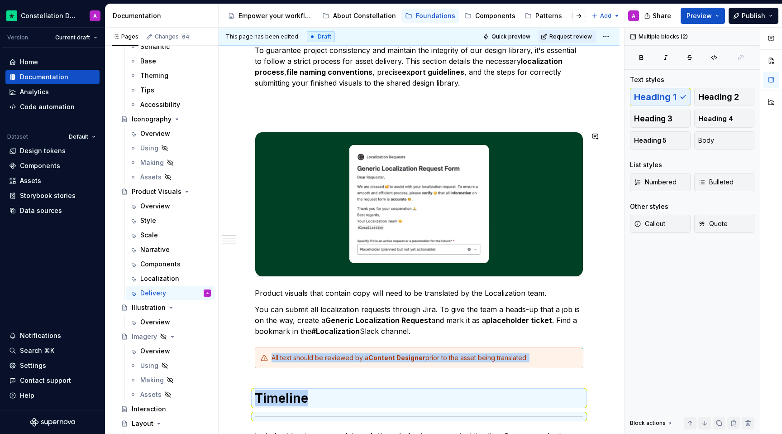
scroll to position [90, 0]
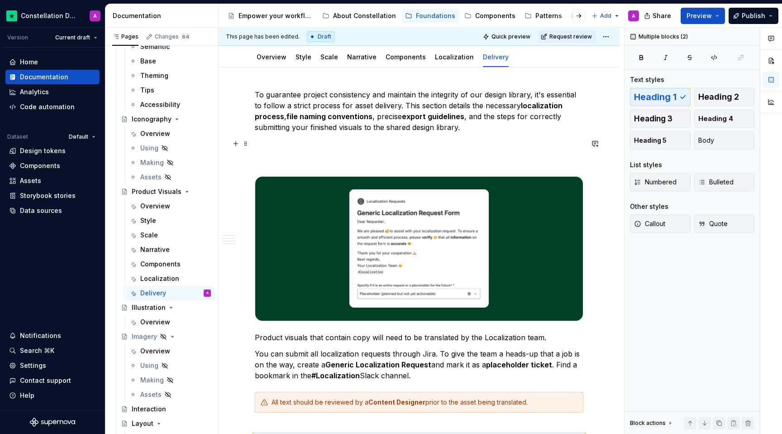
paste div
type textarea "*"
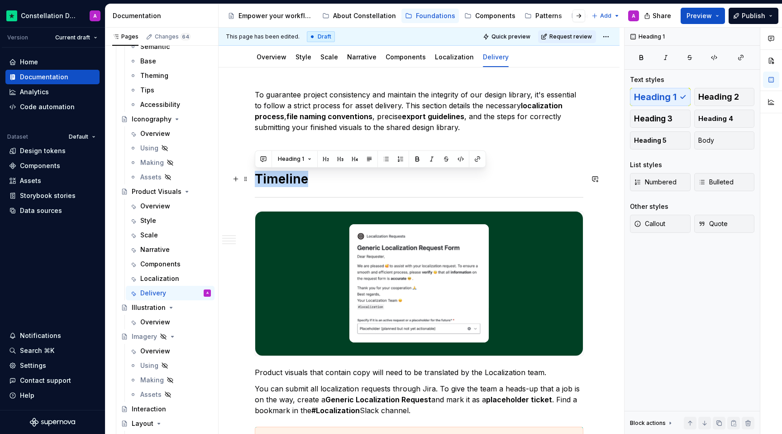
drag, startPoint x: 311, startPoint y: 176, endPoint x: 251, endPoint y: 176, distance: 60.2
click at [272, 145] on p at bounding box center [419, 143] width 329 height 11
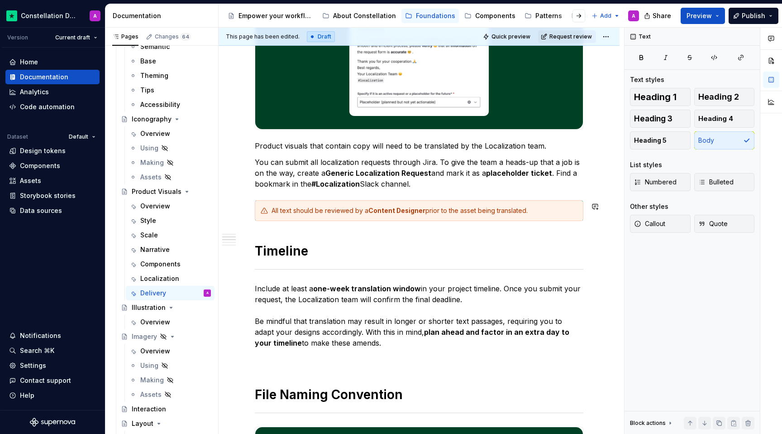
scroll to position [300, 0]
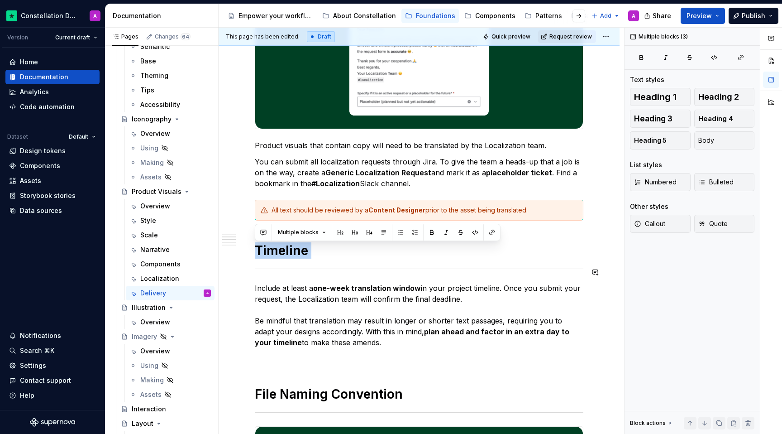
drag, startPoint x: 267, startPoint y: 237, endPoint x: 509, endPoint y: 282, distance: 245.5
click at [509, 282] on div "To guarantee project consistency and maintain the integrity of our design libra…" at bounding box center [419, 382] width 329 height 1006
click at [522, 270] on div at bounding box center [419, 269] width 329 height 6
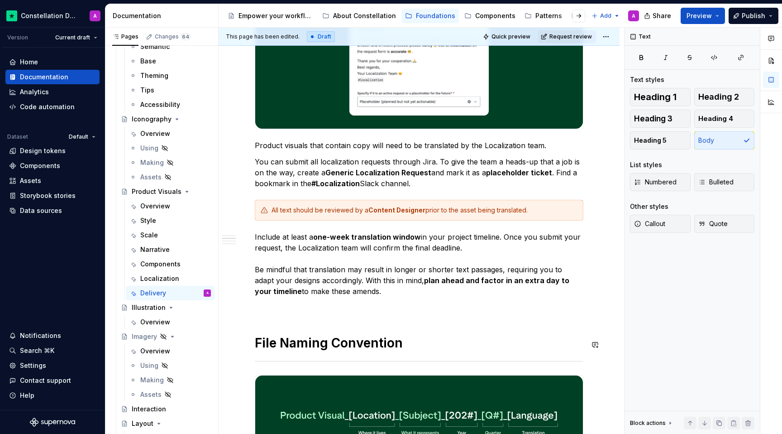
click at [453, 326] on div "To guarantee project consistency and maintain the integrity of our design libra…" at bounding box center [419, 356] width 329 height 955
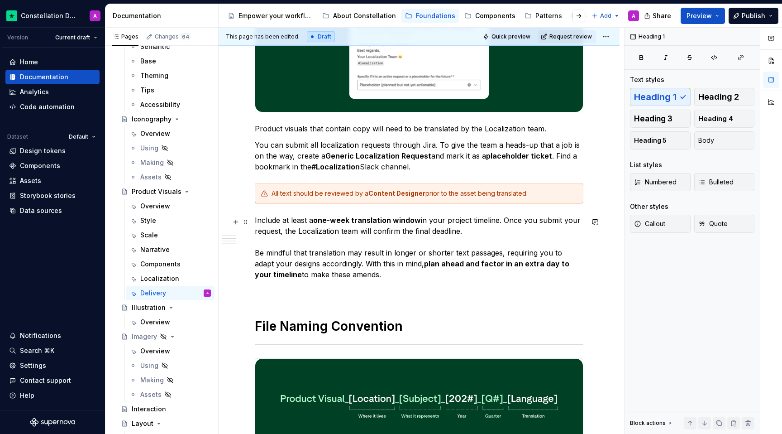
scroll to position [270, 0]
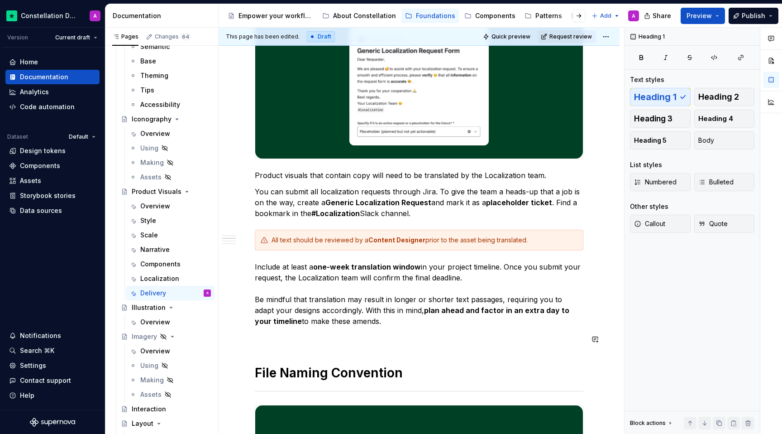
click at [377, 364] on div "To guarantee project consistency and maintain the integrity of our design libra…" at bounding box center [419, 386] width 329 height 955
click at [358, 343] on p at bounding box center [419, 337] width 329 height 11
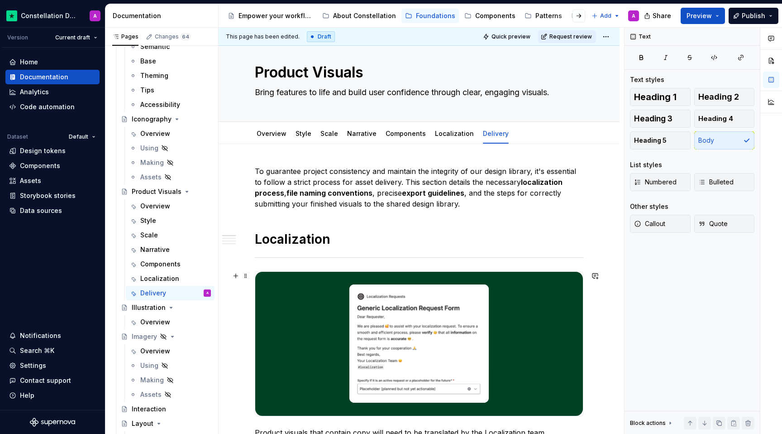
scroll to position [0, 0]
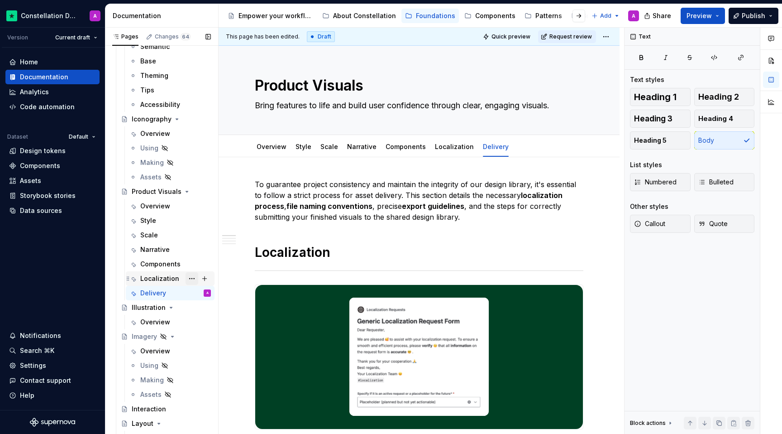
click at [192, 279] on button "Page tree" at bounding box center [192, 278] width 13 height 13
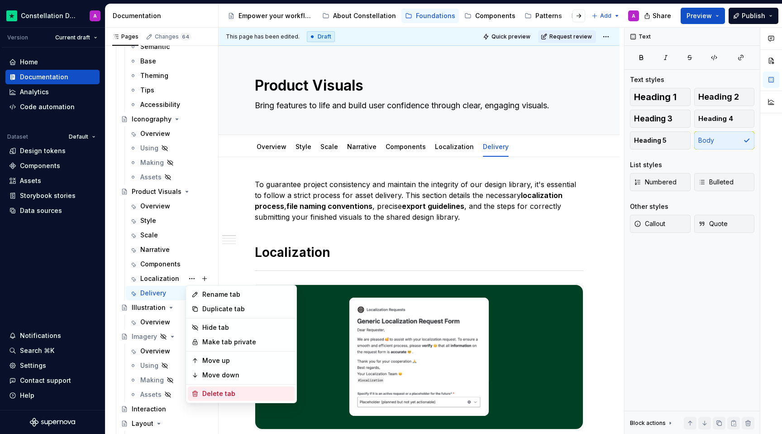
click at [205, 391] on div "Delete tab" at bounding box center [246, 393] width 89 height 9
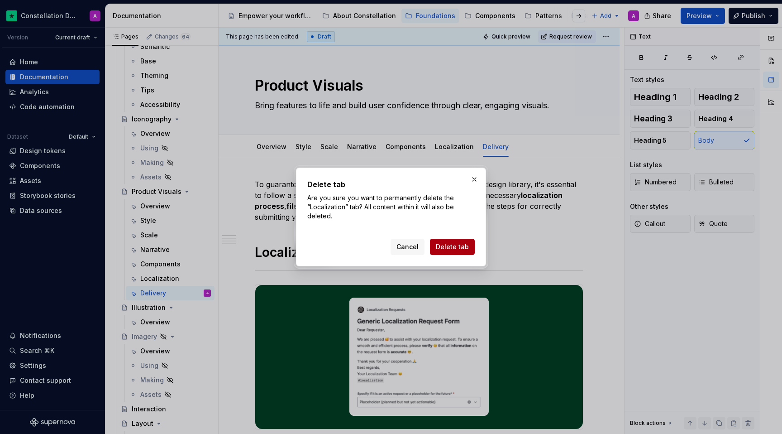
click at [456, 243] on span "Delete tab" at bounding box center [452, 246] width 33 height 9
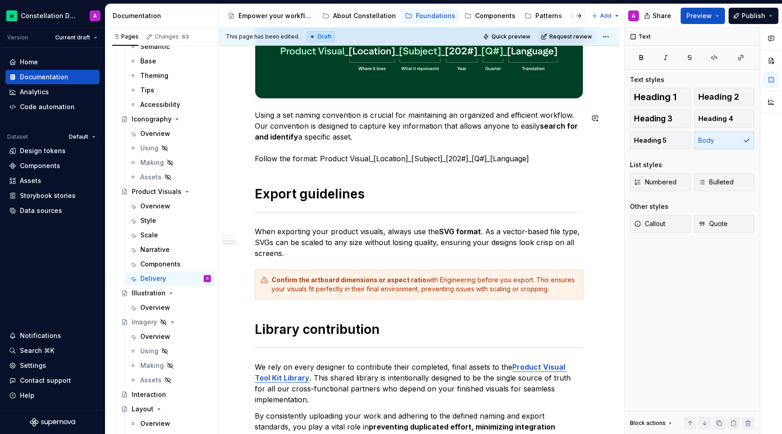
scroll to position [806, 0]
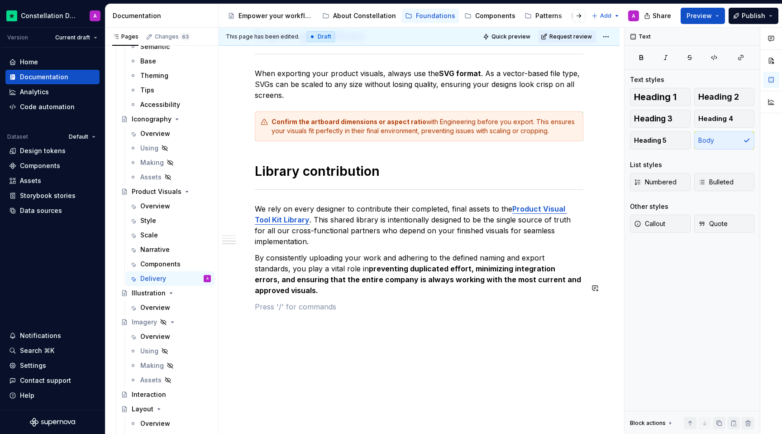
drag, startPoint x: 376, startPoint y: 300, endPoint x: 393, endPoint y: 373, distance: 75.4
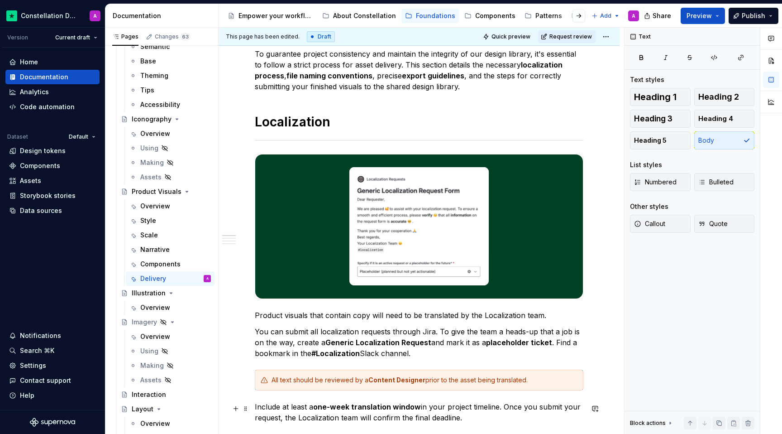
scroll to position [0, 0]
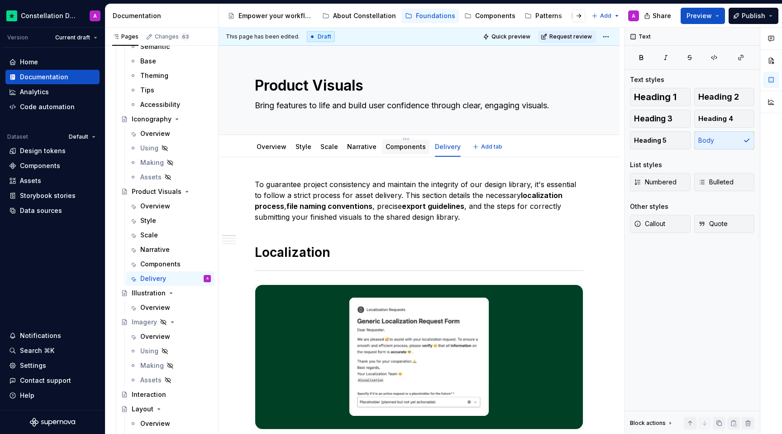
click at [393, 148] on link "Components" at bounding box center [406, 147] width 40 height 8
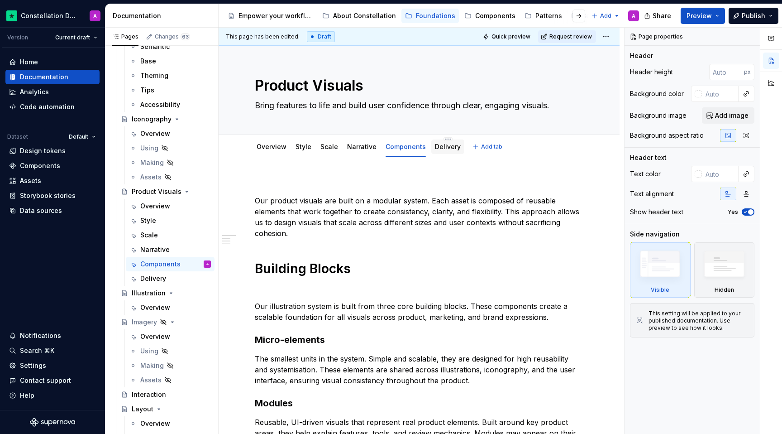
click at [444, 153] on div "Delivery" at bounding box center [447, 146] width 33 height 14
click at [439, 151] on div "Delivery" at bounding box center [448, 146] width 26 height 11
click at [438, 149] on link "Delivery" at bounding box center [448, 147] width 26 height 8
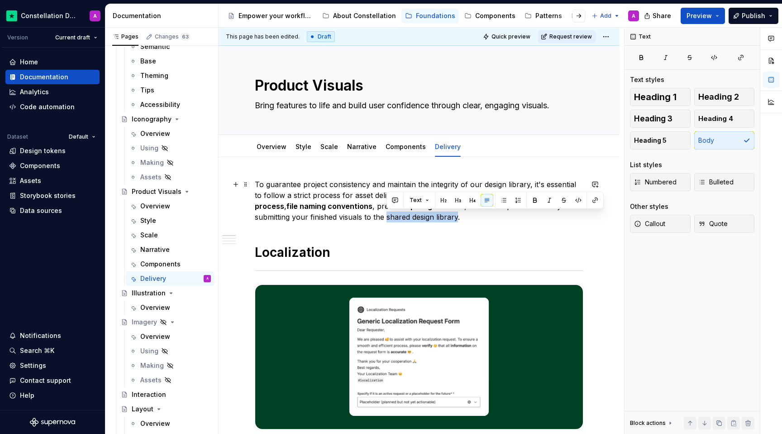
drag, startPoint x: 458, startPoint y: 220, endPoint x: 387, endPoint y: 218, distance: 71.1
click at [387, 218] on p "To guarantee project consistency and maintain the integrity of our design libra…" at bounding box center [419, 200] width 329 height 43
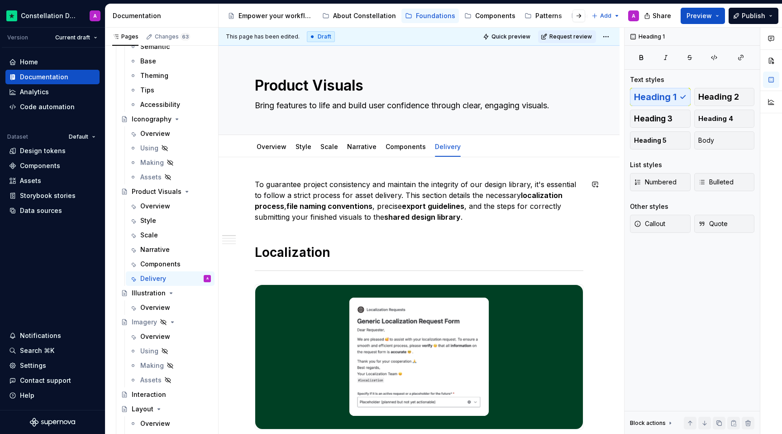
click at [391, 151] on div "Components" at bounding box center [406, 146] width 40 height 9
click at [386, 148] on link "Components" at bounding box center [406, 147] width 40 height 8
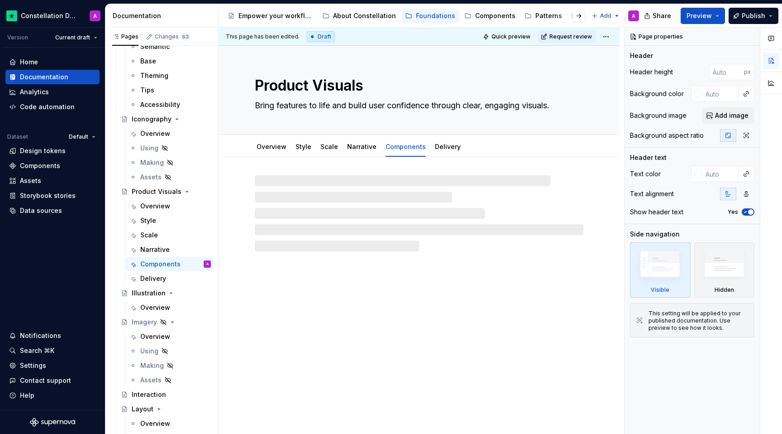
type textarea "*"
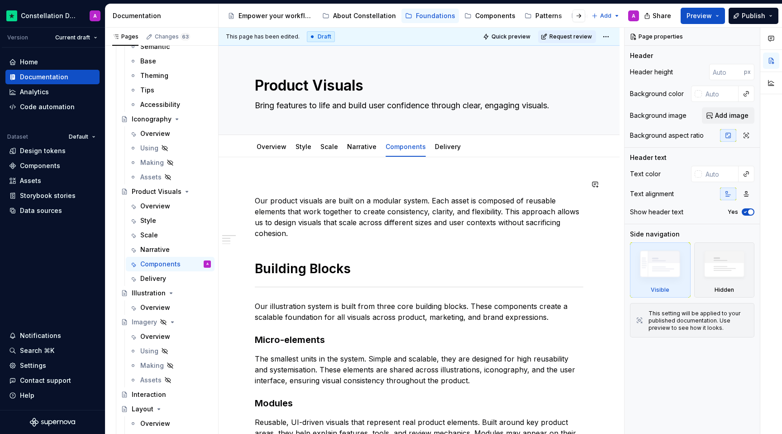
click at [309, 193] on div "Our product visuals are built on a modular system. Each asset is composed of re…" at bounding box center [419, 346] width 329 height 334
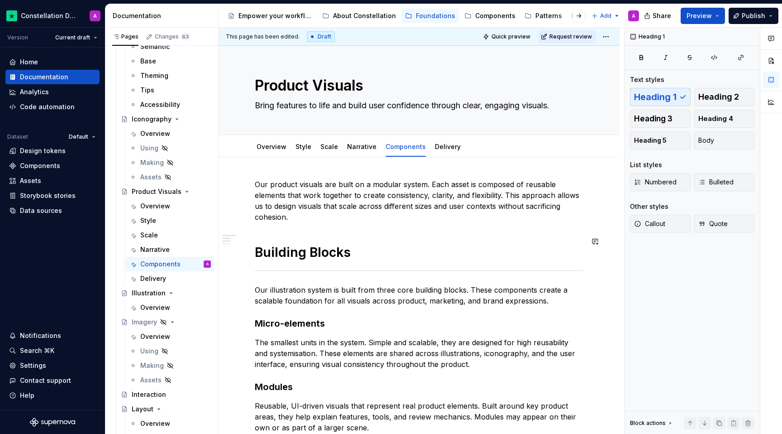
click at [361, 224] on div "Our product visuals are built on a modular system. Each asset is composed of re…" at bounding box center [419, 337] width 329 height 317
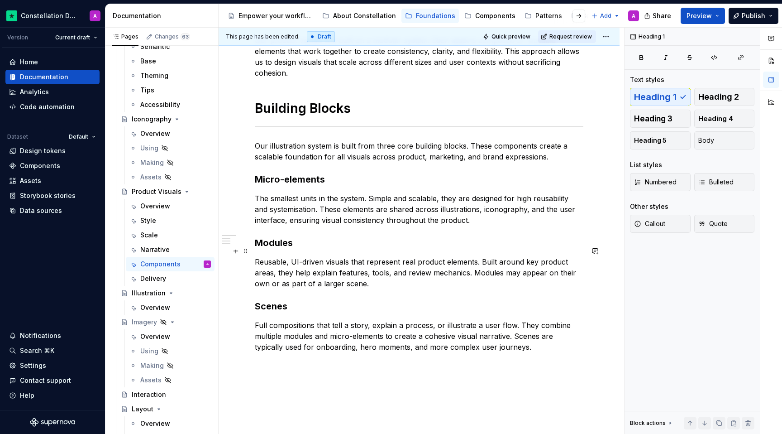
scroll to position [129, 0]
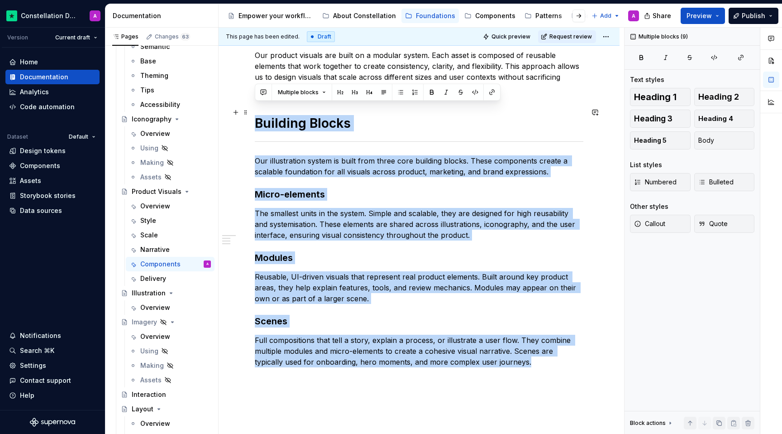
drag, startPoint x: 500, startPoint y: 357, endPoint x: 257, endPoint y: 114, distance: 344.0
click at [257, 114] on div "Our product visuals are built on a modular system. Each asset is composed of re…" at bounding box center [419, 214] width 329 height 328
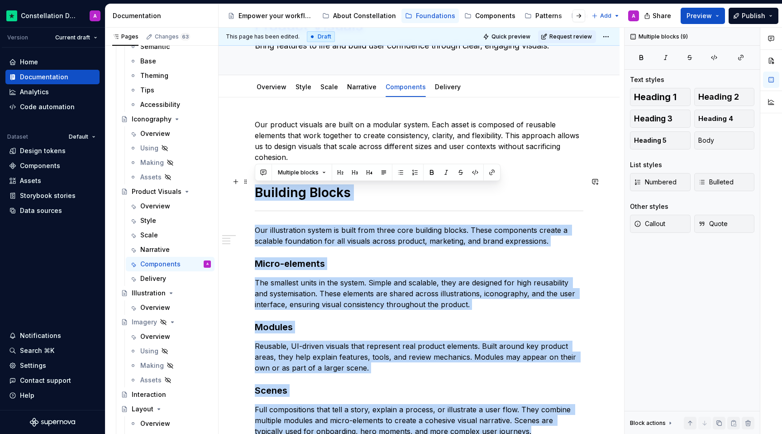
scroll to position [0, 0]
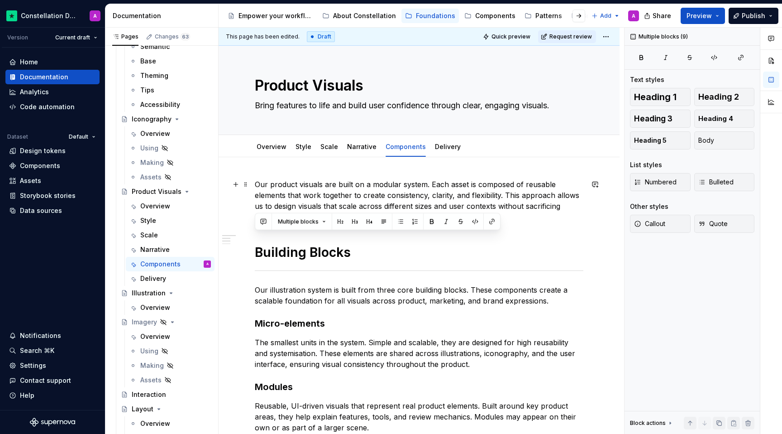
click at [522, 209] on p "Our product visuals are built on a modular system. Each asset is composed of re…" at bounding box center [419, 200] width 329 height 43
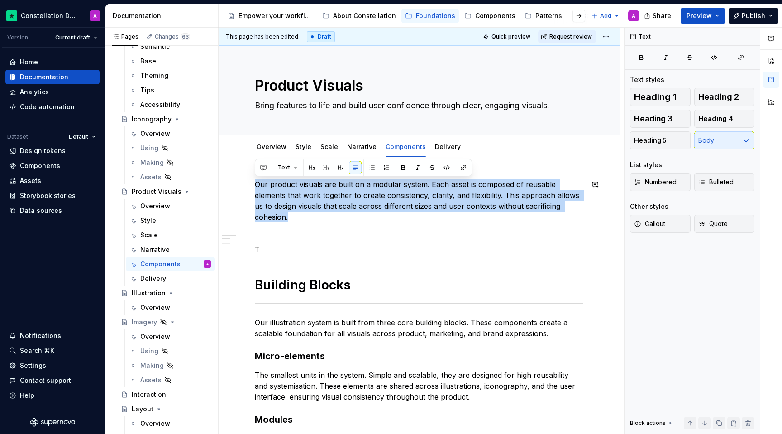
drag, startPoint x: 585, startPoint y: 209, endPoint x: 251, endPoint y: 177, distance: 335.5
click at [251, 177] on div "Our product visuals are built on a modular system. Each asset is composed of re…" at bounding box center [419, 413] width 401 height 512
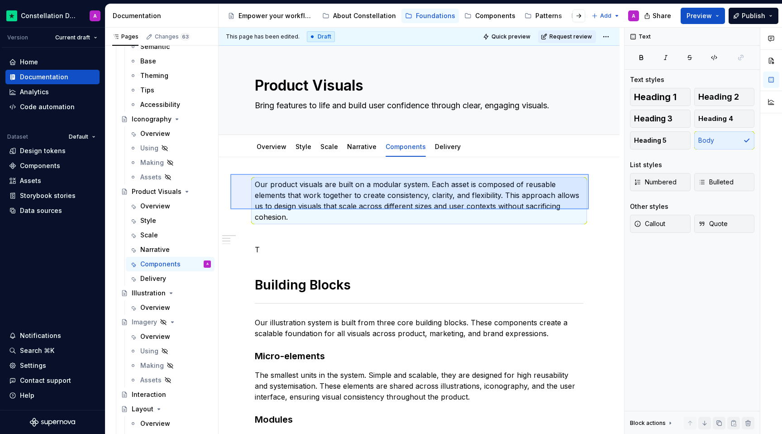
drag, startPoint x: 589, startPoint y: 209, endPoint x: 230, endPoint y: 173, distance: 360.2
click at [229, 173] on div "This page has been edited. Draft Quick preview Request review Product Visuals B…" at bounding box center [422, 231] width 406 height 406
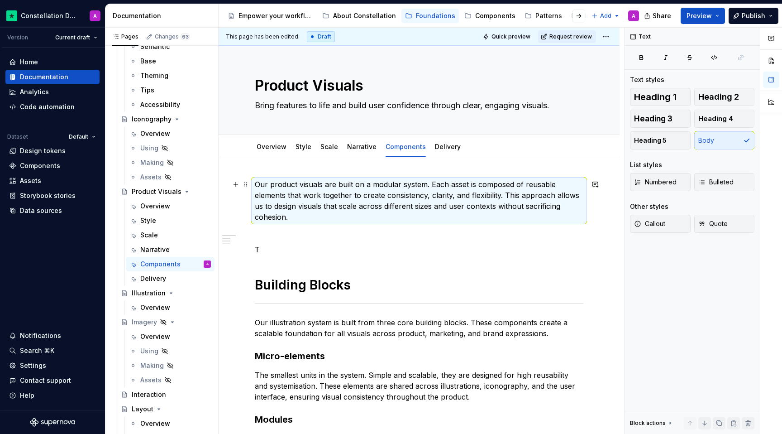
click at [277, 186] on p "Our product visuals are built on a modular system. Each asset is composed of re…" at bounding box center [419, 200] width 329 height 43
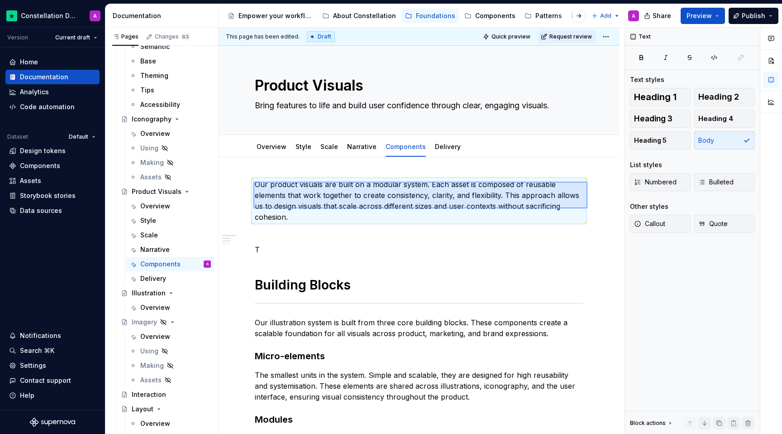
drag, startPoint x: 272, startPoint y: 181, endPoint x: 587, endPoint y: 208, distance: 315.7
click at [522, 208] on div "This page has been edited. Draft Quick preview Request review Product Visuals B…" at bounding box center [422, 231] width 406 height 406
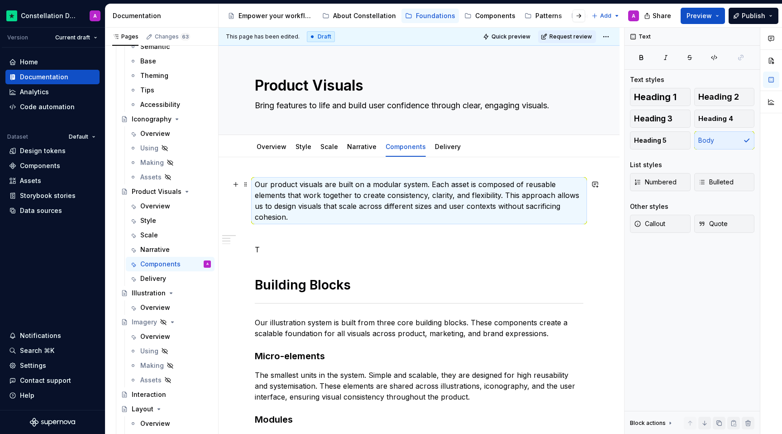
click at [522, 205] on p "Our product visuals are built on a modular system. Each asset is composed of re…" at bounding box center [419, 200] width 329 height 43
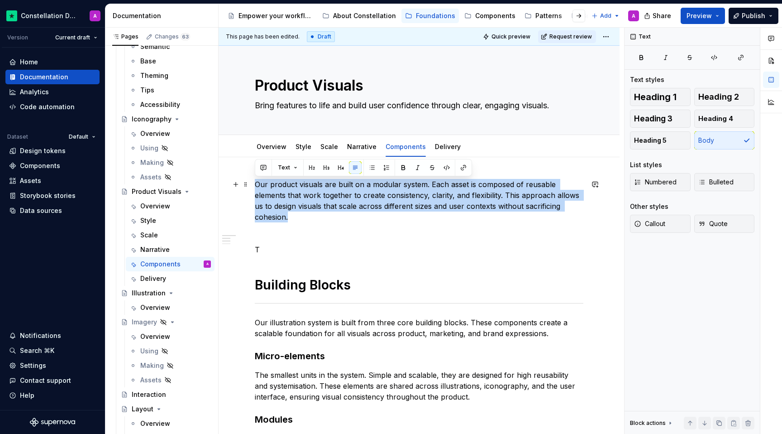
drag, startPoint x: 521, startPoint y: 199, endPoint x: 251, endPoint y: 179, distance: 270.9
click at [251, 179] on div "Our product visuals are built on a modular system. Each asset is composed of re…" at bounding box center [419, 413] width 401 height 512
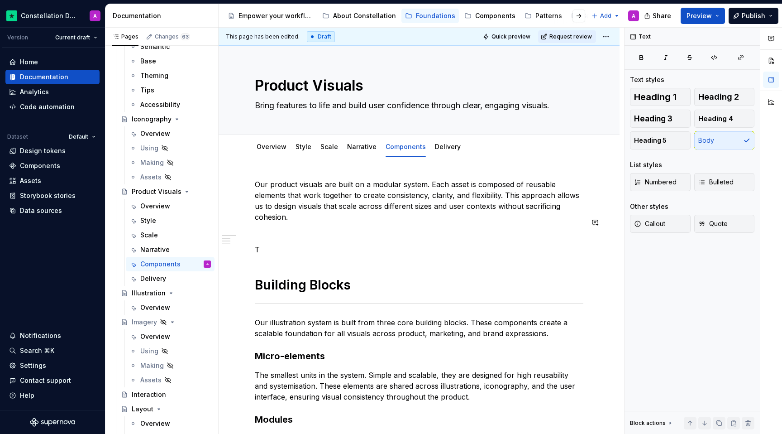
click at [310, 229] on div "Our product visuals are built on a modular system. Each asset is composed of re…" at bounding box center [419, 354] width 329 height 350
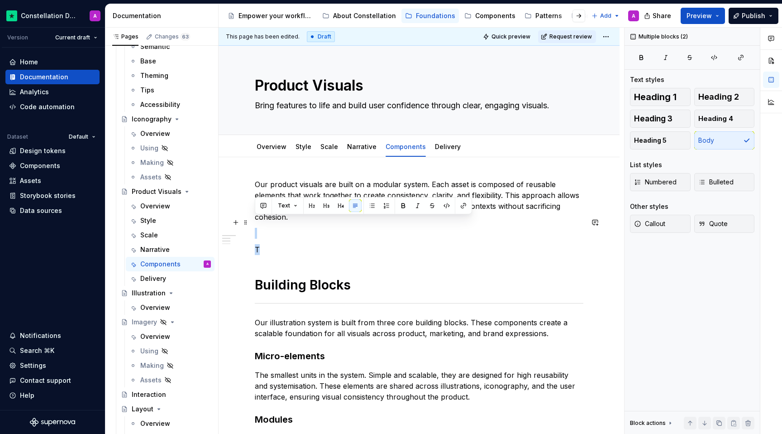
drag, startPoint x: 303, startPoint y: 236, endPoint x: 263, endPoint y: 222, distance: 41.8
click at [263, 222] on div "Our product visuals are built on a modular system. Each asset is composed of re…" at bounding box center [419, 354] width 329 height 350
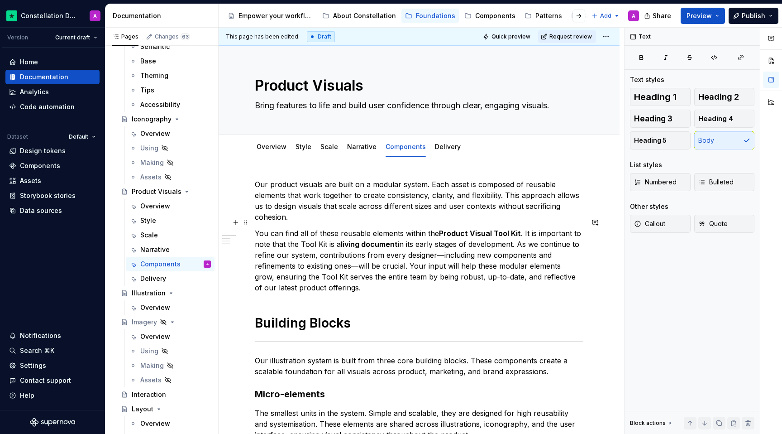
click at [320, 253] on p "You can find all of these reusable elements within the Product Visual Tool Kit …" at bounding box center [419, 260] width 329 height 65
click at [441, 245] on p "You can find all of these reusable elements within the Product Visual Tool Kit …" at bounding box center [419, 260] width 329 height 65
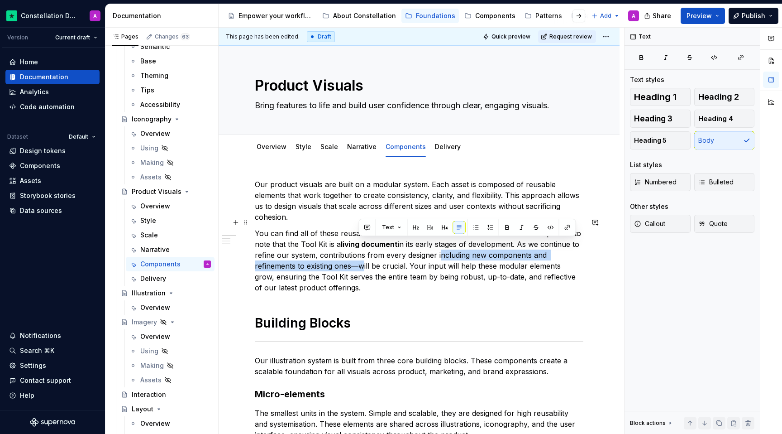
drag, startPoint x: 357, startPoint y: 254, endPoint x: 436, endPoint y: 243, distance: 79.5
click at [436, 243] on p "You can find all of these reusable elements within the Product Visual Tool Kit …" at bounding box center [419, 260] width 329 height 65
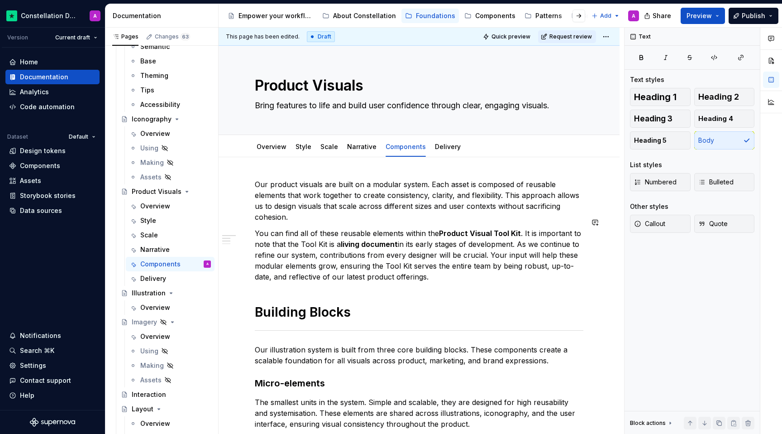
click at [432, 291] on div "Our product visuals are built on a modular system. Each asset is composed of re…" at bounding box center [419, 367] width 329 height 377
click at [391, 281] on div "Our product visuals are built on a modular system. Each asset is composed of re…" at bounding box center [419, 367] width 329 height 377
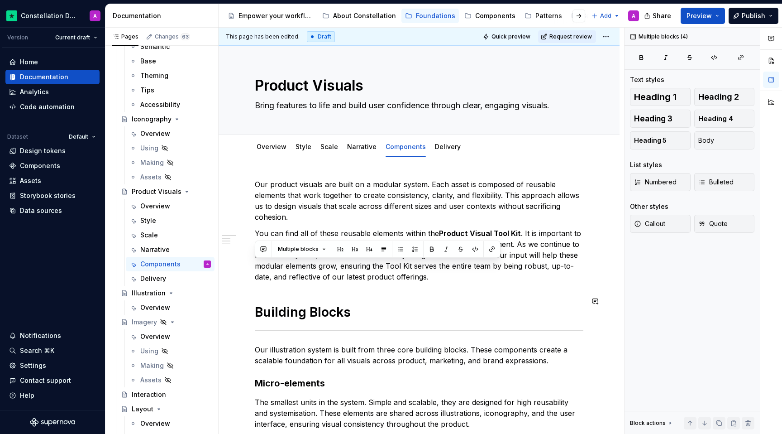
scroll to position [252, 0]
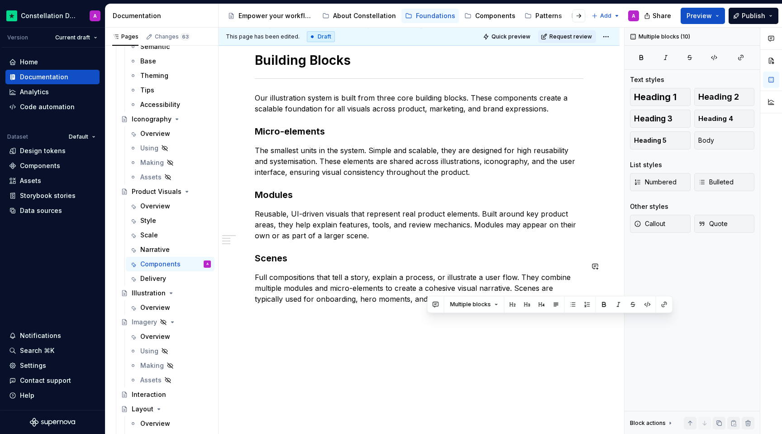
drag, startPoint x: 458, startPoint y: 266, endPoint x: 471, endPoint y: 314, distance: 49.7
click at [471, 314] on div "Our product visuals are built on a modular system. Each asset is composed of re…" at bounding box center [419, 175] width 401 height 540
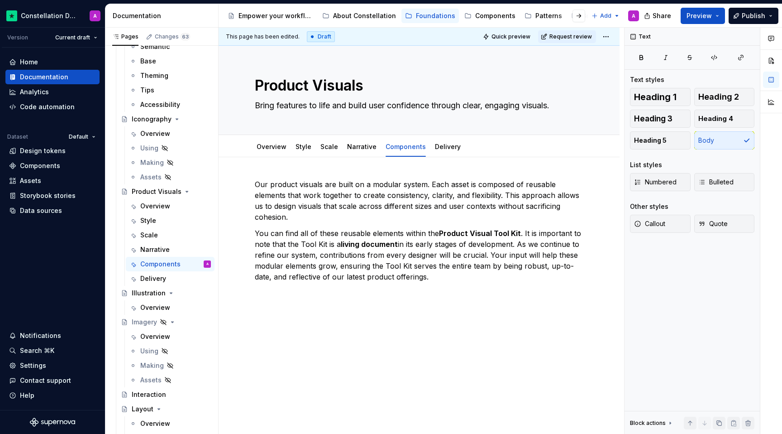
scroll to position [0, 0]
click at [485, 272] on div "Our product visuals are built on a modular system. Each asset is composed of re…" at bounding box center [419, 236] width 329 height 114
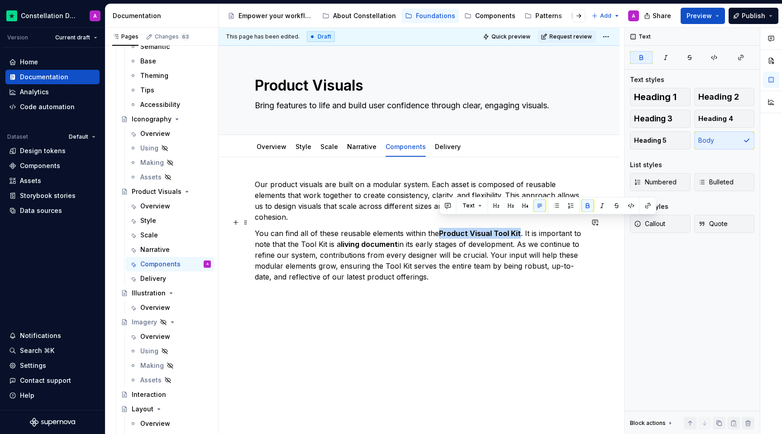
drag, startPoint x: 518, startPoint y: 219, endPoint x: 441, endPoint y: 220, distance: 76.9
click at [441, 229] on strong "Product Visual Tool Kit" at bounding box center [480, 233] width 82 height 9
click at [522, 207] on button "button" at bounding box center [617, 205] width 13 height 13
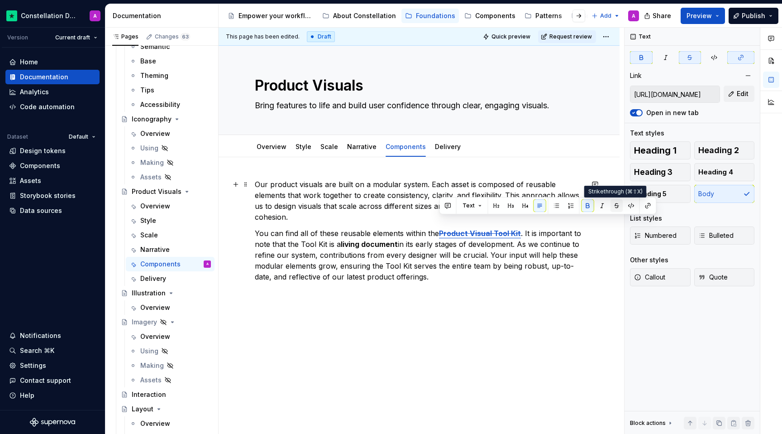
click at [522, 207] on button "button" at bounding box center [617, 205] width 13 height 13
click at [492, 370] on div "Our product visuals are built on a modular system. Each asset is composed of re…" at bounding box center [419, 290] width 401 height 266
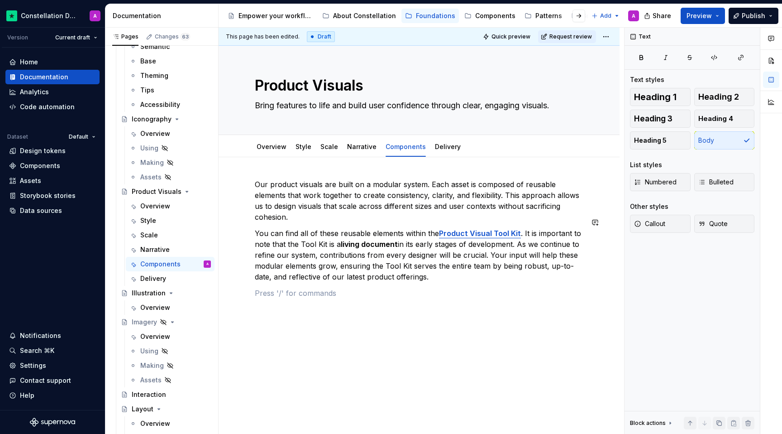
click at [425, 318] on div "This page has been edited. Draft Quick preview Request review Product Visuals B…" at bounding box center [422, 231] width 406 height 406
click at [400, 139] on html "Constellation Design System A Version Current draft Home Documentation Analytic…" at bounding box center [391, 217] width 782 height 434
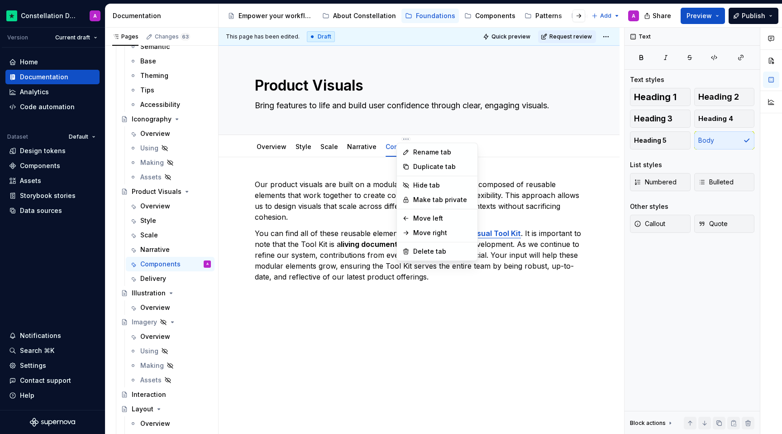
type textarea "*"
click at [423, 151] on div "Rename tab" at bounding box center [442, 152] width 59 height 9
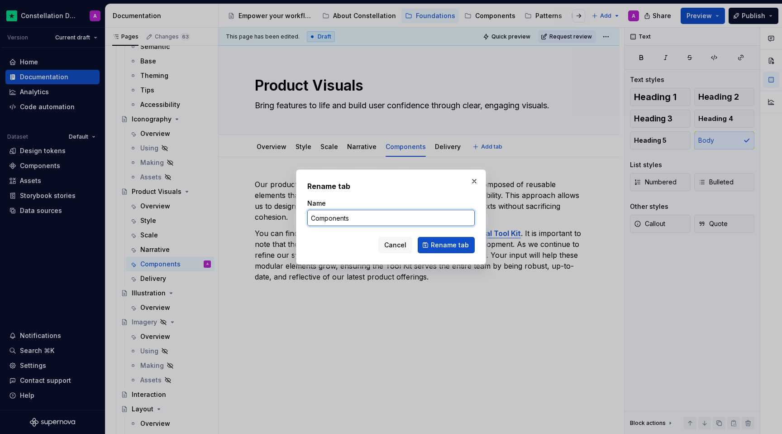
drag, startPoint x: 328, startPoint y: 220, endPoint x: 275, endPoint y: 213, distance: 53.3
click at [275, 213] on div "Rename tab Name Components Cancel Rename tab" at bounding box center [391, 217] width 782 height 434
type input "Building Blocks"
click at [432, 241] on button "Rename tab" at bounding box center [446, 245] width 57 height 16
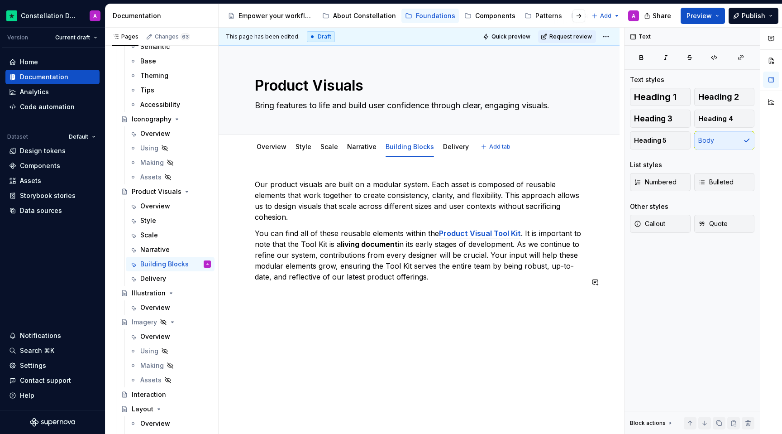
click at [401, 312] on div "Our product visuals are built on a modular system. Each asset is composed of re…" at bounding box center [419, 298] width 401 height 282
click at [257, 181] on p "Our product visuals are built on a modular system. Each asset is composed of re…" at bounding box center [419, 200] width 329 height 43
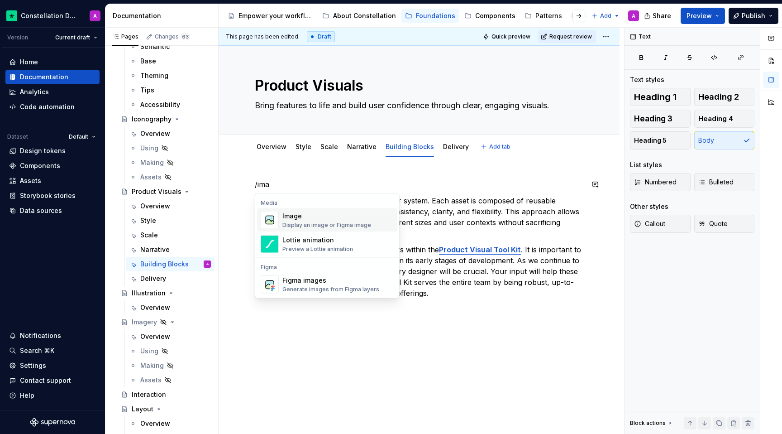
click at [289, 228] on div "Display an image or Figma image" at bounding box center [326, 224] width 89 height 7
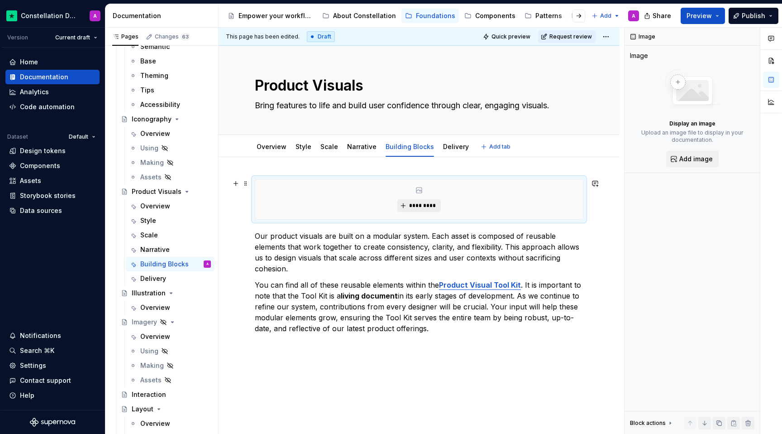
click at [414, 208] on span "*********" at bounding box center [423, 205] width 28 height 7
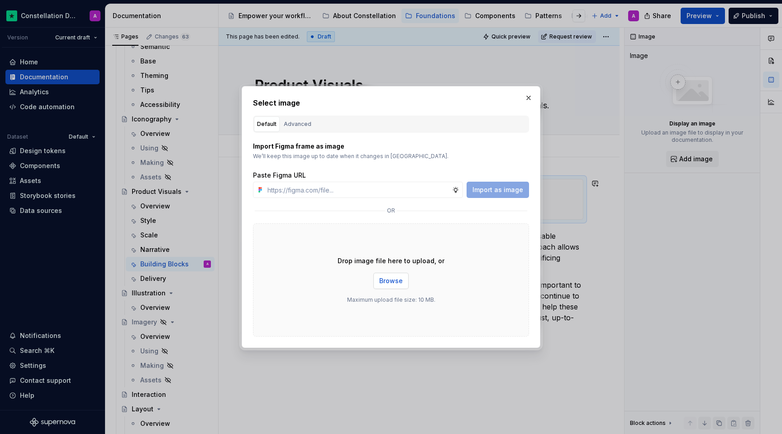
click at [382, 282] on span "Browse" at bounding box center [391, 280] width 24 height 9
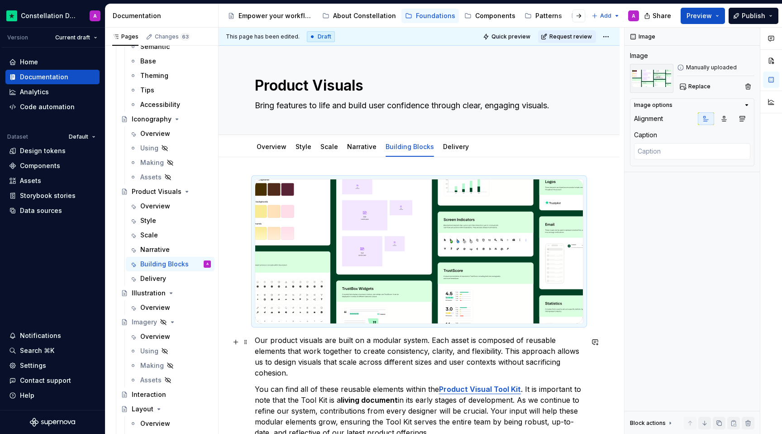
click at [316, 345] on p "Our product visuals are built on a modular system. Each asset is composed of re…" at bounding box center [419, 355] width 329 height 43
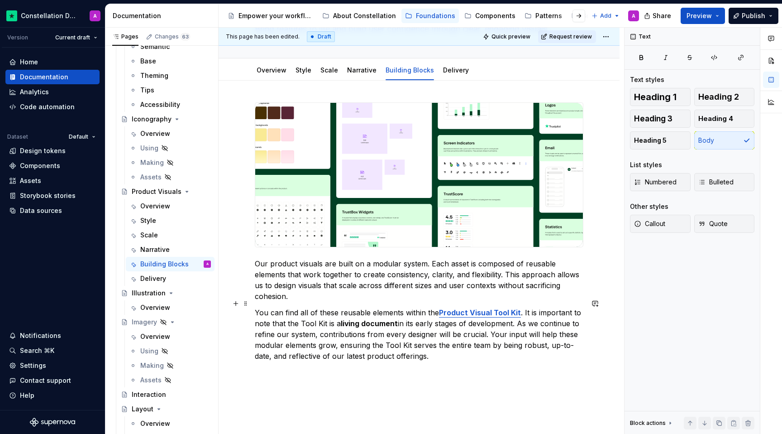
scroll to position [103, 0]
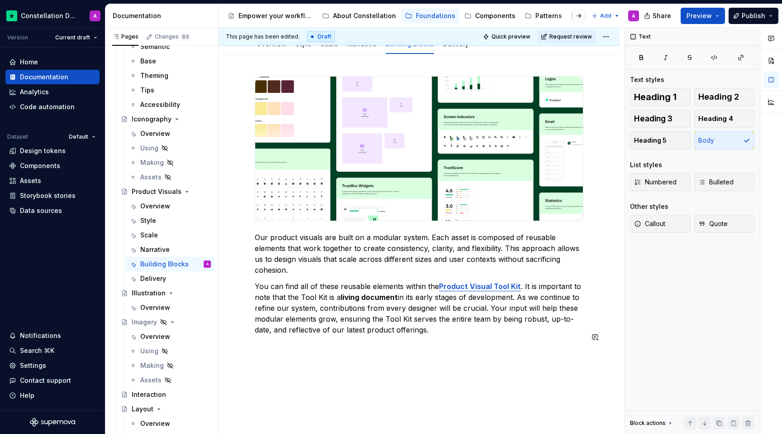
click at [319, 361] on div "Our product visuals are built on a modular system. Each asset is composed of re…" at bounding box center [419, 273] width 401 height 438
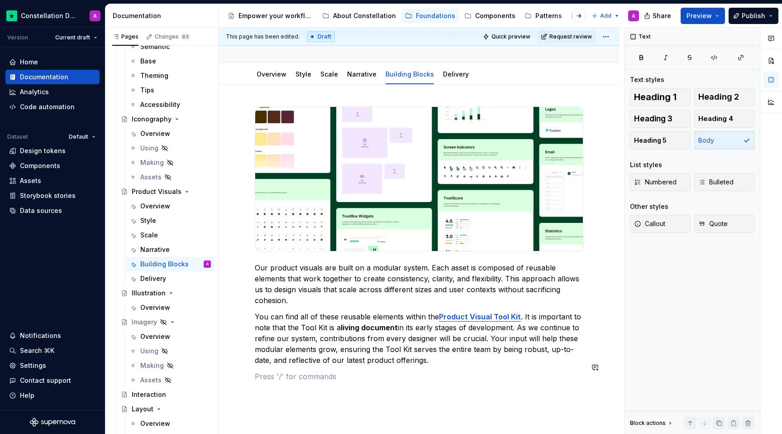
scroll to position [72, 0]
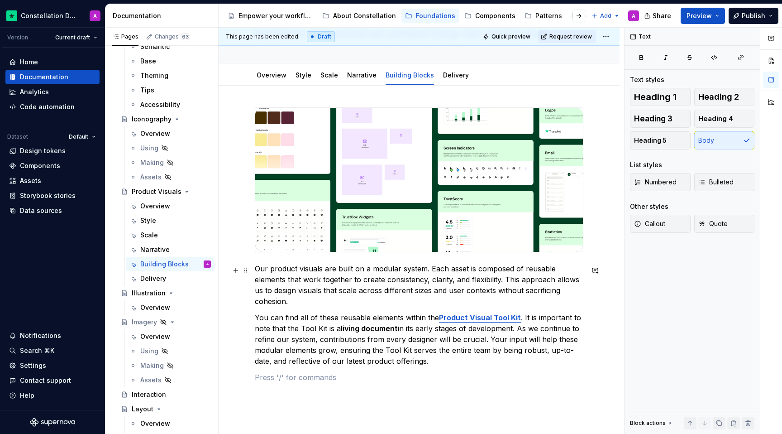
click at [522, 296] on p "Our product visuals are built on a modular system. Each asset is composed of re…" at bounding box center [419, 284] width 329 height 43
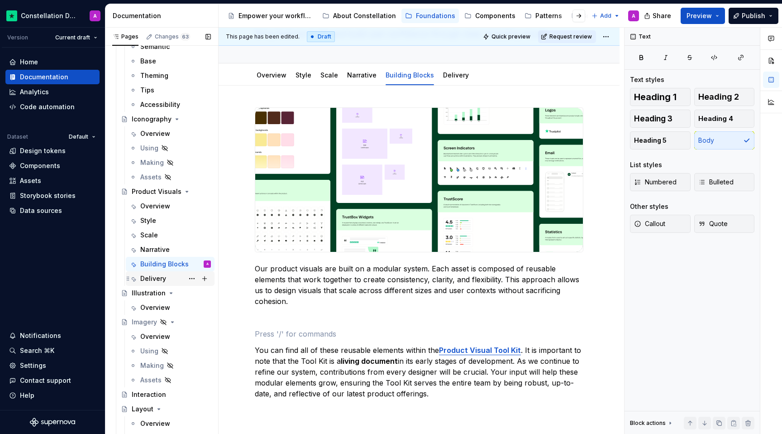
click at [164, 275] on div "Delivery" at bounding box center [153, 278] width 26 height 9
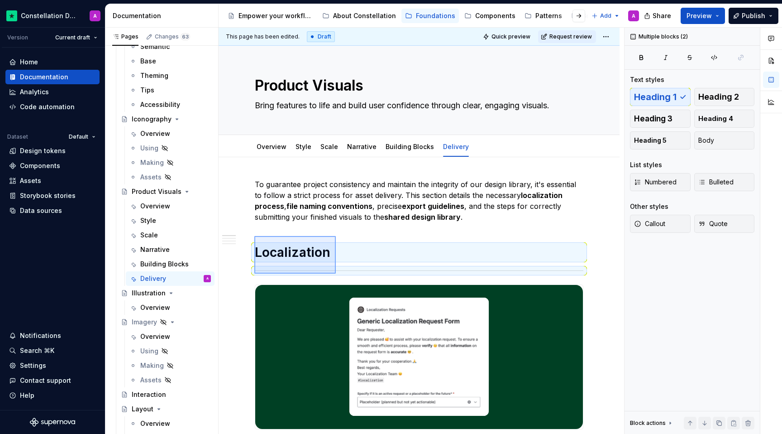
drag, startPoint x: 254, startPoint y: 236, endPoint x: 336, endPoint y: 274, distance: 89.9
click at [336, 274] on div "This page has been edited. Draft Quick preview Request review Product Visuals B…" at bounding box center [422, 231] width 406 height 406
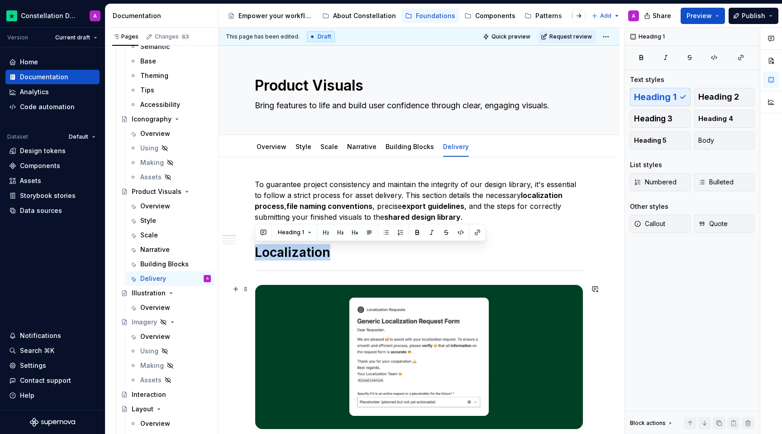
drag, startPoint x: 267, startPoint y: 228, endPoint x: 339, endPoint y: 278, distance: 88.4
click at [322, 272] on div at bounding box center [419, 270] width 329 height 6
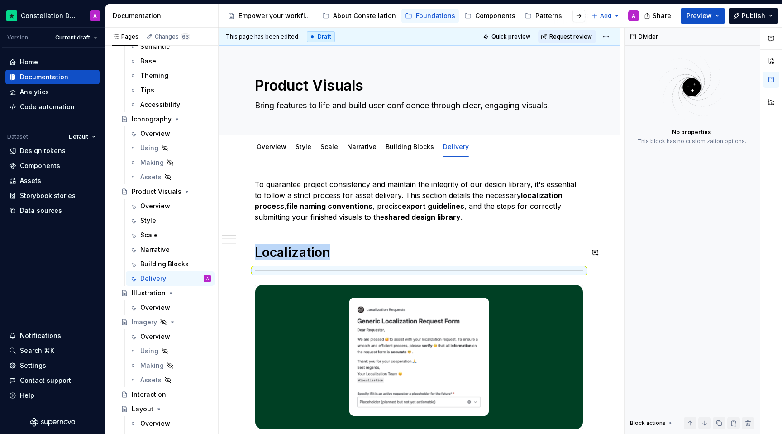
click at [245, 224] on div "This page has been edited. Draft Quick preview Request review Product Visuals B…" at bounding box center [422, 231] width 406 height 406
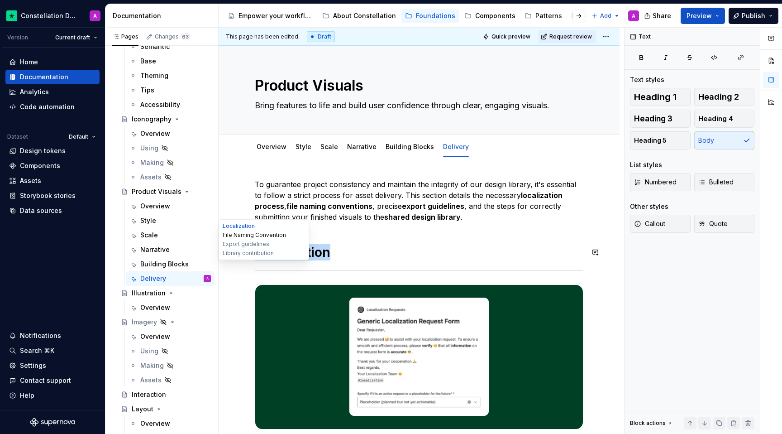
click at [242, 235] on button "File Naming Convention" at bounding box center [264, 234] width 86 height 9
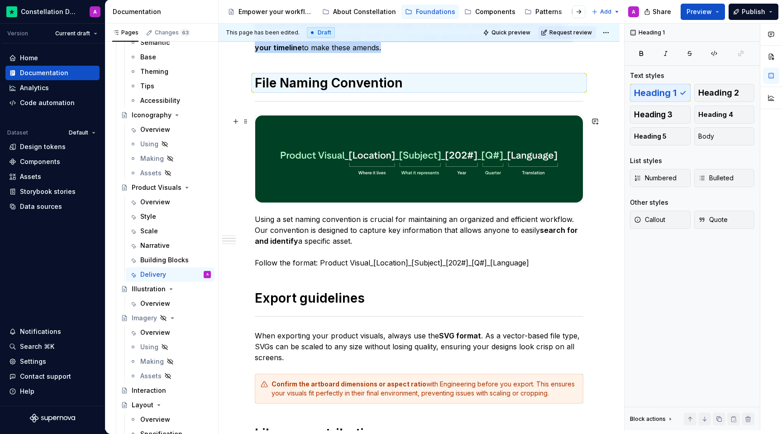
scroll to position [547, 0]
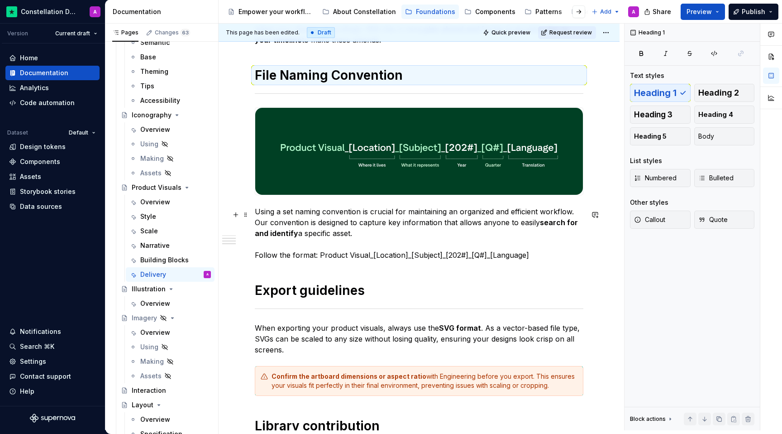
click at [343, 260] on p "Using a set naming convention is crucial for maintaining an organized and effic…" at bounding box center [419, 233] width 329 height 54
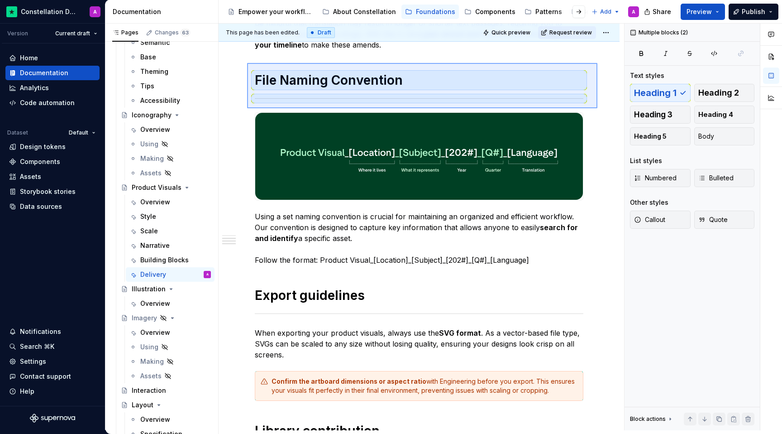
scroll to position [536, 0]
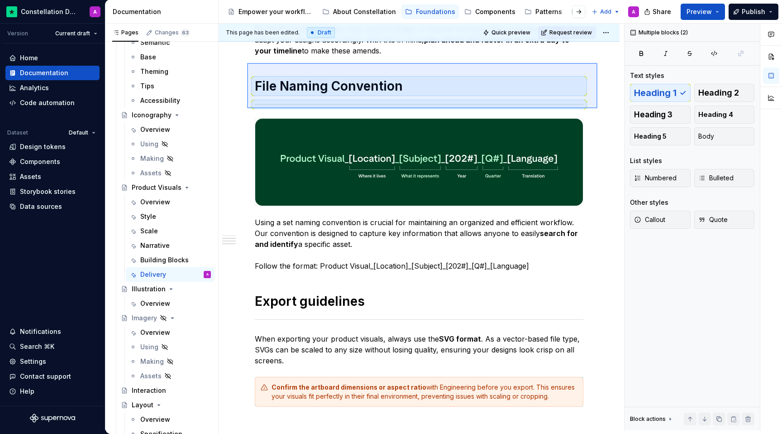
drag, startPoint x: 597, startPoint y: 102, endPoint x: 247, endPoint y: 63, distance: 352.5
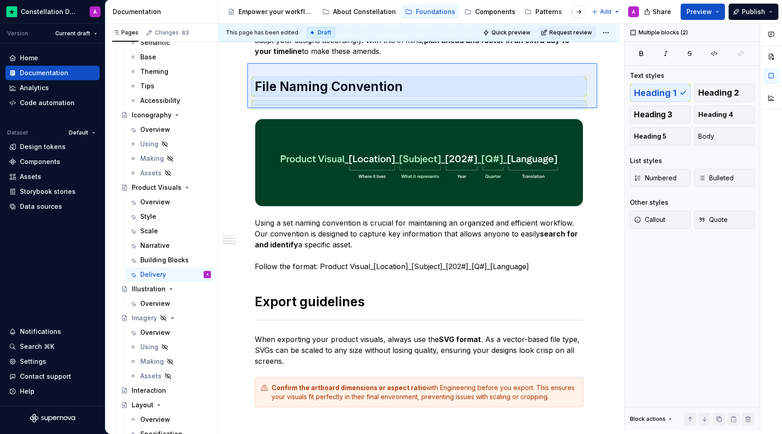
click at [247, 63] on div "This page has been edited. Draft Quick preview Request review Product Visuals B…" at bounding box center [422, 227] width 406 height 406
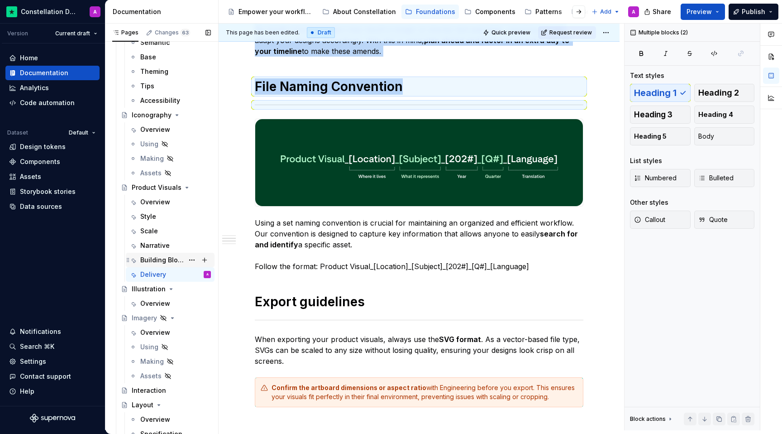
click at [157, 258] on div "Building Blocks" at bounding box center [161, 259] width 43 height 9
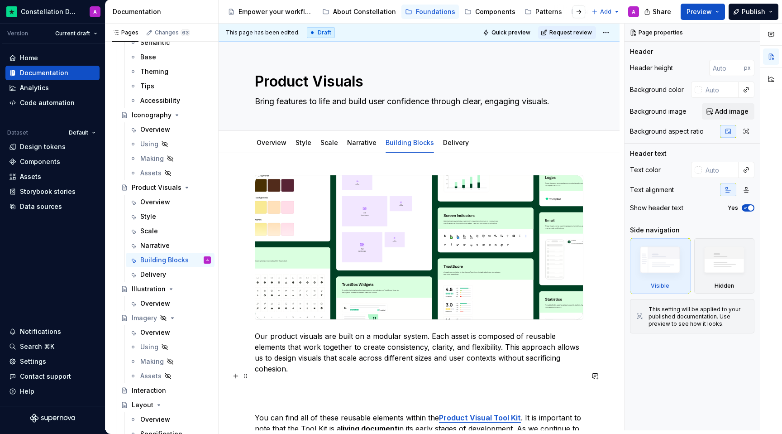
type textarea "*"
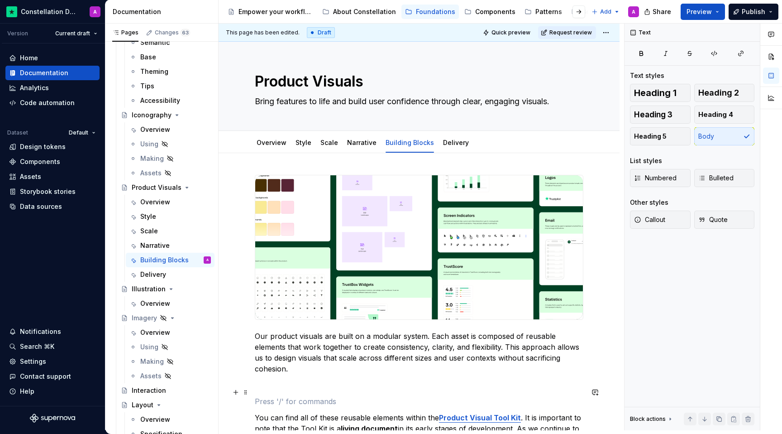
click at [264, 396] on p at bounding box center [419, 401] width 329 height 11
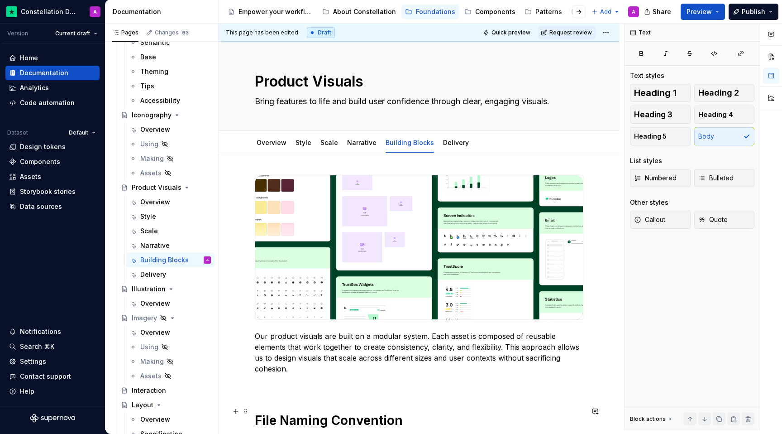
click at [395, 415] on h1 "File Naming Convention" at bounding box center [419, 420] width 329 height 16
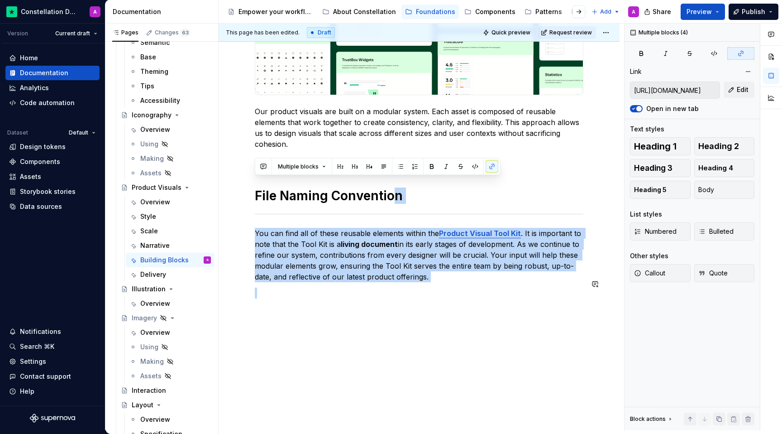
drag, startPoint x: 335, startPoint y: 404, endPoint x: 306, endPoint y: 401, distance: 29.1
click at [307, 402] on div "Our product visuals are built on a modular system. Each asset is composed of re…" at bounding box center [419, 183] width 401 height 511
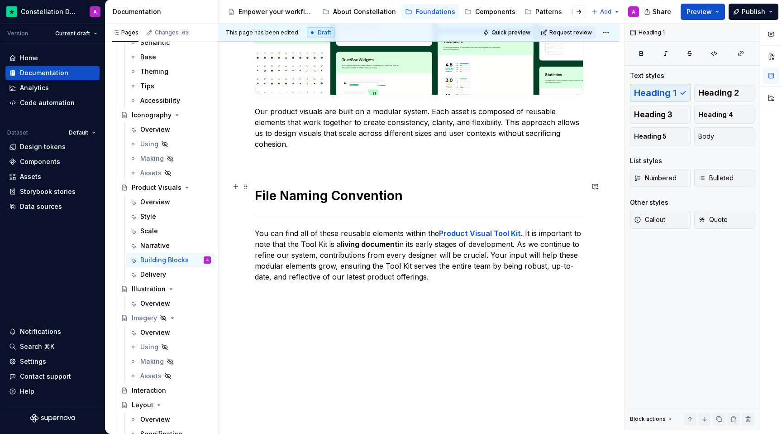
click at [371, 190] on h1 "File Naming Convention" at bounding box center [419, 195] width 329 height 16
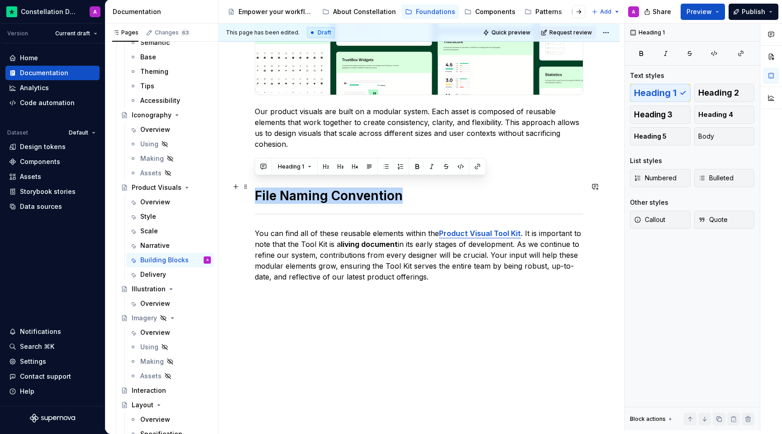
drag, startPoint x: 408, startPoint y: 186, endPoint x: 253, endPoint y: 184, distance: 154.8
click at [253, 184] on div "Our product visuals are built on a modular system. Each asset is composed of re…" at bounding box center [419, 183] width 401 height 511
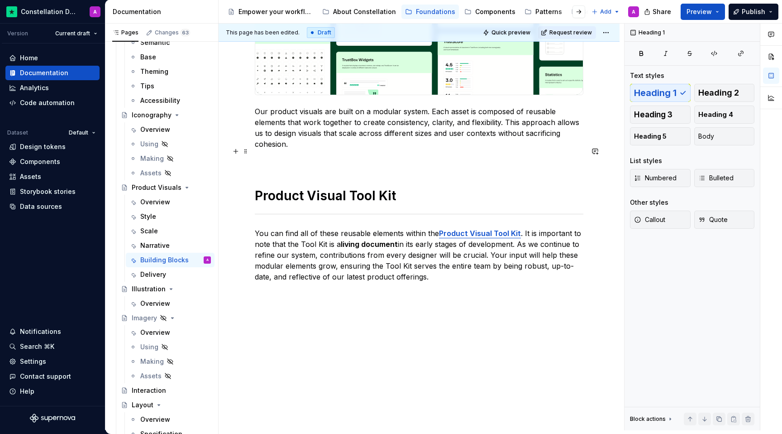
click at [282, 157] on div "Our product visuals are built on a modular system. Each asset is composed of re…" at bounding box center [419, 124] width 329 height 348
click at [271, 155] on p at bounding box center [419, 160] width 329 height 11
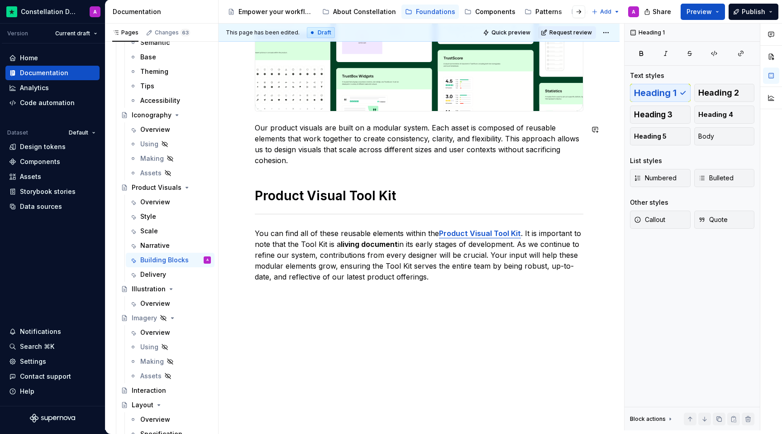
click at [317, 172] on div "Our product visuals are built on a modular system. Each asset is composed of re…" at bounding box center [419, 133] width 329 height 332
click at [294, 166] on div "Our product visuals are built on a modular system. Each asset is composed of re…" at bounding box center [419, 133] width 329 height 332
click at [286, 353] on div "Our product visuals are built on a modular system. Each asset is composed of re…" at bounding box center [419, 192] width 401 height 494
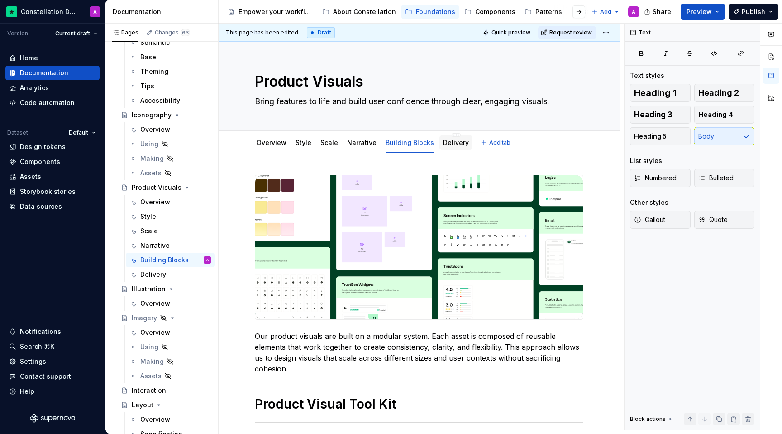
click at [449, 146] on link "Delivery" at bounding box center [456, 142] width 26 height 8
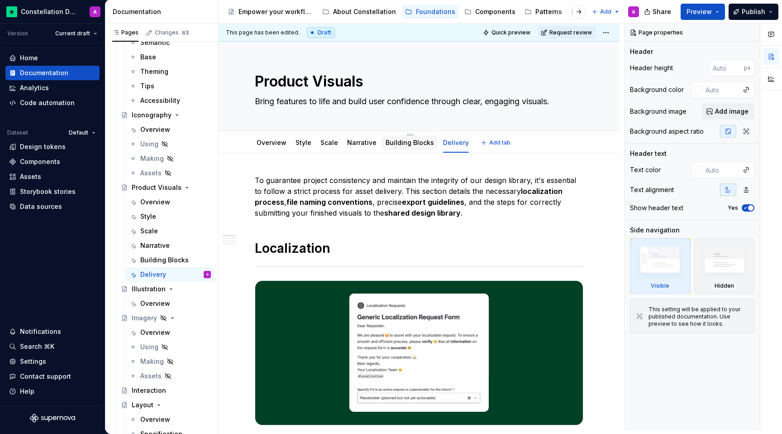
click at [401, 145] on link "Building Blocks" at bounding box center [410, 142] width 48 height 8
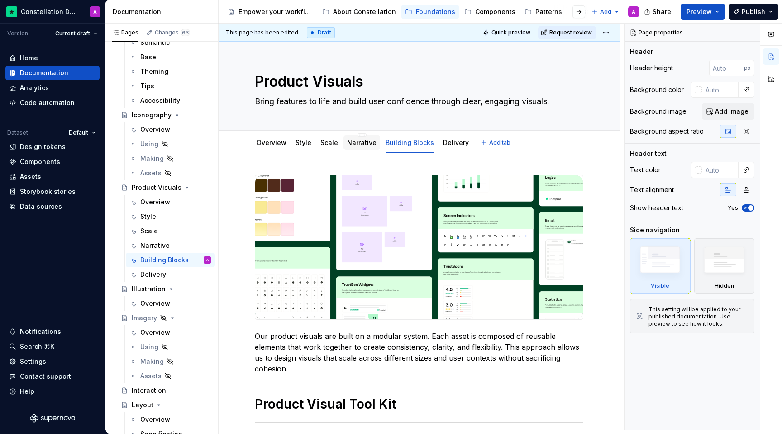
click at [355, 148] on div "Narrative" at bounding box center [362, 142] width 37 height 14
click at [305, 148] on div "Style" at bounding box center [304, 142] width 16 height 11
click at [151, 216] on div "Style" at bounding box center [148, 216] width 16 height 9
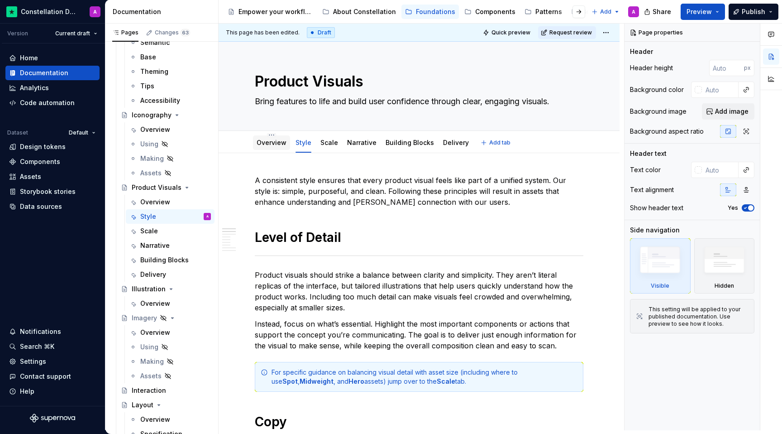
click at [278, 150] on div "Overview" at bounding box center [271, 142] width 37 height 16
click at [327, 143] on link "Scale" at bounding box center [329, 142] width 18 height 8
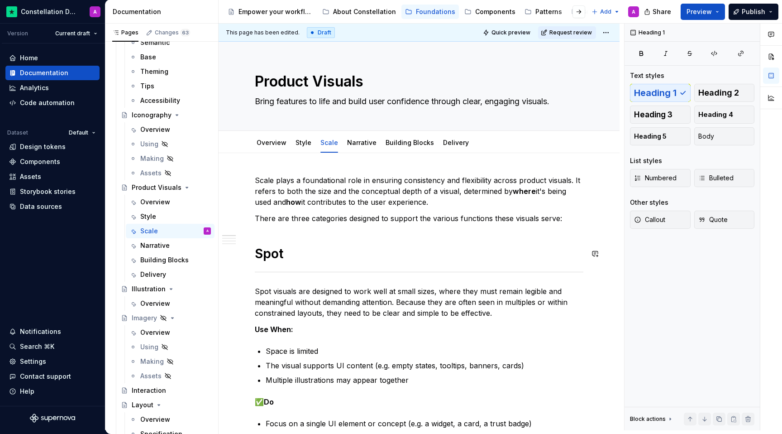
click at [277, 142] on link "Overview" at bounding box center [272, 142] width 30 height 8
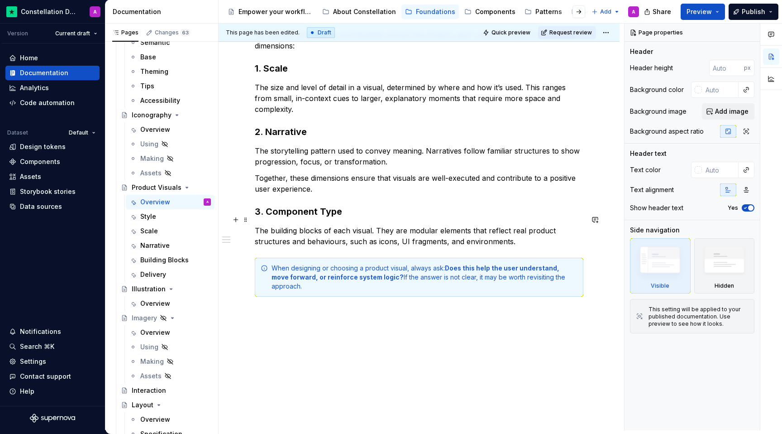
scroll to position [185, 0]
click at [335, 308] on div "Every product visual should serve a clear purpose. Whether it’s clarifying a fe…" at bounding box center [419, 212] width 401 height 489
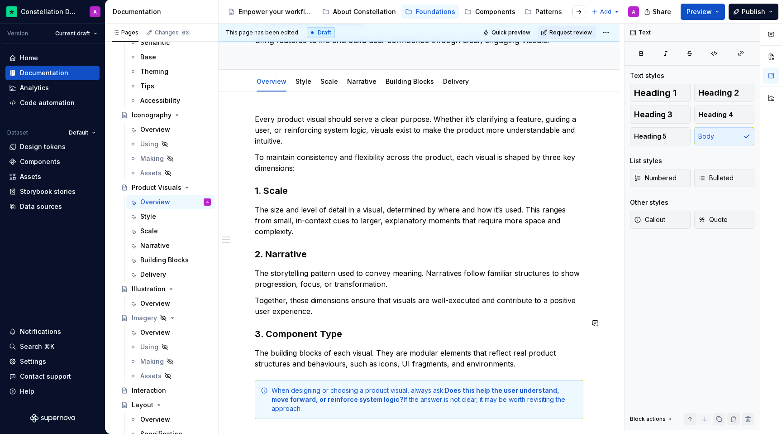
scroll to position [61, 0]
click at [299, 142] on p "Every product visual should serve a clear purpose. Whether it’s clarifying a fe…" at bounding box center [419, 130] width 329 height 33
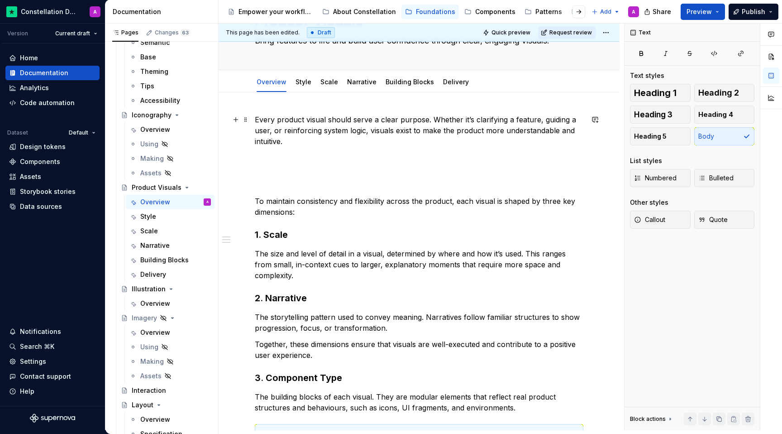
click at [272, 174] on p "Every product visual should serve a clear purpose. Whether it’s clarifying a fe…" at bounding box center [419, 152] width 329 height 76
click at [262, 159] on p "Every product visual should serve a clear purpose. Whether it’s clarifying a fe…" at bounding box center [419, 152] width 329 height 76
type textarea "*"
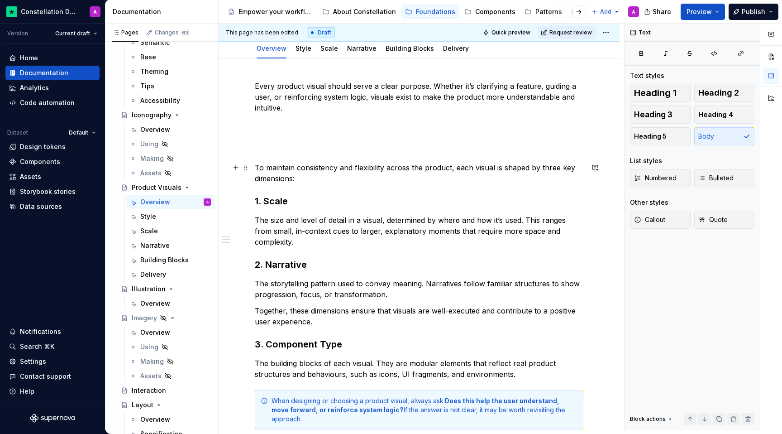
scroll to position [0, 0]
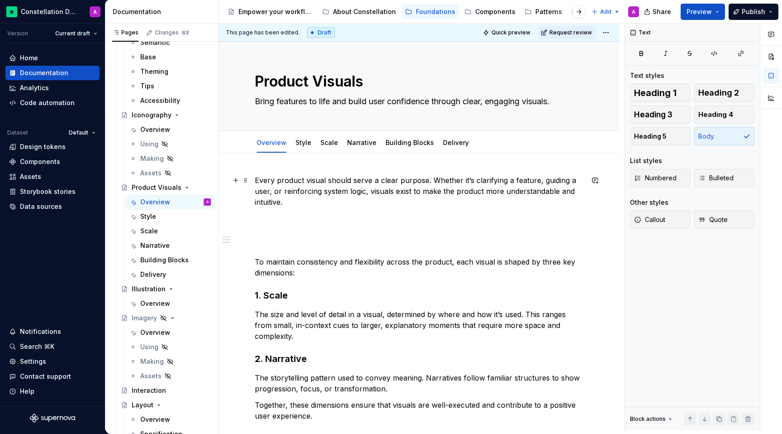
click at [281, 216] on p "Every product visual should serve a clear purpose. Whether it’s clarifying a fe…" at bounding box center [419, 213] width 329 height 76
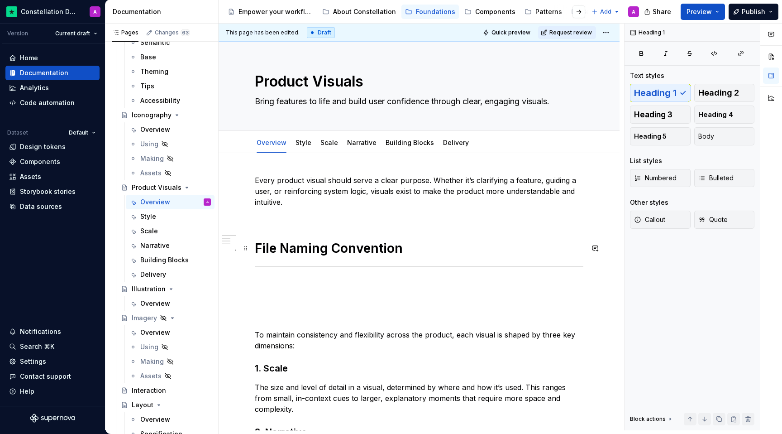
click at [317, 241] on h1 "File Naming Convention" at bounding box center [419, 248] width 329 height 16
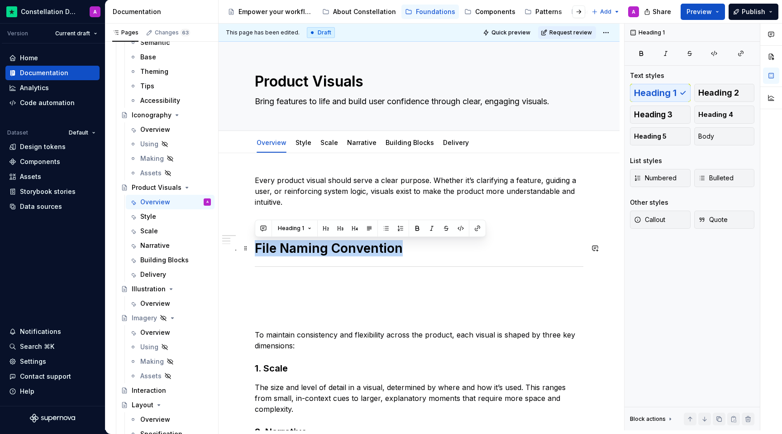
drag, startPoint x: 407, startPoint y: 248, endPoint x: 253, endPoint y: 247, distance: 154.4
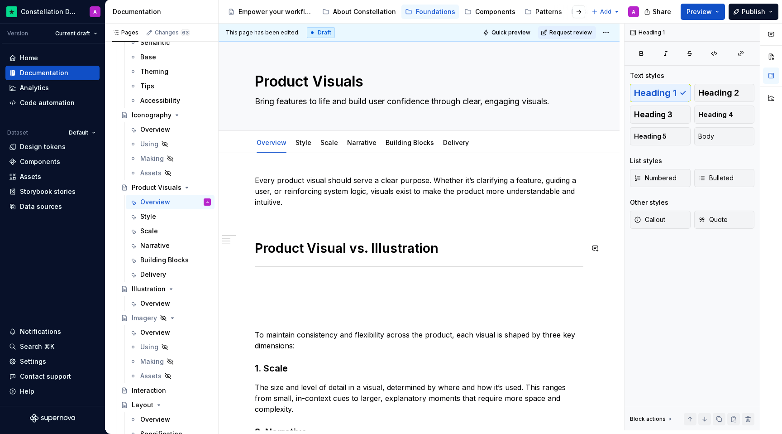
click at [301, 229] on div "Every product visual should serve a clear purpose. Whether it’s clarifying a fe…" at bounding box center [419, 396] width 329 height 443
click at [301, 219] on div "Every product visual should serve a clear purpose. Whether it’s clarifying a fe…" at bounding box center [419, 396] width 329 height 443
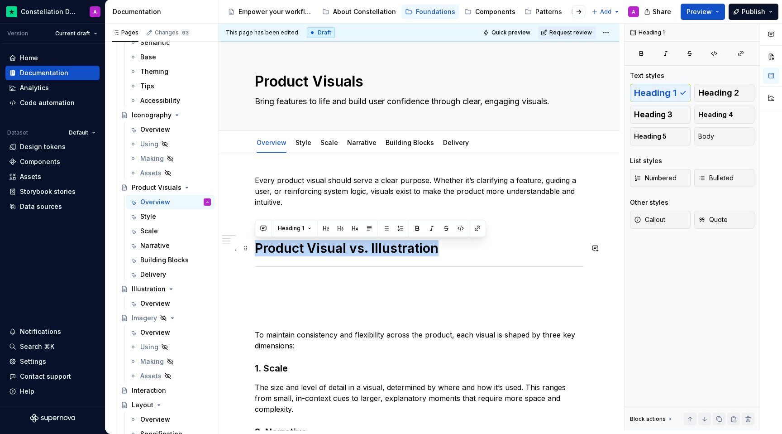
drag, startPoint x: 445, startPoint y: 247, endPoint x: 257, endPoint y: 249, distance: 188.3
click at [257, 249] on h1 "Product Visual vs. Illustration" at bounding box center [419, 248] width 329 height 16
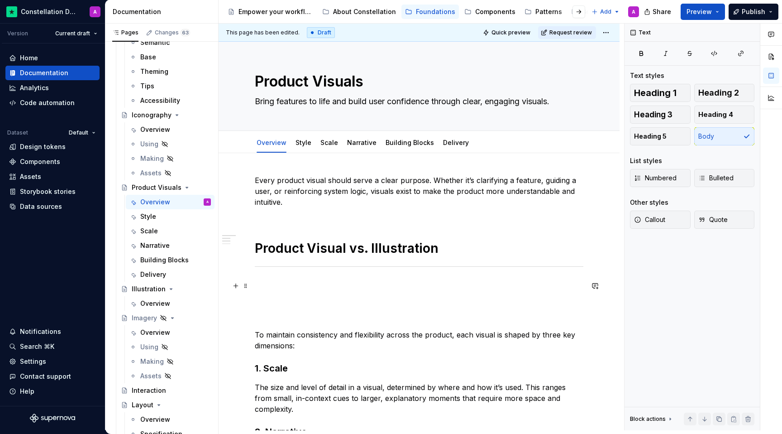
click at [298, 285] on p at bounding box center [419, 301] width 329 height 43
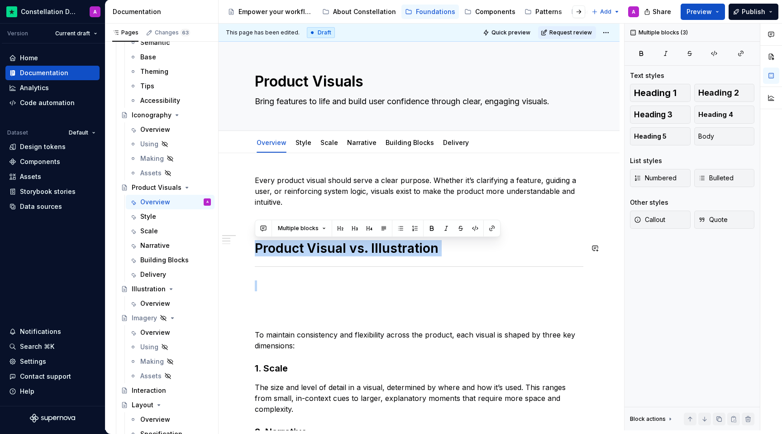
drag, startPoint x: 304, startPoint y: 290, endPoint x: 245, endPoint y: 233, distance: 81.6
click at [276, 290] on p at bounding box center [419, 301] width 329 height 43
drag, startPoint x: 301, startPoint y: 286, endPoint x: 265, endPoint y: 243, distance: 56.6
click at [265, 243] on div "Every product visual should serve a clear purpose. Whether it’s clarifying a fe…" at bounding box center [419, 396] width 329 height 443
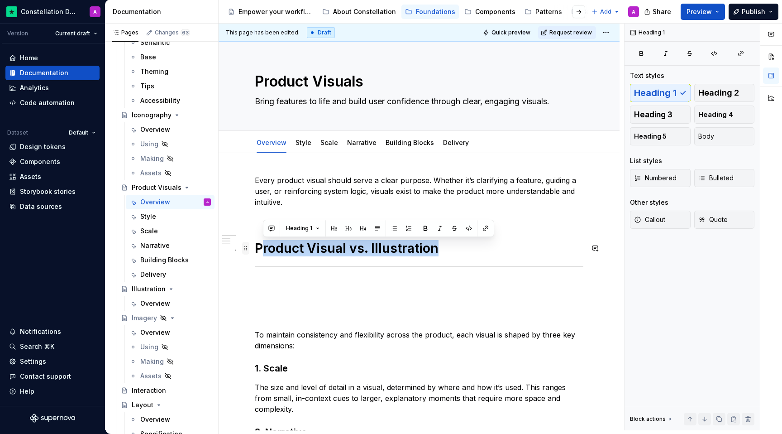
drag, startPoint x: 444, startPoint y: 252, endPoint x: 245, endPoint y: 243, distance: 198.9
click at [255, 243] on div "Every product visual should serve a clear purpose. Whether it’s clarifying a fe…" at bounding box center [419, 402] width 329 height 454
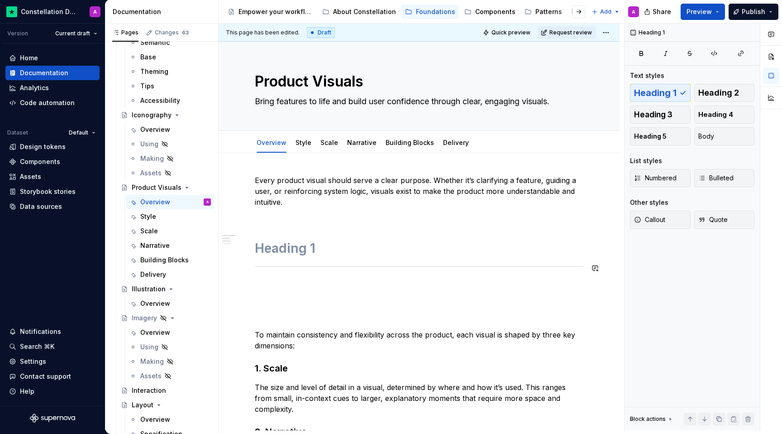
click at [332, 279] on div "Every product visual should serve a clear purpose. Whether it’s clarifying a fe…" at bounding box center [419, 396] width 329 height 443
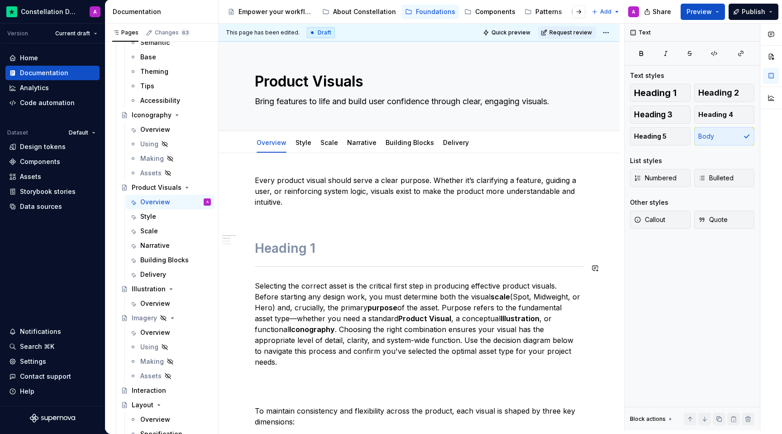
click at [313, 257] on div "Every product visual should serve a clear purpose. Whether it’s clarifying a fe…" at bounding box center [419, 434] width 329 height 519
click at [420, 296] on p "Selecting the correct asset is the critical first step in producing effective p…" at bounding box center [419, 339] width 329 height 119
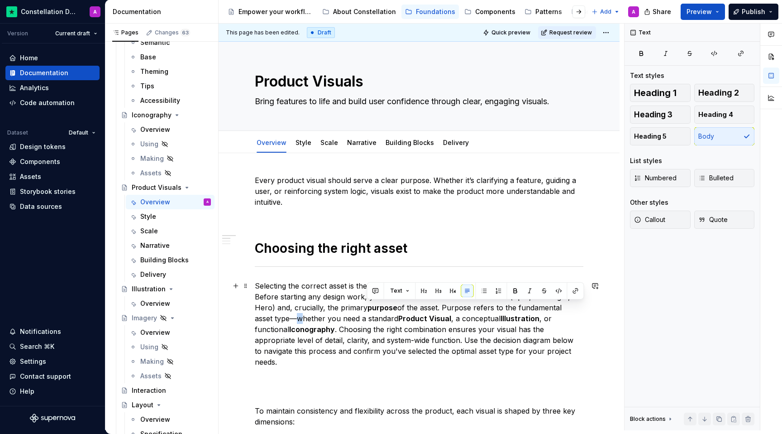
drag, startPoint x: 584, startPoint y: 306, endPoint x: 576, endPoint y: 306, distance: 7.7
click at [522, 306] on p "Selecting the correct asset is the critical first step in producing effective p…" at bounding box center [419, 339] width 329 height 119
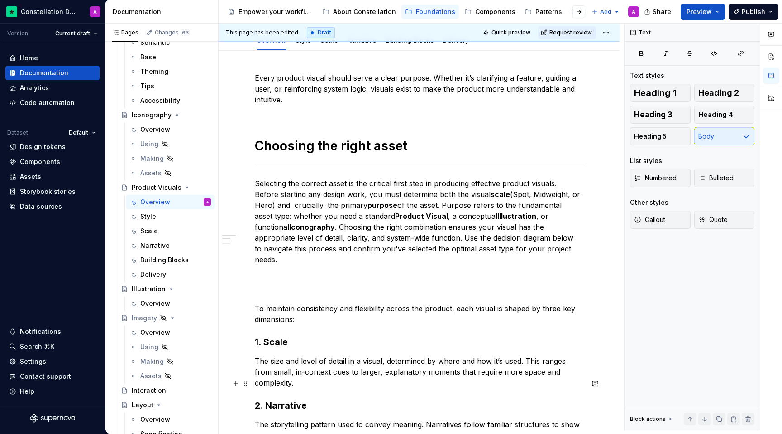
scroll to position [105, 0]
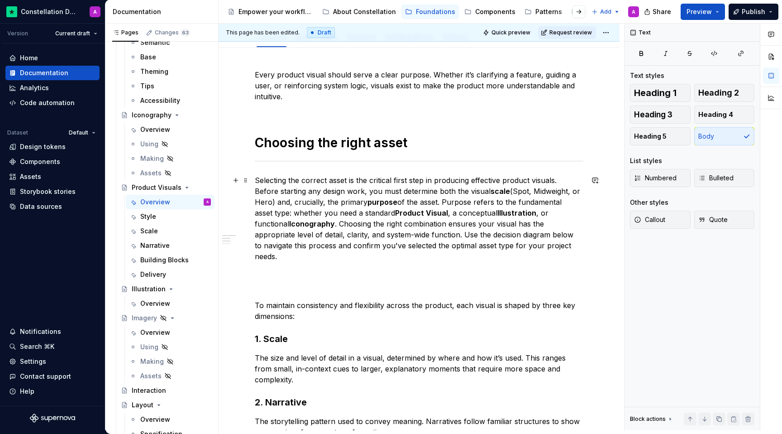
click at [449, 270] on p "Selecting the correct asset is the critical first step in producing effective p…" at bounding box center [419, 234] width 329 height 119
click at [444, 263] on p "Selecting the correct asset is the critical first step in producing effective p…" at bounding box center [419, 234] width 329 height 119
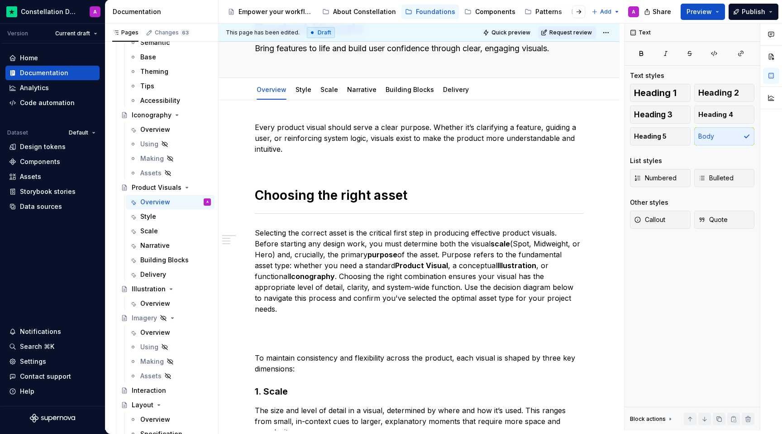
scroll to position [0, 0]
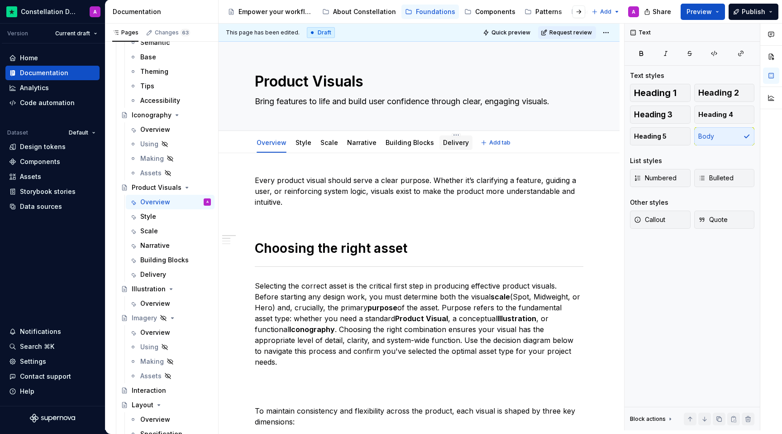
click at [443, 148] on div "Delivery" at bounding box center [455, 142] width 33 height 14
click at [155, 219] on div "Style" at bounding box center [148, 216] width 16 height 9
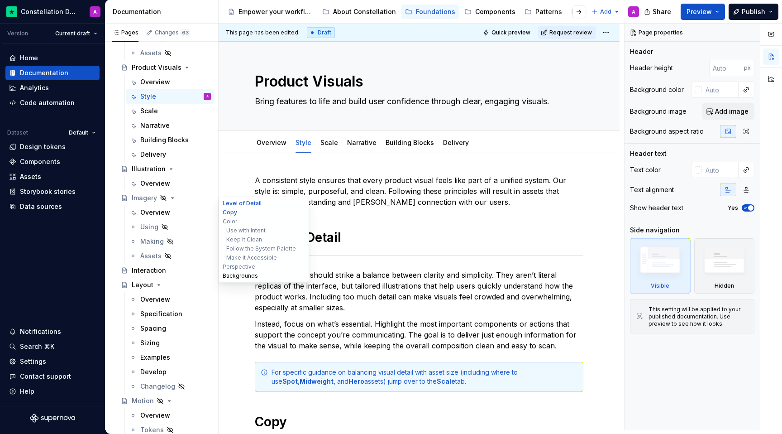
scroll to position [1152, 0]
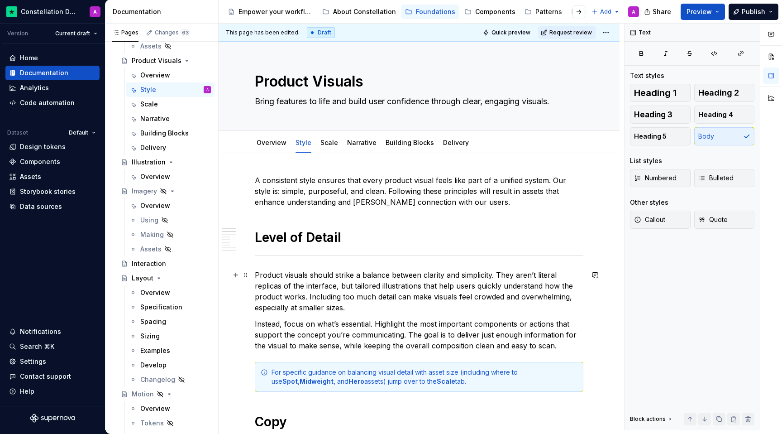
click at [400, 279] on p "Product visuals should strike a balance between clarity and simplicity. They ar…" at bounding box center [419, 290] width 329 height 43
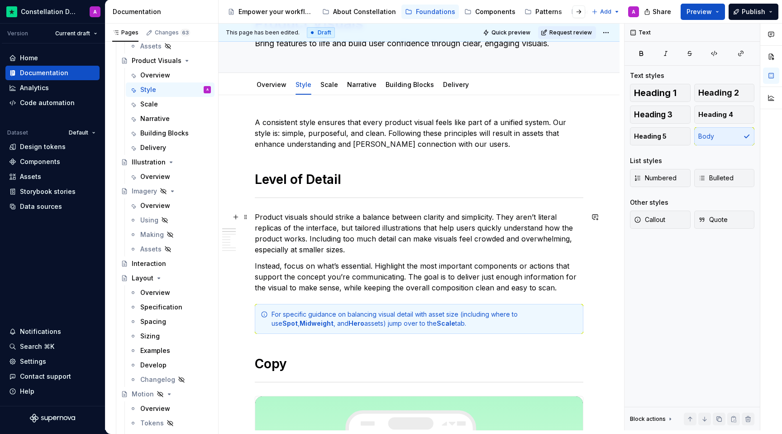
scroll to position [0, 0]
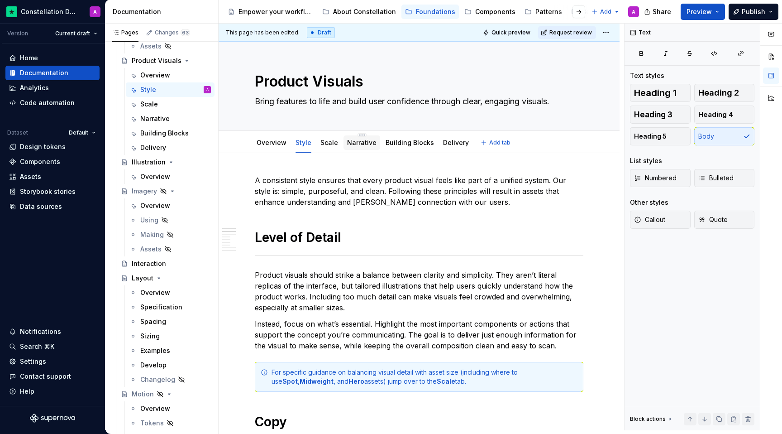
click at [356, 144] on link "Narrative" at bounding box center [361, 142] width 29 height 8
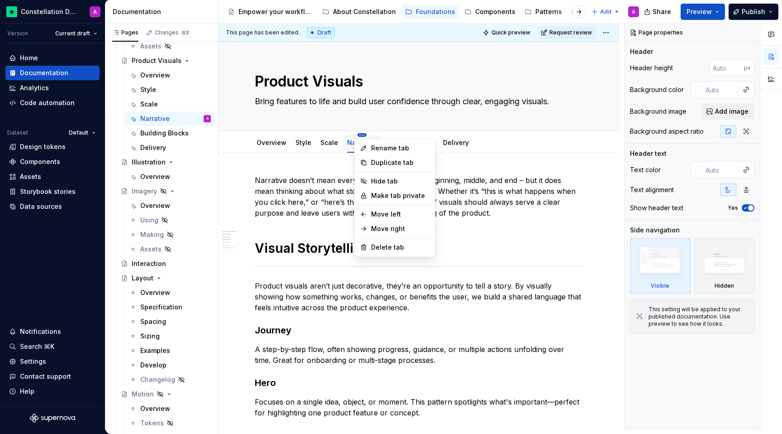
click at [357, 136] on html "Constellation Design System A Version Current draft Home Documentation Analytic…" at bounding box center [391, 217] width 782 height 434
type textarea "*"
click at [390, 144] on div "Rename tab" at bounding box center [400, 147] width 59 height 9
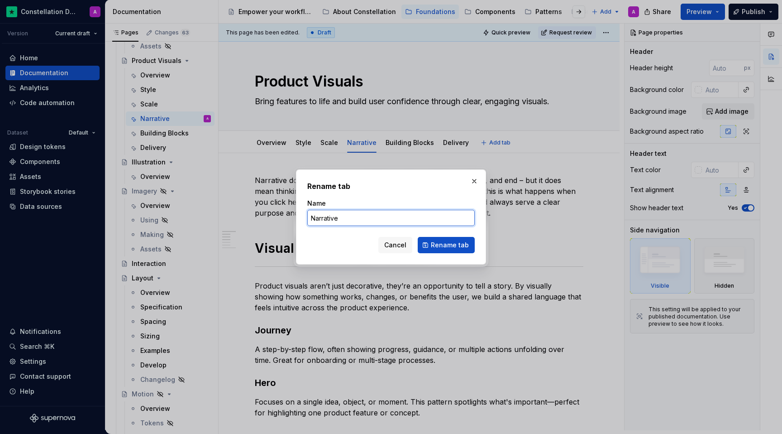
drag, startPoint x: 353, startPoint y: 220, endPoint x: 284, endPoint y: 210, distance: 69.5
click at [284, 210] on div "Rename tab Name Narrative Cancel Rename tab" at bounding box center [391, 217] width 782 height 434
type input "Purpose"
type textarea "*"
type input "Purpose"
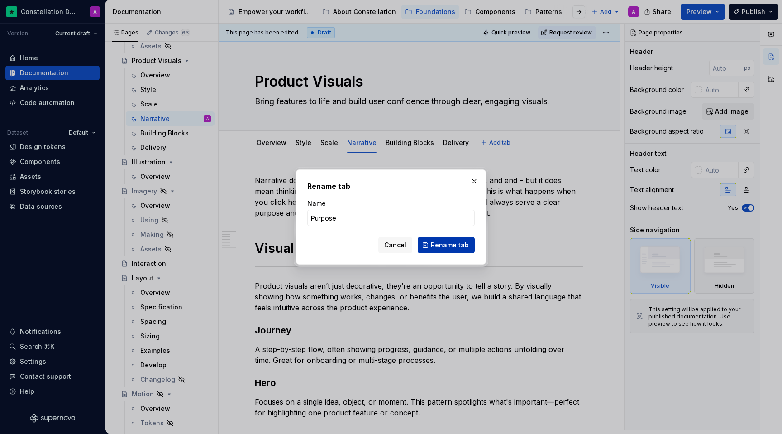
click at [455, 244] on span "Rename tab" at bounding box center [450, 244] width 38 height 9
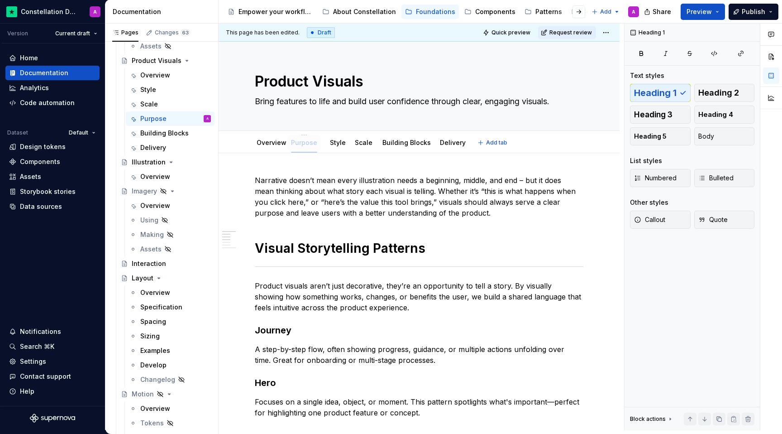
drag, startPoint x: 363, startPoint y: 147, endPoint x: 306, endPoint y: 146, distance: 56.1
click at [306, 146] on div "Purpose" at bounding box center [304, 142] width 26 height 9
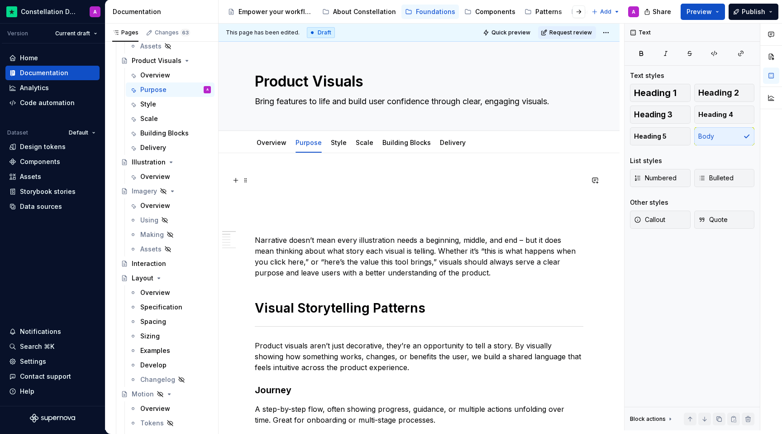
click at [309, 176] on p at bounding box center [419, 202] width 329 height 54
type textarea "*"
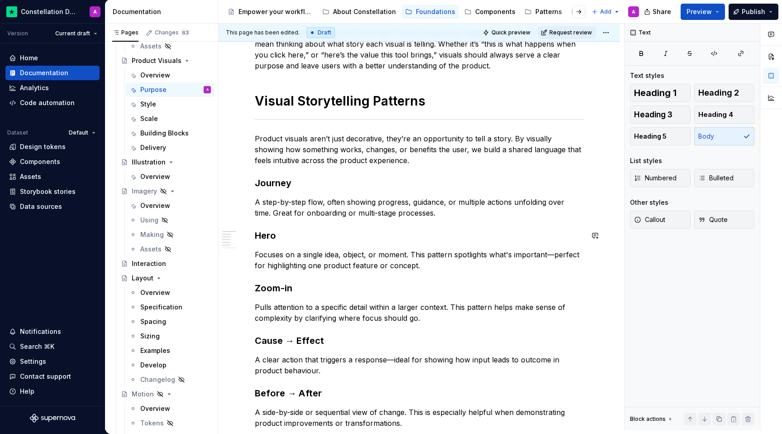
scroll to position [206, 0]
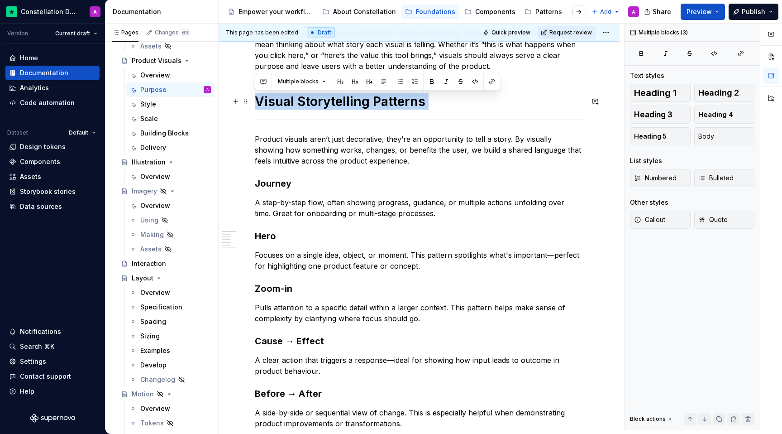
drag, startPoint x: 437, startPoint y: 113, endPoint x: 242, endPoint y: 108, distance: 195.6
click at [242, 108] on div "Narrative doesn’t mean every illustration needs a beginning, middle, and end – …" at bounding box center [419, 342] width 401 height 791
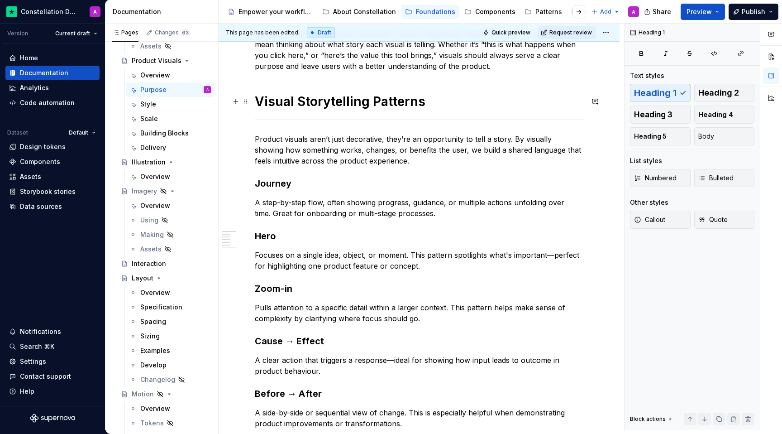
click at [315, 105] on h1 "Visual Storytelling Patterns" at bounding box center [419, 101] width 329 height 16
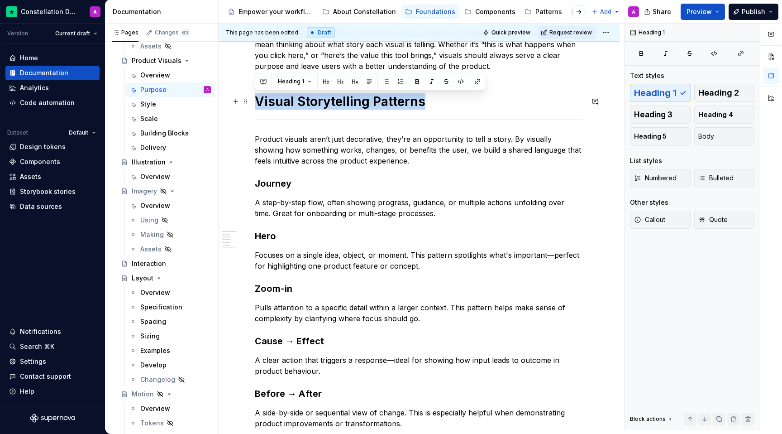
drag, startPoint x: 426, startPoint y: 102, endPoint x: 256, endPoint y: 101, distance: 170.2
click at [256, 101] on h1 "Visual Storytelling Patterns" at bounding box center [419, 101] width 329 height 16
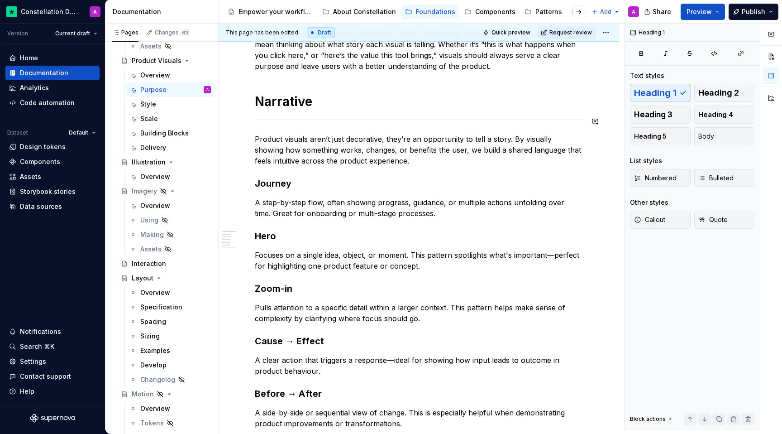
click at [318, 132] on div "Narrative doesn’t mean every illustration needs a beginning, middle, and end – …" at bounding box center [419, 282] width 329 height 628
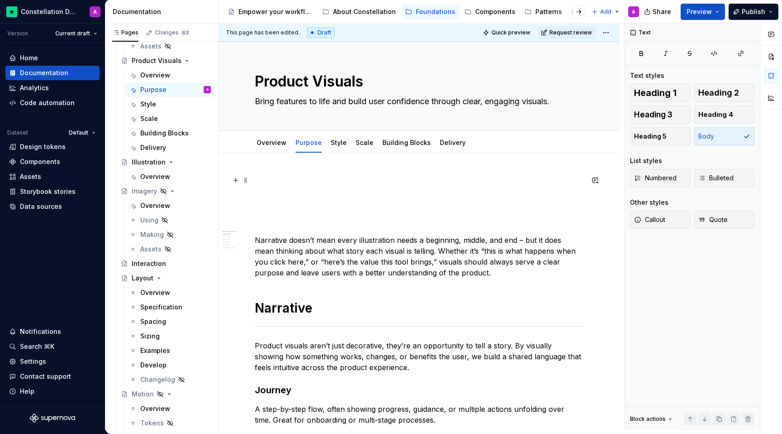
scroll to position [32, 0]
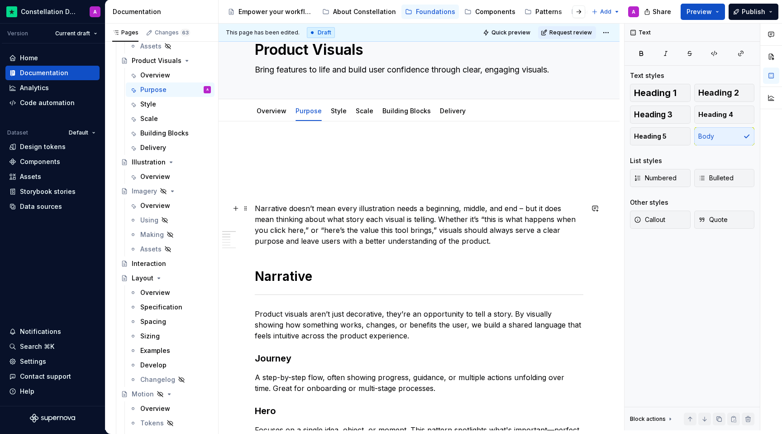
click at [437, 246] on p "Narrative doesn’t mean every illustration needs a beginning, middle, and end – …" at bounding box center [419, 224] width 329 height 43
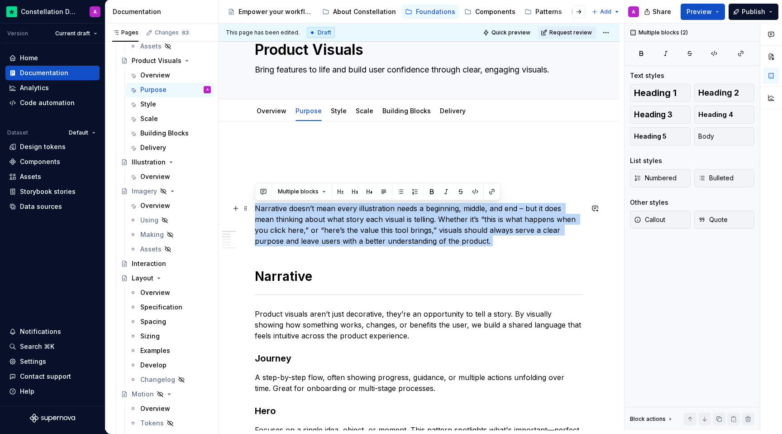
drag, startPoint x: 439, startPoint y: 246, endPoint x: 253, endPoint y: 212, distance: 189.2
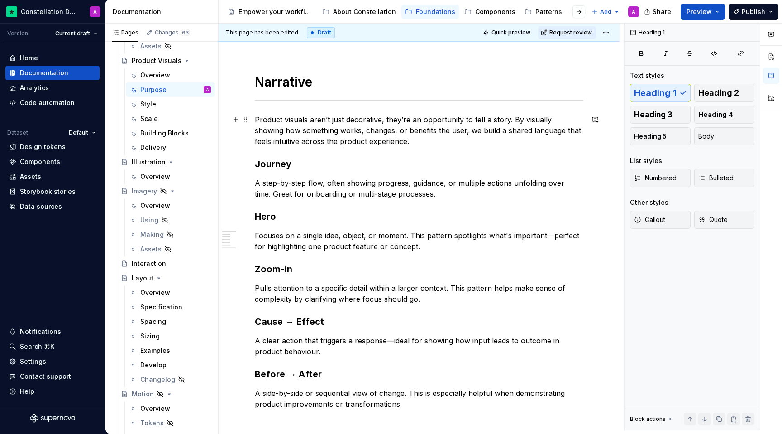
scroll to position [0, 0]
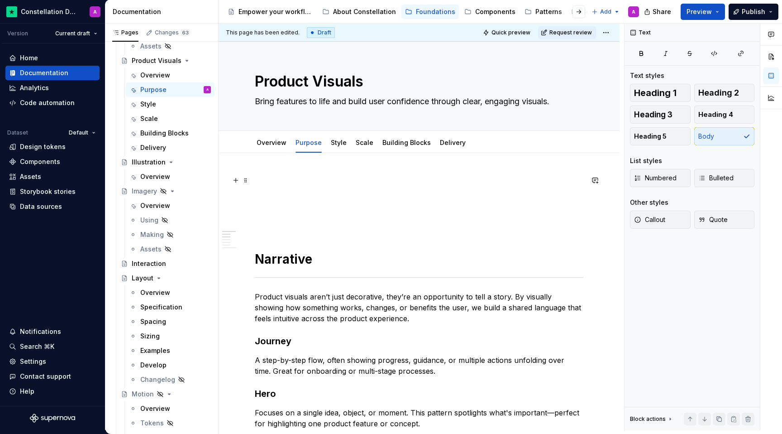
click at [315, 185] on p at bounding box center [419, 202] width 329 height 54
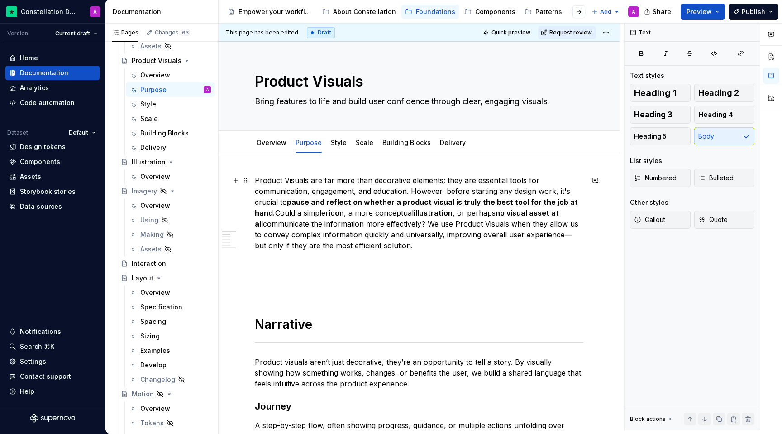
click at [441, 181] on p "Product Visuals are far more than decorative elements; they are essential tools…" at bounding box center [419, 234] width 329 height 119
click at [418, 225] on p "Product Visuals are far more than decorative elements; they are essential tools…" at bounding box center [419, 234] width 329 height 119
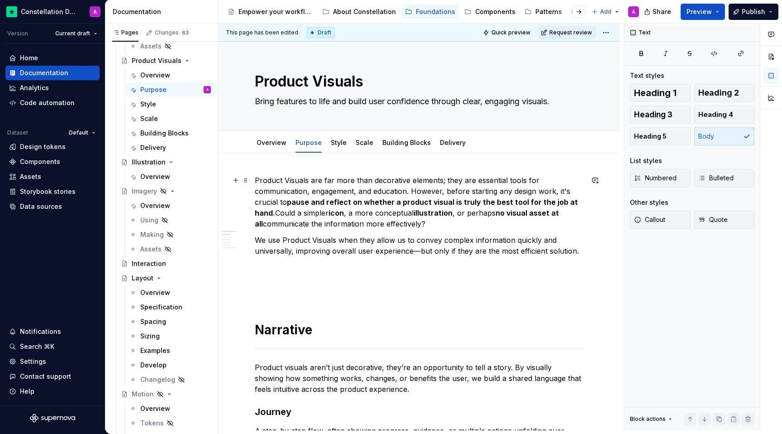
click at [444, 180] on p "Product Visuals are far more than decorative elements; they are essential tools…" at bounding box center [419, 202] width 329 height 54
click at [416, 239] on p "We use Product Visuals when they allow us to convey complex information quickly…" at bounding box center [419, 266] width 329 height 65
click at [412, 239] on p "We use Product Visuals when they allow us to convey complex information quickly…" at bounding box center [419, 266] width 329 height 65
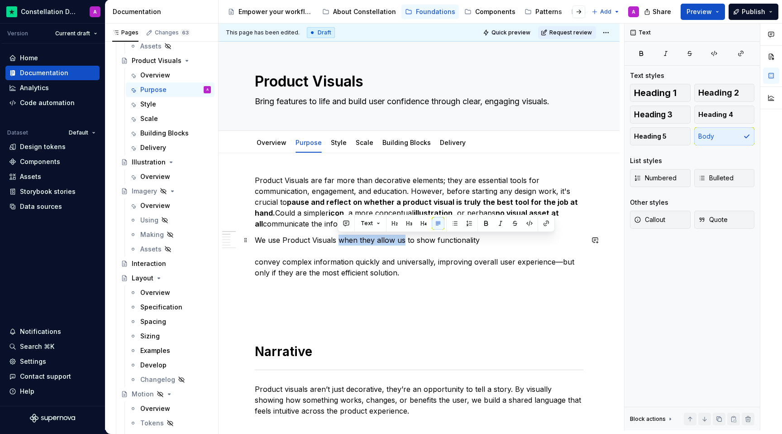
drag, startPoint x: 403, startPoint y: 240, endPoint x: 339, endPoint y: 238, distance: 63.9
click at [339, 238] on p "We use Product Visuals when they allow us to show functionality convey complex …" at bounding box center [419, 277] width 329 height 87
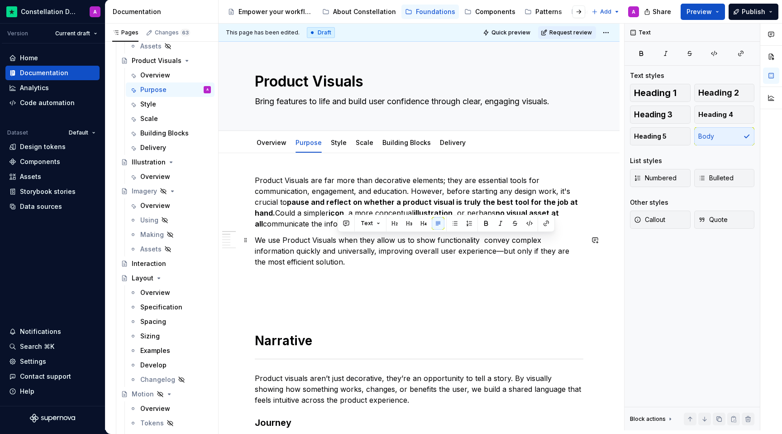
click at [406, 251] on p "We use Product Visuals when they allow us to show functionality convey complex …" at bounding box center [419, 272] width 329 height 76
click at [478, 237] on p "We use Product Visuals when they allow us to show functionality convey complex …" at bounding box center [419, 272] width 329 height 76
type textarea "*"
drag, startPoint x: 479, startPoint y: 238, endPoint x: 415, endPoint y: 235, distance: 63.9
click at [415, 235] on p "We use Product Visuals when they allow us to show functionality convey complex …" at bounding box center [419, 272] width 329 height 76
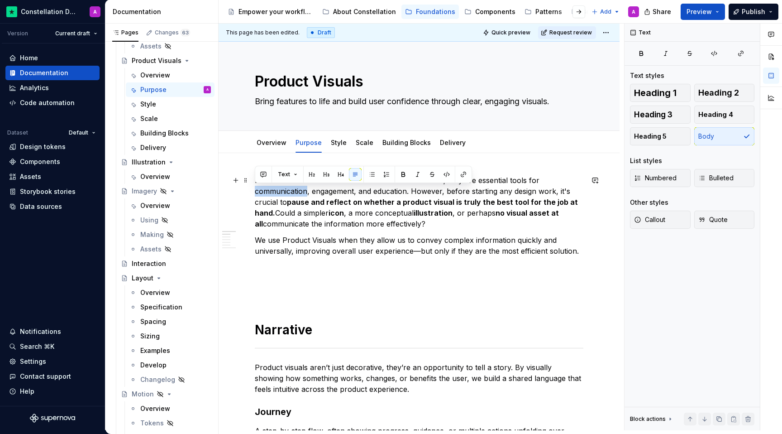
drag, startPoint x: 308, startPoint y: 189, endPoint x: 248, endPoint y: 192, distance: 59.4
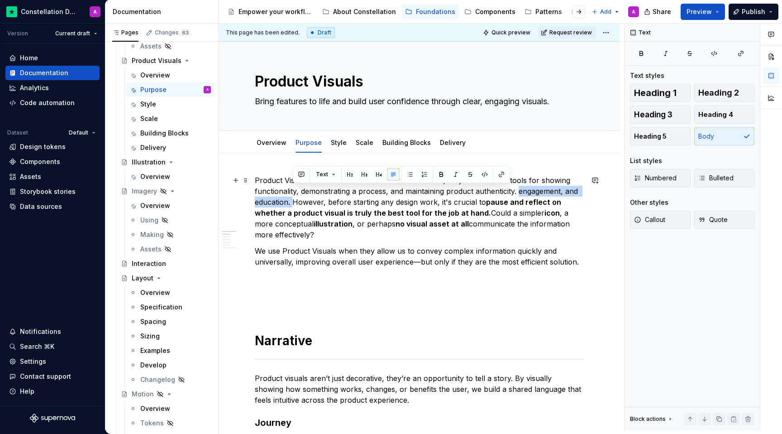
drag, startPoint x: 294, startPoint y: 201, endPoint x: 518, endPoint y: 190, distance: 224.7
click at [518, 190] on p "Product Visuals are far more than decorative elements; they are essential tools…" at bounding box center [419, 207] width 329 height 65
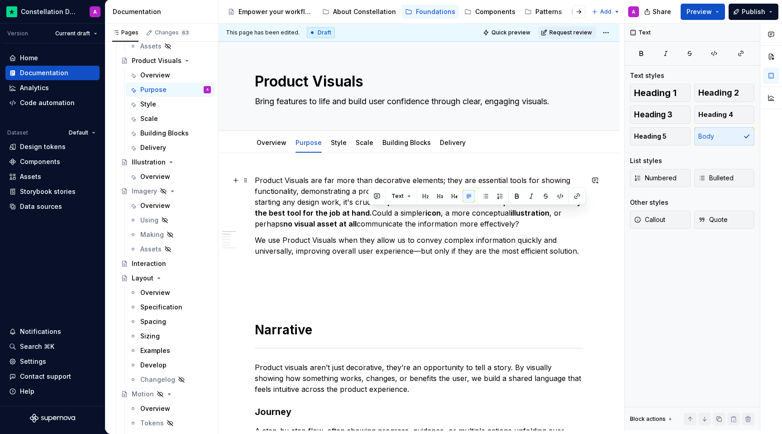
drag, startPoint x: 369, startPoint y: 214, endPoint x: 531, endPoint y: 224, distance: 162.9
click at [522, 224] on p "Product Visuals are far more than decorative elements; they are essential tools…" at bounding box center [419, 202] width 329 height 54
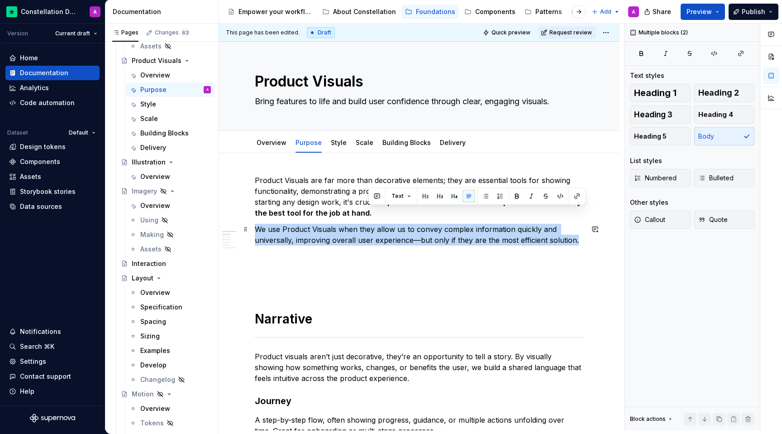
drag, startPoint x: 488, startPoint y: 213, endPoint x: 579, endPoint y: 242, distance: 95.5
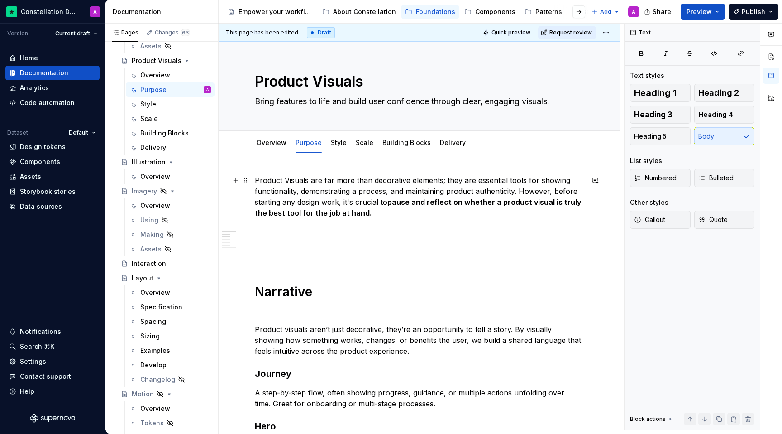
click at [425, 249] on p "Product Visuals are far more than decorative elements; they are essential tools…" at bounding box center [419, 218] width 329 height 87
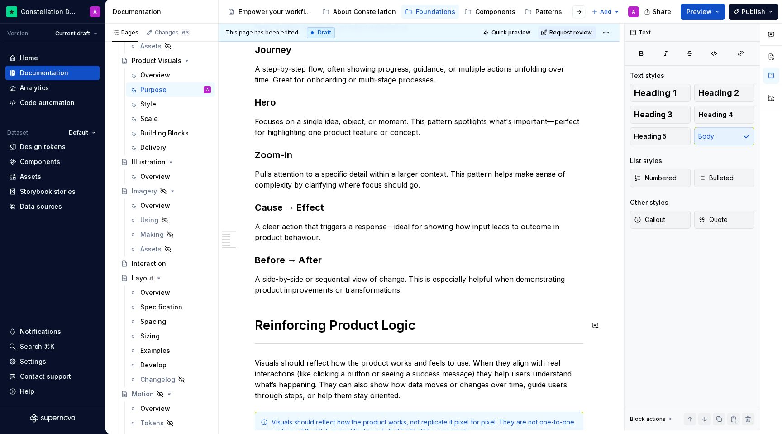
scroll to position [339, 0]
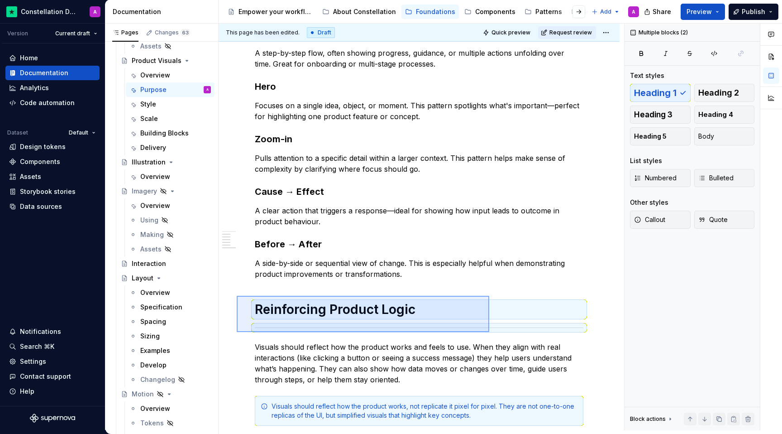
drag, startPoint x: 237, startPoint y: 296, endPoint x: 489, endPoint y: 332, distance: 255.1
click at [489, 332] on div "This page has been edited. Draft Quick preview Request review Product Visuals B…" at bounding box center [422, 227] width 406 height 406
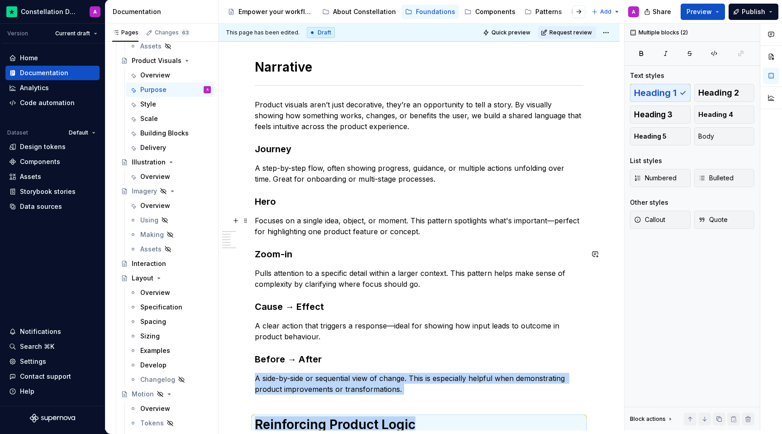
scroll to position [77, 0]
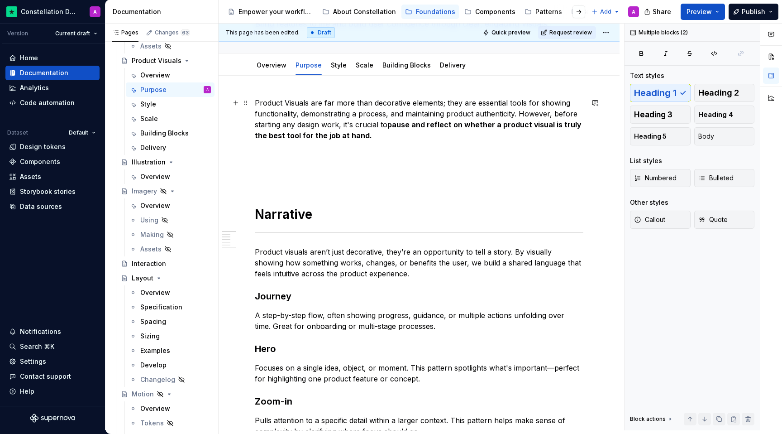
click at [353, 161] on p "Product Visuals are far more than decorative elements; they are essential tools…" at bounding box center [419, 140] width 329 height 87
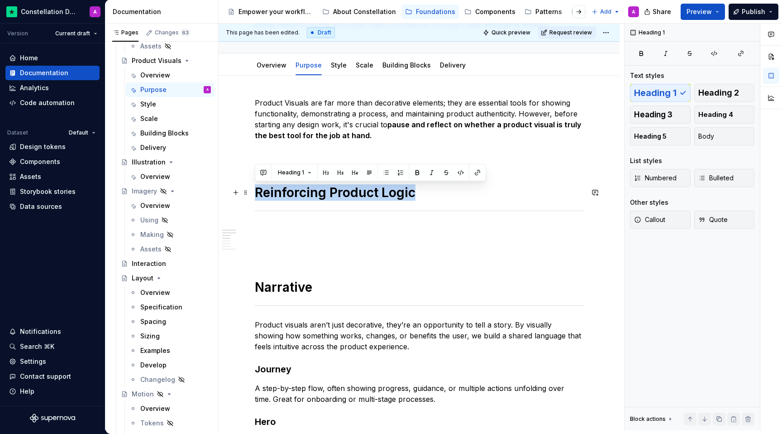
drag, startPoint x: 436, startPoint y: 190, endPoint x: 253, endPoint y: 191, distance: 182.9
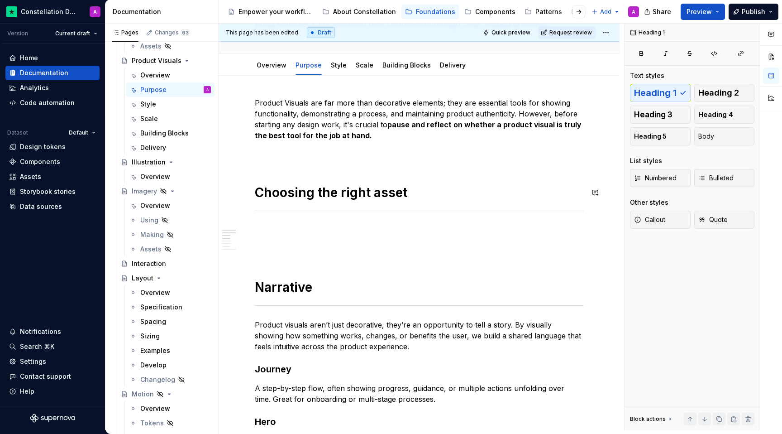
click at [263, 163] on div "Product Visuals are far more than decorative elements; they are essential tools…" at bounding box center [419, 439] width 329 height 685
click at [265, 156] on p "Product Visuals are far more than decorative elements; they are essential tools…" at bounding box center [419, 129] width 329 height 65
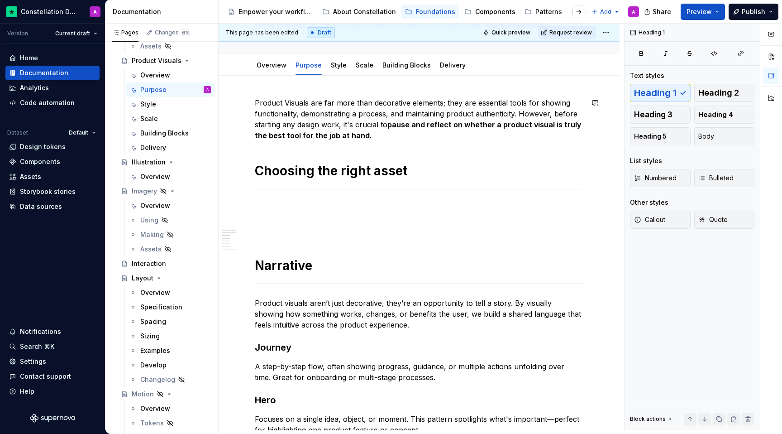
click at [336, 153] on div "Product Visuals are far more than decorative elements; they are essential tools…" at bounding box center [419, 428] width 329 height 663
click at [320, 145] on div "Product Visuals are far more than decorative elements; they are essential tools…" at bounding box center [419, 428] width 329 height 663
click at [336, 205] on p at bounding box center [419, 219] width 329 height 33
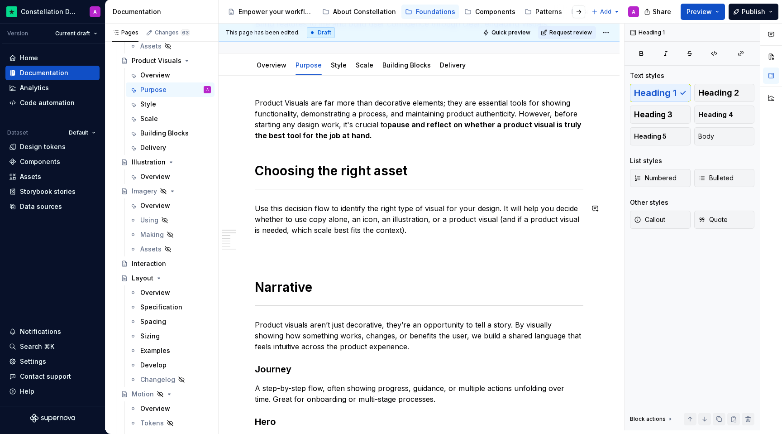
click at [329, 268] on div "Product Visuals are far more than decorative elements; they are essential tools…" at bounding box center [419, 439] width 329 height 685
click at [318, 257] on div "Product Visuals are far more than decorative elements; they are essential tools…" at bounding box center [419, 439] width 329 height 685
click at [312, 255] on p "Use this decision flow to identify the right type of visual for your design. It…" at bounding box center [419, 230] width 329 height 54
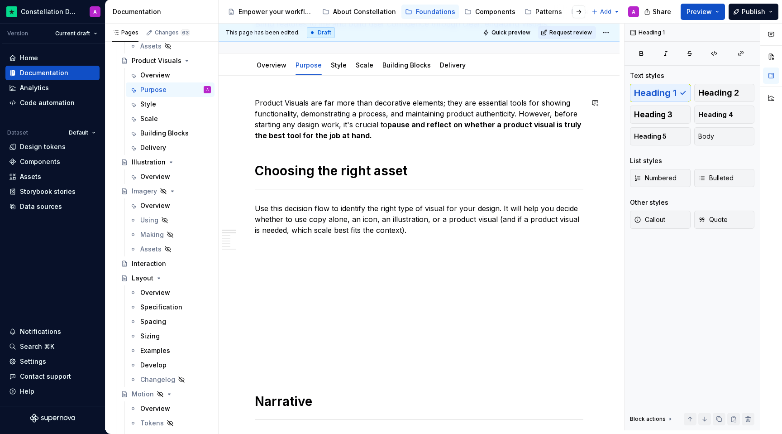
click at [301, 319] on p at bounding box center [419, 316] width 329 height 11
click at [346, 264] on p at bounding box center [419, 268] width 329 height 11
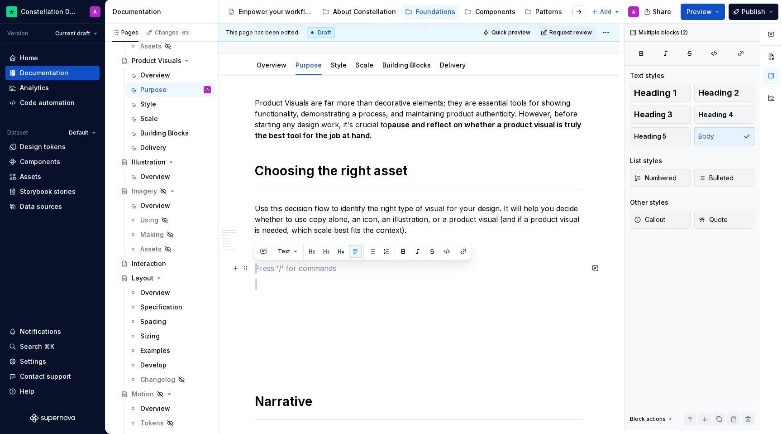
click at [346, 264] on p at bounding box center [419, 268] width 329 height 11
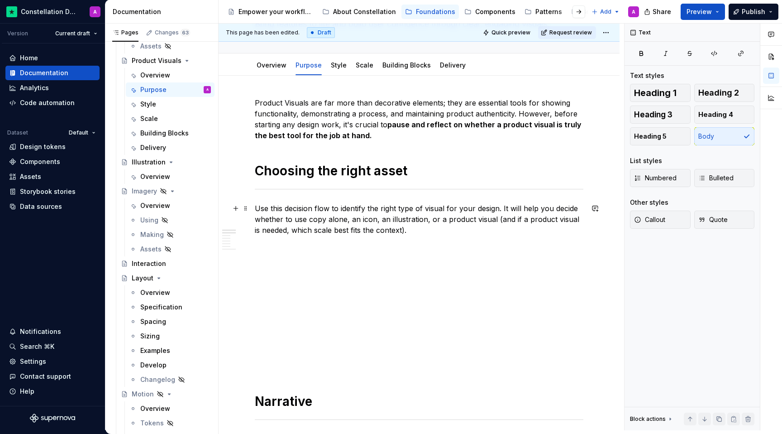
click at [436, 228] on p "Use this decision flow to identify the right type of visual for your design. It…" at bounding box center [419, 230] width 329 height 54
click at [373, 251] on p "Use this decision flow to identify the right type of visual for your design. It…" at bounding box center [419, 230] width 329 height 54
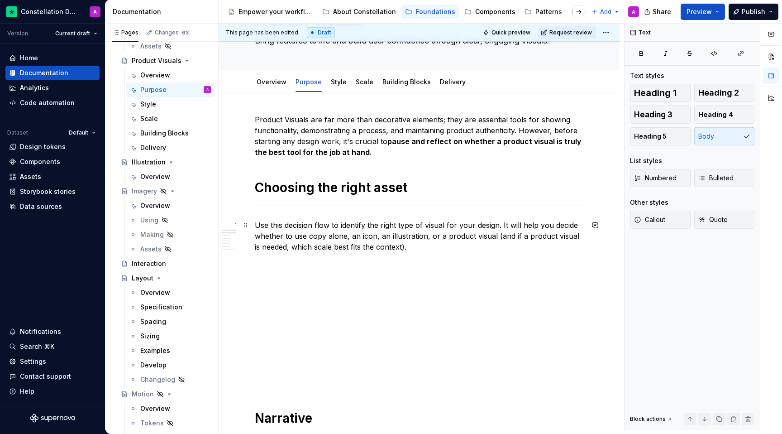
scroll to position [81, 0]
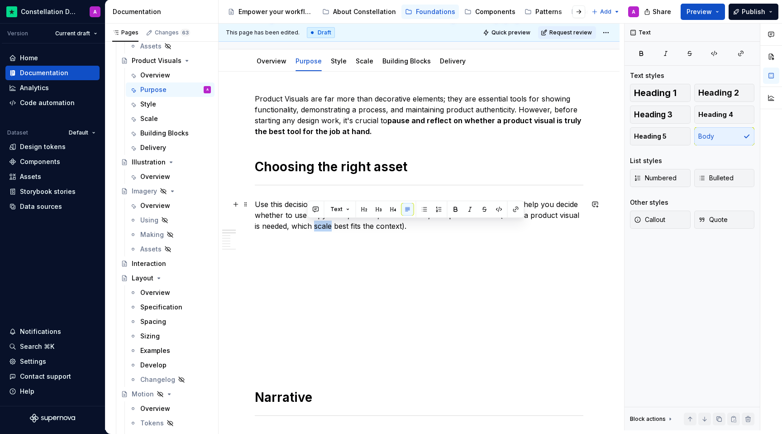
drag, startPoint x: 325, startPoint y: 227, endPoint x: 307, endPoint y: 227, distance: 17.7
click at [307, 227] on p "Use this decision flow to identify the right type of visual for your design. It…" at bounding box center [419, 226] width 329 height 54
click at [516, 206] on button "button" at bounding box center [516, 209] width 13 height 13
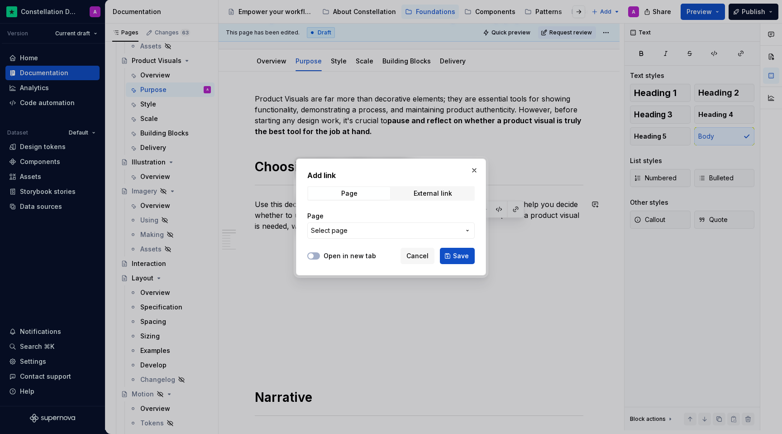
click at [370, 230] on span "Select page" at bounding box center [385, 230] width 149 height 9
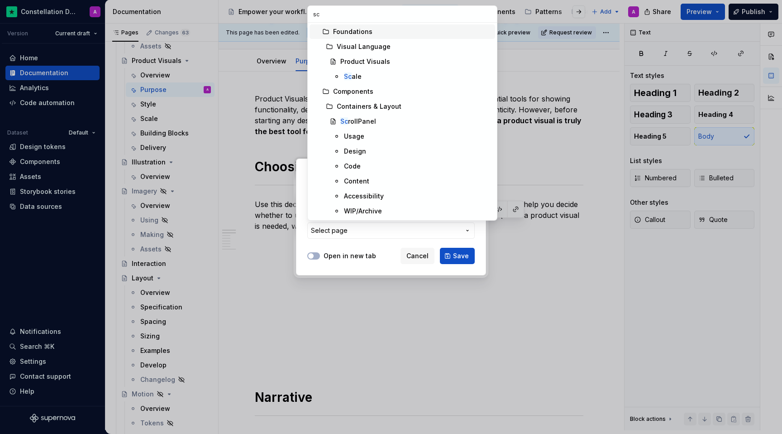
scroll to position [0, 0]
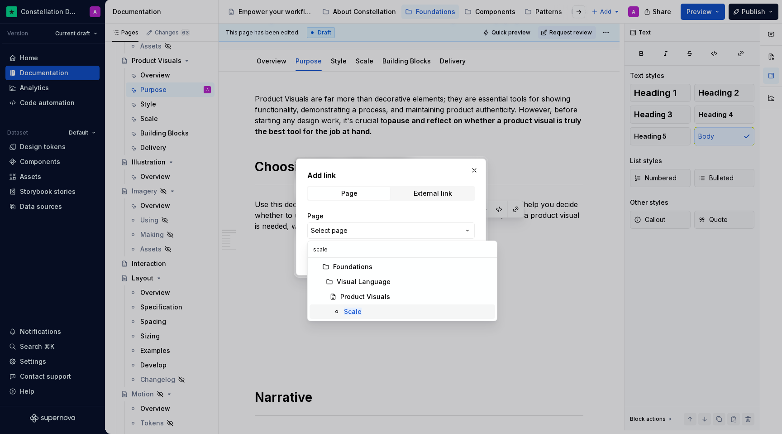
type input "scale"
click at [359, 310] on mark "Scale" at bounding box center [353, 311] width 18 height 8
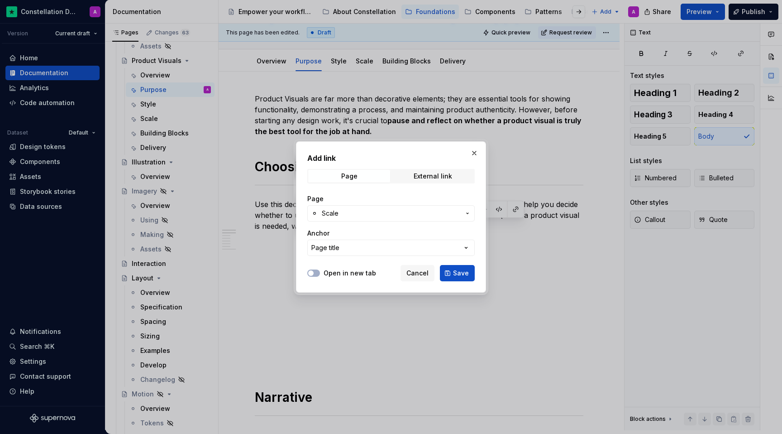
click at [345, 274] on label "Open in new tab" at bounding box center [350, 272] width 53 height 9
click at [320, 274] on button "Open in new tab" at bounding box center [313, 272] width 13 height 7
click at [465, 268] on span "Save" at bounding box center [461, 272] width 16 height 9
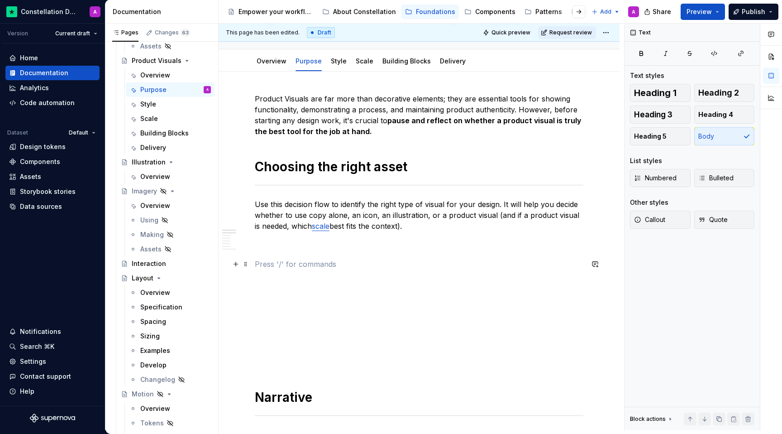
click at [412, 259] on p at bounding box center [419, 263] width 329 height 11
click at [522, 215] on button "Callout" at bounding box center [660, 219] width 61 height 18
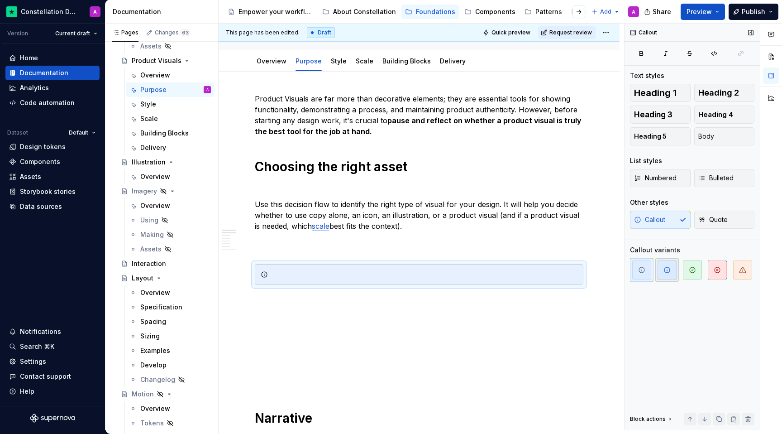
click at [522, 267] on span "button" at bounding box center [667, 269] width 19 height 19
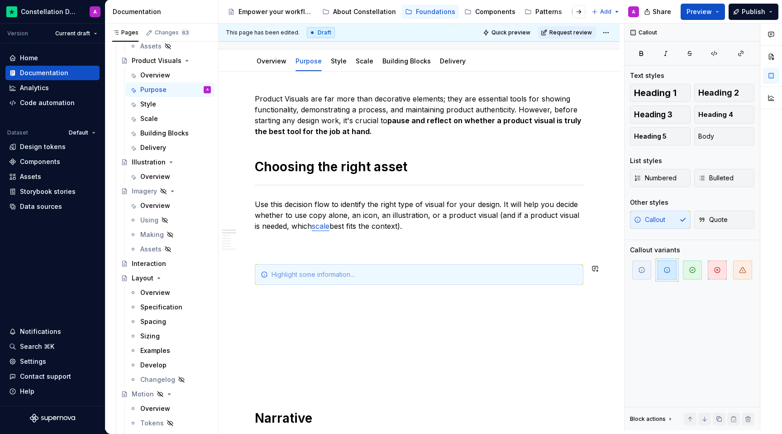
click at [466, 271] on div "Don’t forget to reality check at the end to make sure you’ve made the right cho…" at bounding box center [425, 274] width 306 height 9
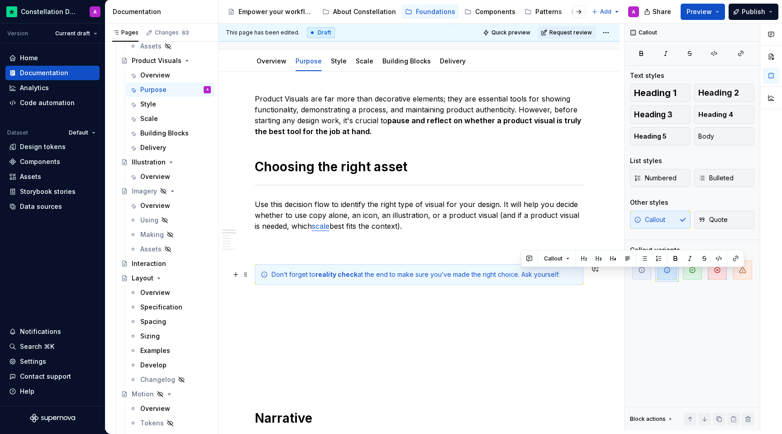
drag, startPoint x: 521, startPoint y: 275, endPoint x: 574, endPoint y: 271, distance: 52.6
click at [522, 271] on div "Don’t forget to reality check at the end to make sure you’ve made the right cho…" at bounding box center [425, 274] width 306 height 9
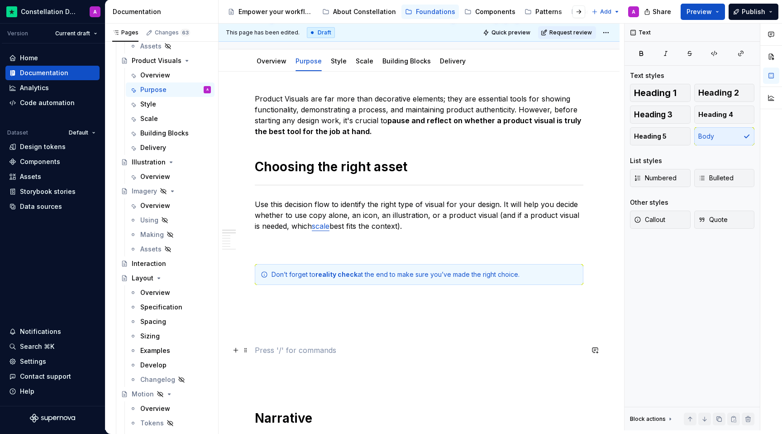
click at [413, 346] on p at bounding box center [419, 349] width 329 height 11
click at [317, 365] on p at bounding box center [419, 366] width 329 height 11
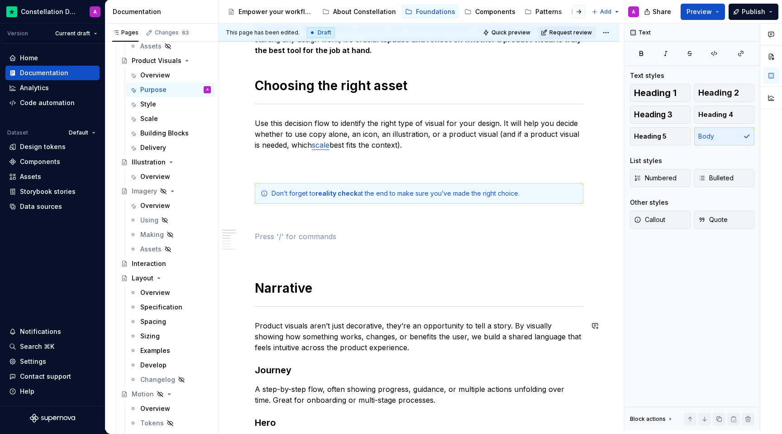
scroll to position [122, 0]
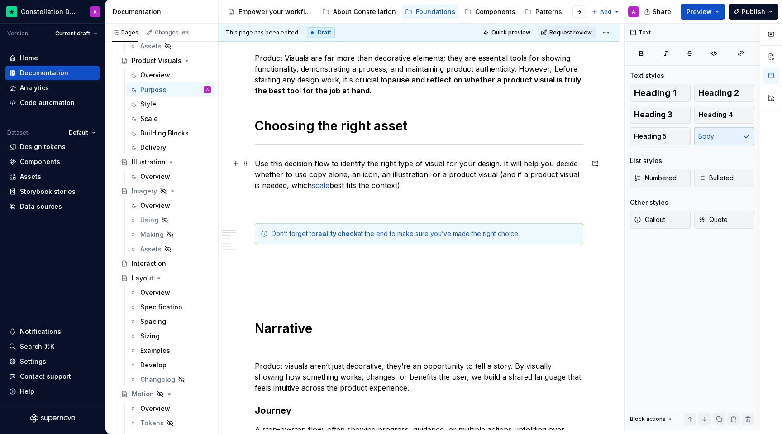
click at [307, 200] on p "Use this decision flow to identify the right type of visual for your design. It…" at bounding box center [419, 185] width 329 height 54
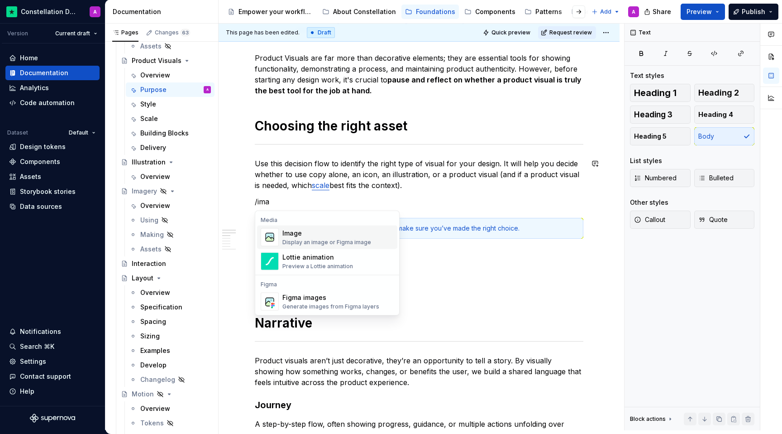
click at [326, 239] on div "Display an image or Figma image" at bounding box center [326, 242] width 89 height 7
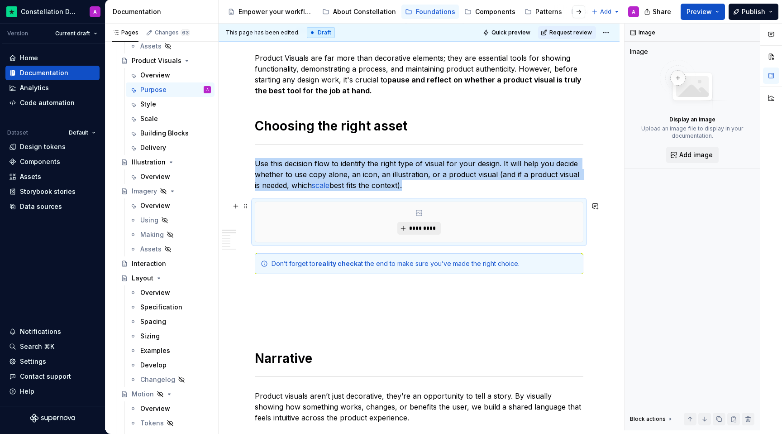
click at [419, 231] on span "*********" at bounding box center [423, 227] width 28 height 7
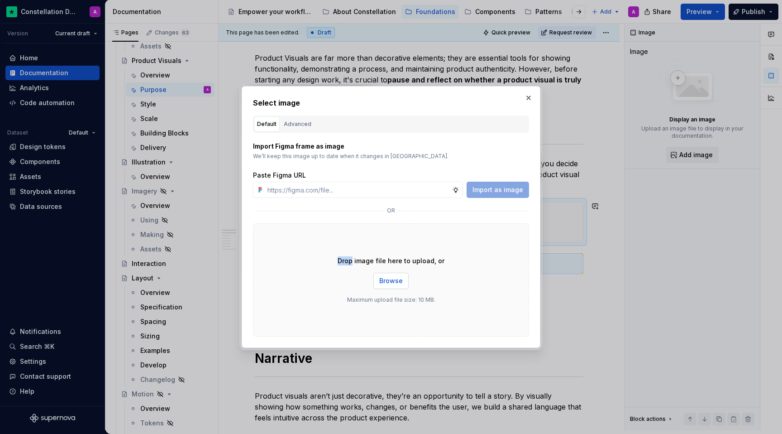
click at [392, 277] on span "Browse" at bounding box center [391, 280] width 24 height 9
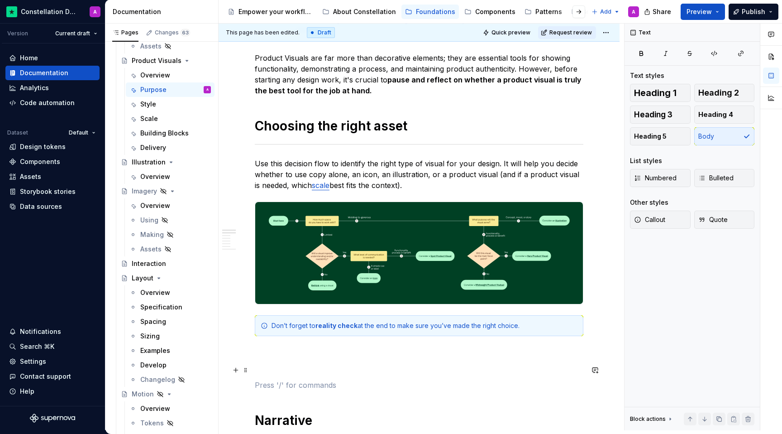
click at [288, 367] on p at bounding box center [419, 368] width 329 height 11
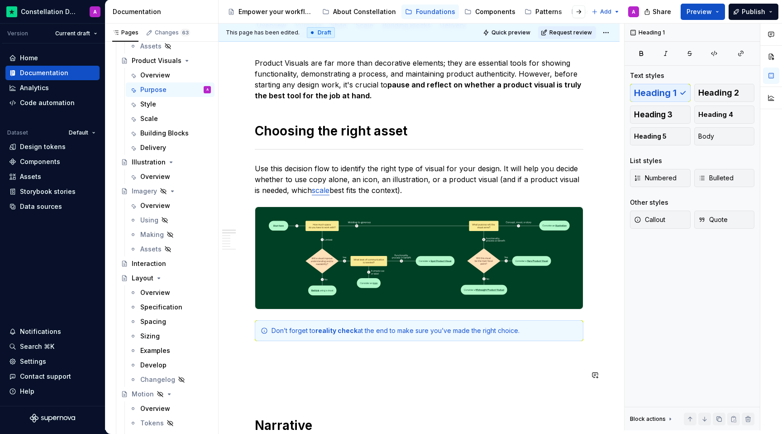
scroll to position [119, 0]
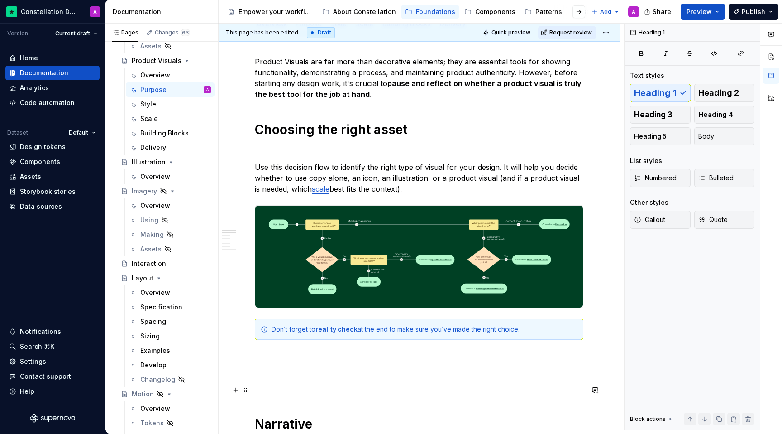
click at [287, 384] on p at bounding box center [419, 388] width 329 height 11
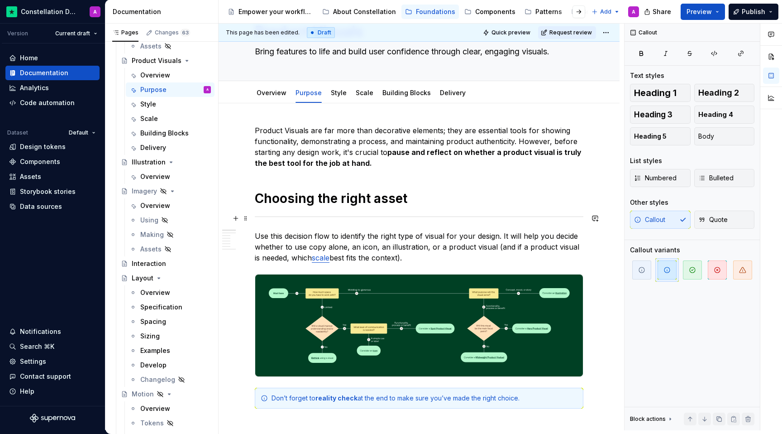
scroll to position [102, 0]
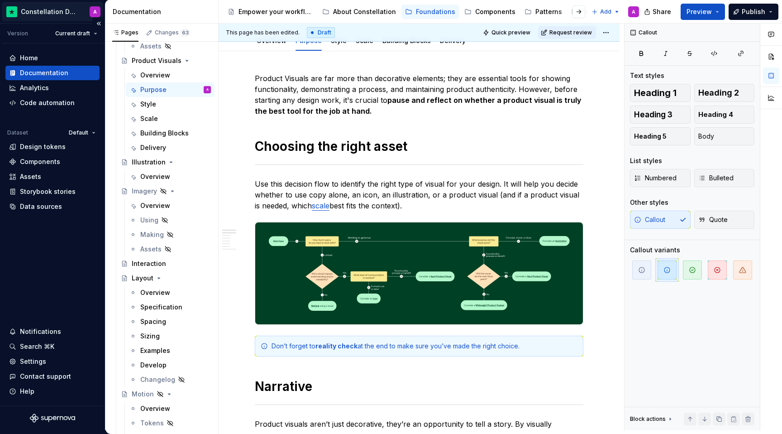
type textarea "*"
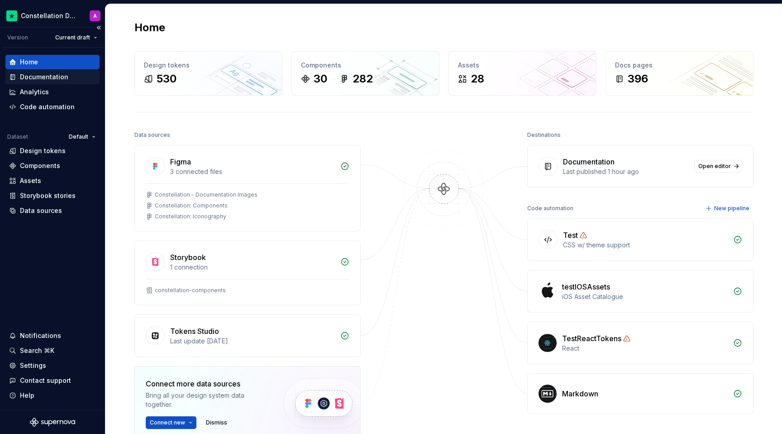
click at [39, 77] on div "Documentation" at bounding box center [44, 76] width 48 height 9
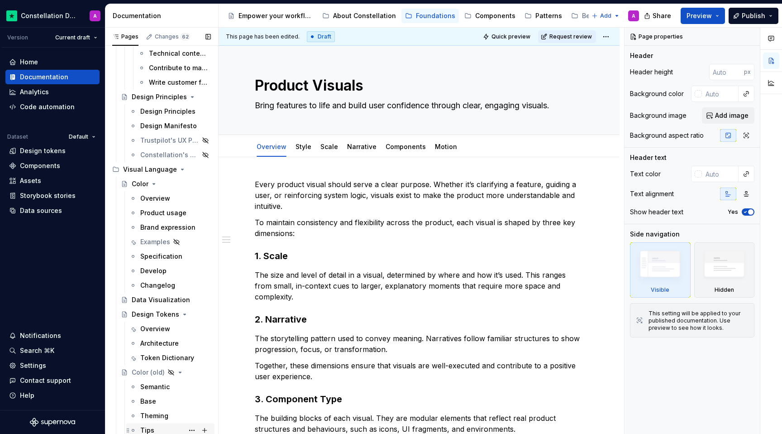
scroll to position [679, 0]
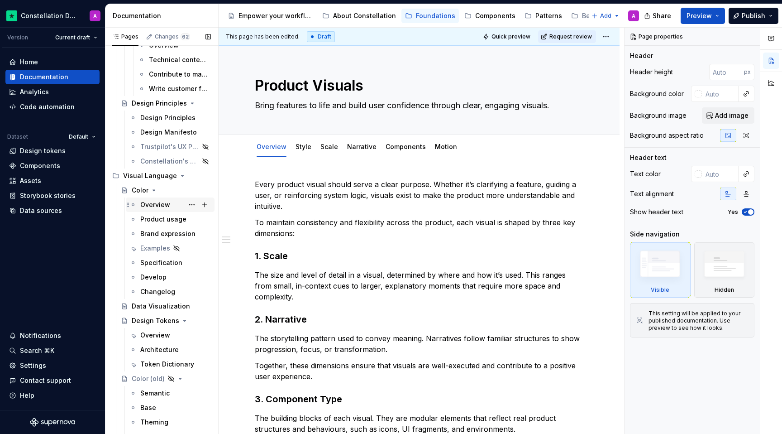
click at [151, 202] on div "Overview" at bounding box center [155, 204] width 30 height 9
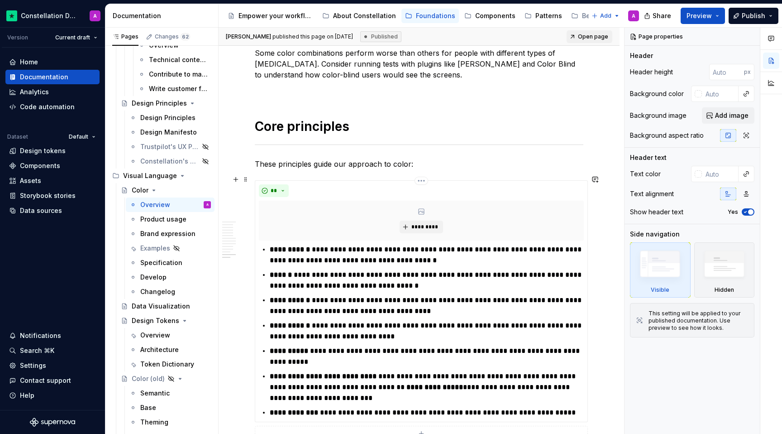
scroll to position [3270, 0]
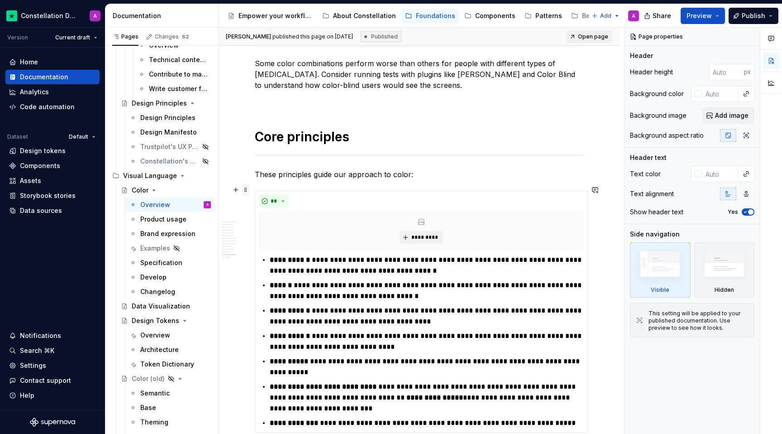
click at [246, 189] on span at bounding box center [245, 189] width 7 height 13
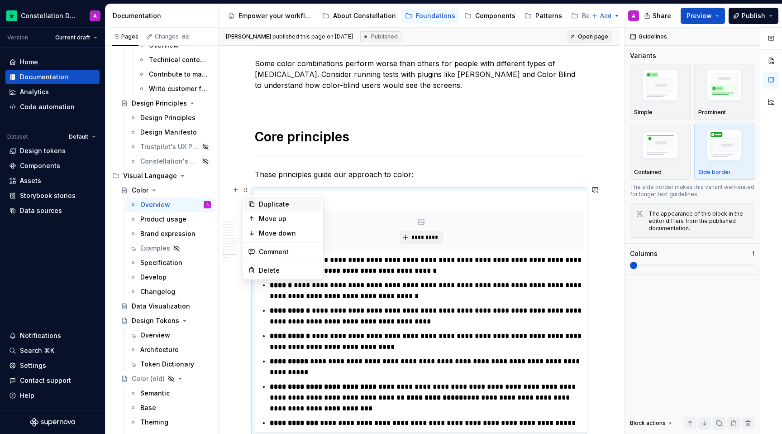
click at [287, 202] on div "Duplicate" at bounding box center [288, 204] width 59 height 9
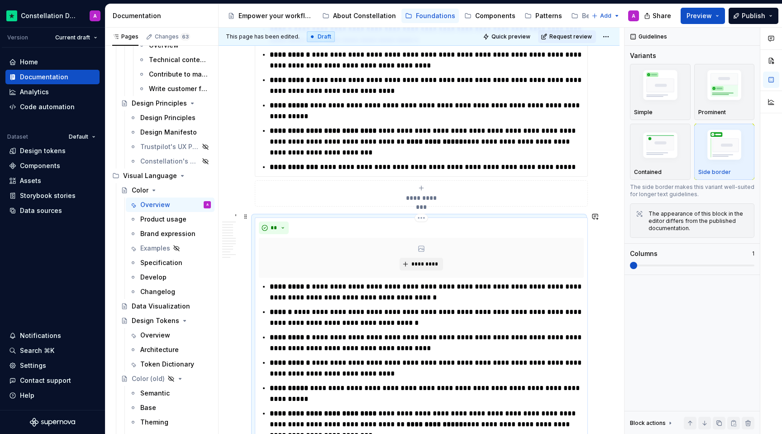
scroll to position [3514, 0]
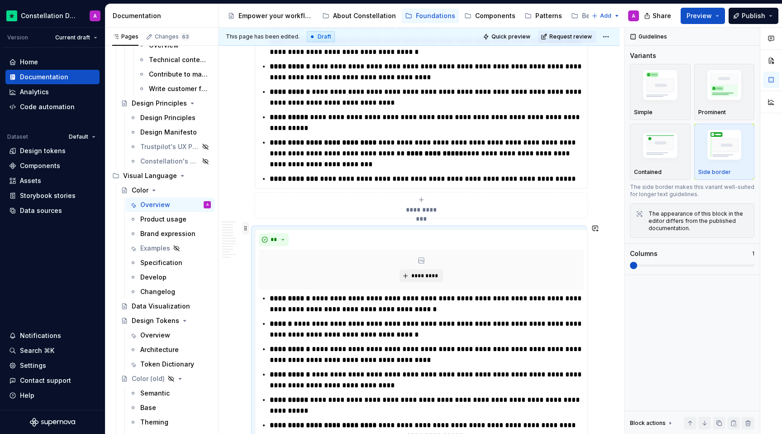
click at [243, 229] on span at bounding box center [245, 228] width 7 height 13
click at [269, 305] on div "Delete" at bounding box center [288, 308] width 59 height 9
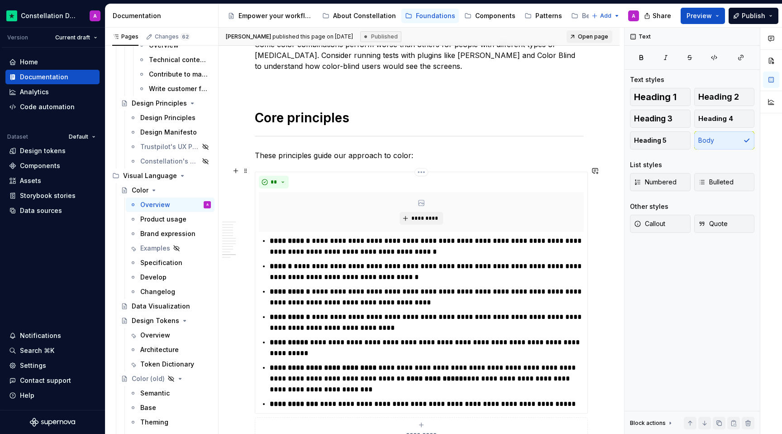
scroll to position [3266, 0]
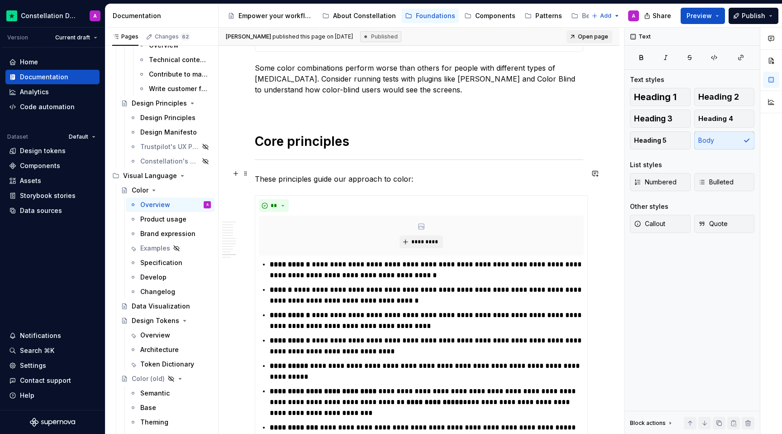
click at [436, 173] on p "These principles guide our approach to color:" at bounding box center [419, 178] width 329 height 11
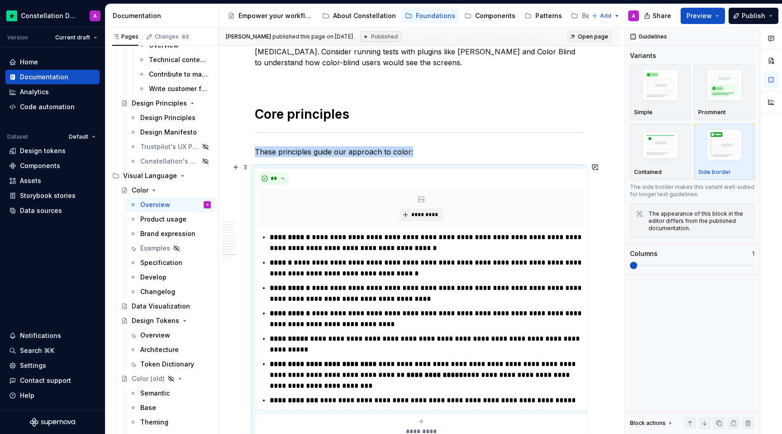
click at [442, 151] on p "These principles guide our approach to color:" at bounding box center [419, 151] width 329 height 11
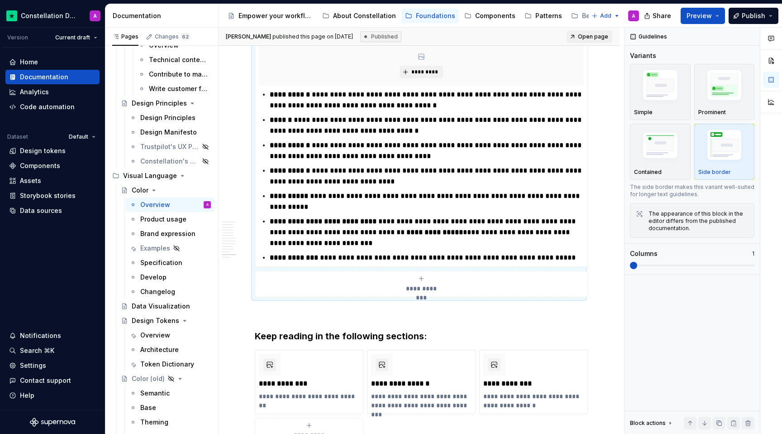
scroll to position [3581, 0]
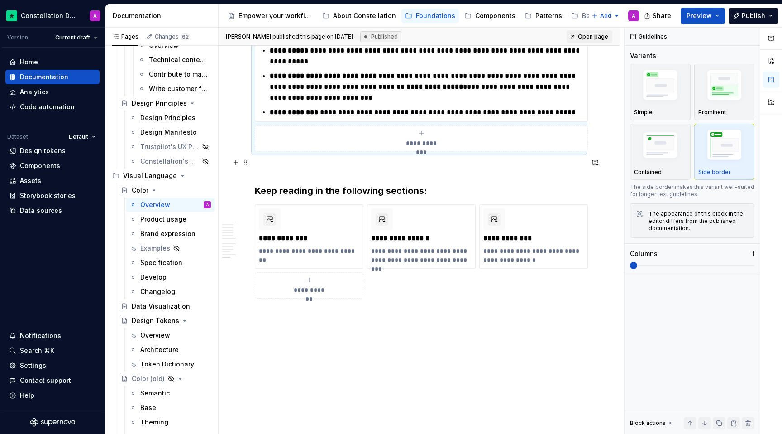
click at [291, 163] on p at bounding box center [419, 167] width 329 height 11
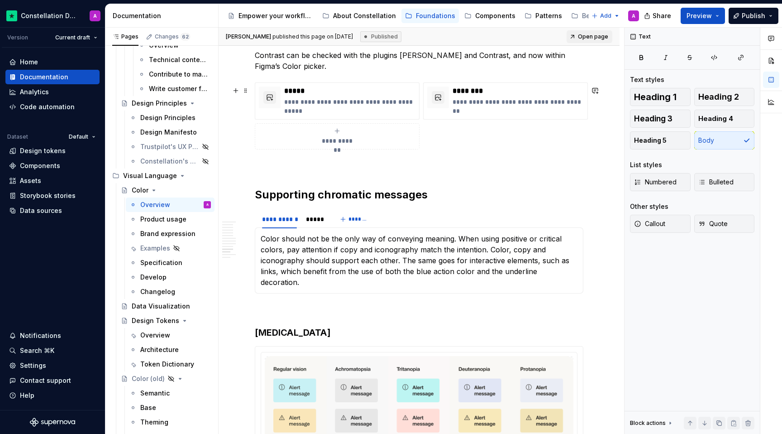
scroll to position [2934, 0]
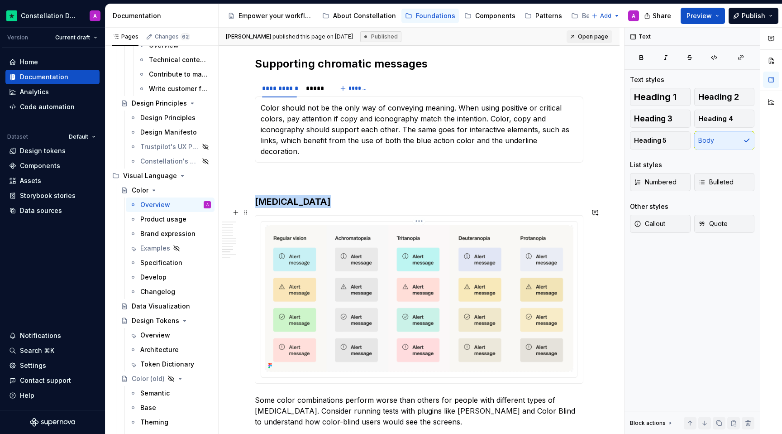
click at [346, 225] on img at bounding box center [419, 298] width 309 height 147
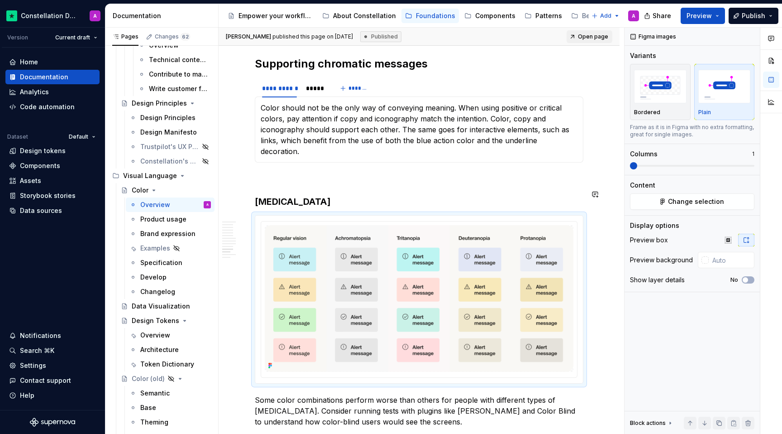
click at [381, 258] on img at bounding box center [419, 298] width 309 height 147
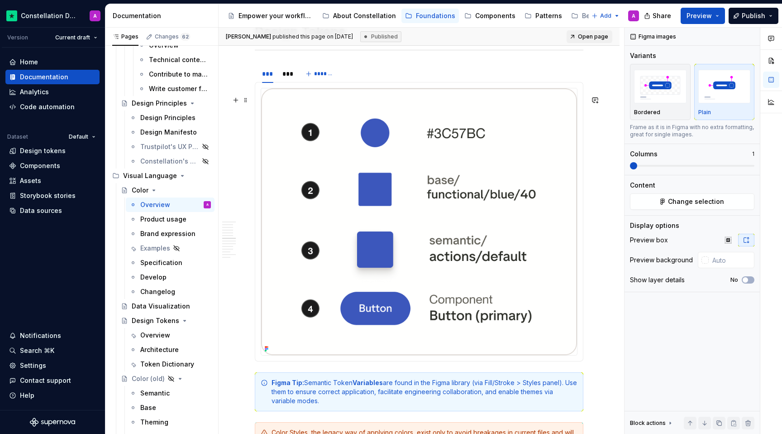
scroll to position [1545, 0]
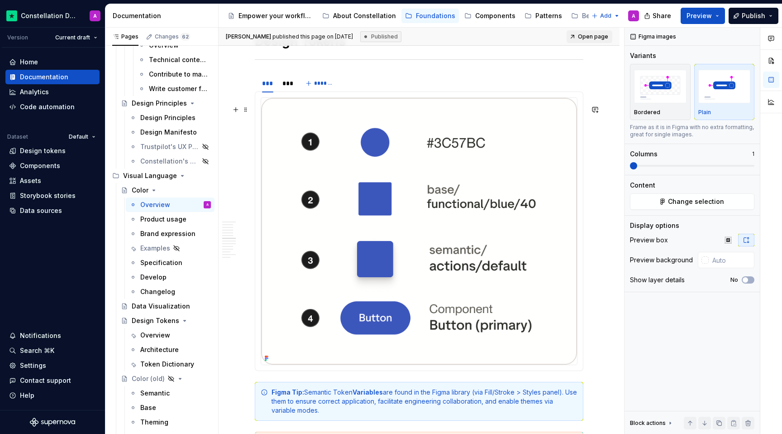
click at [359, 263] on img at bounding box center [419, 231] width 316 height 266
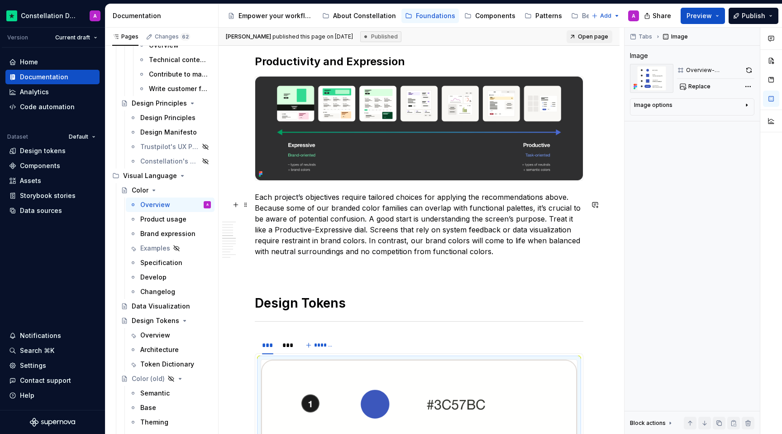
scroll to position [1269, 0]
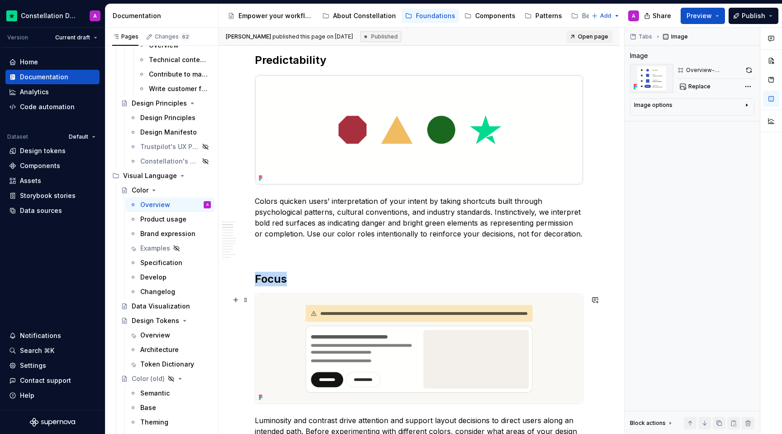
click at [288, 330] on img at bounding box center [419, 348] width 328 height 109
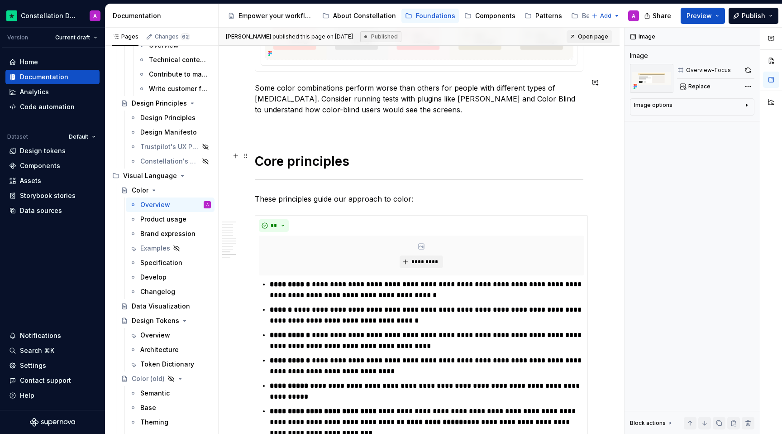
scroll to position [3356, 0]
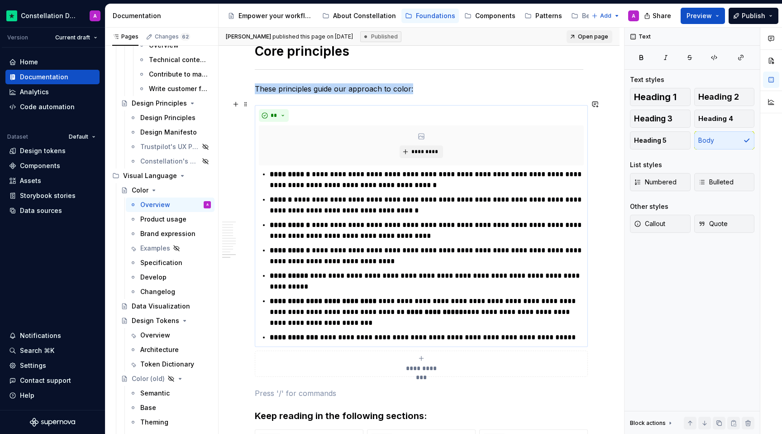
click at [506, 109] on div "**" at bounding box center [421, 115] width 325 height 13
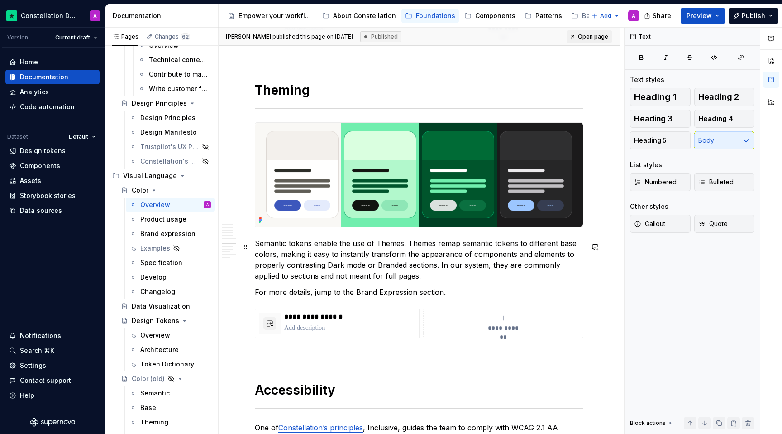
scroll to position [2057, 0]
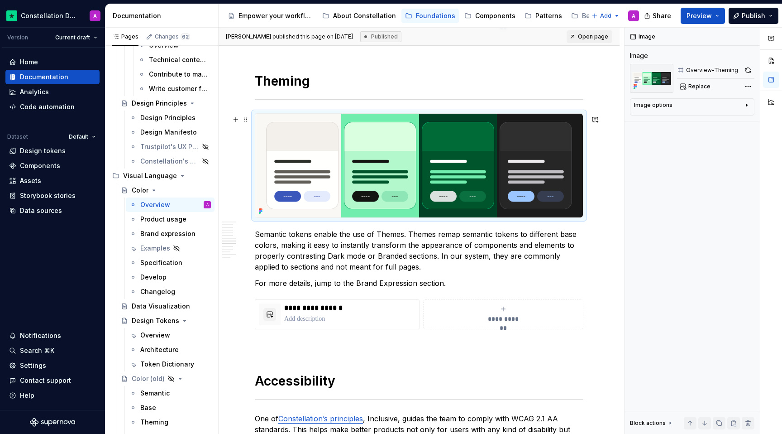
click at [260, 214] on icon at bounding box center [260, 213] width 2 height 2
click at [280, 239] on p "Semantic tokens enable the use of Themes. Themes remap semantic tokens to diffe…" at bounding box center [419, 250] width 329 height 43
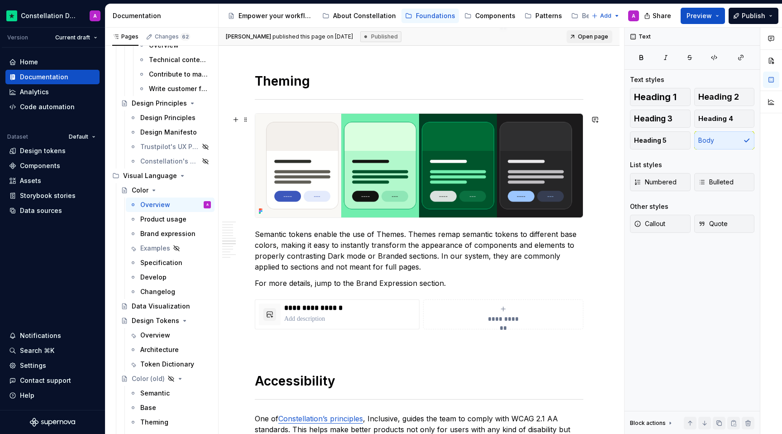
click at [255, 154] on img at bounding box center [419, 166] width 328 height 104
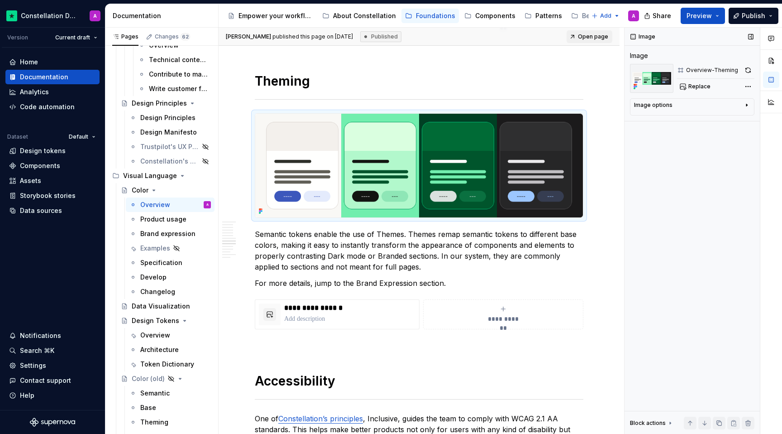
click at [748, 104] on icon "button" at bounding box center [746, 104] width 7 height 7
click at [245, 120] on span at bounding box center [245, 119] width 7 height 13
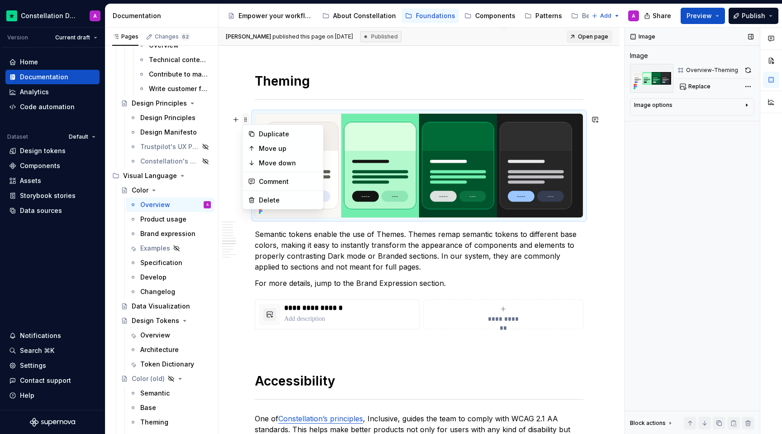
click at [249, 116] on span at bounding box center [245, 119] width 7 height 13
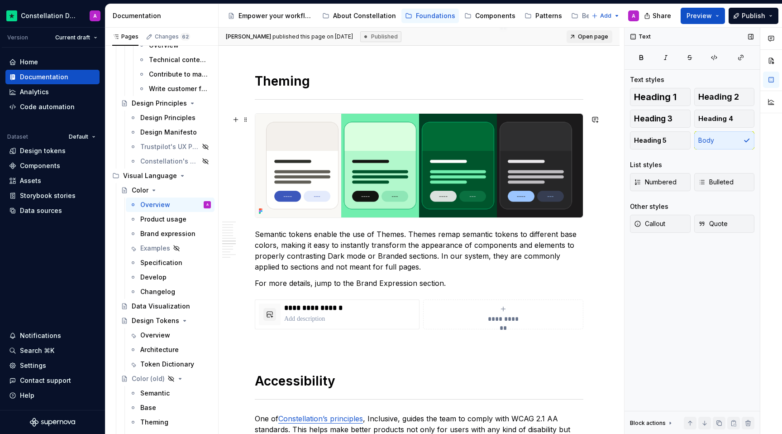
click at [284, 120] on img at bounding box center [419, 166] width 328 height 104
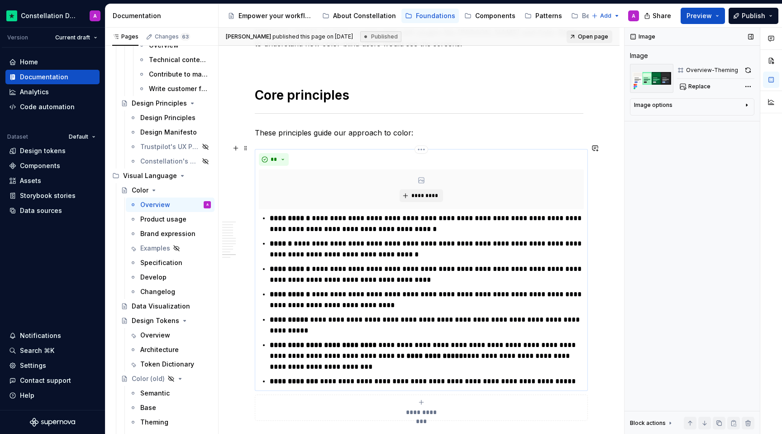
scroll to position [3297, 0]
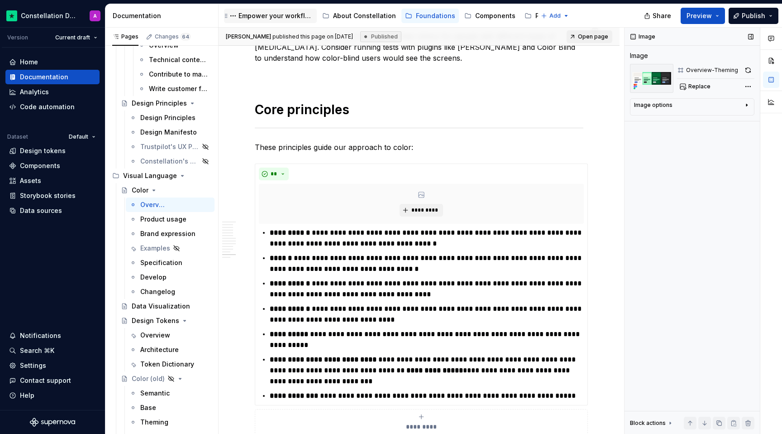
type textarea "*"
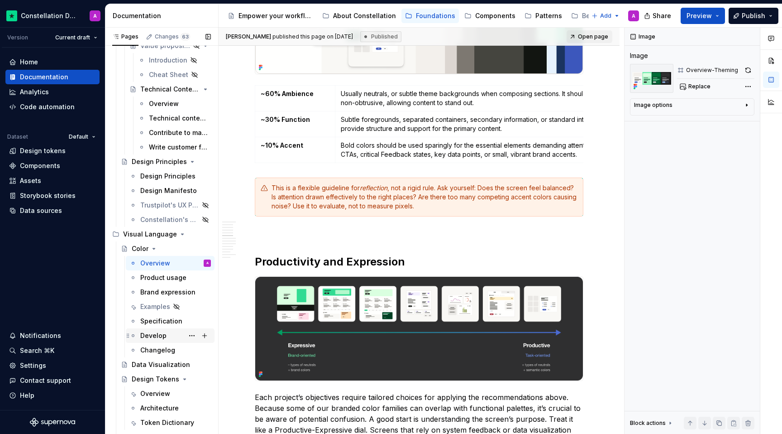
scroll to position [603, 0]
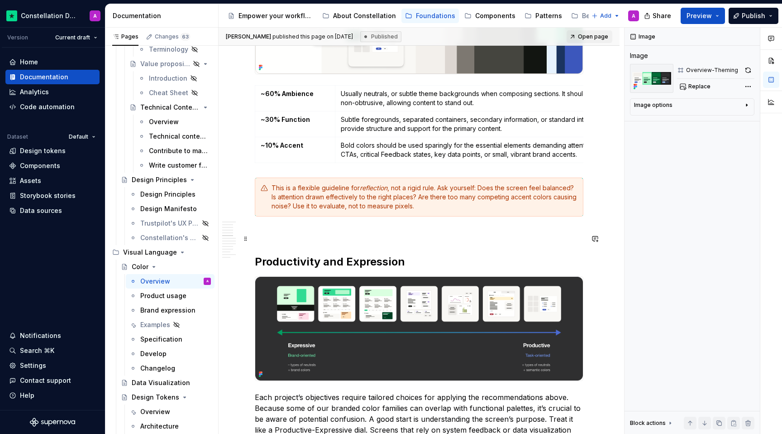
click at [409, 236] on p at bounding box center [419, 232] width 329 height 11
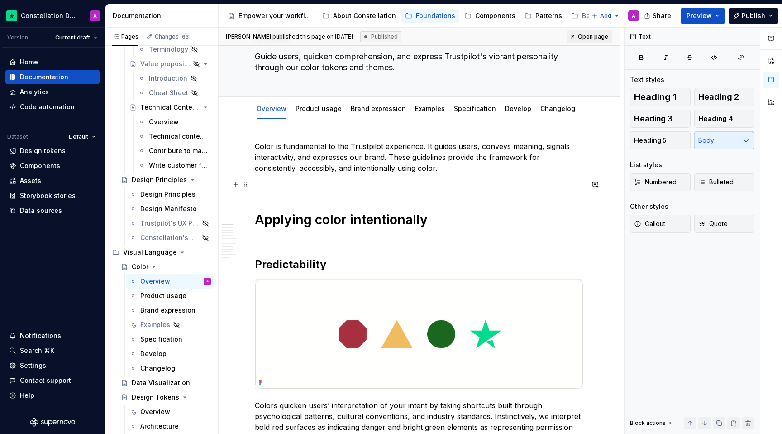
scroll to position [0, 0]
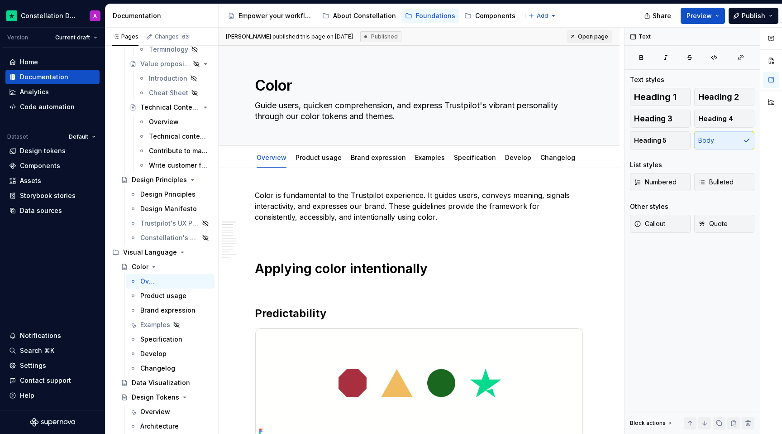
type textarea "*"
